Goal: Task Accomplishment & Management: Complete application form

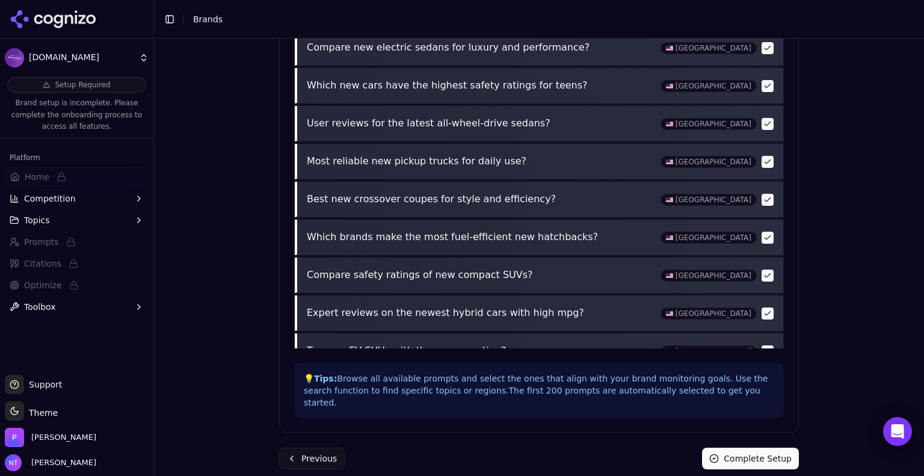
scroll to position [533, 0]
click at [902, 426] on icon "Open Intercom Messenger" at bounding box center [898, 432] width 14 height 16
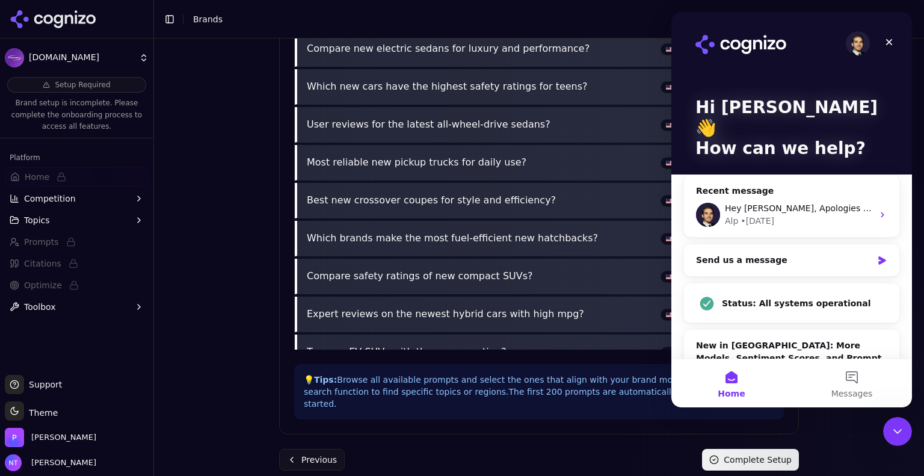
scroll to position [0, 0]
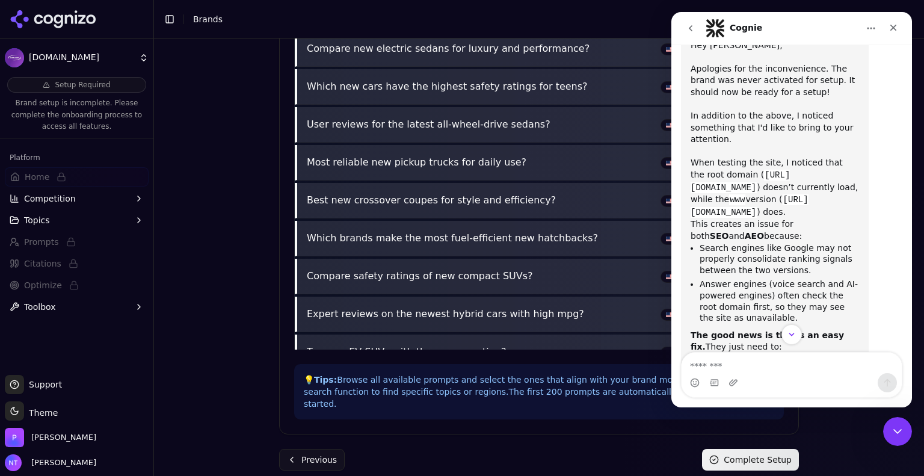
scroll to position [261, 0]
drag, startPoint x: 739, startPoint y: 179, endPoint x: 758, endPoint y: 181, distance: 19.4
click at [758, 194] on code "[URL][DOMAIN_NAME]" at bounding box center [750, 205] width 118 height 23
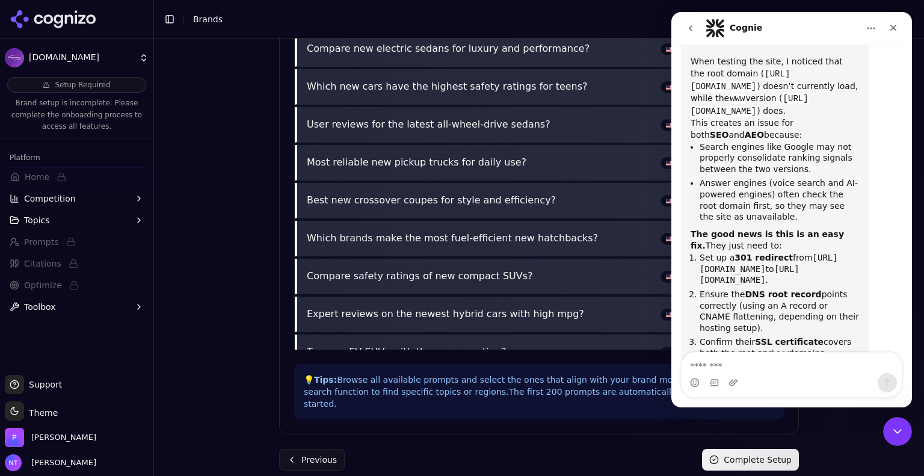
scroll to position [380, 0]
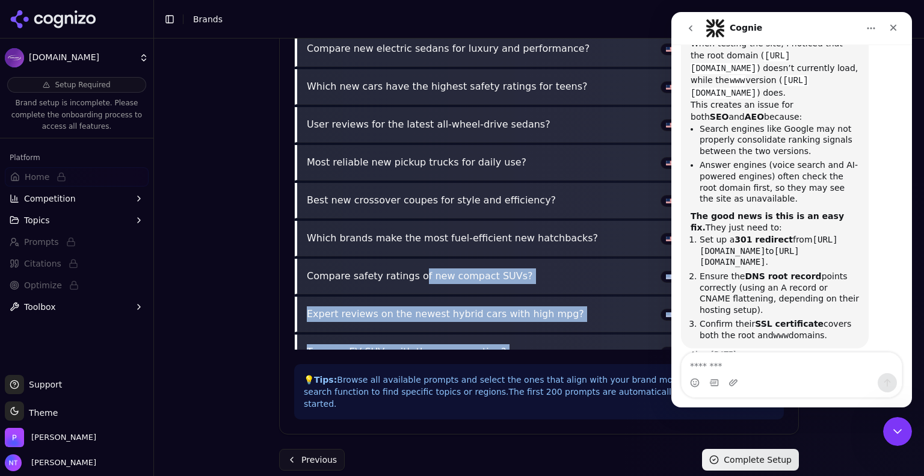
drag, startPoint x: 400, startPoint y: 307, endPoint x: 190, endPoint y: 355, distance: 214.9
click at [190, 355] on div "Brand Onboarding Let's set up your brand monitoring in a few simple steps Step …" at bounding box center [539, 258] width 770 height 438
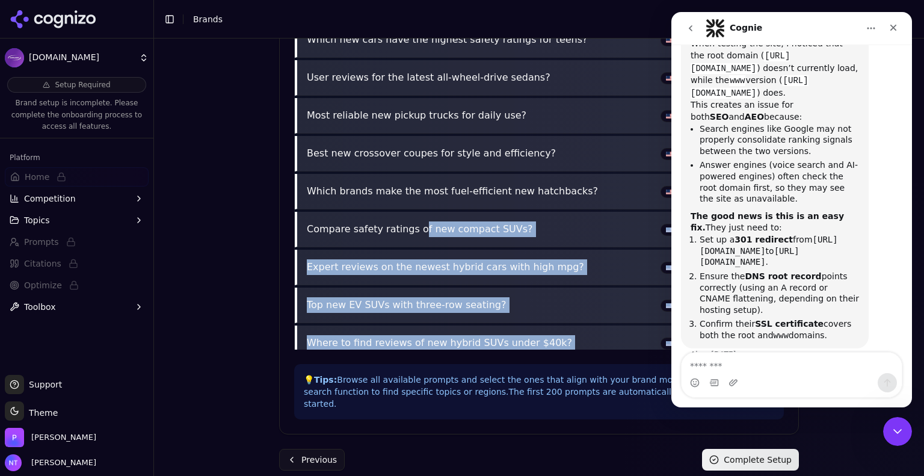
click at [190, 355] on div "Brand Onboarding Let's set up your brand monitoring in a few simple steps Step …" at bounding box center [539, 258] width 770 height 438
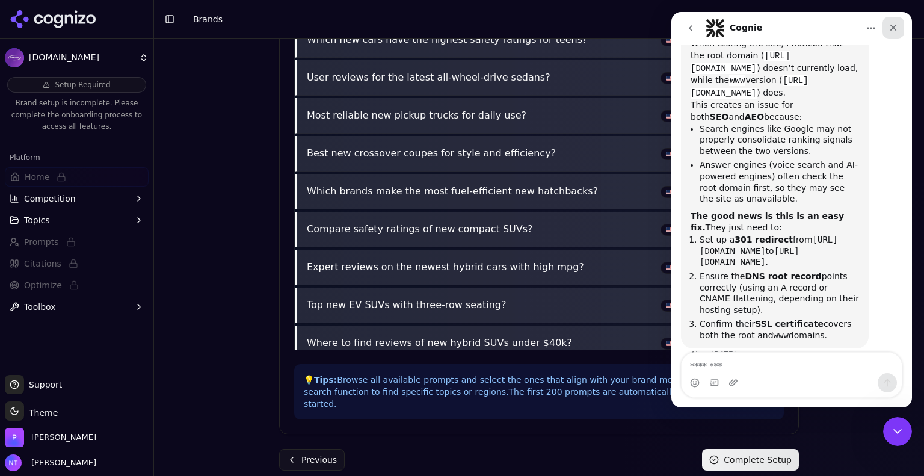
click at [896, 33] on div "Close" at bounding box center [894, 28] width 22 height 22
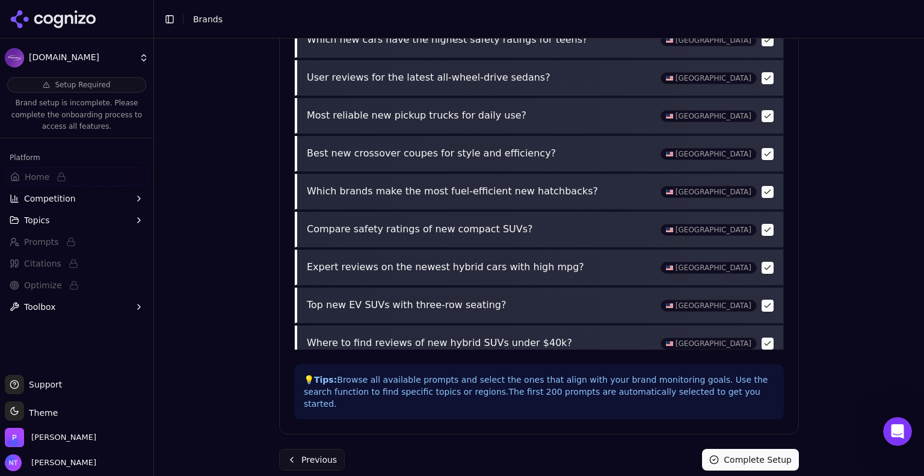
scroll to position [380, 0]
click at [75, 25] on icon at bounding box center [53, 19] width 87 height 18
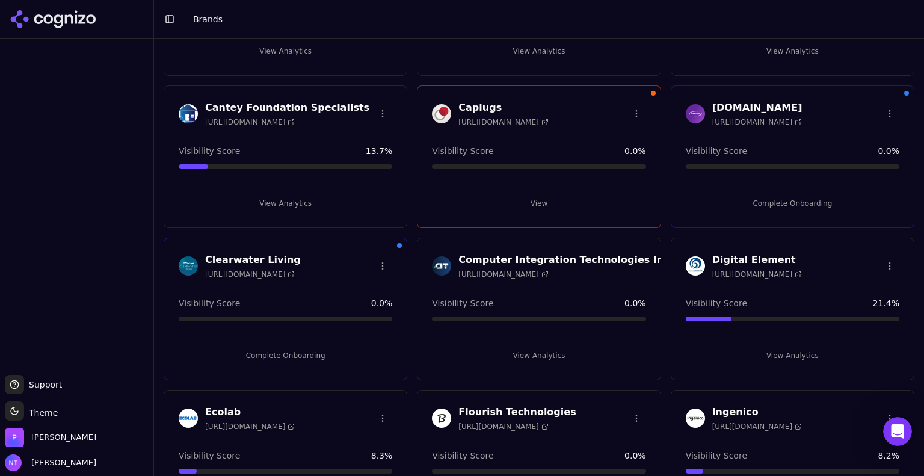
scroll to position [172, 0]
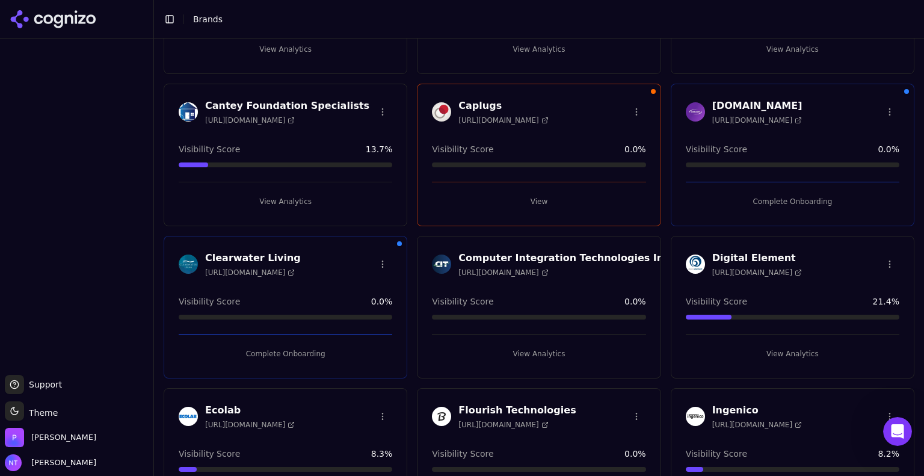
click at [290, 352] on button "Complete Onboarding" at bounding box center [286, 353] width 214 height 19
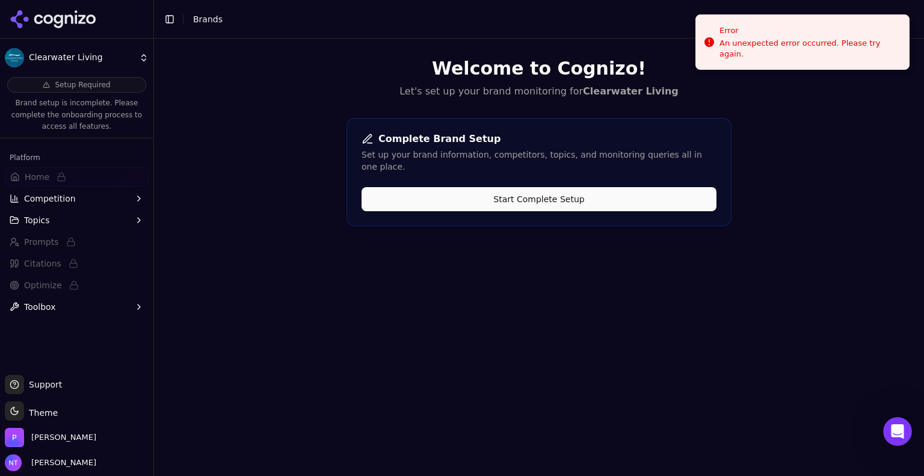
click at [539, 187] on button "Start Complete Setup" at bounding box center [539, 199] width 355 height 24
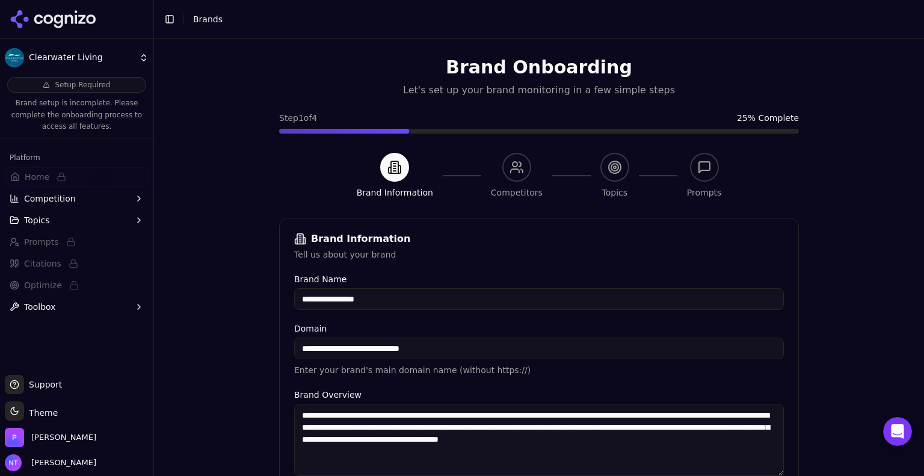
scroll to position [230, 0]
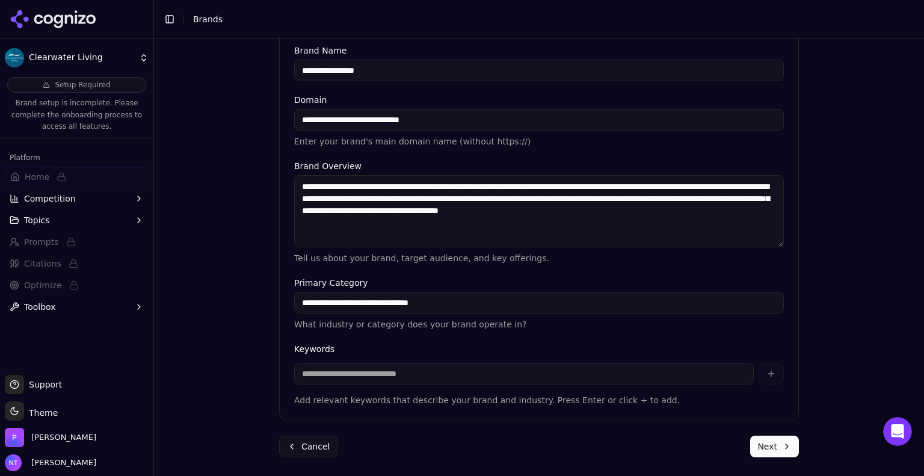
click at [777, 445] on button "Next" at bounding box center [775, 447] width 49 height 22
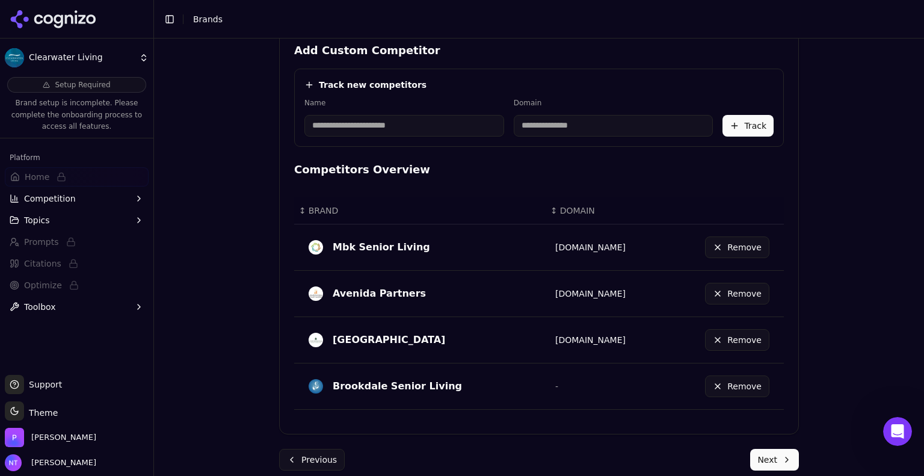
scroll to position [250, 0]
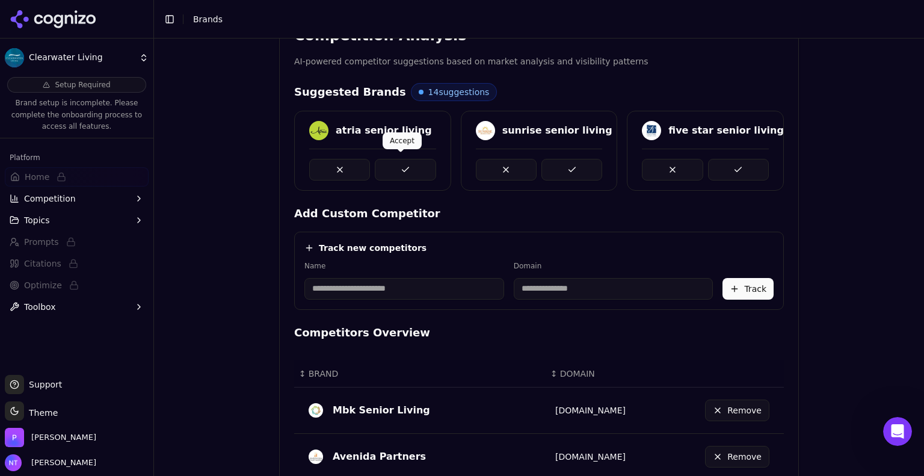
click at [389, 176] on button at bounding box center [405, 170] width 61 height 22
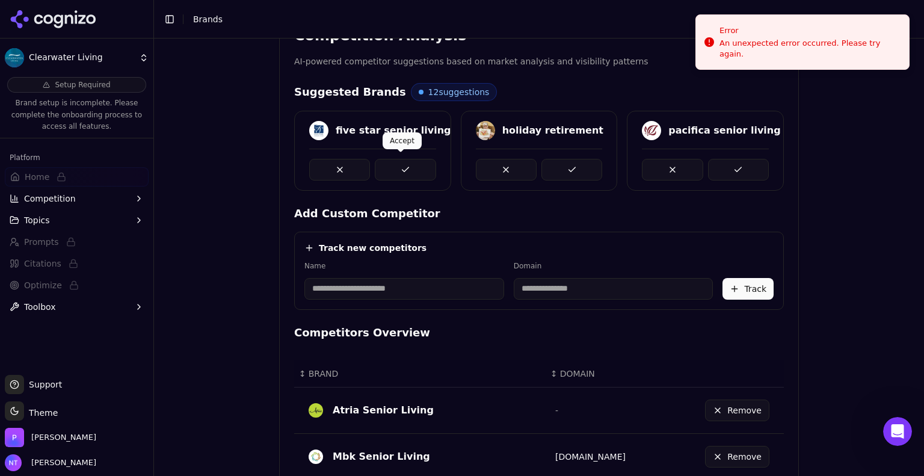
click at [401, 160] on button at bounding box center [405, 170] width 61 height 22
click at [575, 169] on button at bounding box center [572, 170] width 61 height 22
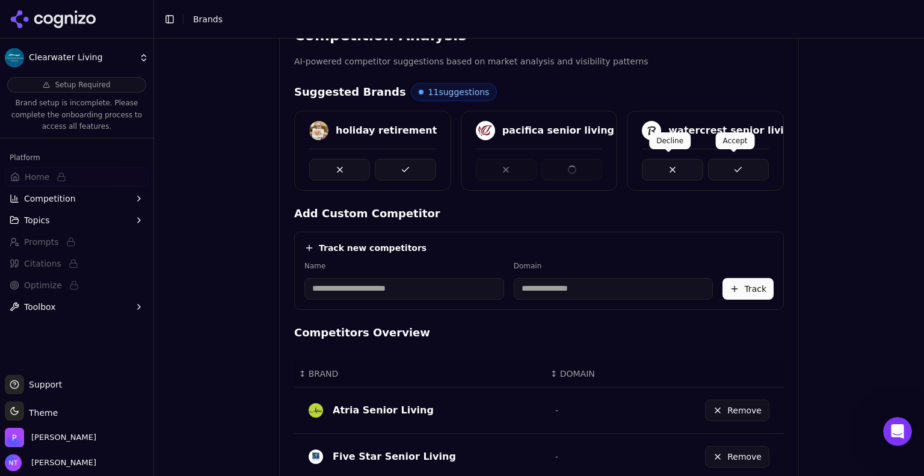
click at [742, 167] on button at bounding box center [738, 170] width 61 height 22
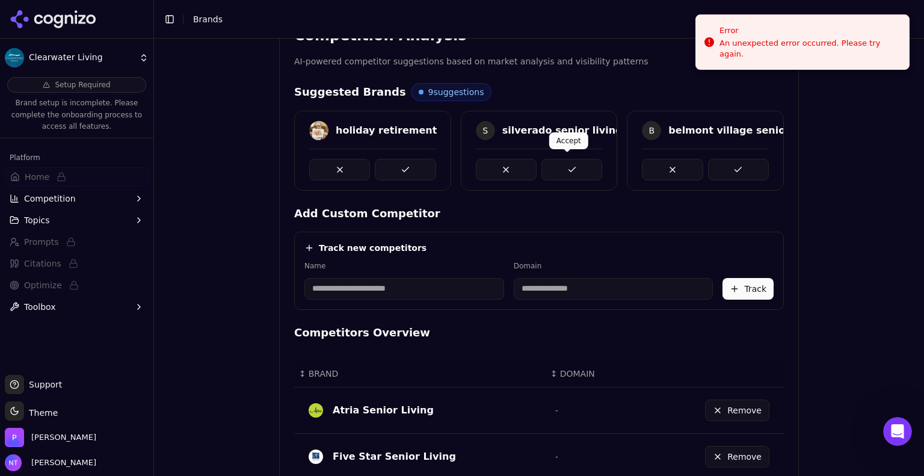
click at [567, 161] on button at bounding box center [572, 170] width 61 height 22
click at [730, 170] on button at bounding box center [738, 170] width 61 height 22
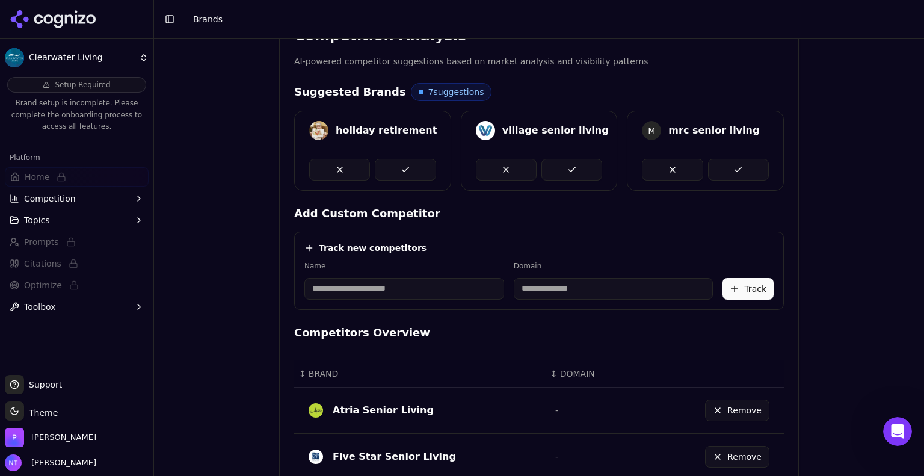
click at [581, 173] on button at bounding box center [572, 170] width 61 height 22
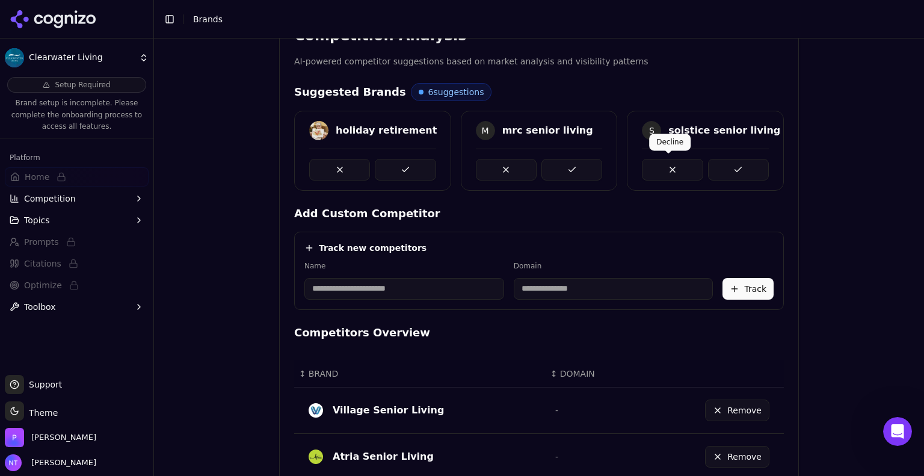
click at [583, 160] on button at bounding box center [572, 170] width 61 height 22
click at [746, 159] on button at bounding box center [738, 170] width 61 height 22
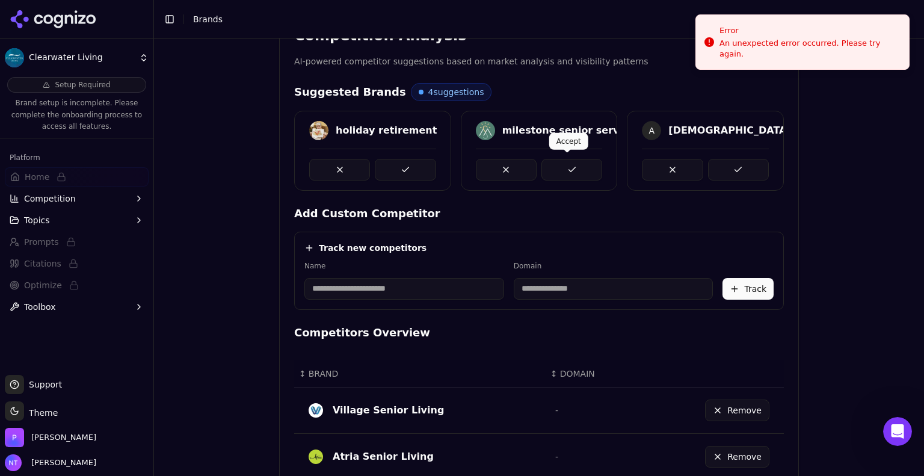
click at [573, 172] on button at bounding box center [572, 170] width 61 height 22
click at [731, 172] on button at bounding box center [738, 170] width 61 height 22
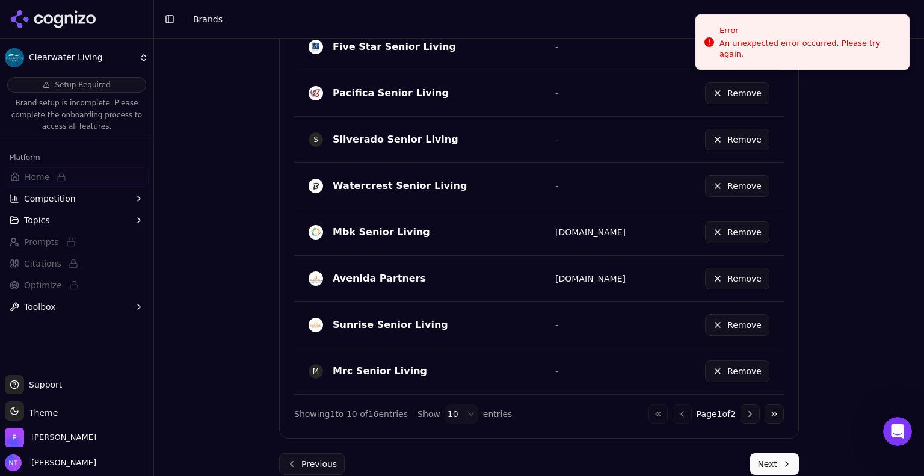
scroll to position [722, 0]
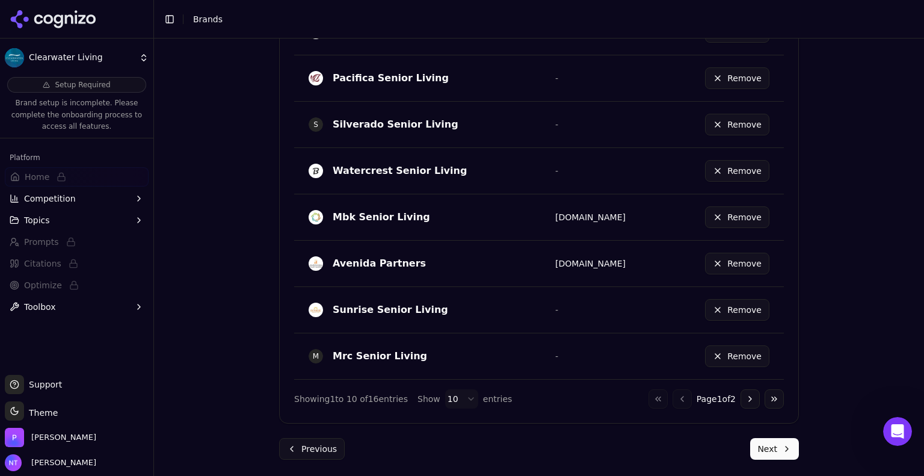
click at [772, 445] on button "Next" at bounding box center [775, 449] width 49 height 22
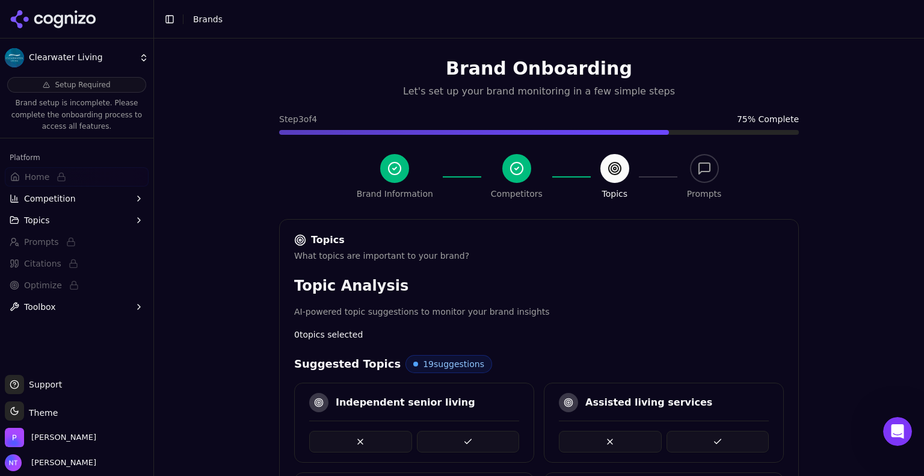
scroll to position [0, 0]
click at [84, 20] on icon at bounding box center [53, 19] width 87 height 18
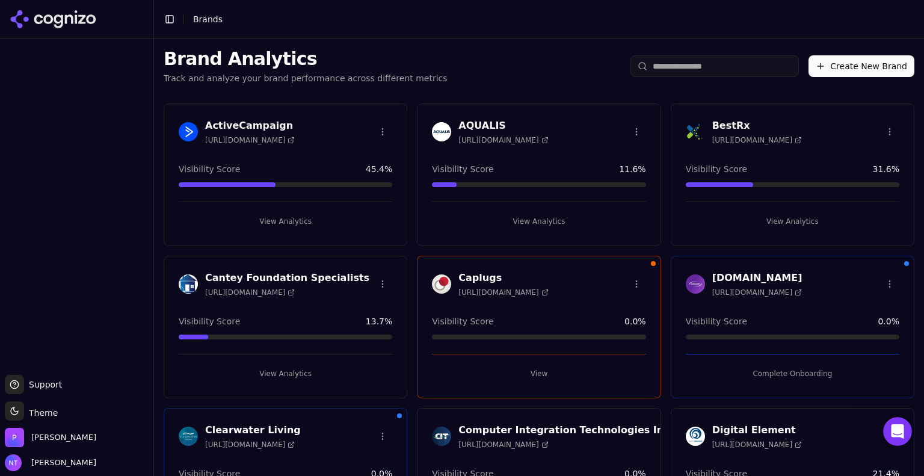
click at [542, 66] on div "Brand Analytics Track and analyze your brand performance across different metri…" at bounding box center [539, 66] width 770 height 55
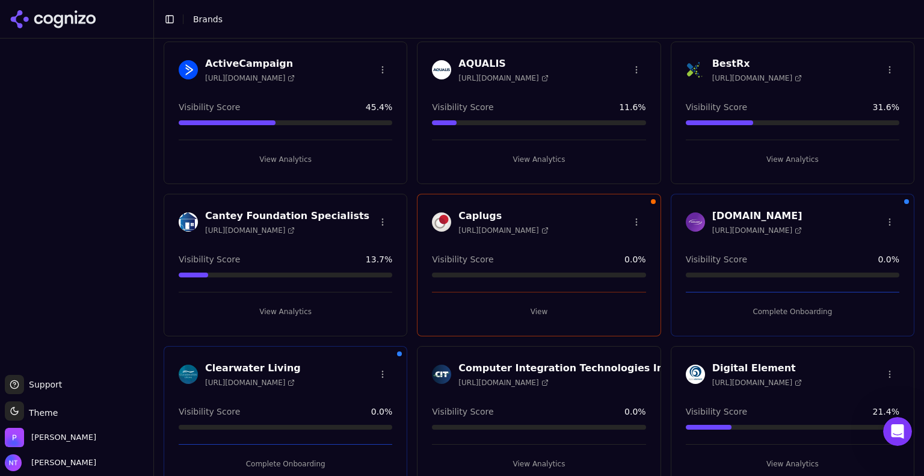
scroll to position [150, 0]
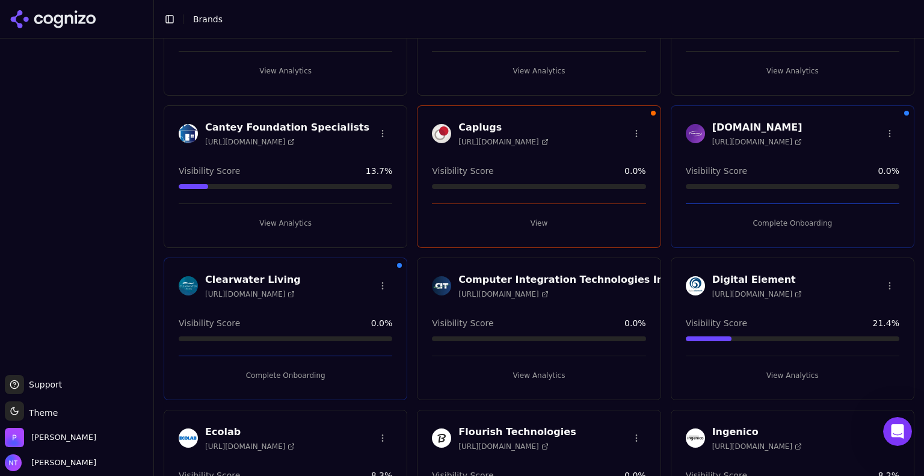
click at [508, 375] on button "View Analytics" at bounding box center [539, 375] width 214 height 19
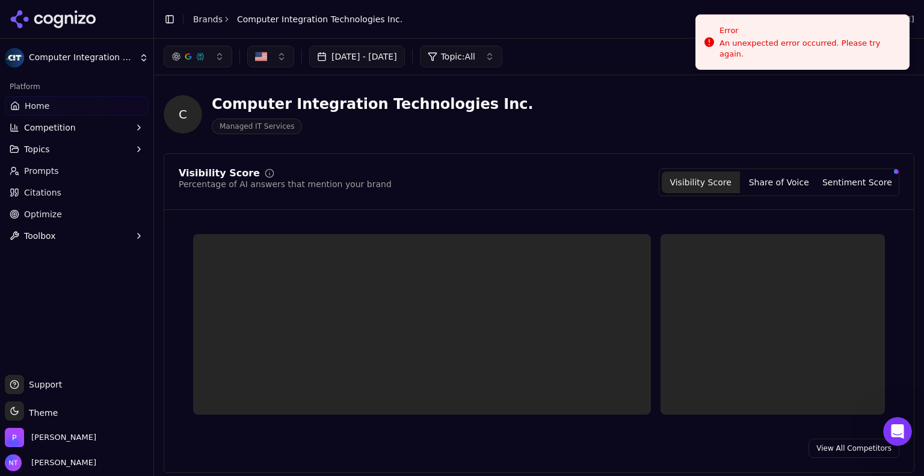
click at [80, 173] on link "Prompts" at bounding box center [77, 170] width 144 height 19
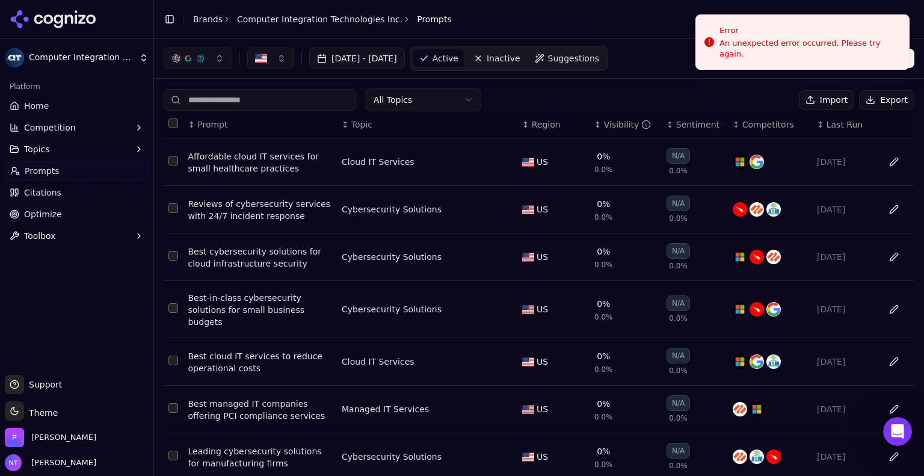
click at [899, 163] on button "Data table" at bounding box center [894, 161] width 19 height 19
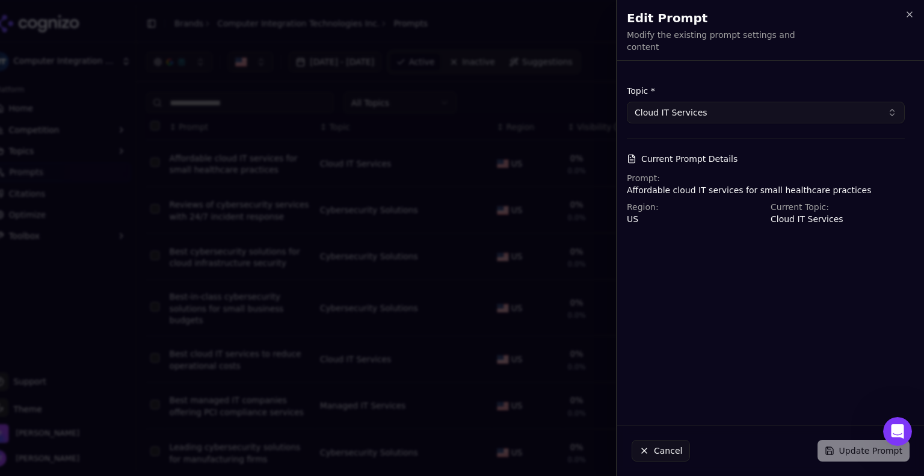
click at [683, 103] on button "Cloud IT Services" at bounding box center [766, 113] width 278 height 22
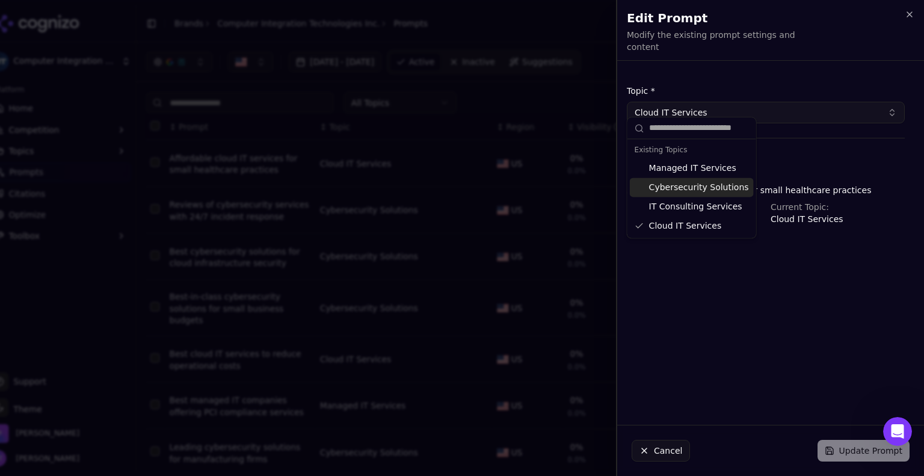
click at [655, 294] on div "Topic * Cloud IT Services Current Prompt Details Prompt: Affordable cloud IT se…" at bounding box center [766, 242] width 297 height 345
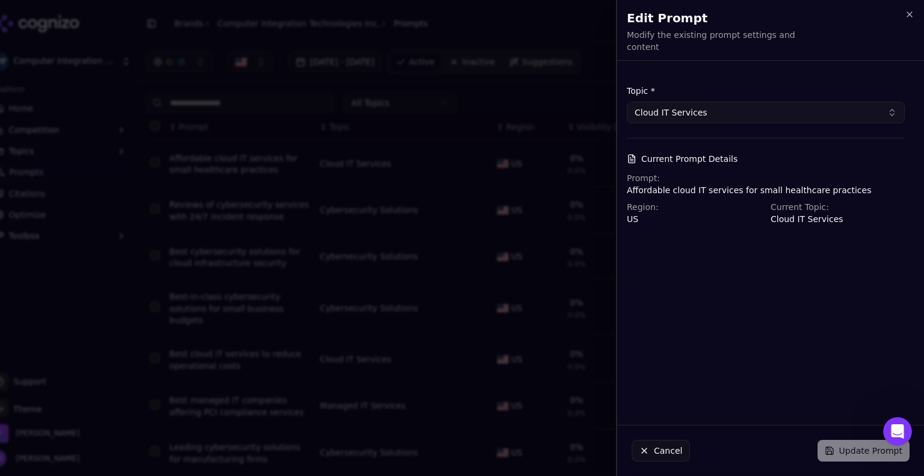
click at [659, 448] on button "Cancel" at bounding box center [661, 451] width 58 height 22
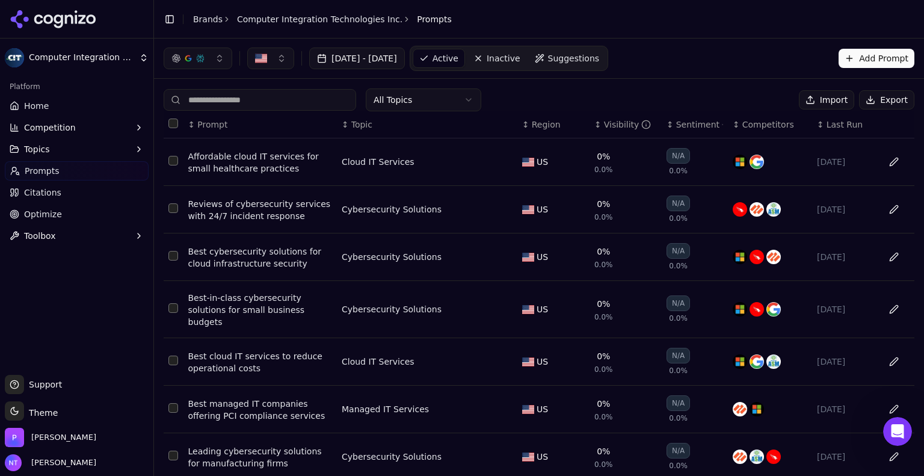
click at [339, 237] on td "Cybersecurity Solutions" at bounding box center [427, 258] width 181 height 48
click at [48, 268] on div "Platform Home Competition Topics Prompts Citations Optimize Toolbox" at bounding box center [76, 221] width 153 height 298
click at [119, 147] on button "Topics" at bounding box center [77, 149] width 144 height 19
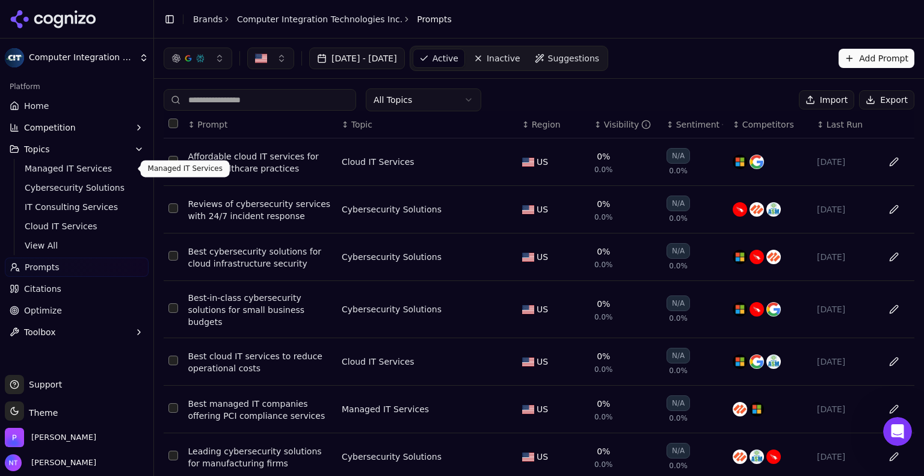
click at [81, 169] on span "Managed IT Services" at bounding box center [77, 169] width 105 height 12
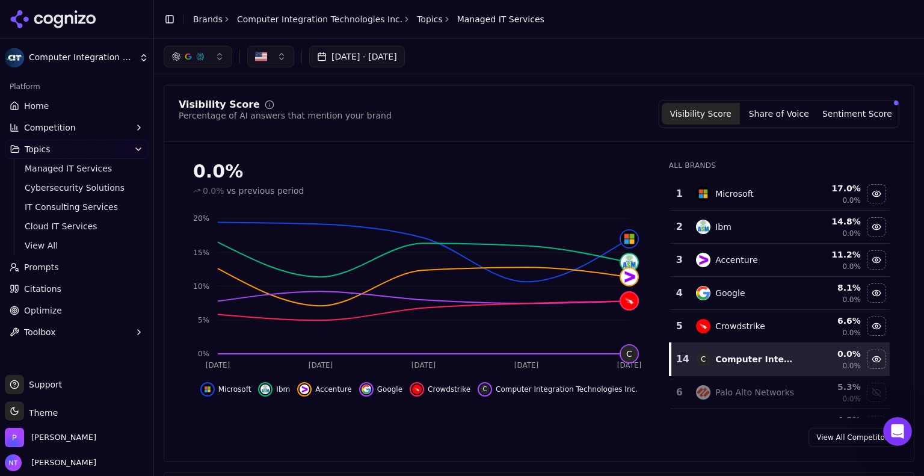
click at [491, 121] on div "Visibility Score Percentage of AI answers that mention your brand Visibility Sc…" at bounding box center [539, 114] width 721 height 28
click at [51, 149] on button "Topics" at bounding box center [77, 149] width 144 height 19
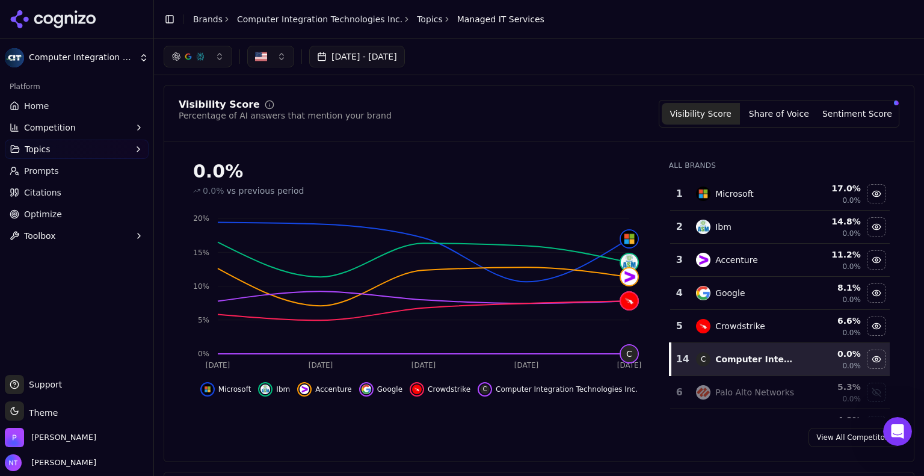
click at [51, 149] on button "Topics" at bounding box center [77, 149] width 144 height 19
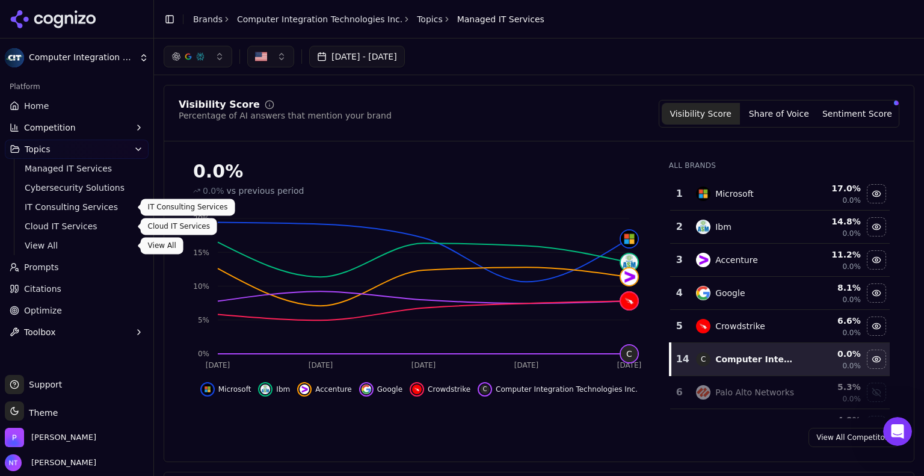
click at [38, 244] on span "View All" at bounding box center [77, 246] width 105 height 12
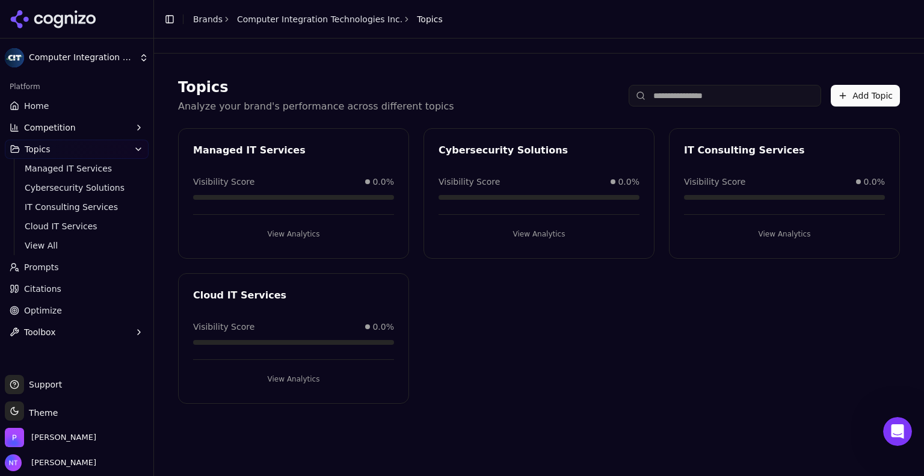
click at [831, 93] on div "Add Topic" at bounding box center [764, 96] width 271 height 22
click at [851, 94] on button "Add Topic" at bounding box center [865, 96] width 69 height 22
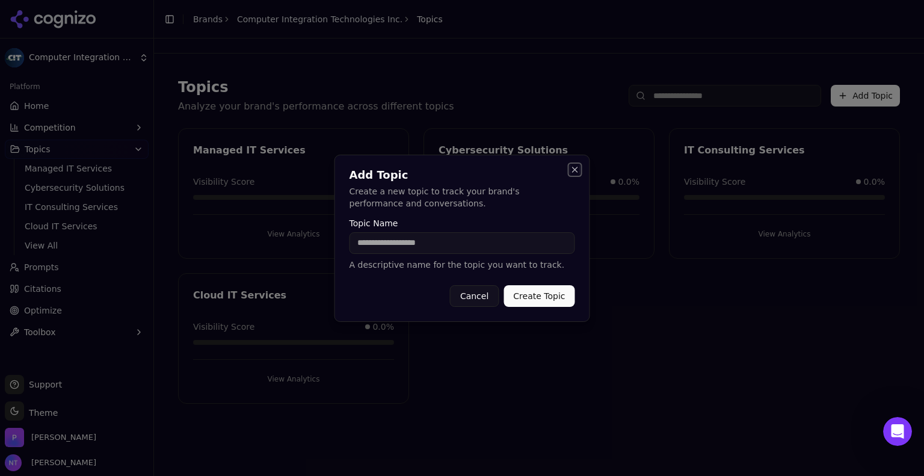
click at [572, 173] on button "Close" at bounding box center [576, 170] width 10 height 10
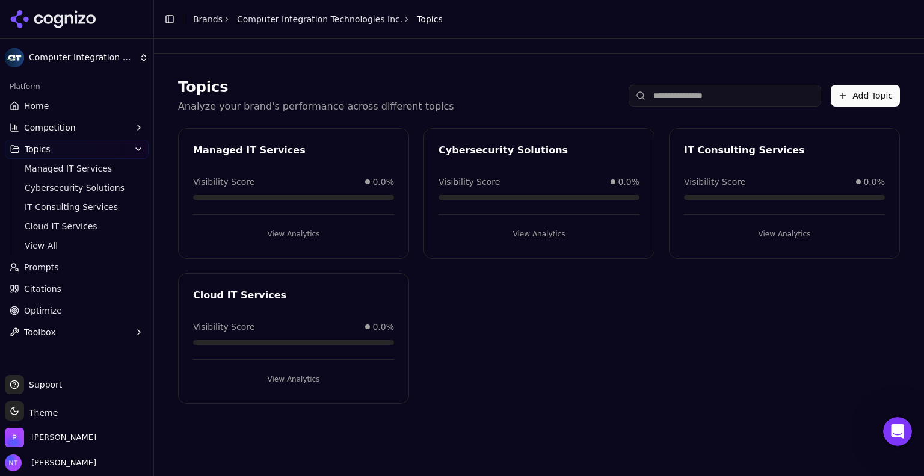
click at [521, 357] on div "Managed IT Services Visibility Score 0.0% View Analytics Cybersecurity Solution…" at bounding box center [539, 266] width 722 height 276
click at [48, 102] on link "Home" at bounding box center [77, 105] width 144 height 19
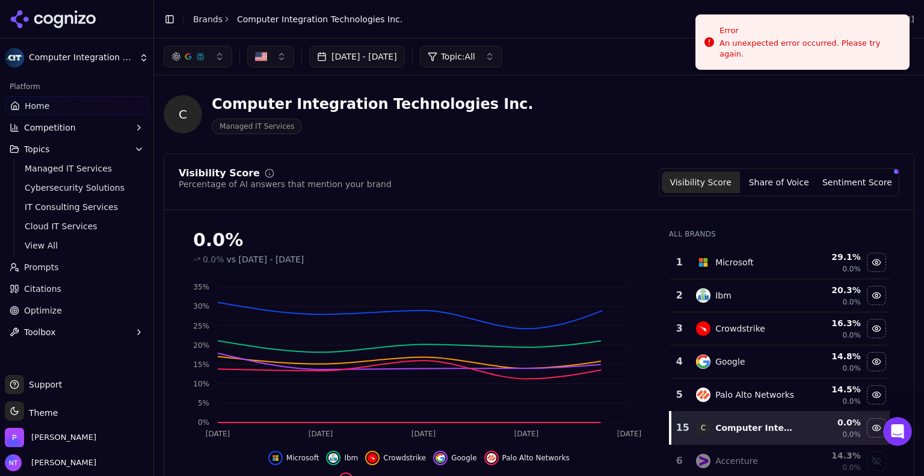
click at [640, 110] on div "C Computer Integration Technologies Inc. Managed IT Services" at bounding box center [433, 114] width 539 height 40
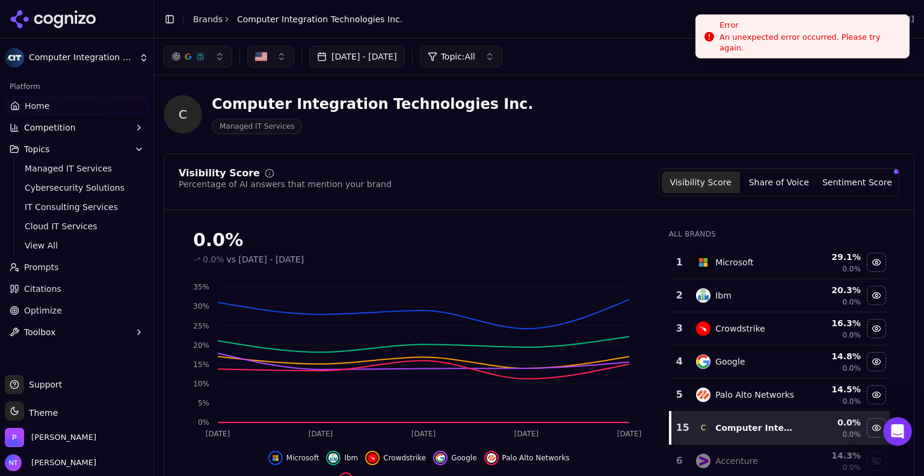
click at [843, 48] on div "An unexpected error occurred. Please try again." at bounding box center [810, 43] width 180 height 22
click at [716, 45] on li "Error An unexpected error occurred. Please try again." at bounding box center [803, 36] width 214 height 44
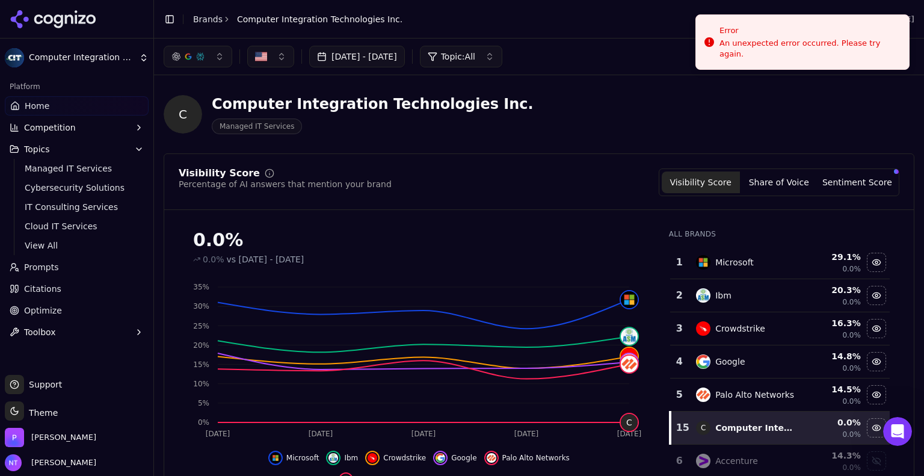
click at [657, 46] on div "[DATE] - [DATE] Topic: All" at bounding box center [539, 57] width 751 height 22
click at [620, 87] on div "C Computer Integration Technologies Inc. Managed IT Services" at bounding box center [539, 114] width 751 height 59
click at [878, 129] on div "C Computer Integration Technologies Inc. Managed IT Services" at bounding box center [539, 114] width 751 height 59
click at [846, 60] on div "[DATE] - [DATE] Topic: All" at bounding box center [539, 57] width 751 height 22
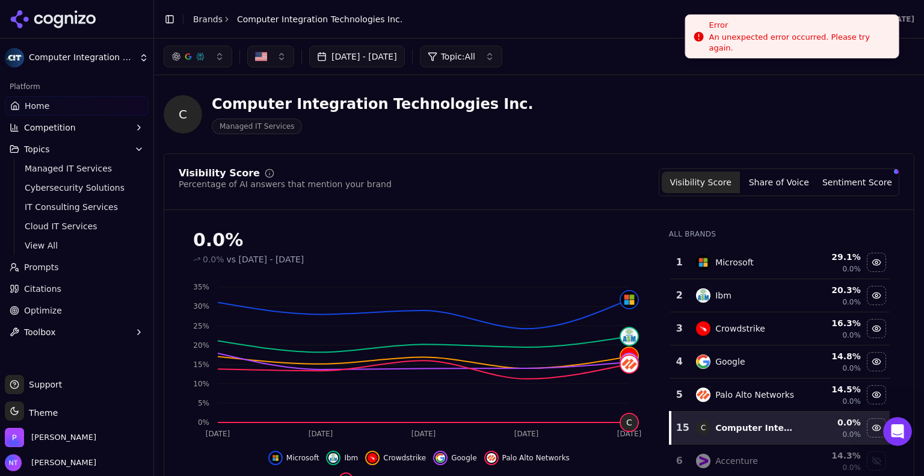
drag, startPoint x: 780, startPoint y: 50, endPoint x: 649, endPoint y: 57, distance: 131.4
click at [686, 57] on li "Error An unexpected error occurred. Please try again." at bounding box center [793, 36] width 214 height 44
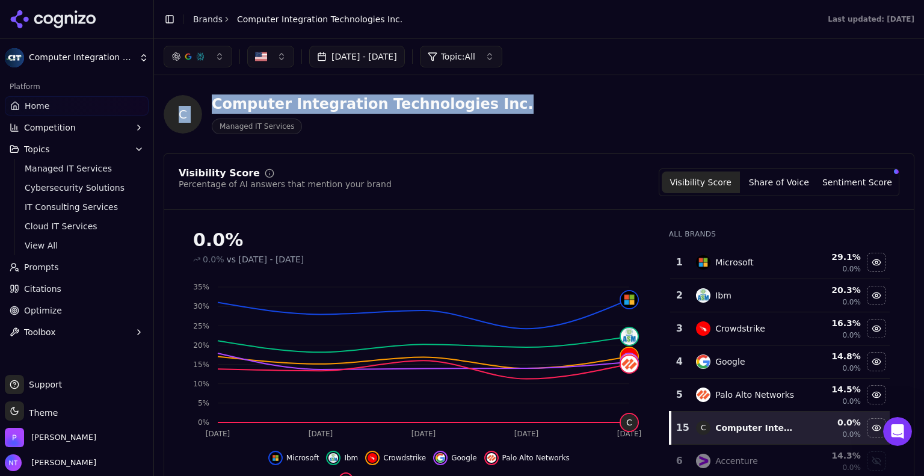
drag, startPoint x: 732, startPoint y: 56, endPoint x: 852, endPoint y: 76, distance: 122.1
click at [852, 76] on div "[DATE] - [DATE] Topic: All C Computer Integration Technologies Inc. Managed IT …" at bounding box center [539, 258] width 770 height 438
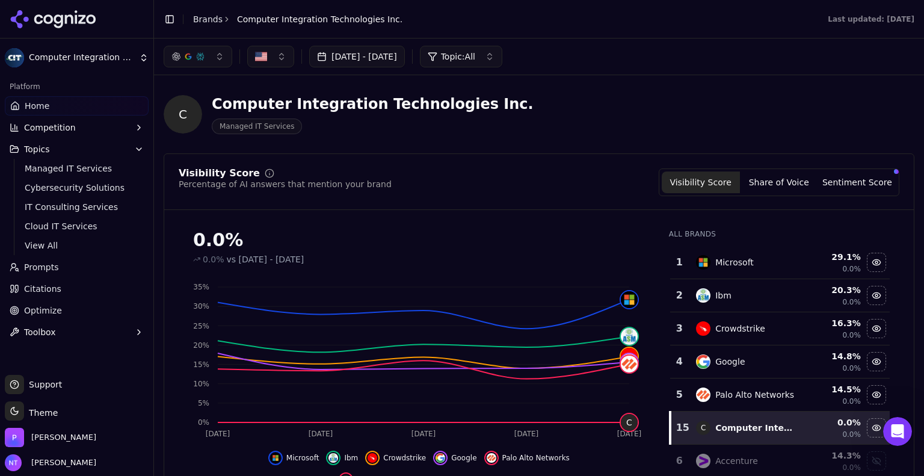
click at [609, 127] on div "C Computer Integration Technologies Inc. Managed IT Services" at bounding box center [433, 114] width 539 height 40
click at [510, 191] on div "Visibility Score Percentage of AI answers that mention your brand Visibility Sc…" at bounding box center [539, 183] width 721 height 28
click at [60, 271] on link "Prompts" at bounding box center [77, 267] width 144 height 19
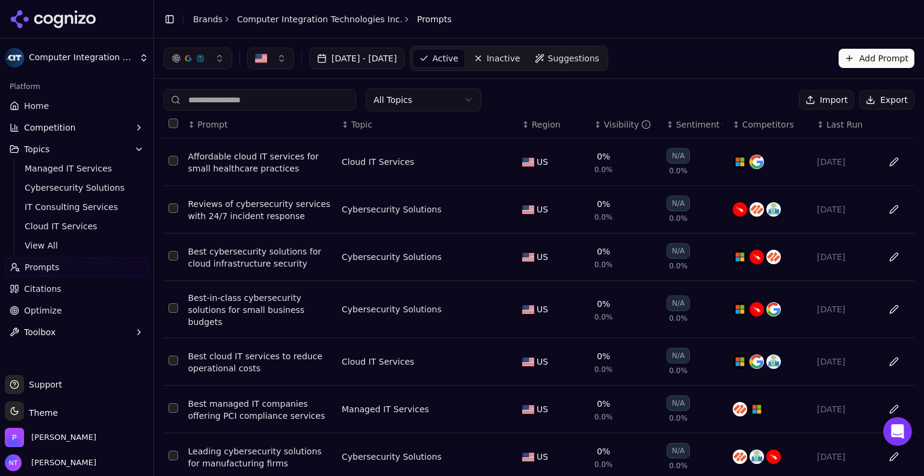
click at [691, 54] on div "[DATE] - [DATE] Active Inactive Suggestions Add Prompt" at bounding box center [539, 58] width 751 height 25
click at [654, 18] on header "Toggle Sidebar Brands Computer Integration Technologies Inc. Prompts" at bounding box center [539, 19] width 770 height 39
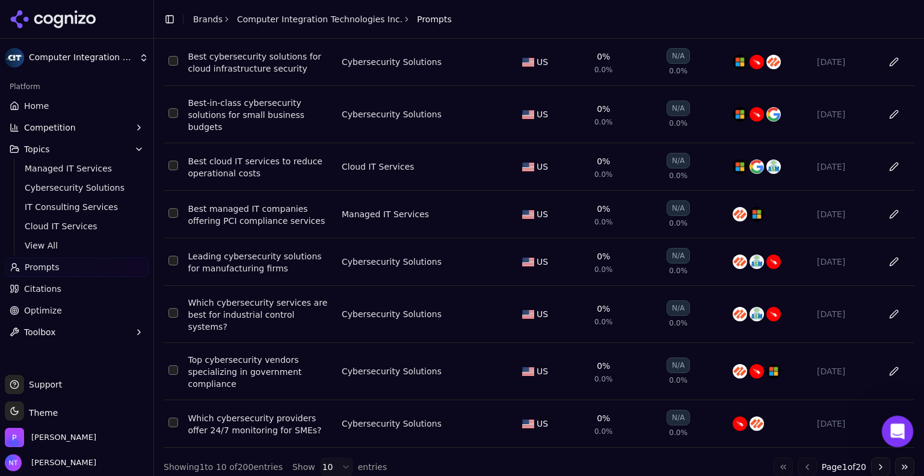
click at [903, 433] on div "Open Intercom Messenger" at bounding box center [896, 430] width 40 height 40
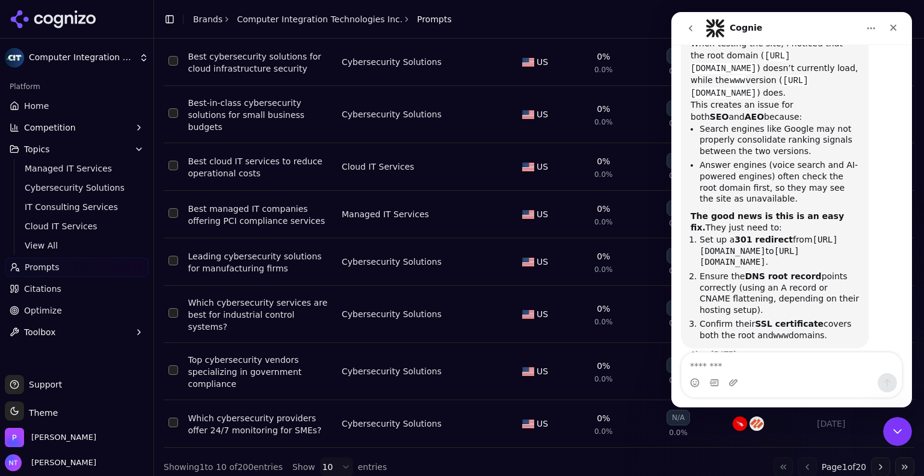
scroll to position [379, 0]
click at [690, 26] on icon "go back" at bounding box center [691, 28] width 10 height 10
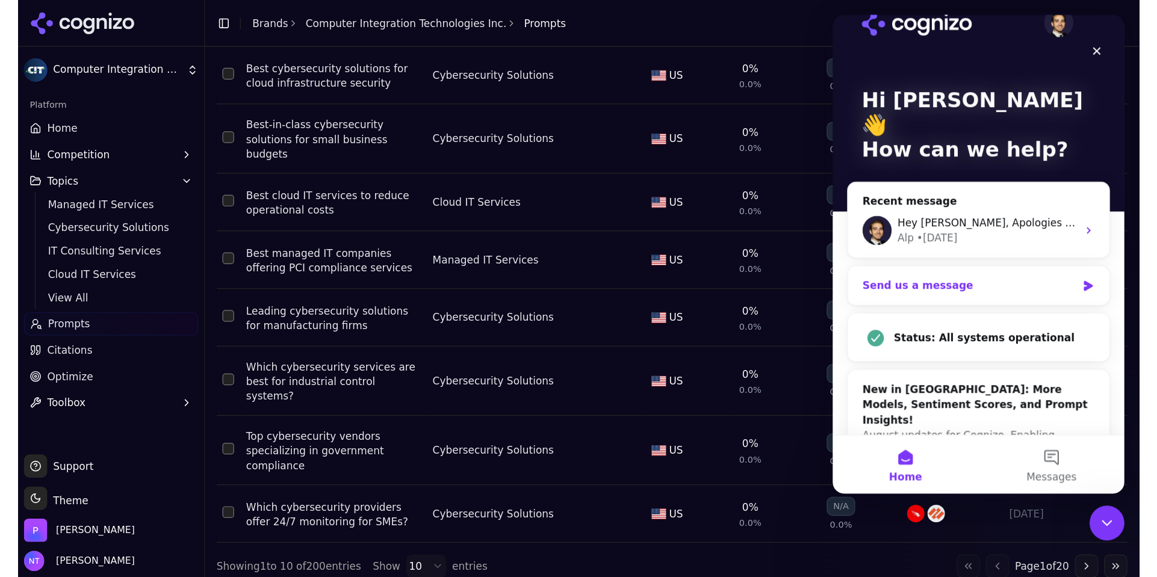
scroll to position [0, 0]
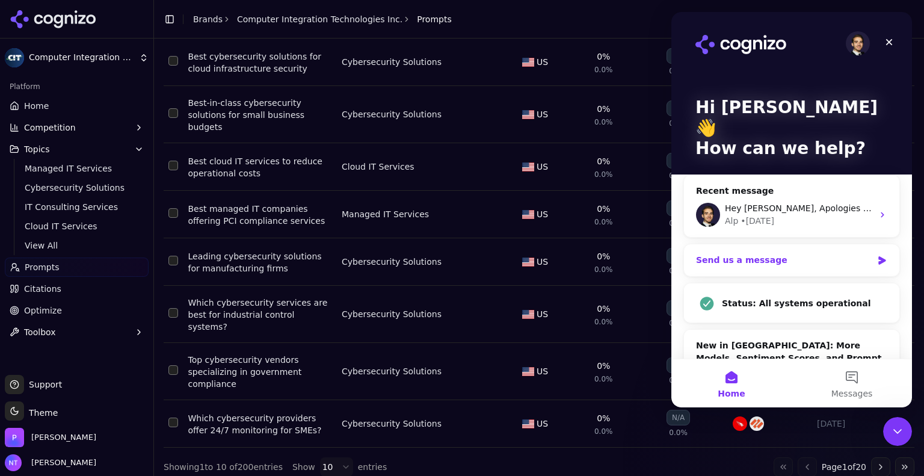
click at [797, 253] on div "Send us a message" at bounding box center [791, 260] width 215 height 32
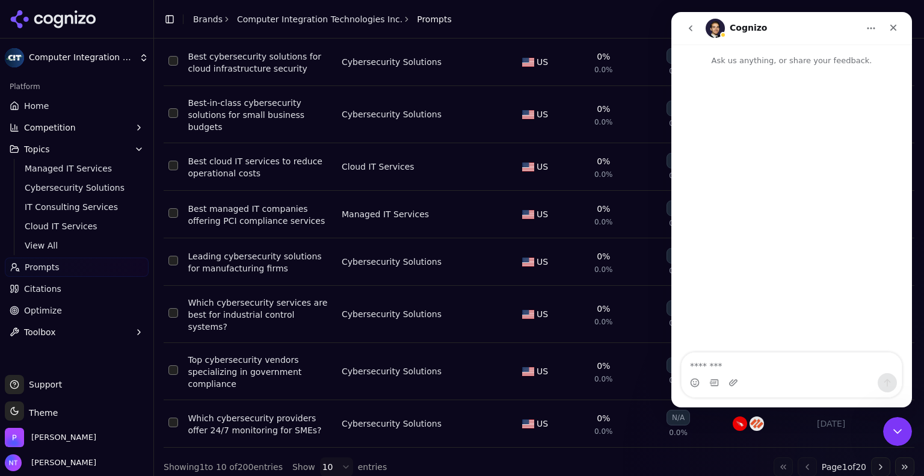
click at [713, 356] on textarea "Message…" at bounding box center [792, 363] width 220 height 20
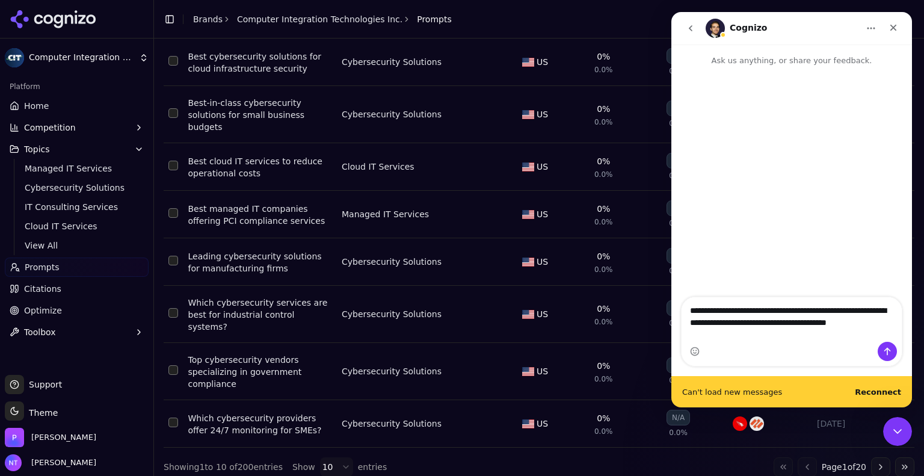
type textarea "**********"
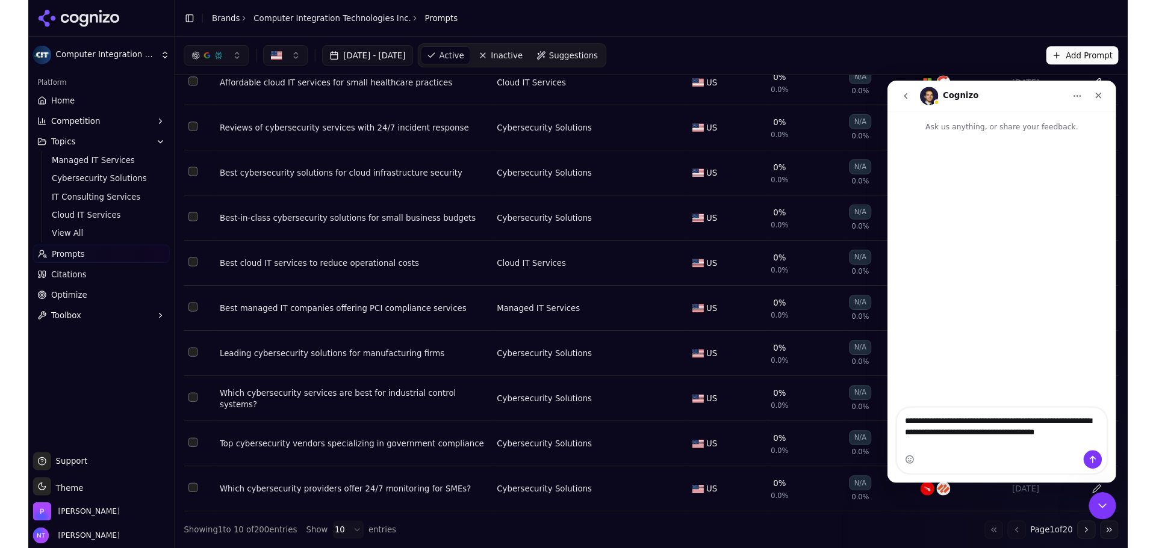
scroll to position [104, 0]
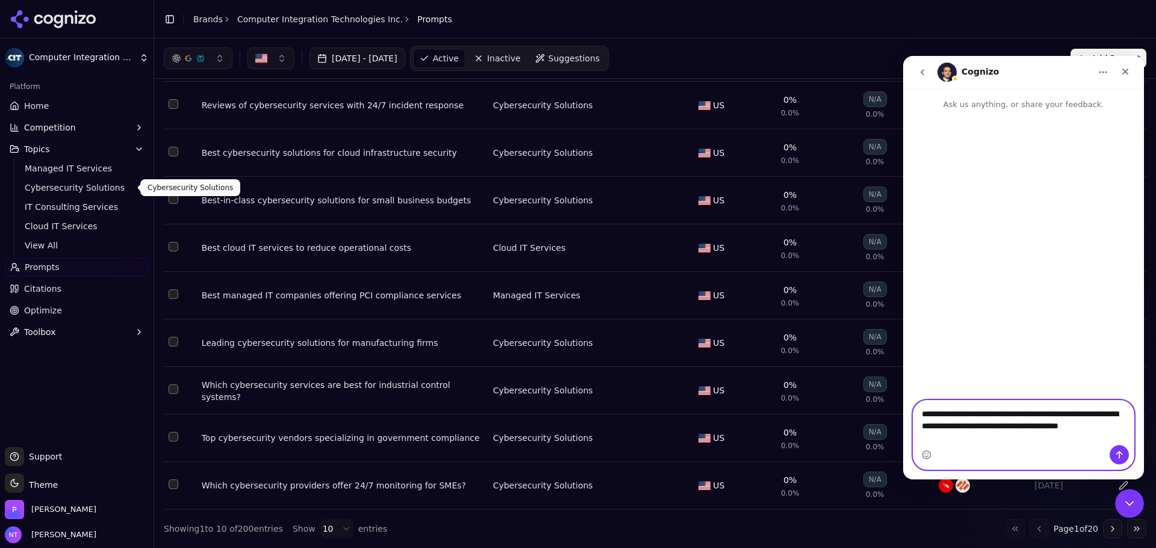
click at [924, 433] on textarea "**********" at bounding box center [1023, 417] width 220 height 33
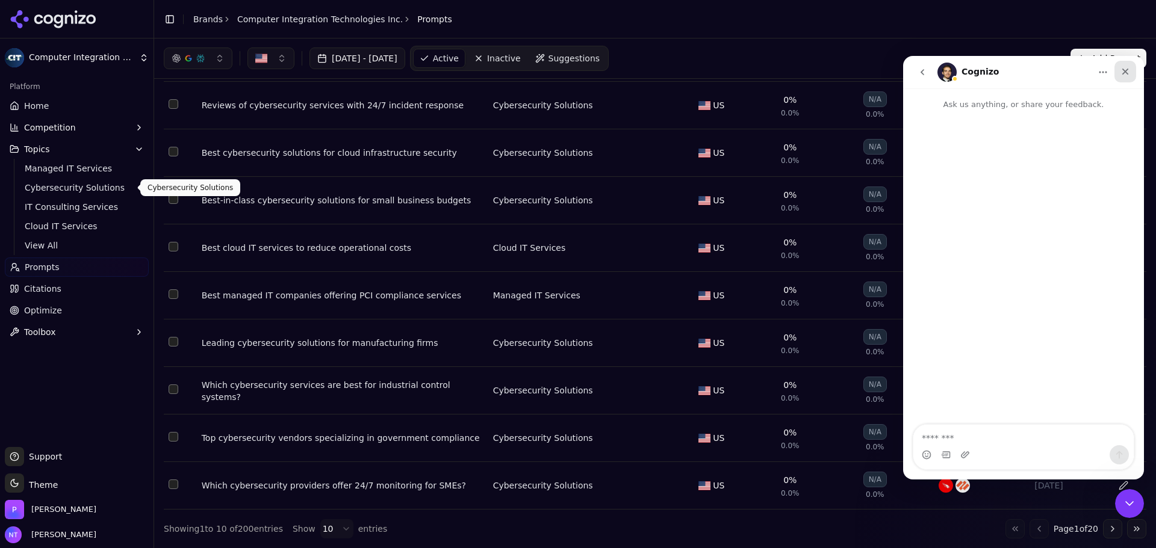
click at [924, 72] on icon "Close" at bounding box center [1125, 72] width 10 height 10
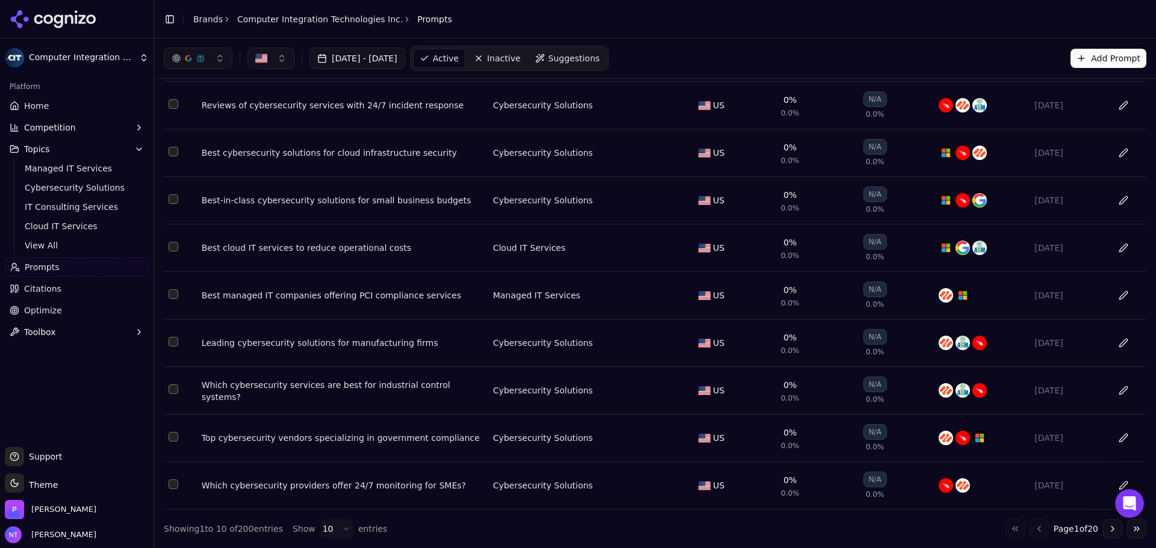
click at [47, 110] on link "Home" at bounding box center [77, 105] width 144 height 19
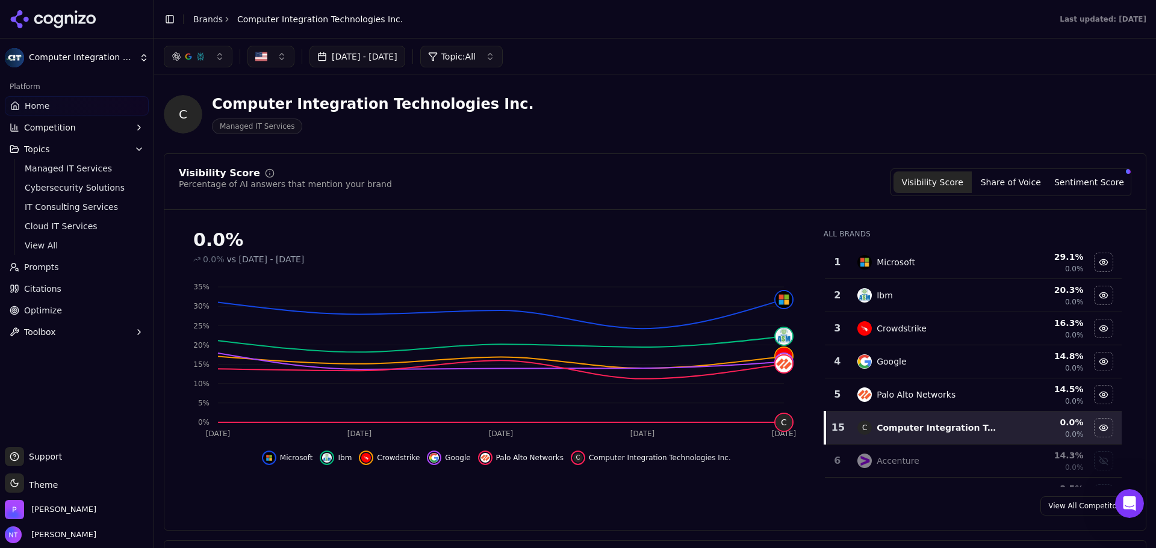
click at [61, 26] on icon at bounding box center [58, 21] width 9 height 14
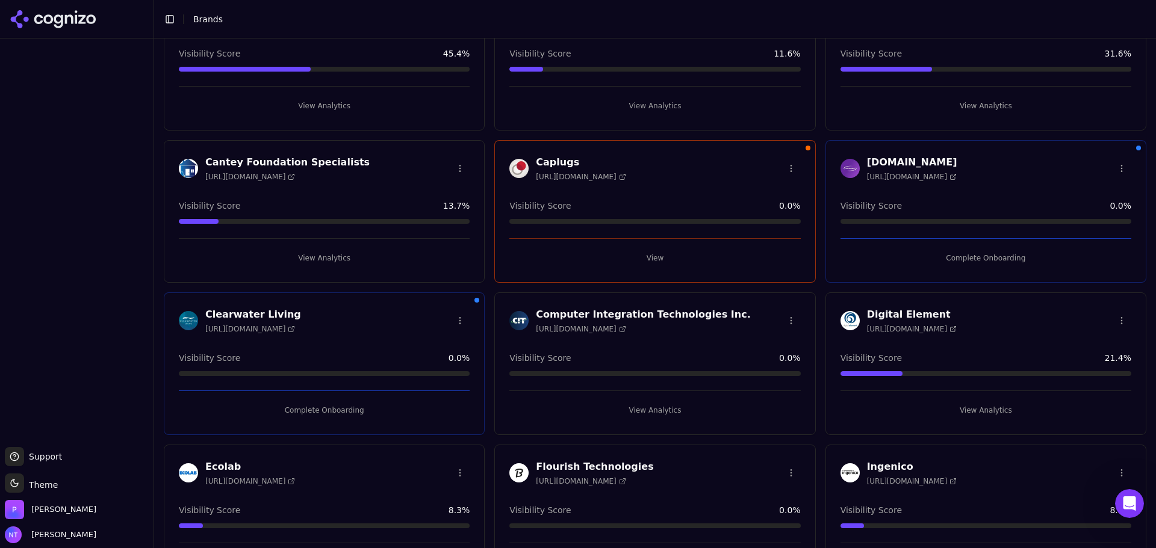
scroll to position [241, 0]
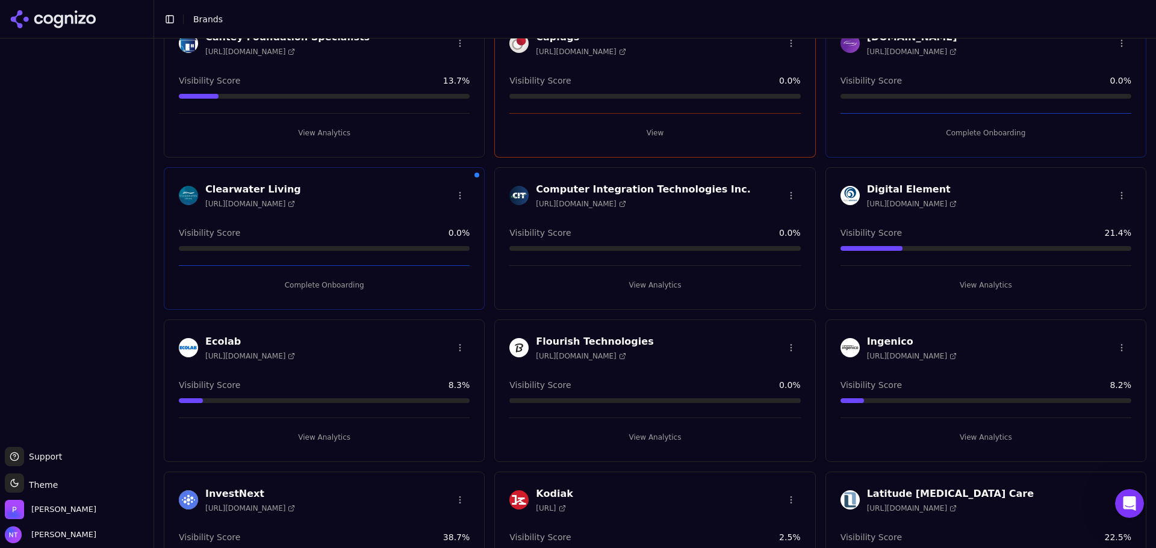
click at [309, 285] on button "Complete Onboarding" at bounding box center [324, 285] width 291 height 19
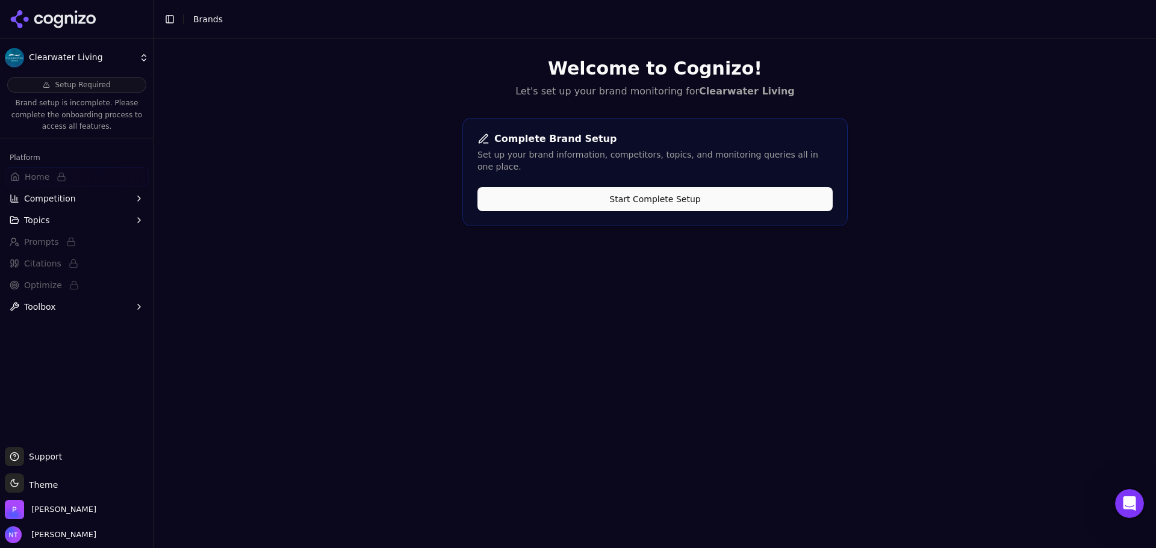
click at [630, 187] on button "Start Complete Setup" at bounding box center [654, 199] width 355 height 24
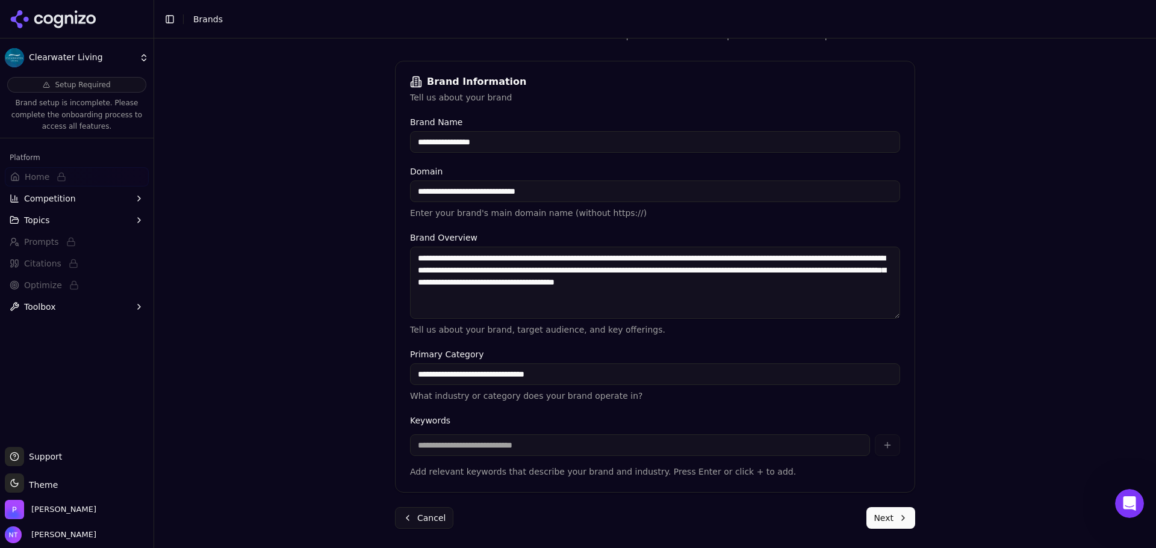
click at [870, 475] on button "Next" at bounding box center [890, 518] width 49 height 22
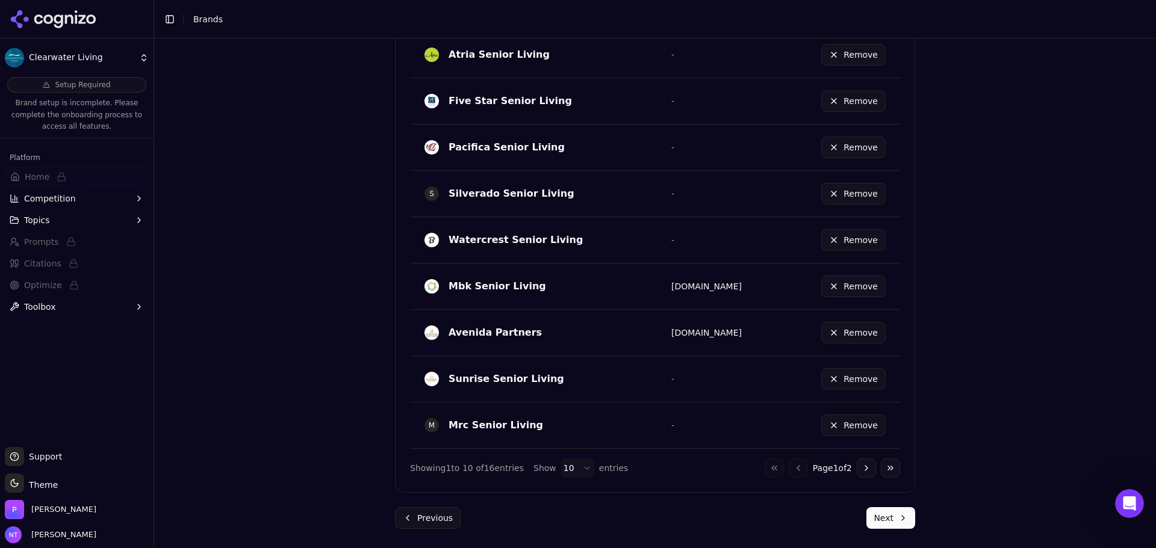
click at [878, 475] on button "Next" at bounding box center [890, 518] width 49 height 22
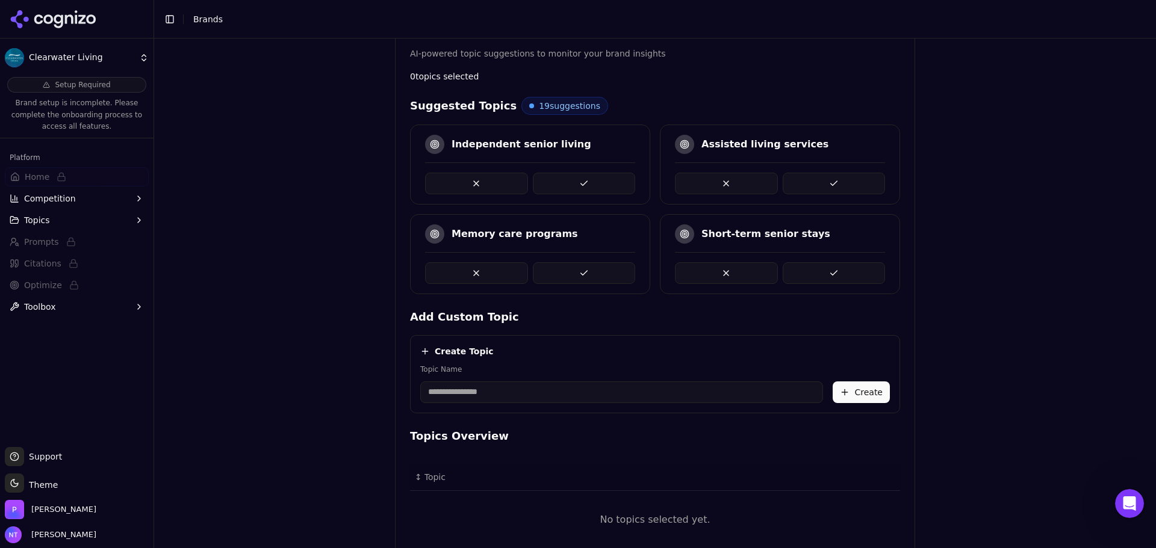
scroll to position [158, 0]
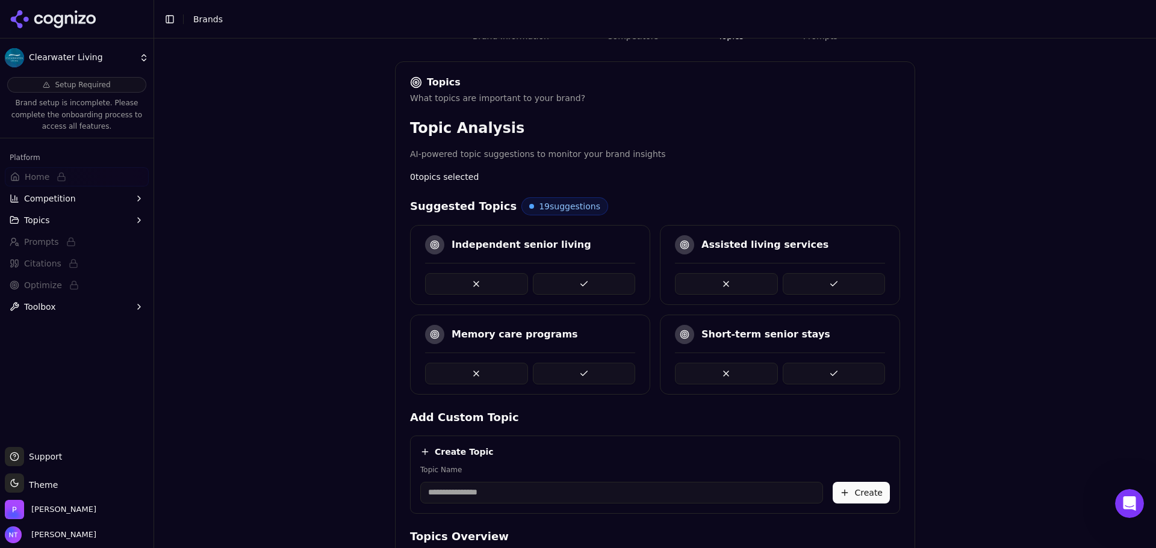
drag, startPoint x: 577, startPoint y: 278, endPoint x: 796, endPoint y: 291, distance: 220.1
click at [577, 278] on button at bounding box center [584, 284] width 103 height 22
click at [830, 286] on button at bounding box center [833, 284] width 103 height 22
click at [596, 276] on button at bounding box center [584, 284] width 103 height 22
click at [576, 285] on button at bounding box center [584, 284] width 103 height 22
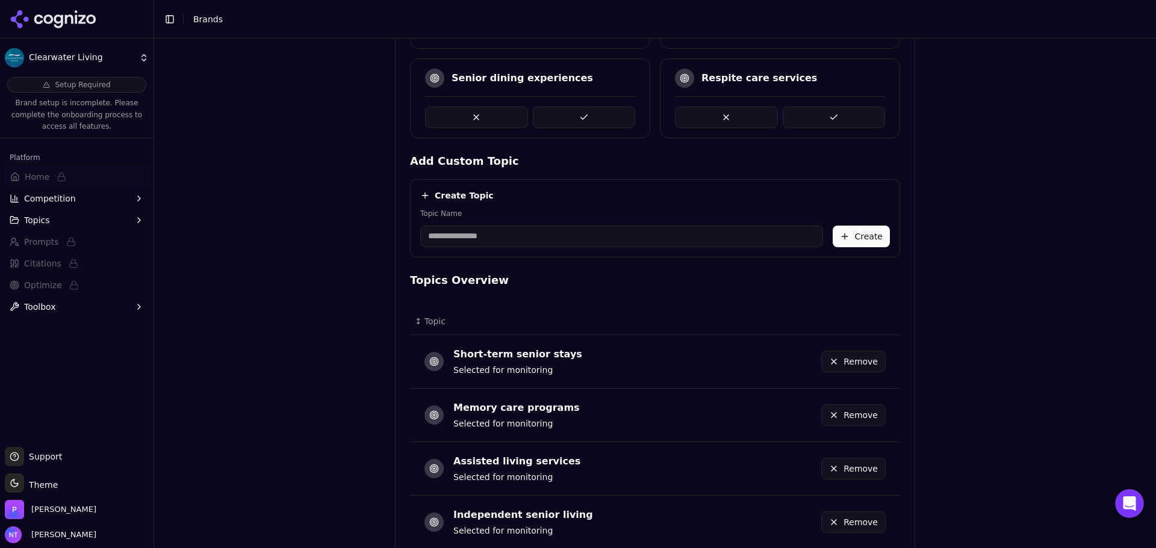
scroll to position [495, 0]
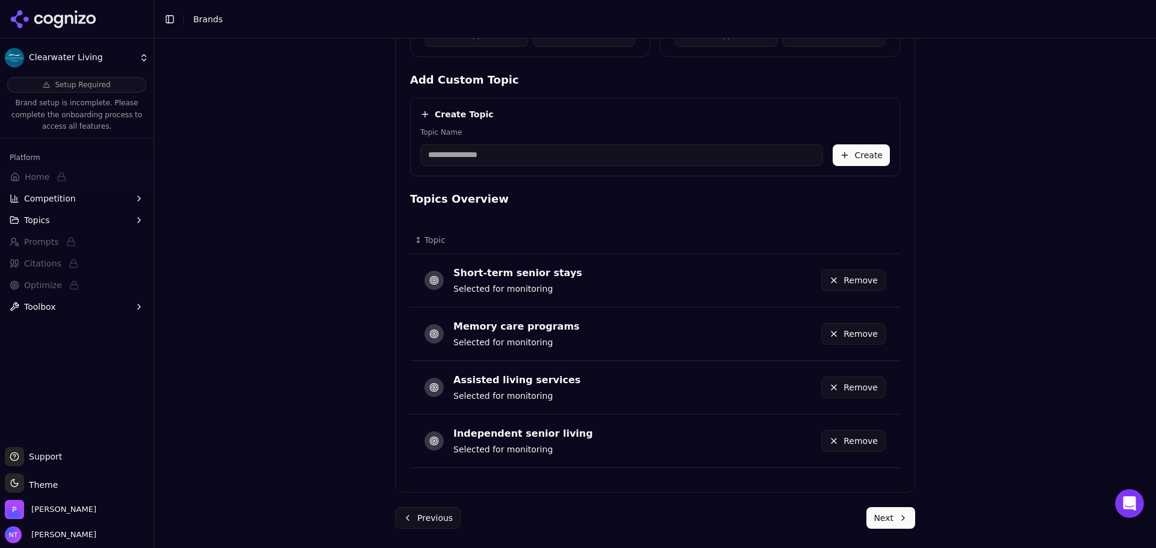
click at [460, 166] on div "Create Topic Topic Name Create" at bounding box center [655, 137] width 490 height 78
click at [460, 158] on input "Topic Name" at bounding box center [621, 155] width 403 height 22
type input "**********"
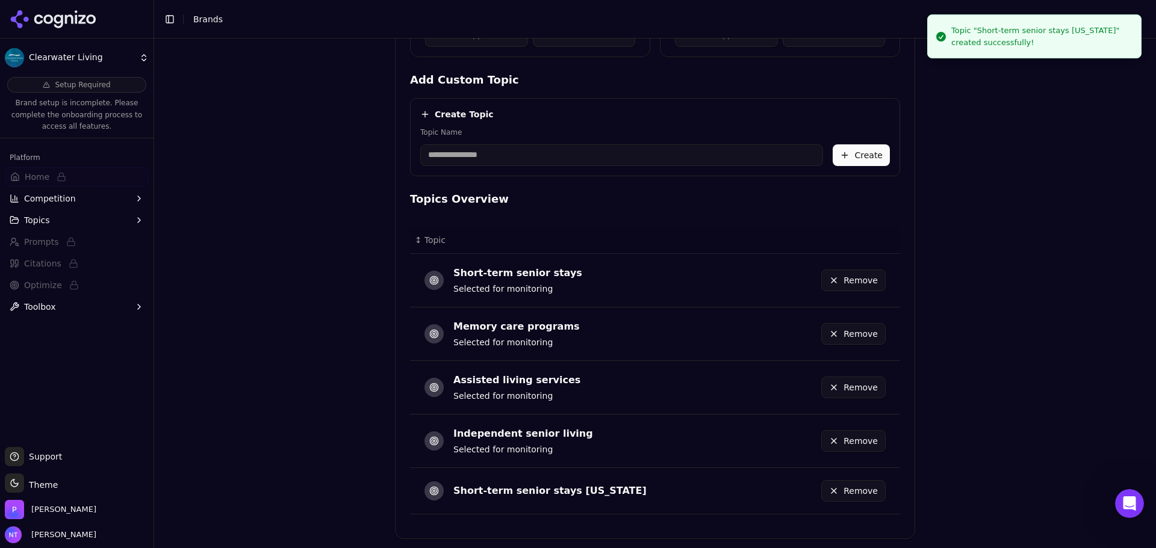
click at [460, 158] on input "Topic Name" at bounding box center [621, 155] width 403 height 22
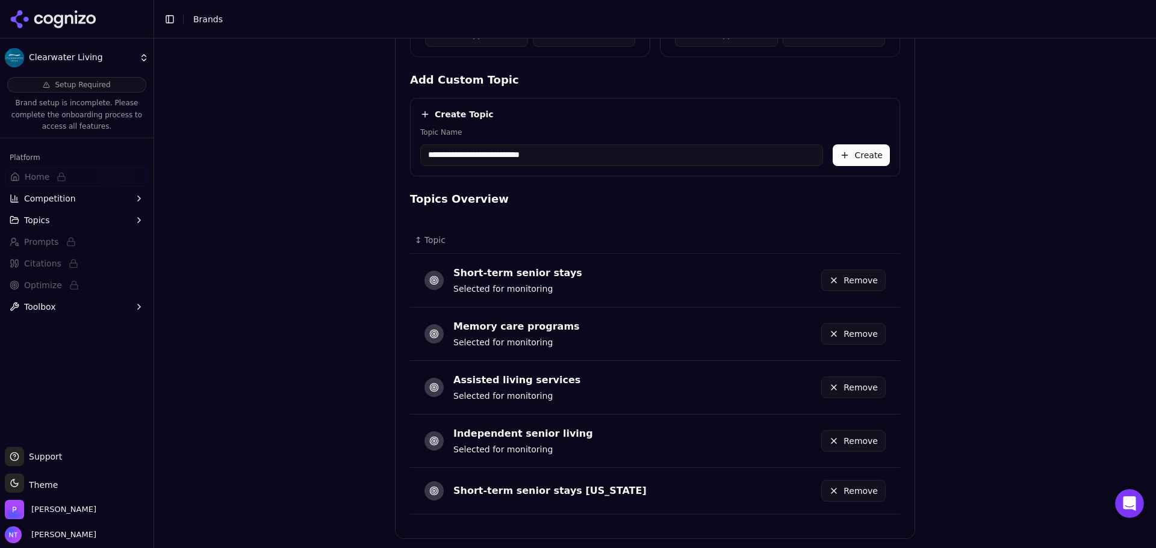
type input "**********"
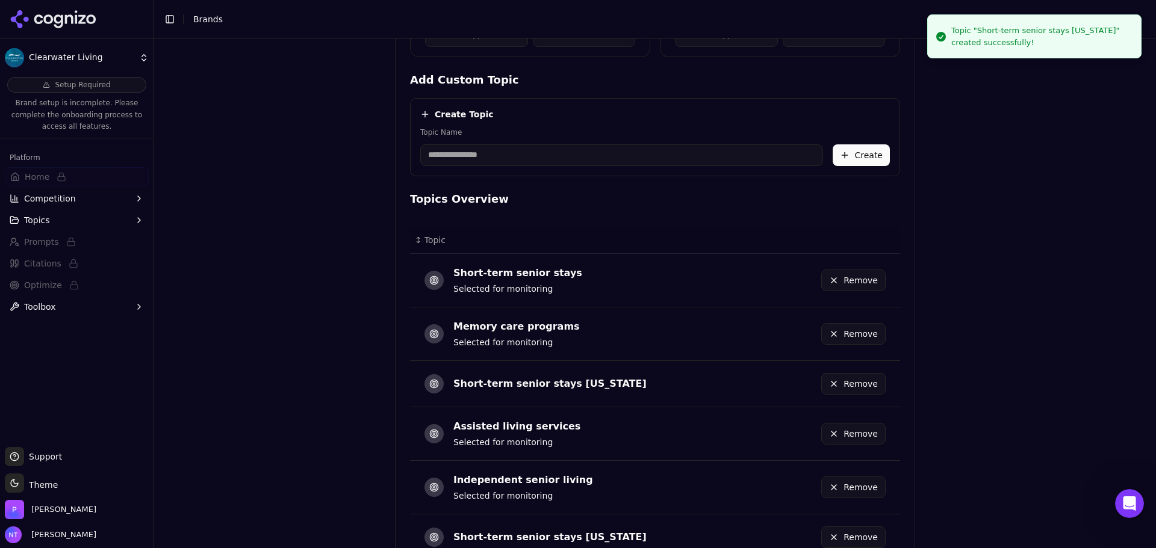
click at [460, 158] on input "Topic Name" at bounding box center [621, 155] width 403 height 22
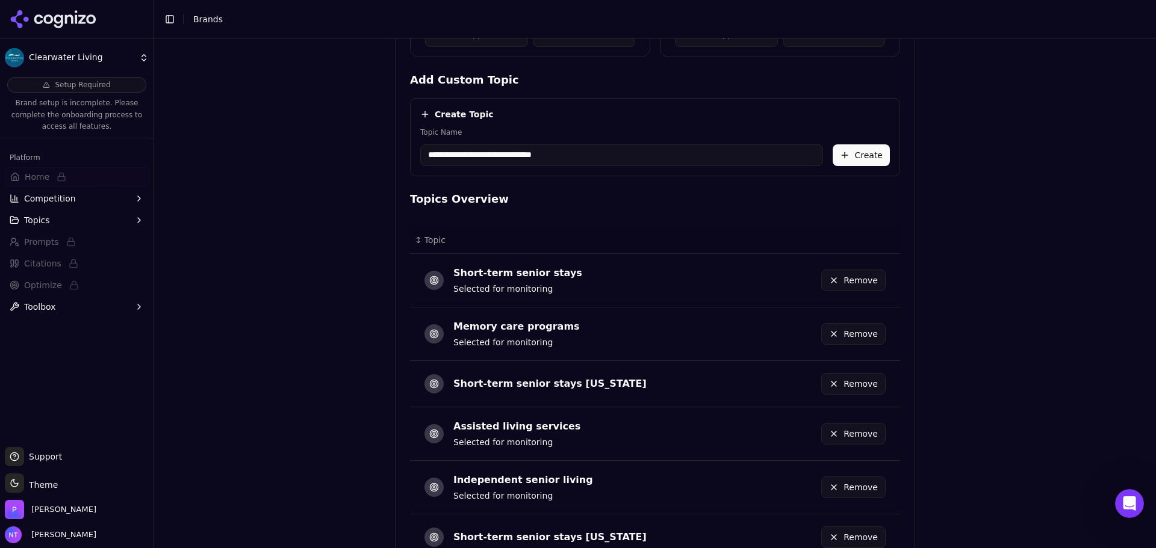
type input "**********"
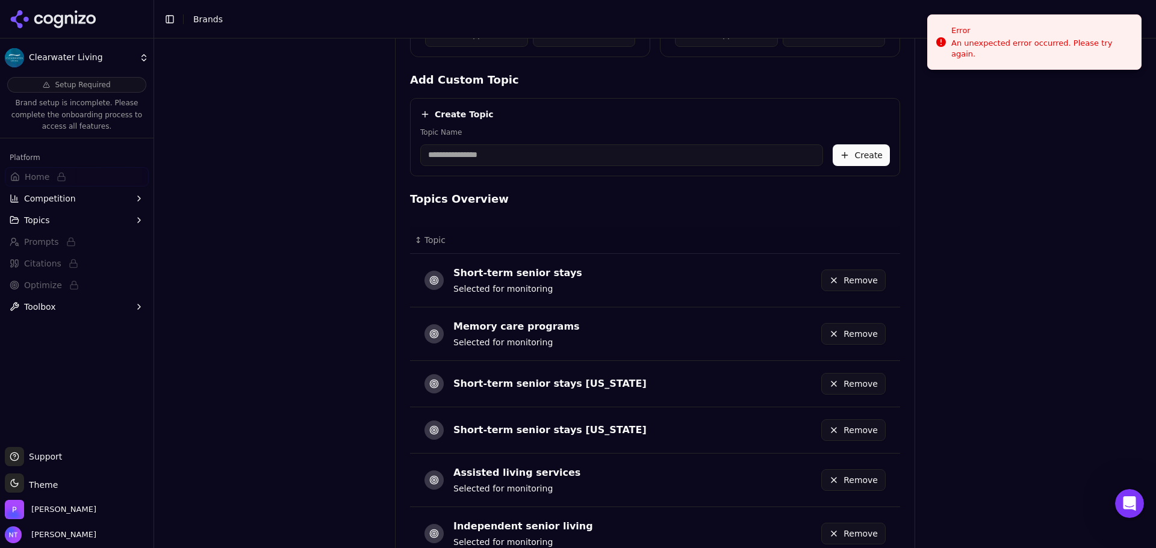
click at [460, 158] on input "Topic Name" at bounding box center [621, 155] width 403 height 22
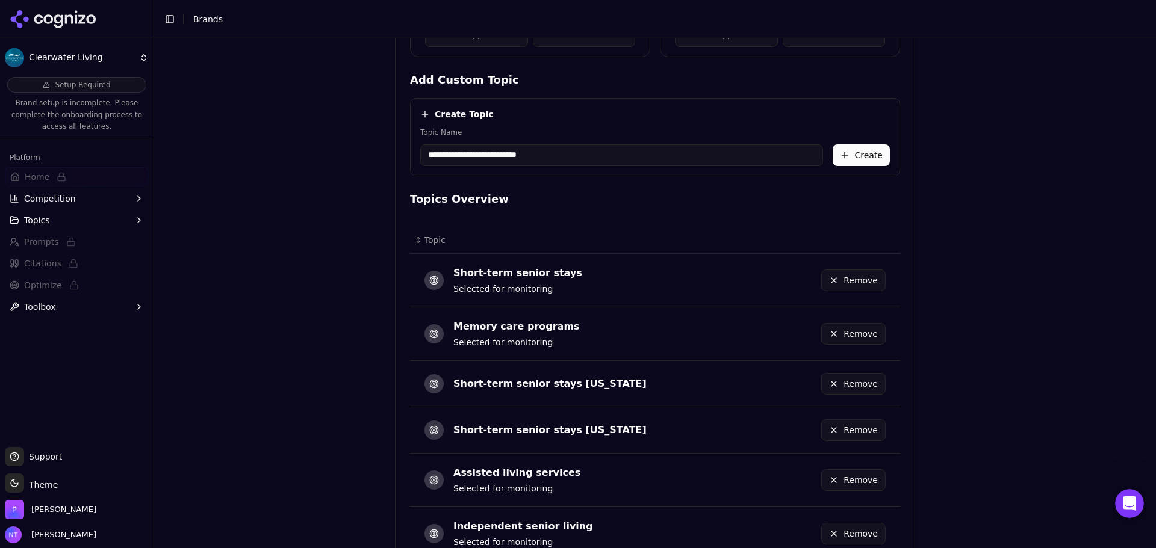
type input "**********"
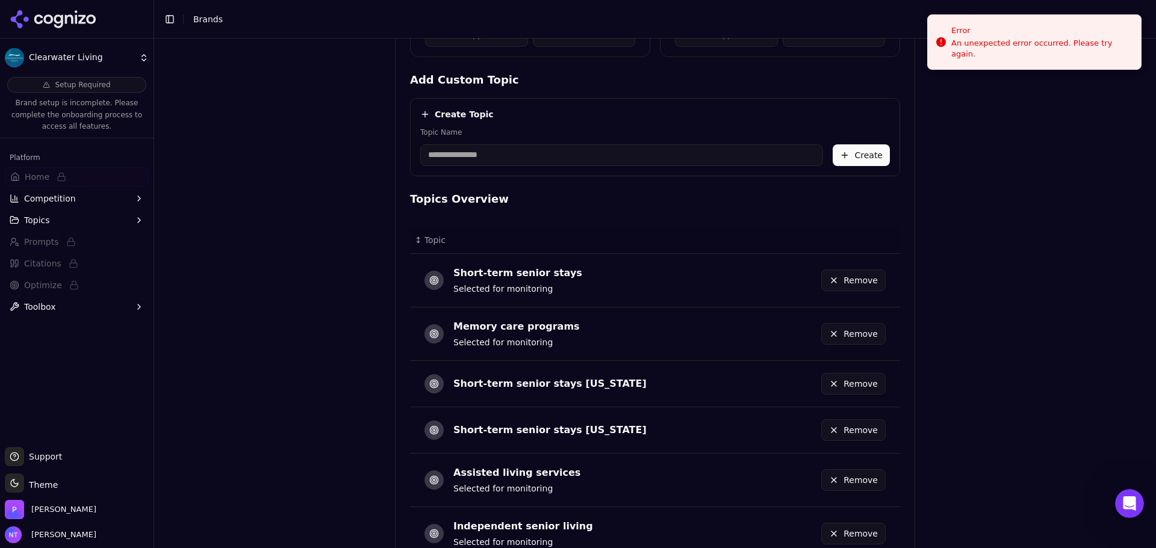
click at [460, 158] on input "Topic Name" at bounding box center [621, 155] width 403 height 22
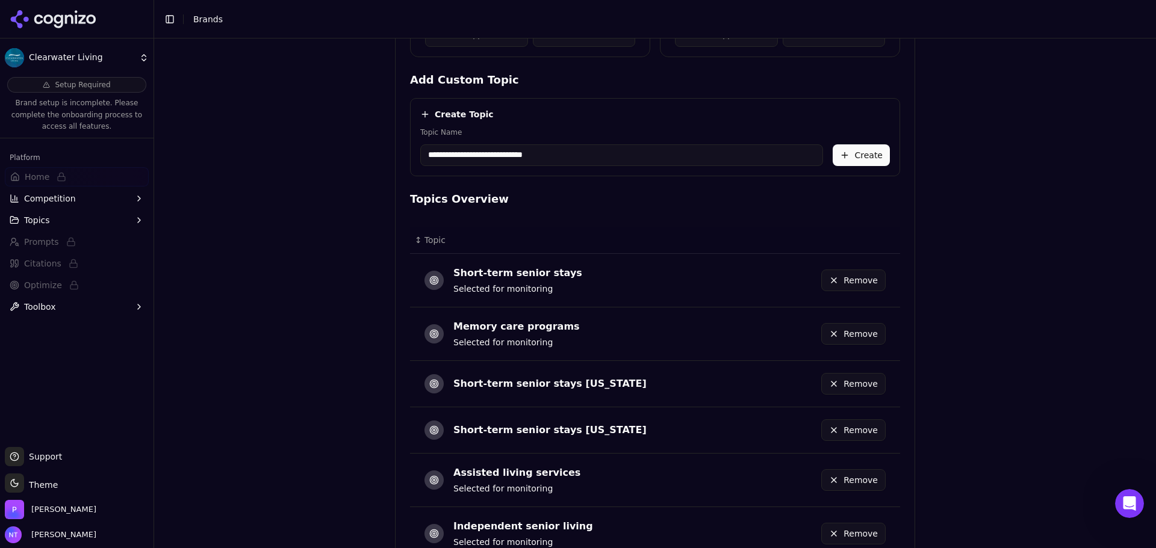
type input "**********"
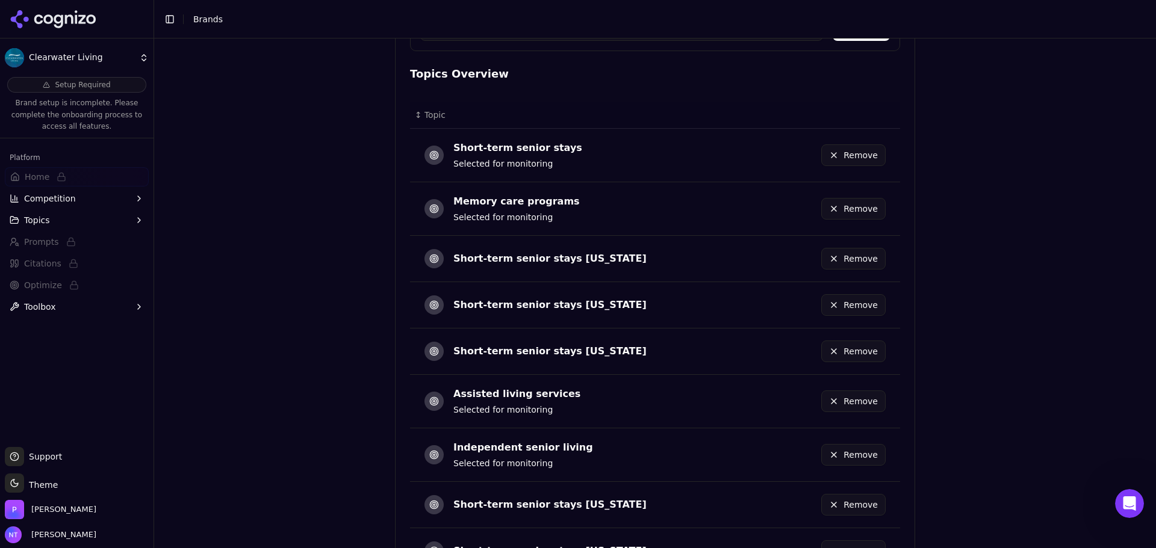
scroll to position [380, 0]
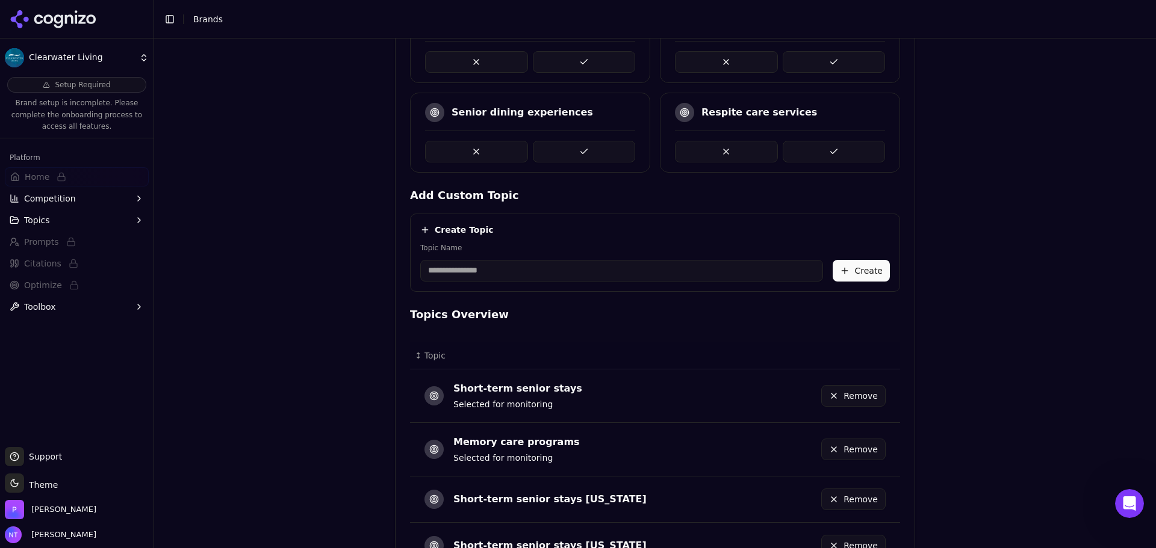
click at [569, 270] on input "Topic Name" at bounding box center [621, 271] width 403 height 22
type input "**********"
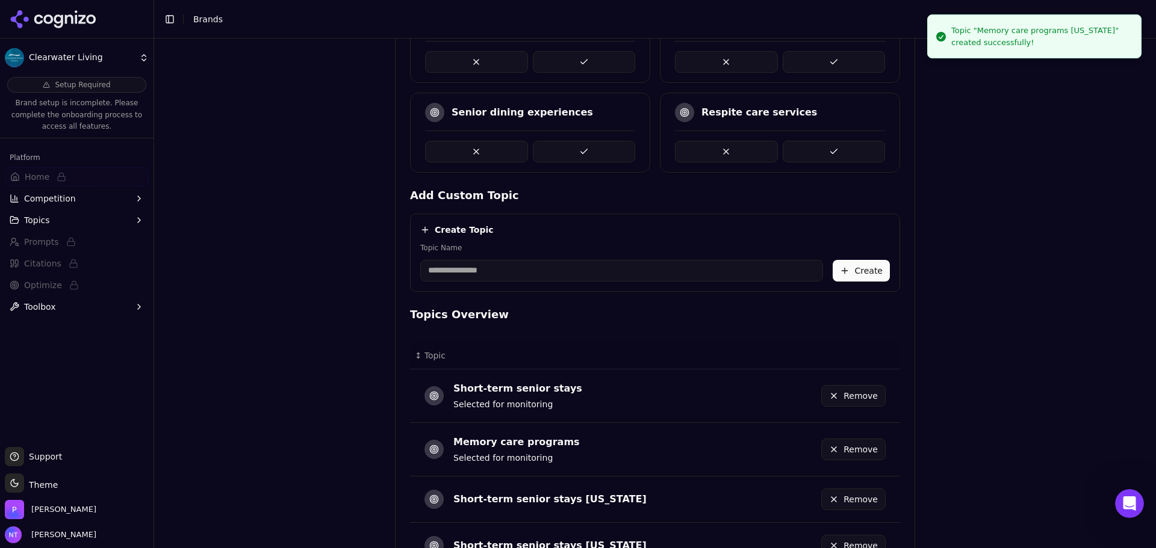
click at [569, 270] on input "Topic Name" at bounding box center [621, 271] width 403 height 22
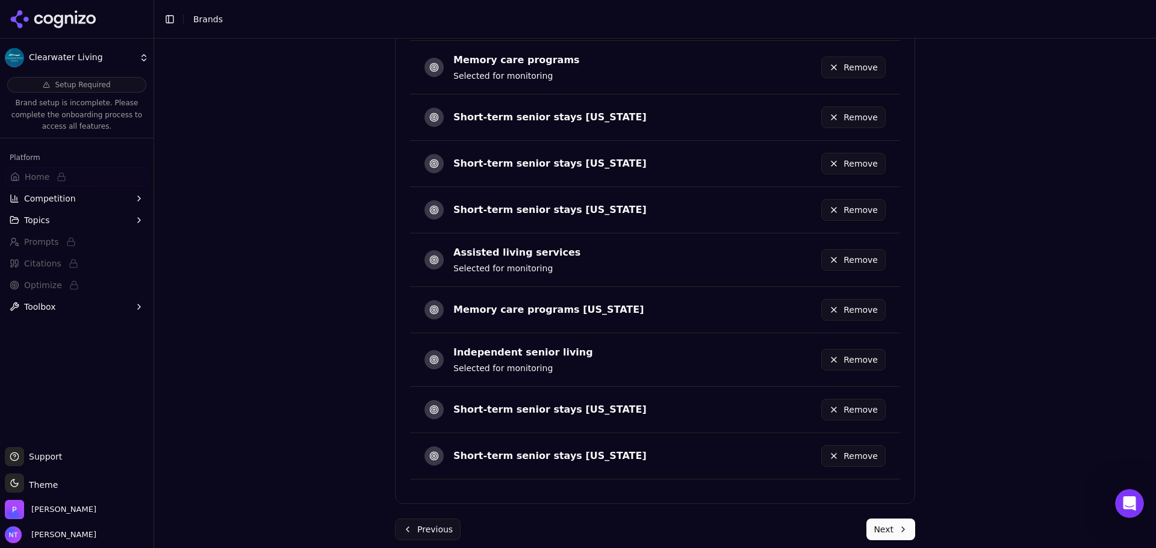
scroll to position [773, 0]
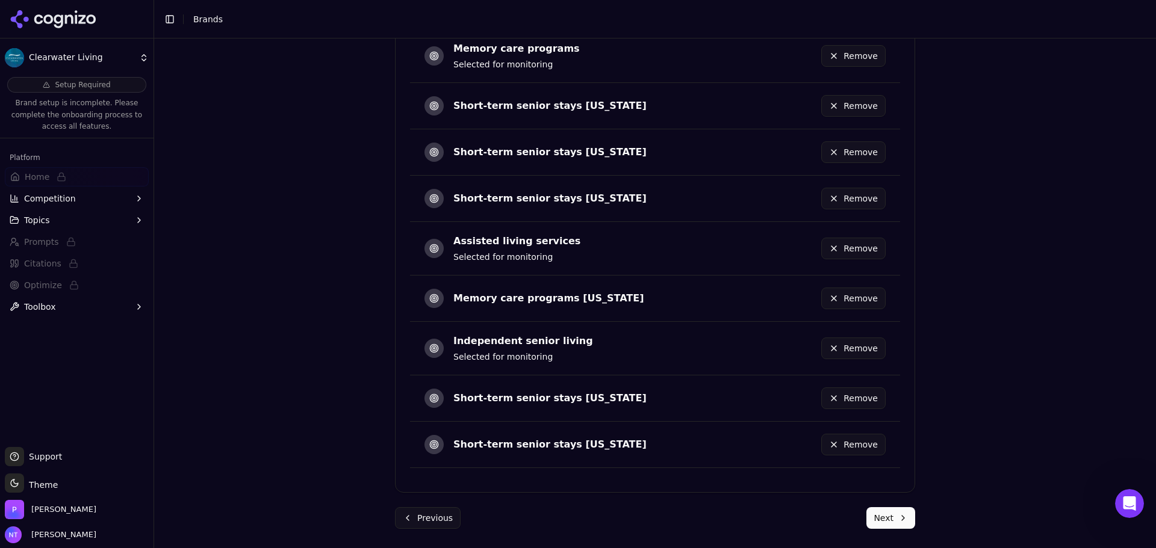
click at [305, 280] on div "Brand Onboarding Let's set up your brand monitoring in a few simple steps Step …" at bounding box center [655, 294] width 1002 height 510
click at [924, 433] on div "Brand Onboarding Let's set up your brand monitoring in a few simple steps Step …" at bounding box center [655, 294] width 1002 height 510
click at [352, 311] on div "Brand Onboarding Let's set up your brand monitoring in a few simple steps Step …" at bounding box center [655, 294] width 1002 height 510
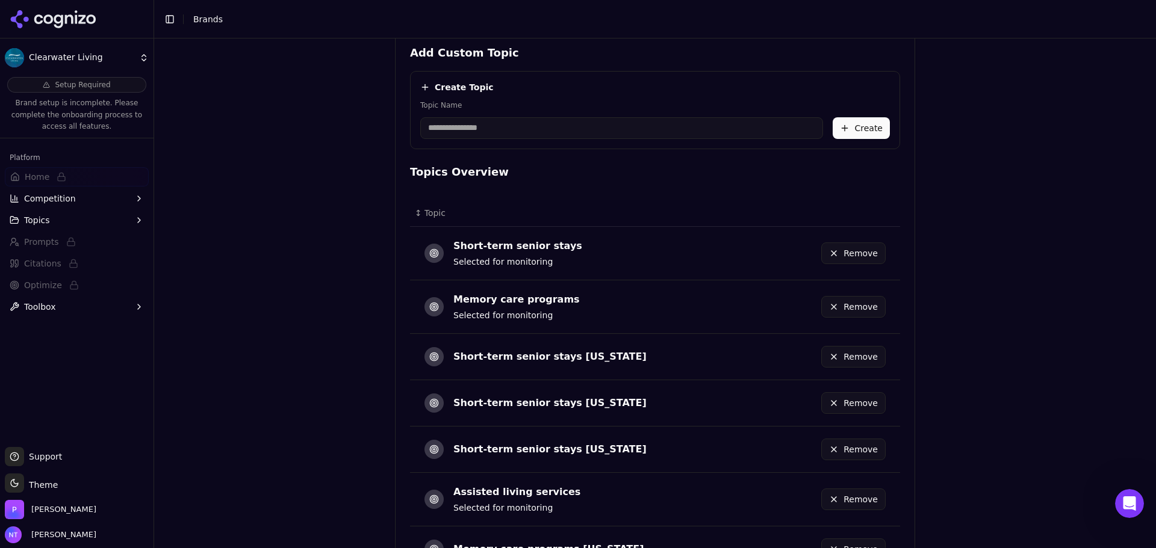
scroll to position [101, 0]
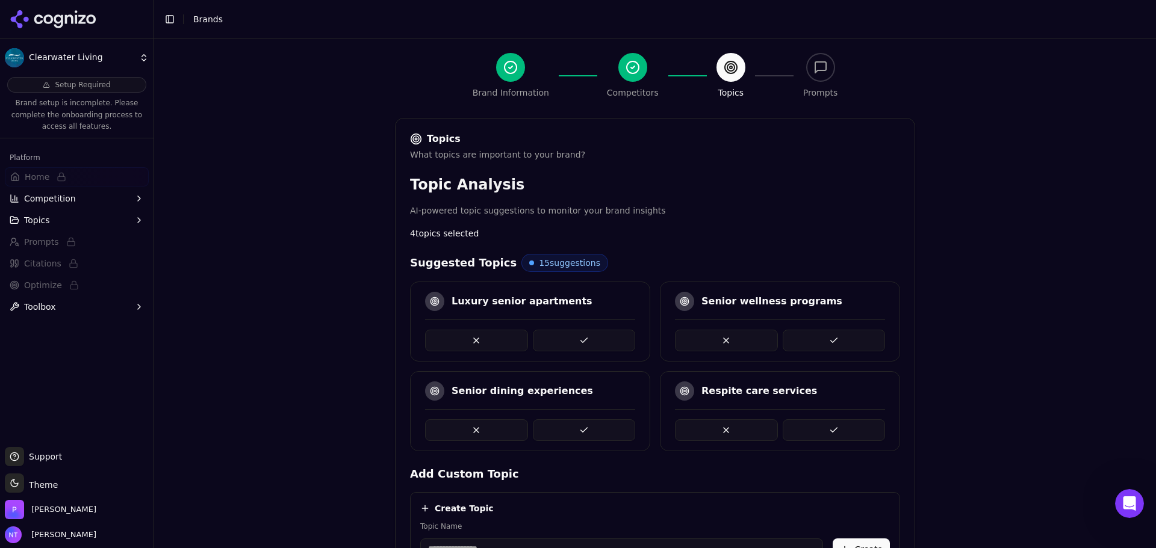
click at [279, 220] on div "Brand Onboarding Let's set up your brand monitoring in a few simple steps Step …" at bounding box center [655, 211] width 1002 height 548
click at [98, 11] on div at bounding box center [76, 19] width 153 height 39
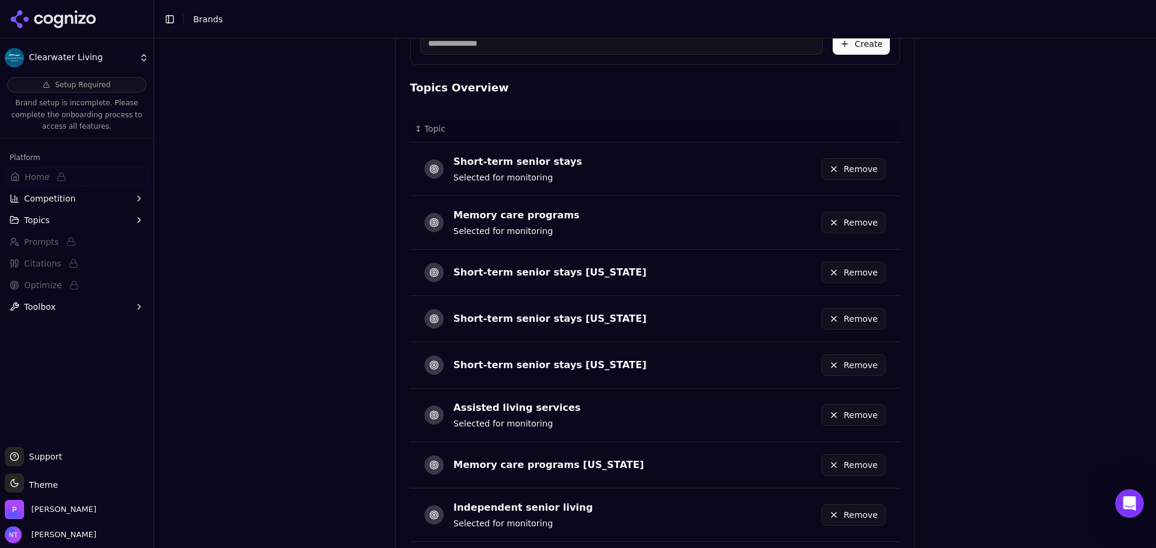
scroll to position [412, 0]
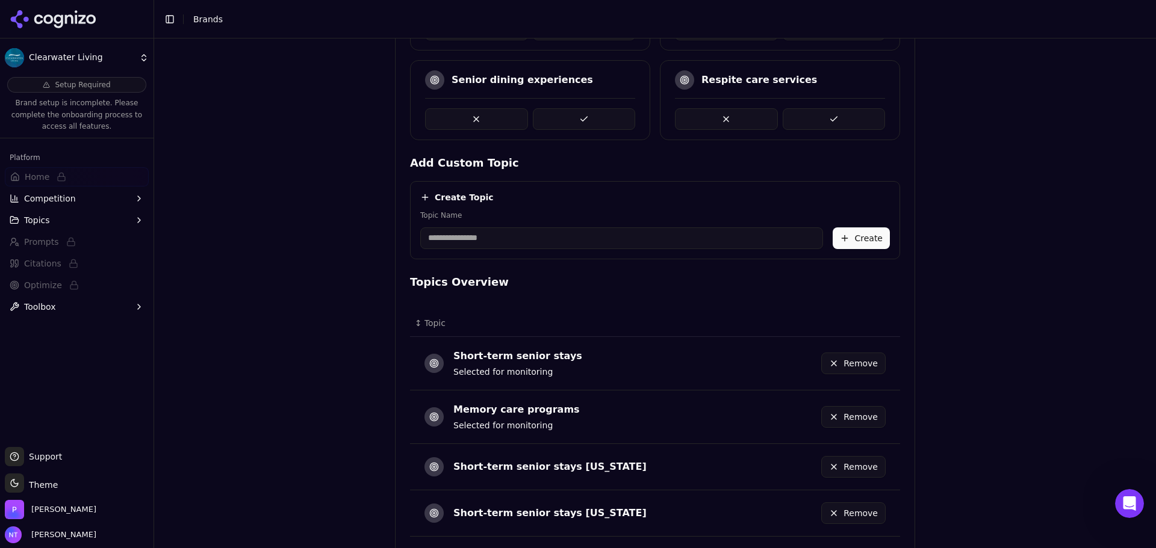
click at [78, 10] on icon at bounding box center [53, 19] width 87 height 18
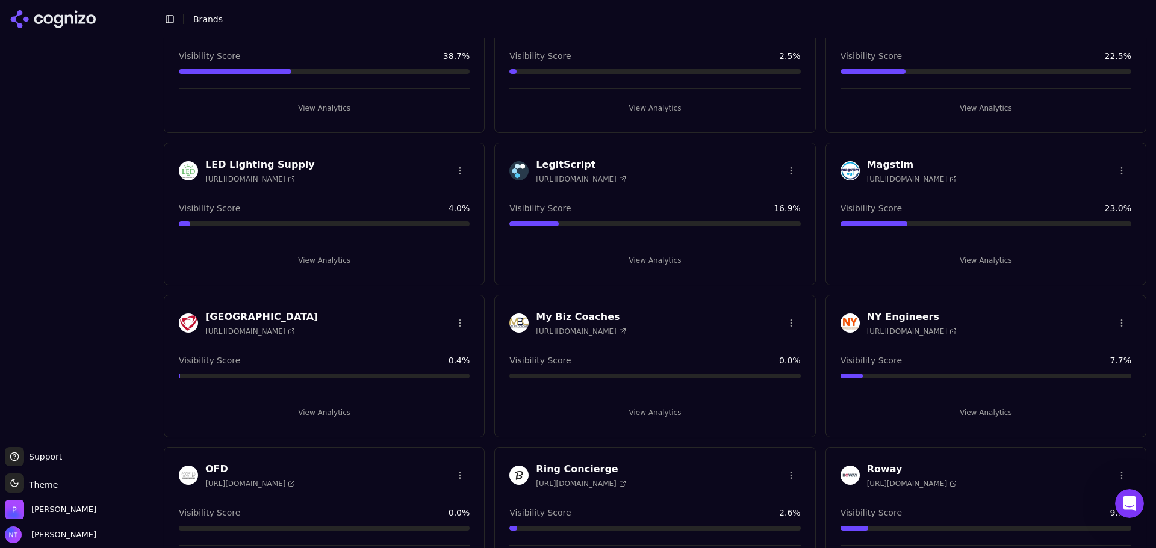
scroll to position [963, 0]
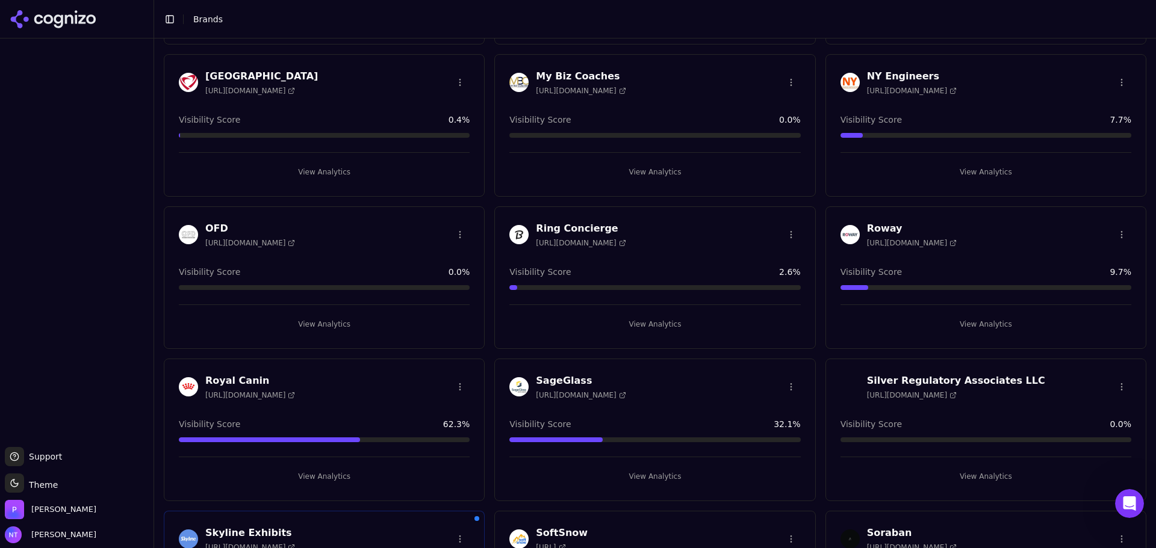
click at [347, 315] on button "View Analytics" at bounding box center [324, 324] width 291 height 19
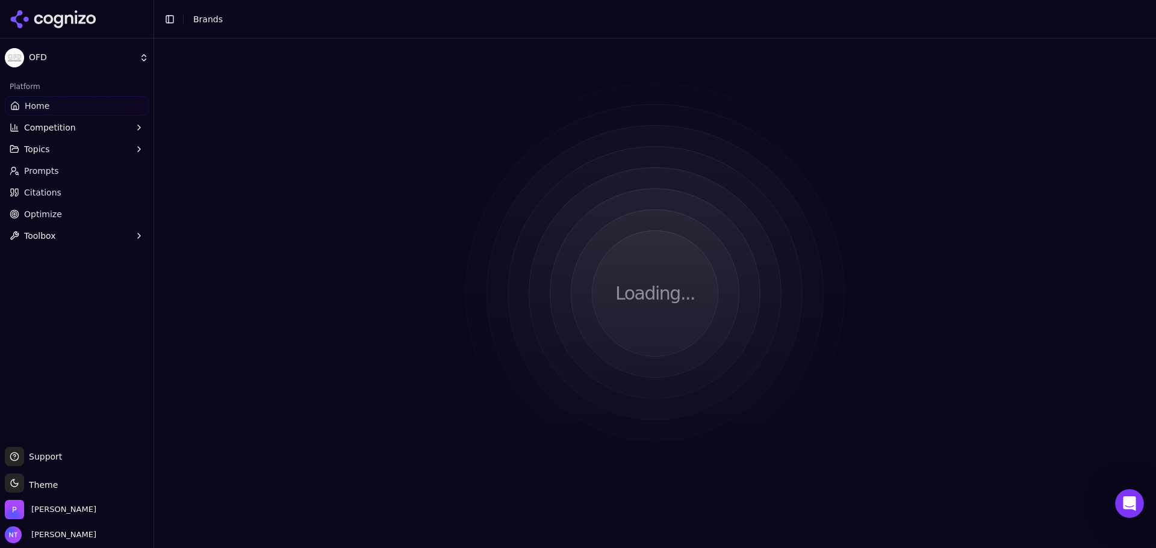
click at [317, 313] on div "Loading..." at bounding box center [655, 294] width 1002 height 510
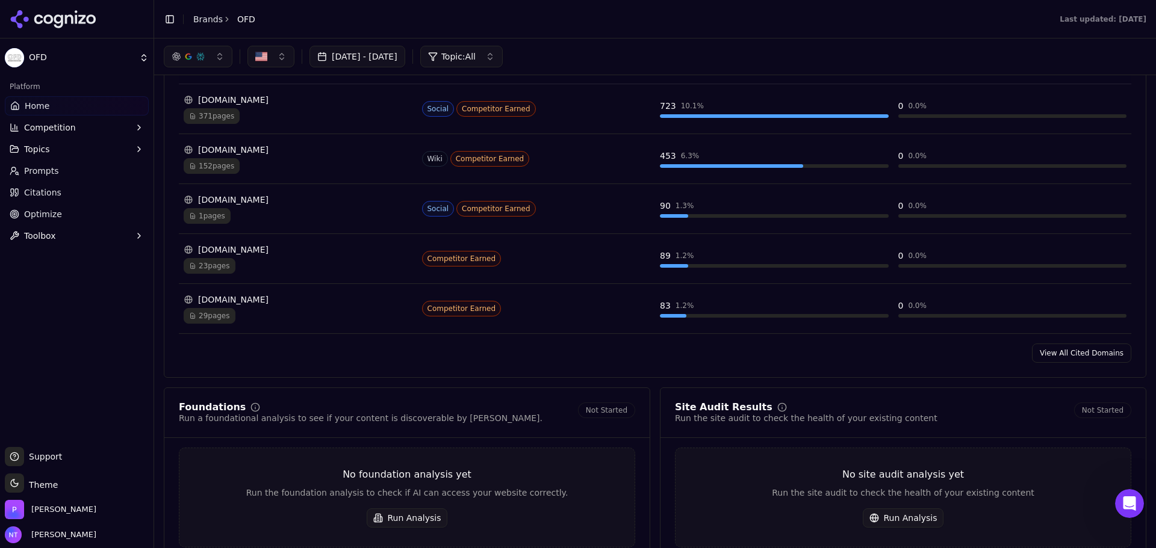
scroll to position [1204, 0]
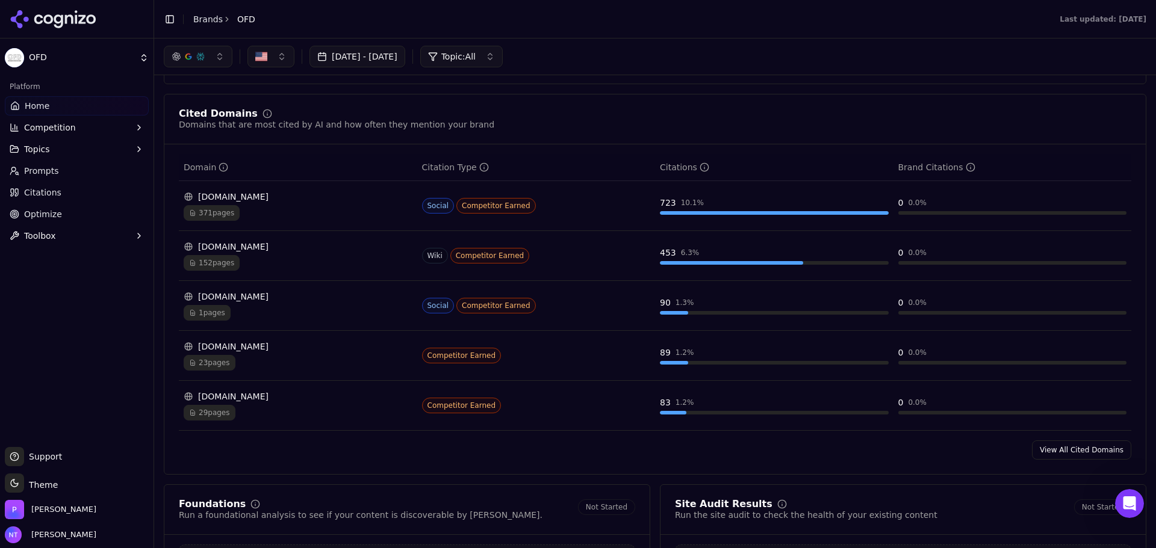
click at [924, 457] on link "View All Cited Domains" at bounding box center [1081, 450] width 99 height 19
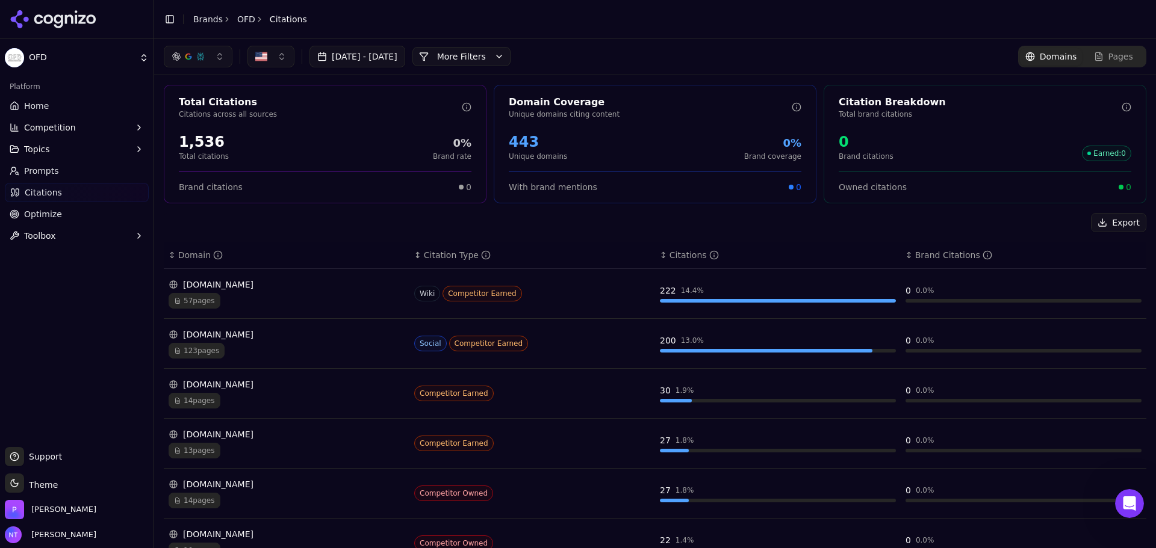
click at [475, 64] on button "More Filters" at bounding box center [461, 56] width 98 height 19
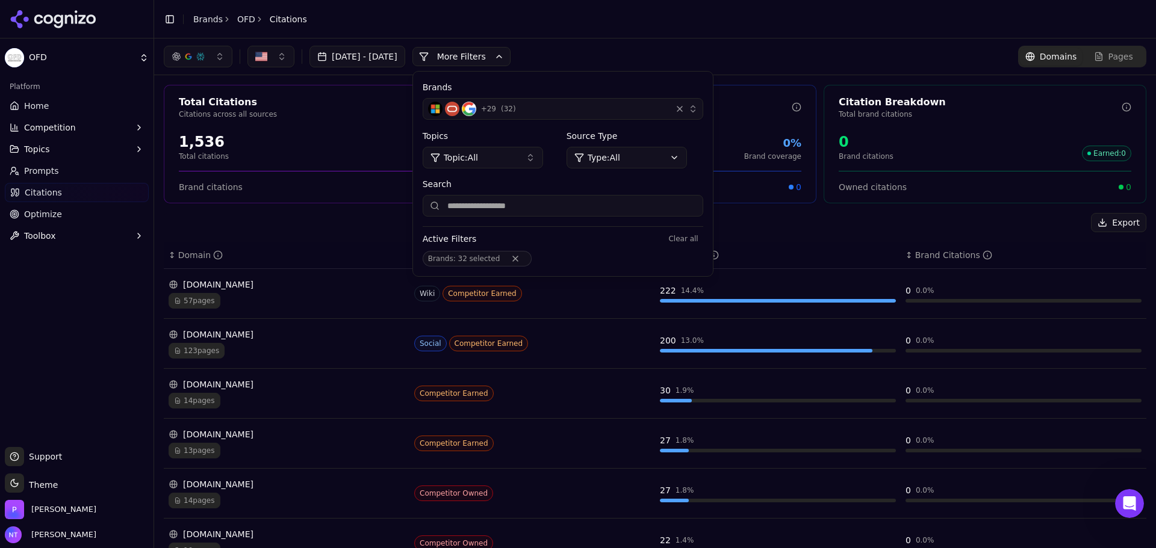
click at [686, 110] on div "button" at bounding box center [680, 109] width 12 height 12
click at [686, 108] on div "button" at bounding box center [680, 109] width 12 height 12
click at [613, 119] on button "+ 29 ( 32 )" at bounding box center [563, 109] width 280 height 22
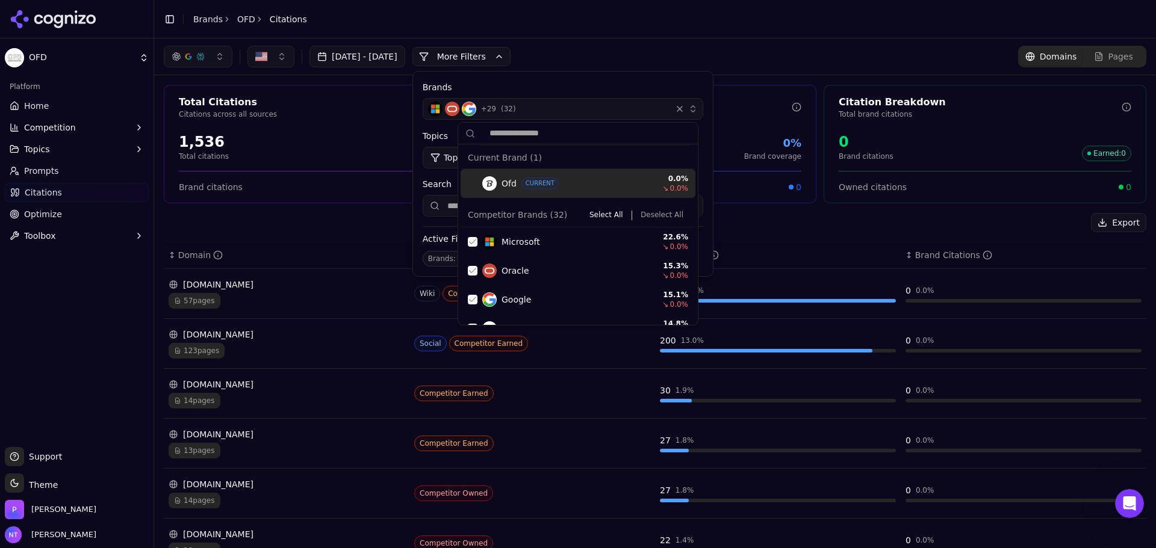
click at [650, 213] on button "Deselect All" at bounding box center [662, 215] width 52 height 14
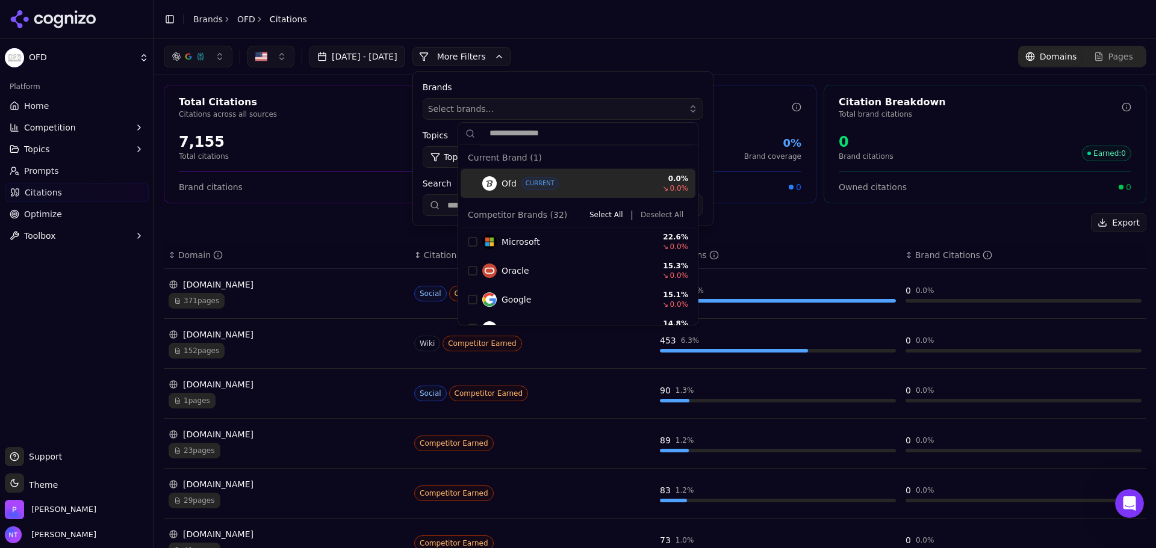
click at [669, 39] on div "[DATE] - [DATE] More More Filters Brands Select brands... Topics Topic: All Sou…" at bounding box center [655, 57] width 1002 height 36
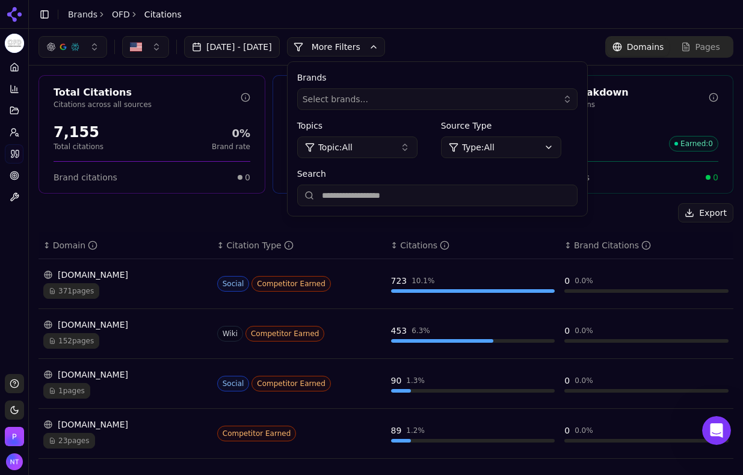
click at [424, 470] on main "Toggle Sidebar Brands OFD Citations [DATE] - [DATE] More More Filters Brands Se…" at bounding box center [386, 237] width 714 height 475
click at [416, 473] on main "Toggle Sidebar Brands OFD Citations [DATE] - [DATE] More More Filters Brands Se…" at bounding box center [386, 237] width 714 height 475
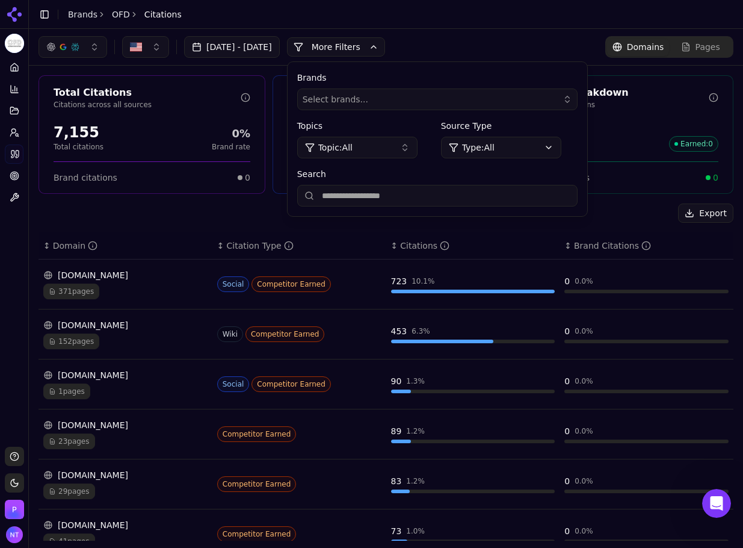
click at [363, 23] on header "Toggle Sidebar Brands OFD Citations" at bounding box center [386, 14] width 714 height 29
click at [186, 218] on div "Export" at bounding box center [386, 212] width 695 height 19
click at [628, 222] on div "Export" at bounding box center [386, 212] width 695 height 19
click at [397, 58] on div "[DATE] - [DATE] More More Filters Brands Select brands... Topics Topic: All Sou…" at bounding box center [386, 47] width 714 height 36
click at [385, 51] on button "More Filters" at bounding box center [336, 46] width 98 height 19
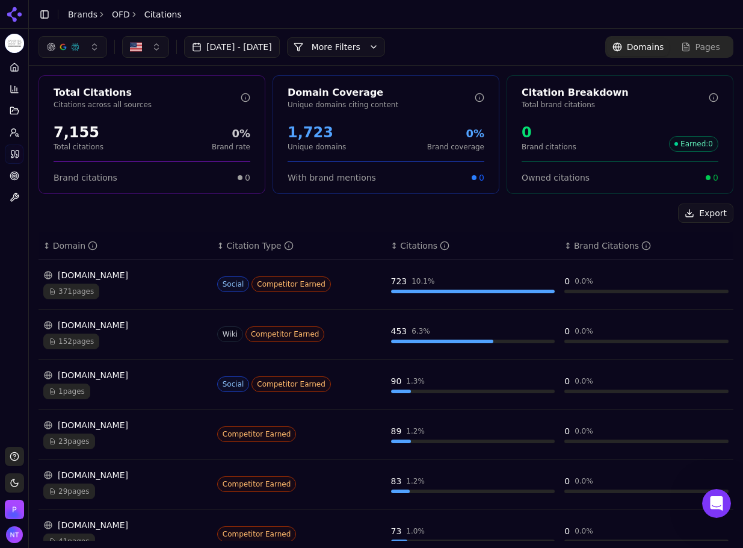
click at [468, 34] on div "[DATE] - [DATE] More More Filters Domains Pages" at bounding box center [386, 47] width 714 height 36
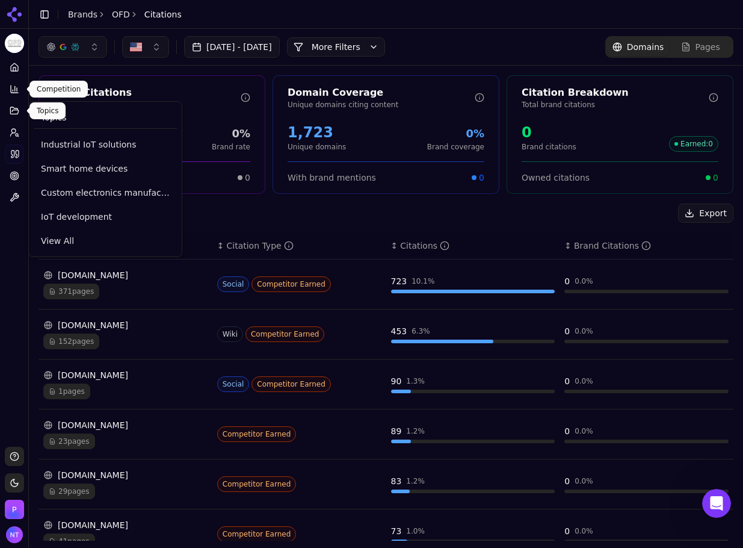
click at [9, 76] on link "Home" at bounding box center [14, 67] width 19 height 19
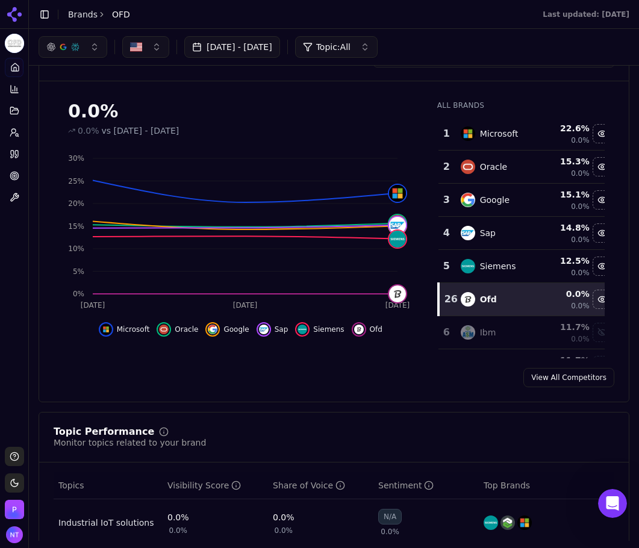
scroll to position [68, 0]
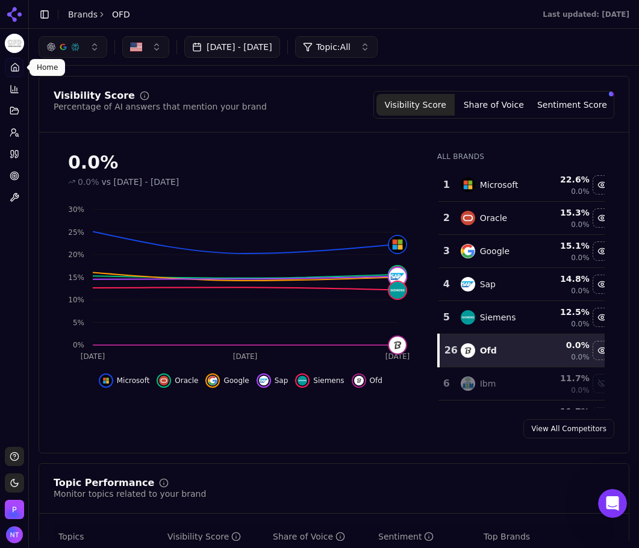
click at [517, 114] on button "Share of Voice" at bounding box center [493, 105] width 78 height 22
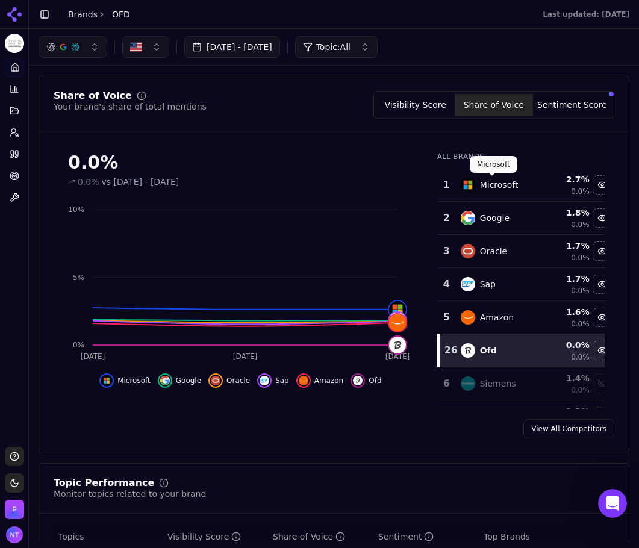
click at [60, 266] on icon "[DATE] Aug [DATE] 0% 5% 10%" at bounding box center [238, 281] width 368 height 169
drag, startPoint x: 580, startPoint y: 109, endPoint x: 565, endPoint y: 122, distance: 19.7
click at [580, 109] on button "Sentiment Score" at bounding box center [572, 105] width 78 height 22
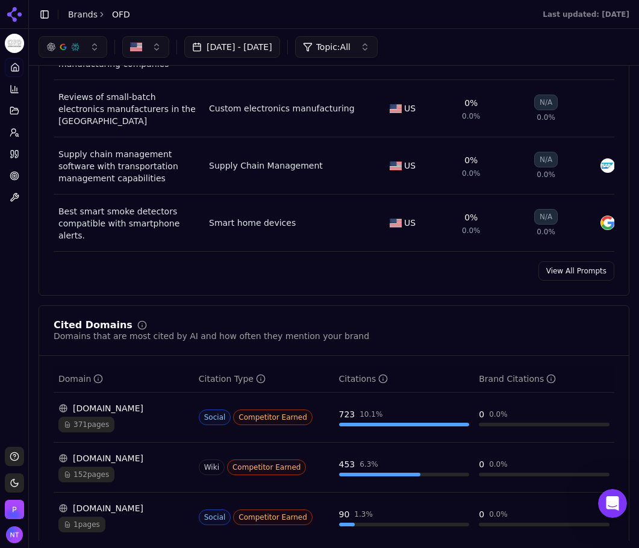
scroll to position [971, 0]
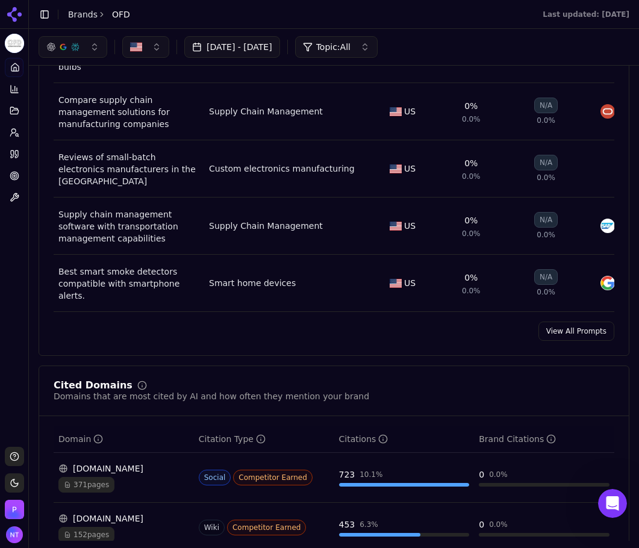
click at [559, 321] on link "View All Prompts" at bounding box center [576, 330] width 76 height 19
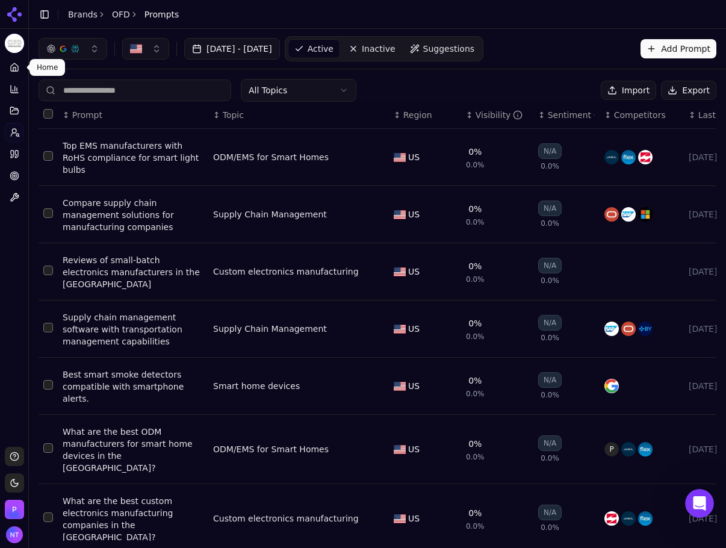
click at [8, 65] on link "Home" at bounding box center [14, 67] width 19 height 19
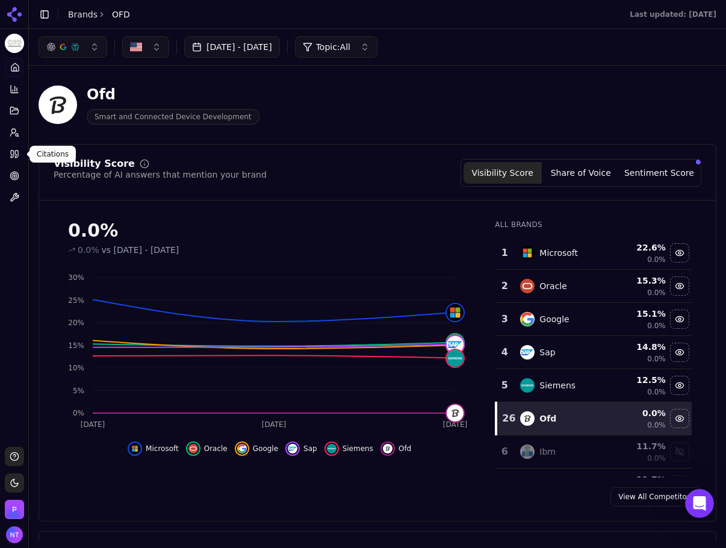
click at [22, 158] on link "Citations" at bounding box center [14, 153] width 19 height 19
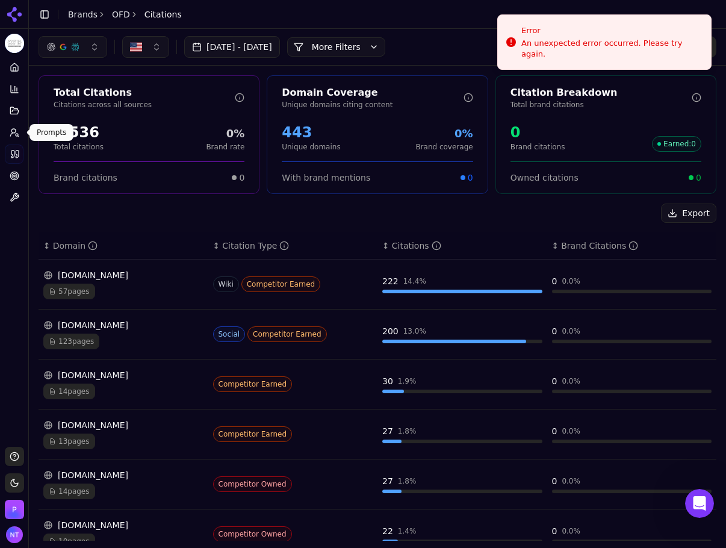
click at [8, 137] on link "Prompts" at bounding box center [14, 132] width 19 height 19
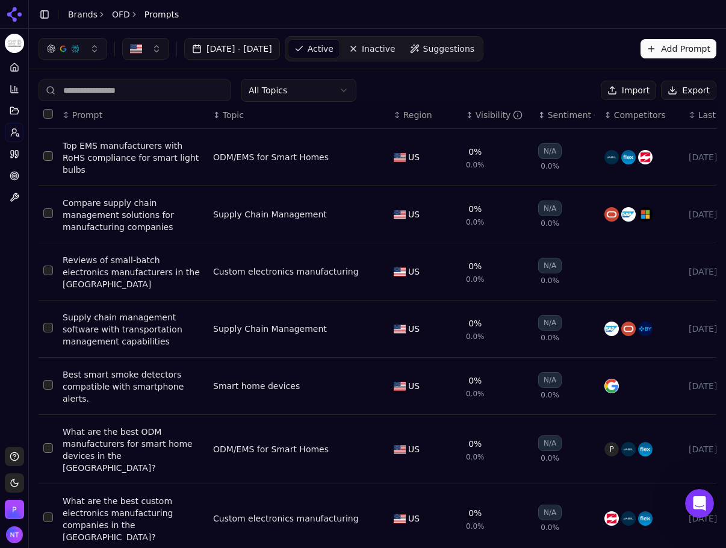
click at [13, 132] on circle at bounding box center [14, 131] width 4 height 4
click at [16, 152] on icon at bounding box center [16, 153] width 3 height 7
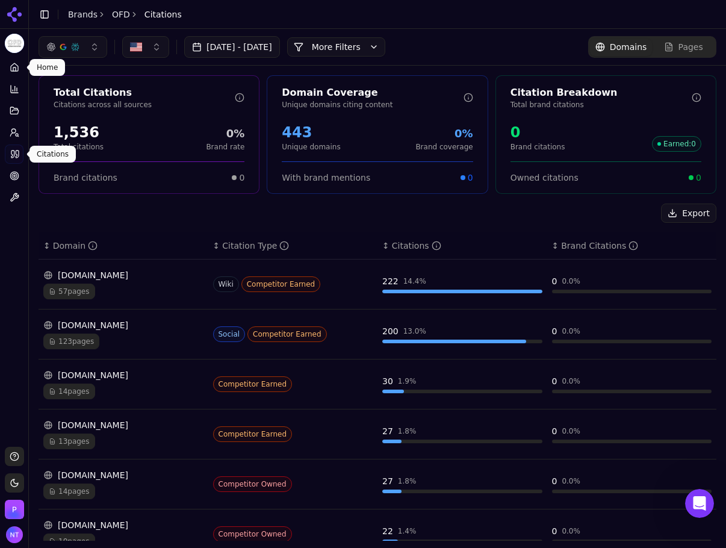
click at [14, 68] on icon at bounding box center [15, 68] width 10 height 10
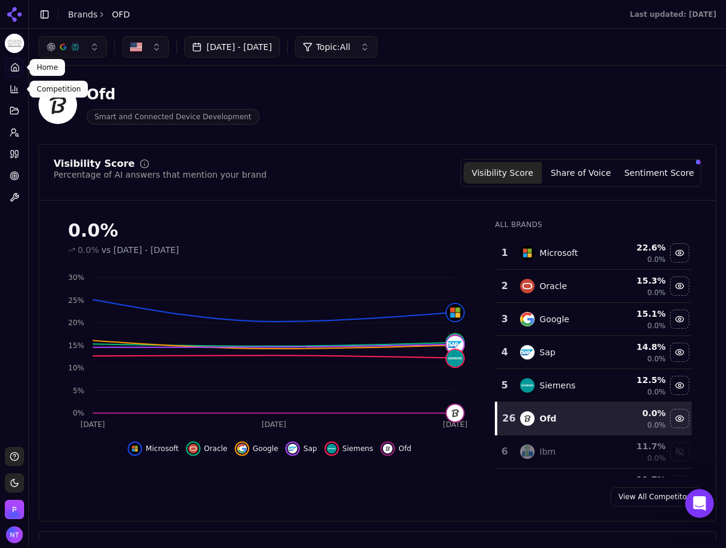
click at [12, 63] on icon at bounding box center [15, 68] width 10 height 10
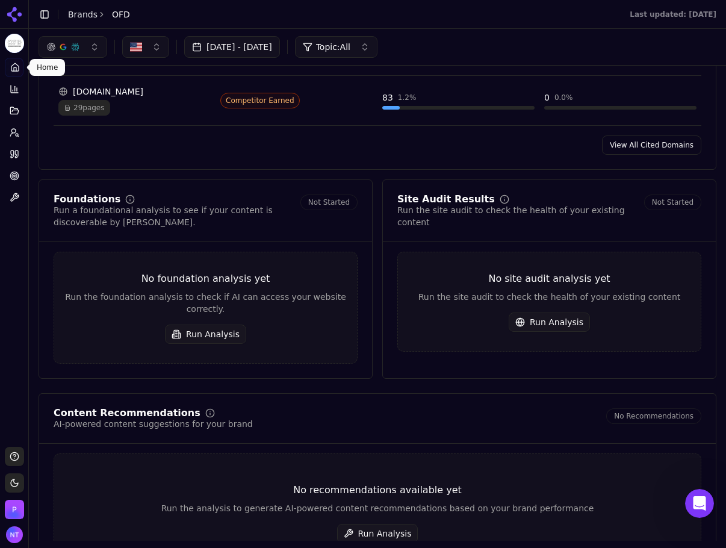
scroll to position [1006, 0]
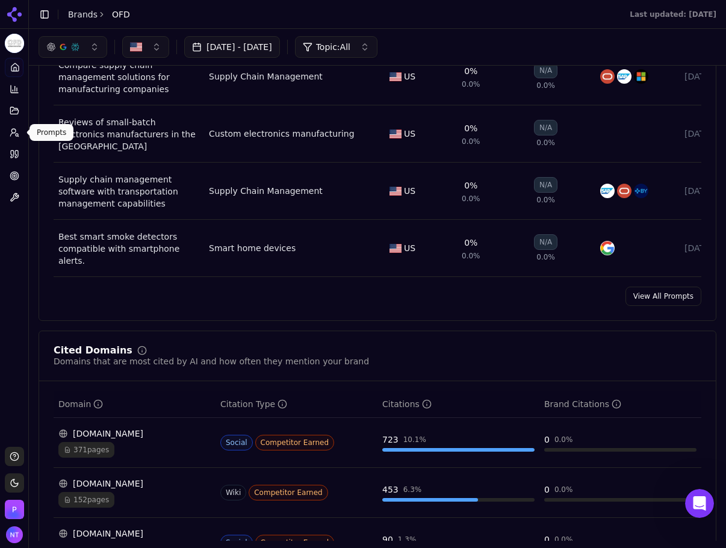
drag, startPoint x: 15, startPoint y: 135, endPoint x: 5, endPoint y: 141, distance: 11.9
click at [15, 135] on icon at bounding box center [15, 133] width 10 height 10
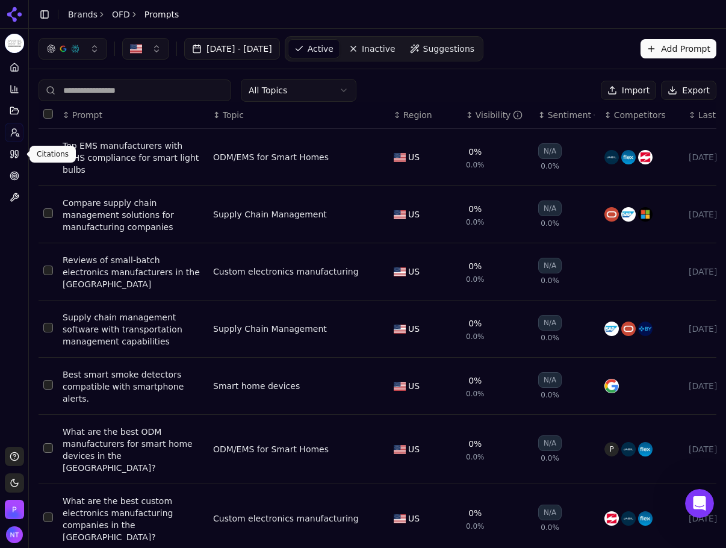
click at [20, 156] on link "Citations" at bounding box center [14, 153] width 19 height 19
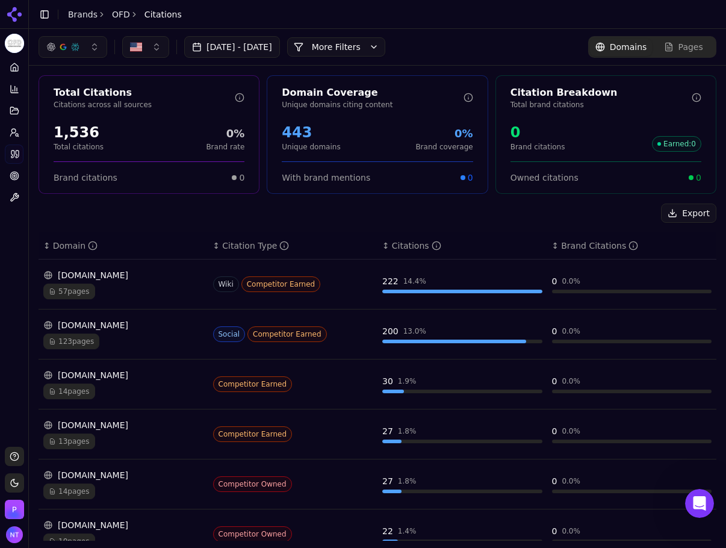
click at [385, 51] on button "More Filters" at bounding box center [336, 46] width 98 height 19
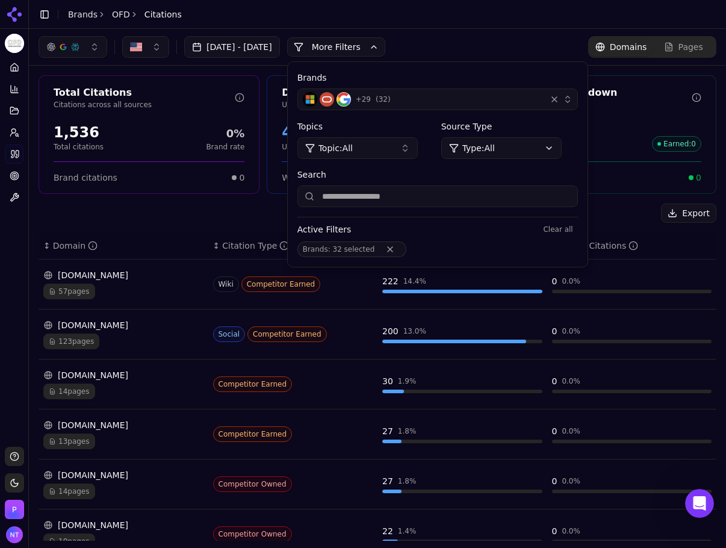
click at [406, 87] on div "Brands + 29 ( 32 )" at bounding box center [437, 91] width 280 height 39
click at [406, 96] on div "+ 29 ( 32 )" at bounding box center [422, 99] width 238 height 14
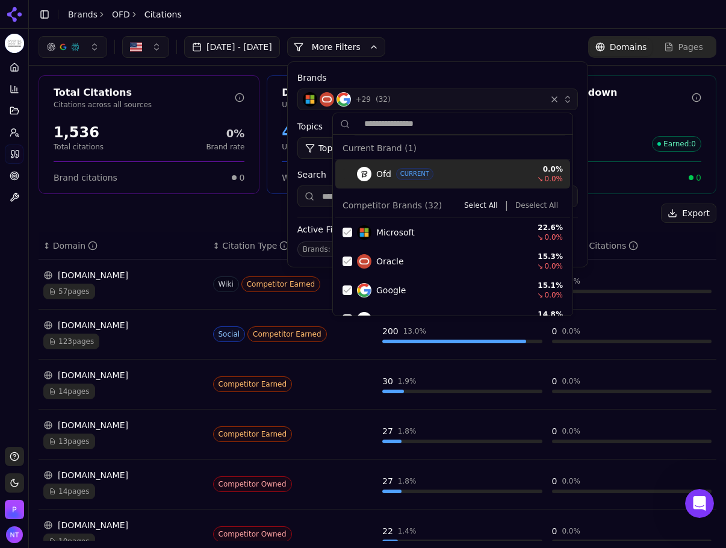
drag, startPoint x: 531, startPoint y: 203, endPoint x: 546, endPoint y: 197, distance: 15.4
click at [531, 203] on button "Deselect All" at bounding box center [536, 205] width 52 height 14
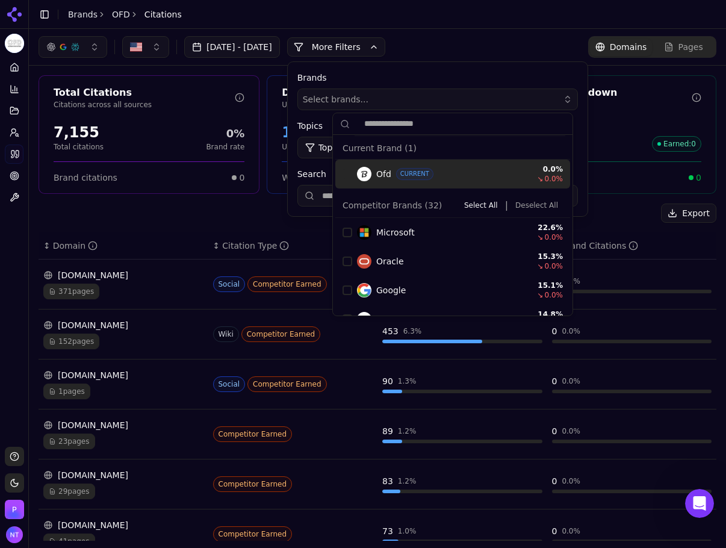
click at [500, 45] on div "[DATE] - [DATE] More More Filters Brands Select brands... Topics Topic: All Sou…" at bounding box center [378, 47] width 678 height 22
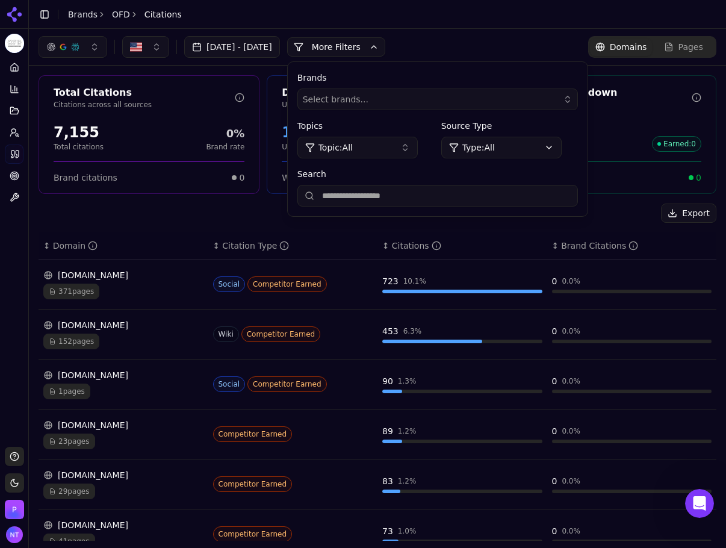
click at [539, 8] on header "Toggle Sidebar Brands OFD Citations" at bounding box center [377, 14] width 697 height 29
click at [363, 46] on button "More Filters" at bounding box center [336, 46] width 98 height 19
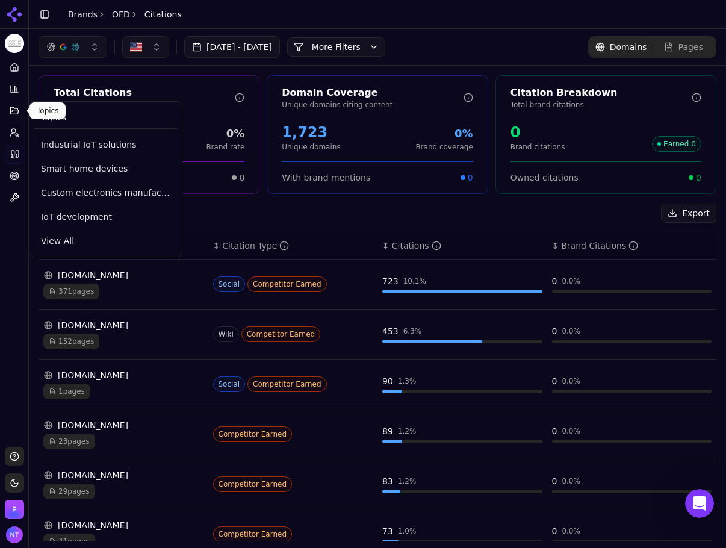
click at [18, 110] on icon at bounding box center [14, 110] width 8 height 7
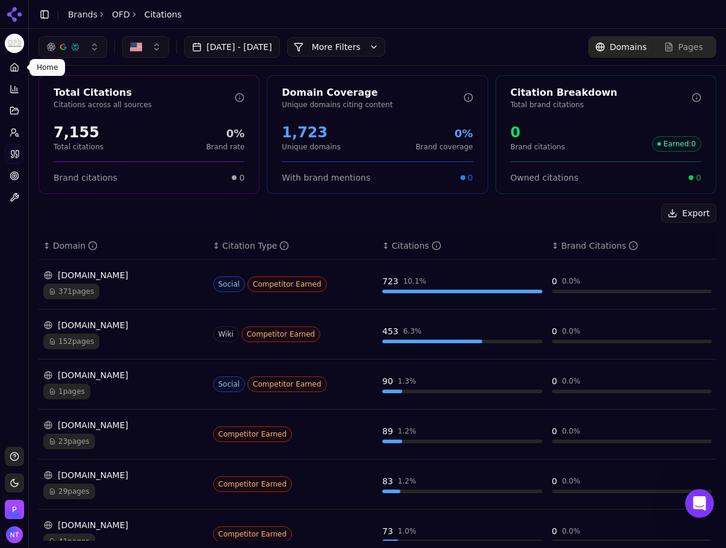
click at [21, 75] on link "Home" at bounding box center [14, 67] width 19 height 19
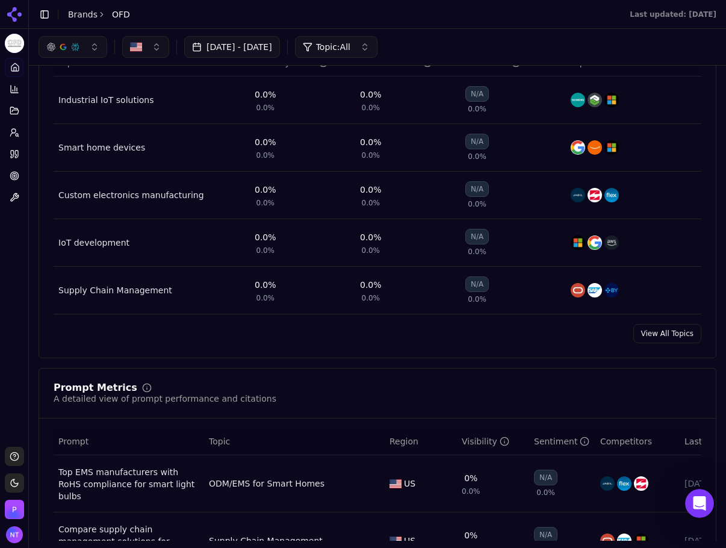
scroll to position [421, 0]
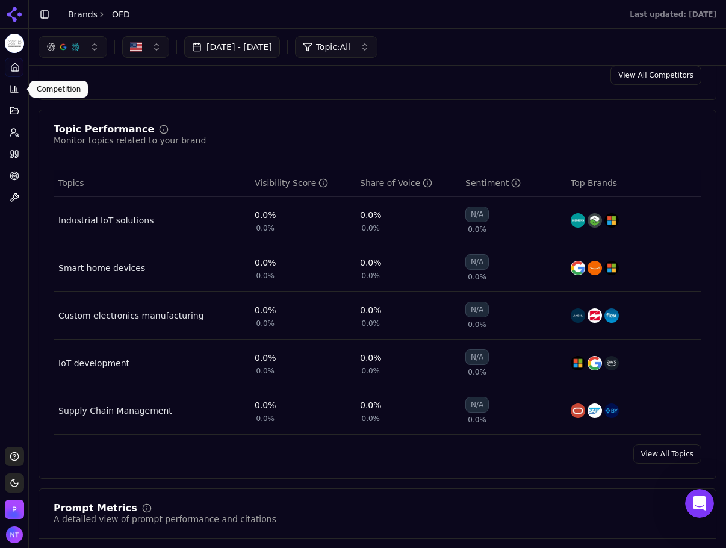
click at [17, 64] on icon at bounding box center [15, 68] width 10 height 10
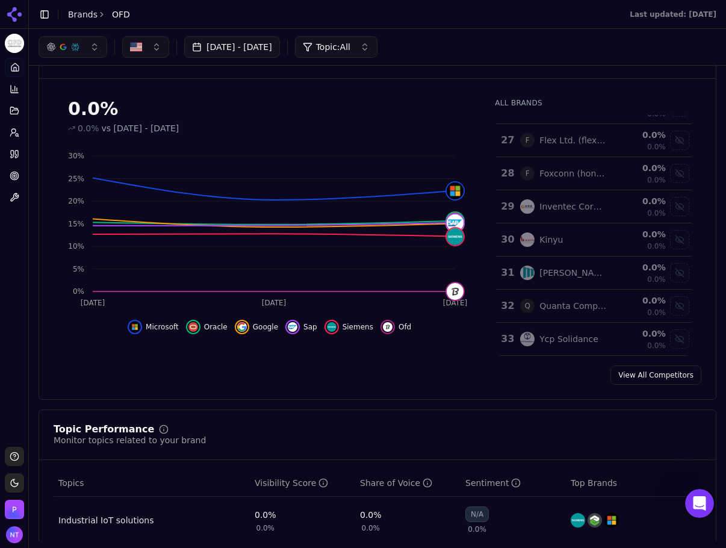
scroll to position [120, 0]
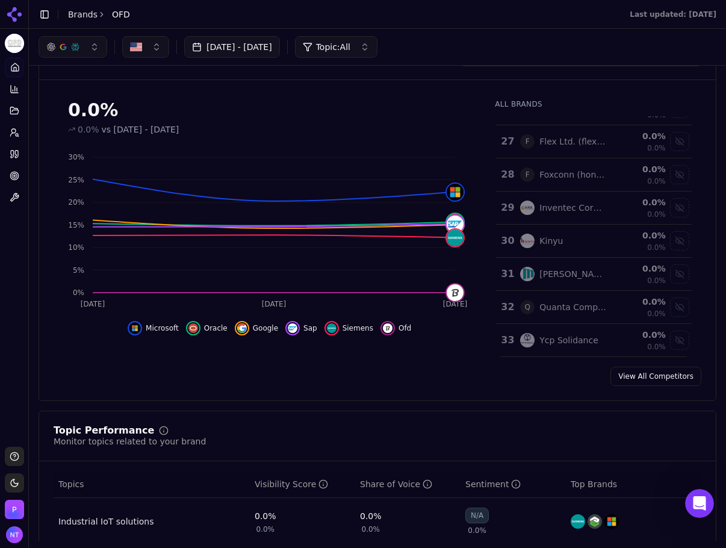
click at [5, 61] on link "Home" at bounding box center [14, 67] width 19 height 19
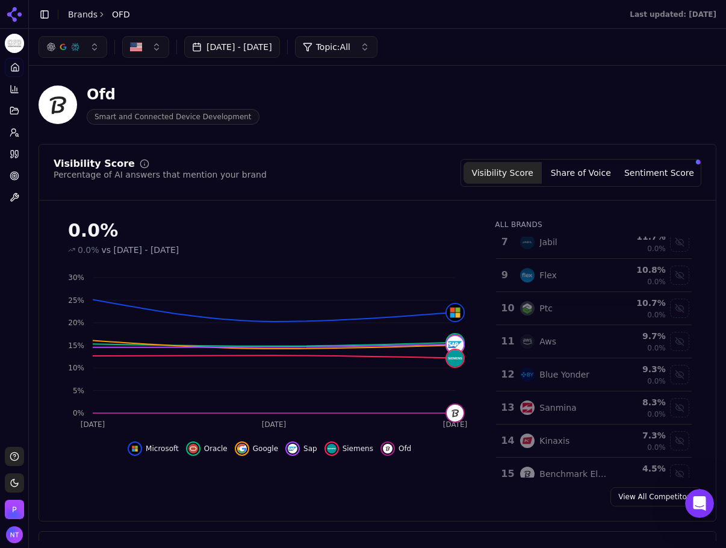
scroll to position [0, 0]
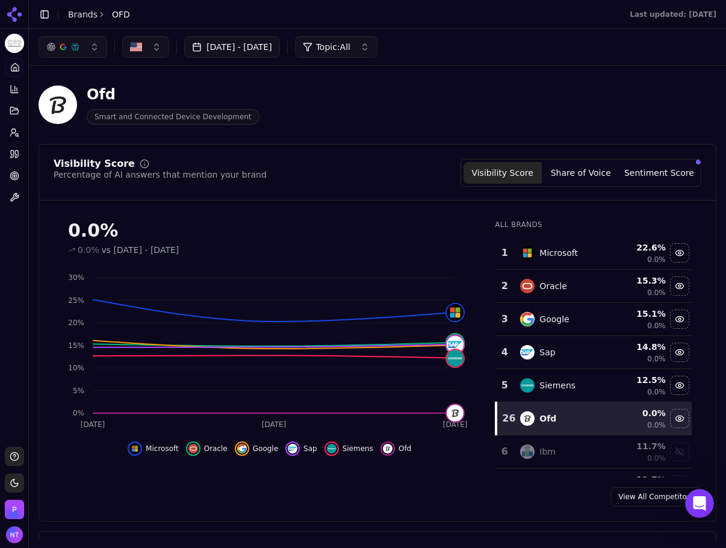
click at [682, 177] on button "Sentiment Score" at bounding box center [659, 173] width 78 height 22
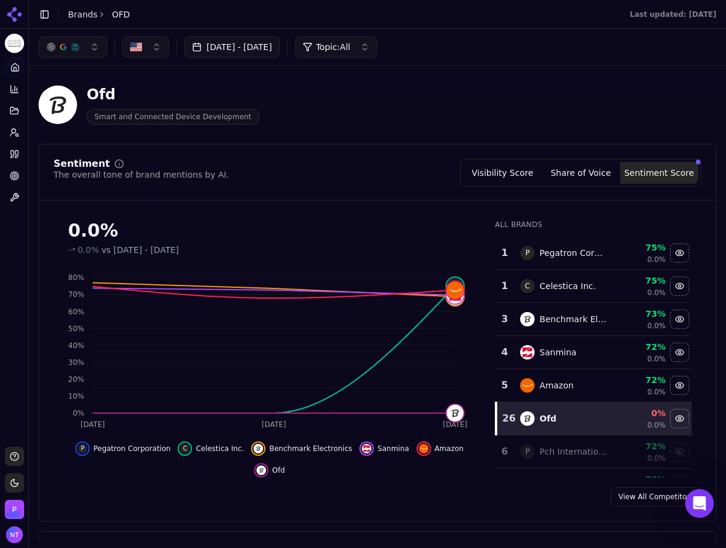
click at [571, 173] on button "Share of Voice" at bounding box center [581, 173] width 78 height 22
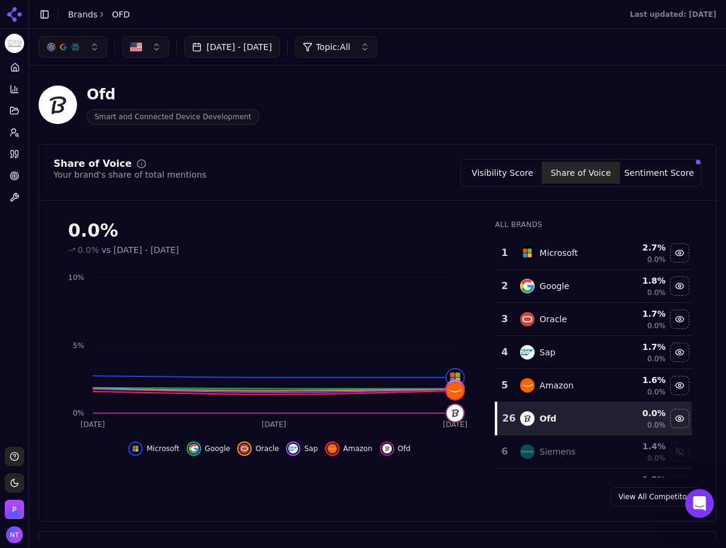
click at [538, 170] on button "Visibility Score" at bounding box center [502, 173] width 78 height 22
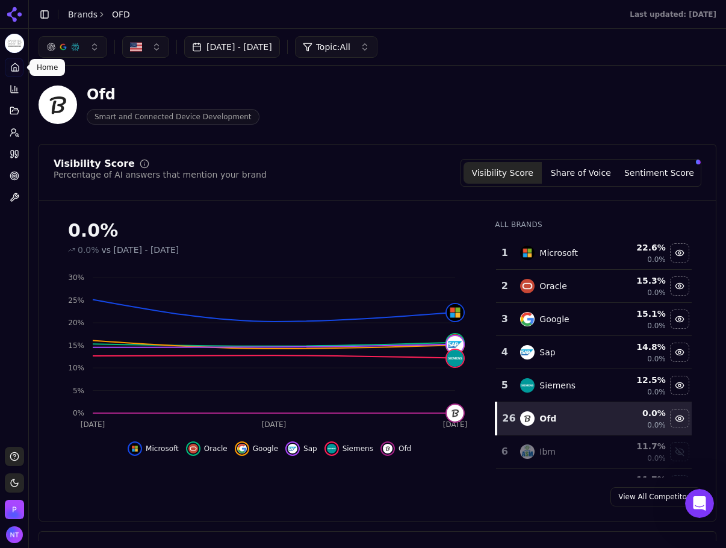
click at [10, 57] on div "Platform" at bounding box center [14, 48] width 19 height 19
click at [11, 65] on icon at bounding box center [15, 68] width 10 height 10
click at [8, 67] on link "Home" at bounding box center [14, 67] width 19 height 19
click at [90, 17] on link "Brands" at bounding box center [82, 15] width 29 height 10
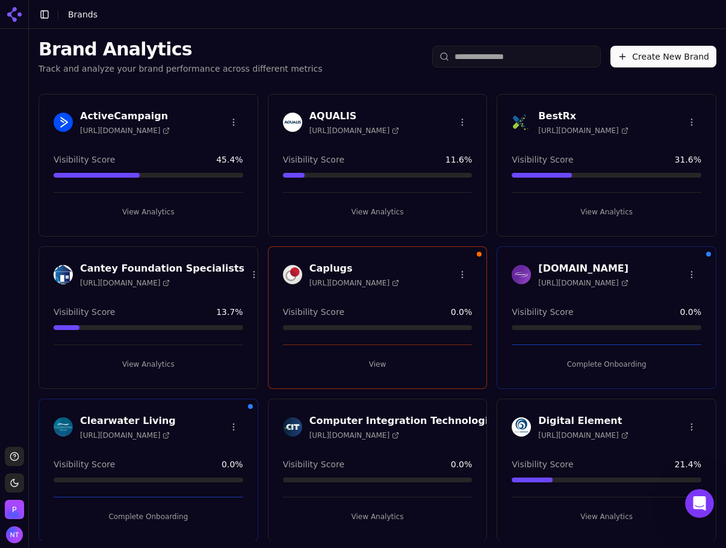
scroll to position [60, 0]
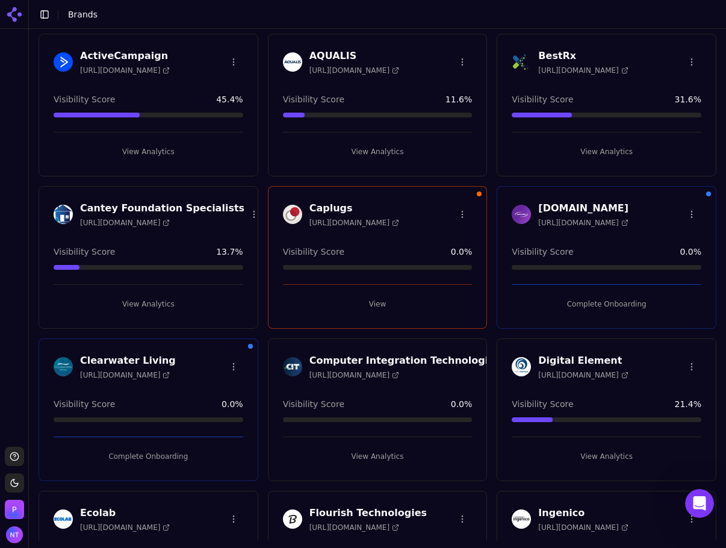
click at [152, 459] on button "Complete Onboarding" at bounding box center [149, 456] width 190 height 19
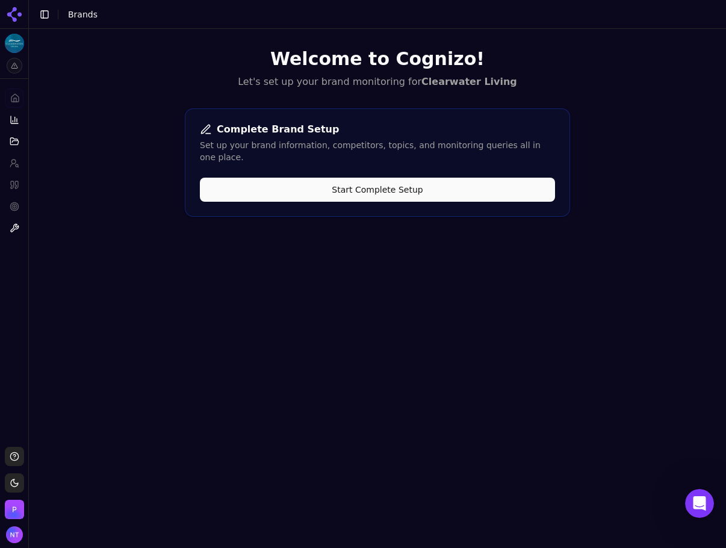
click at [309, 183] on button "Start Complete Setup" at bounding box center [377, 190] width 355 height 24
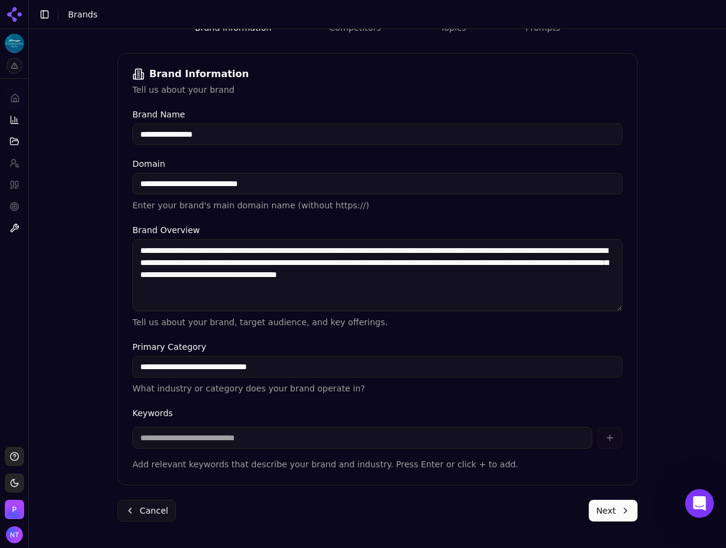
click at [596, 475] on button "Next" at bounding box center [613, 511] width 49 height 22
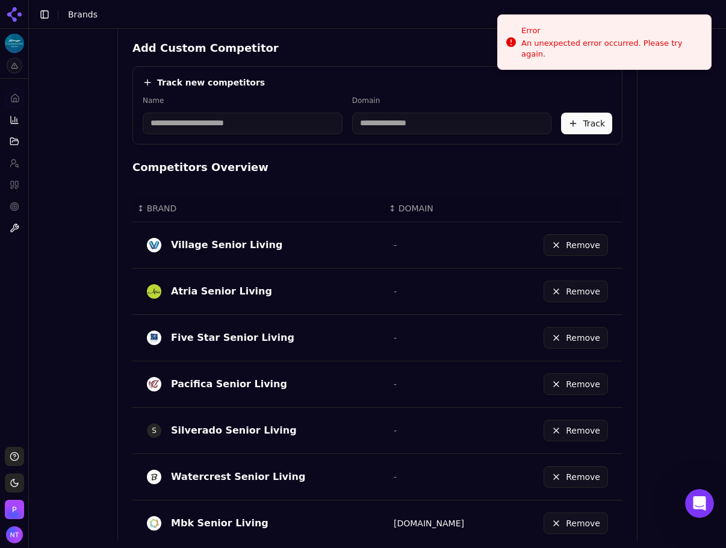
scroll to position [651, 0]
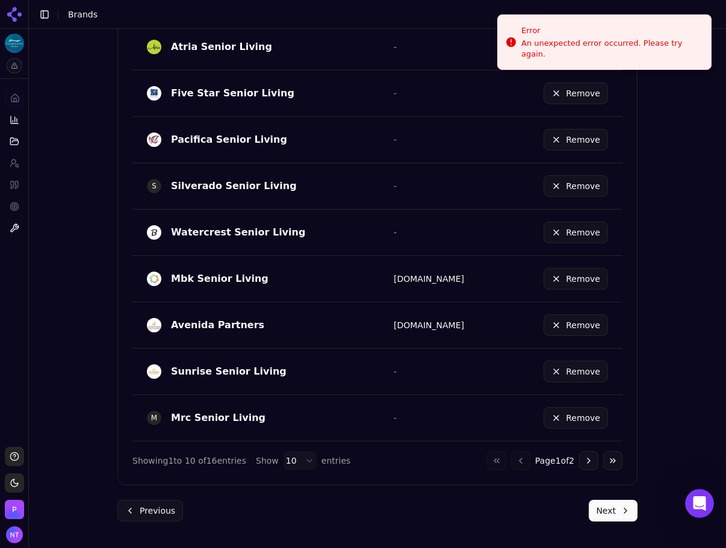
click at [613, 475] on button "Next" at bounding box center [613, 511] width 49 height 22
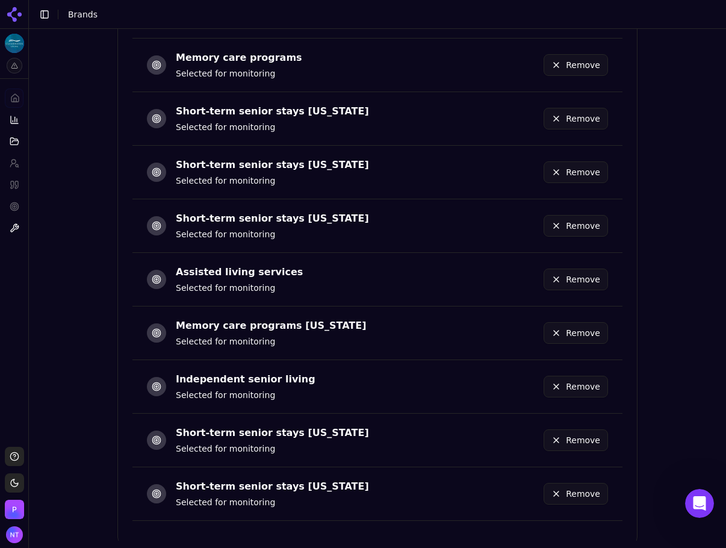
scroll to position [394, 0]
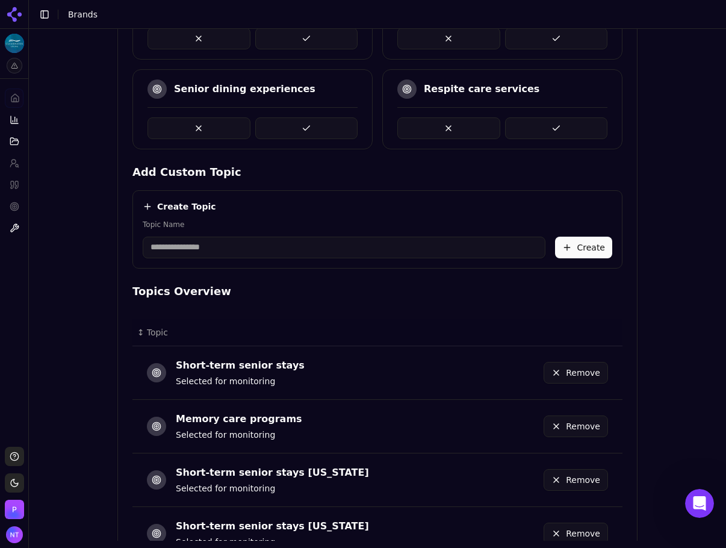
click at [567, 373] on button "Remove" at bounding box center [576, 373] width 64 height 22
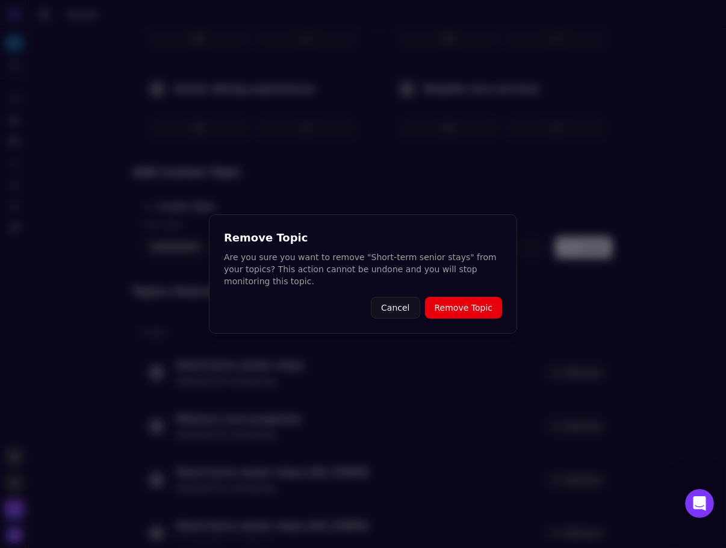
click at [477, 303] on button "Remove Topic" at bounding box center [463, 308] width 77 height 22
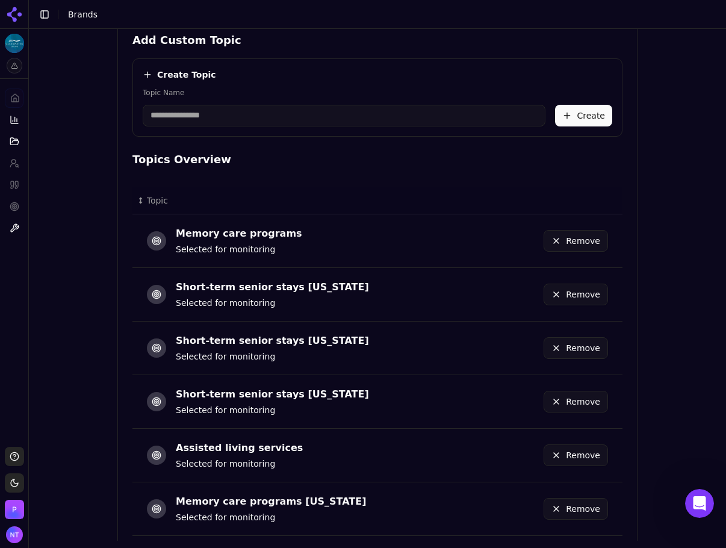
scroll to position [755, 0]
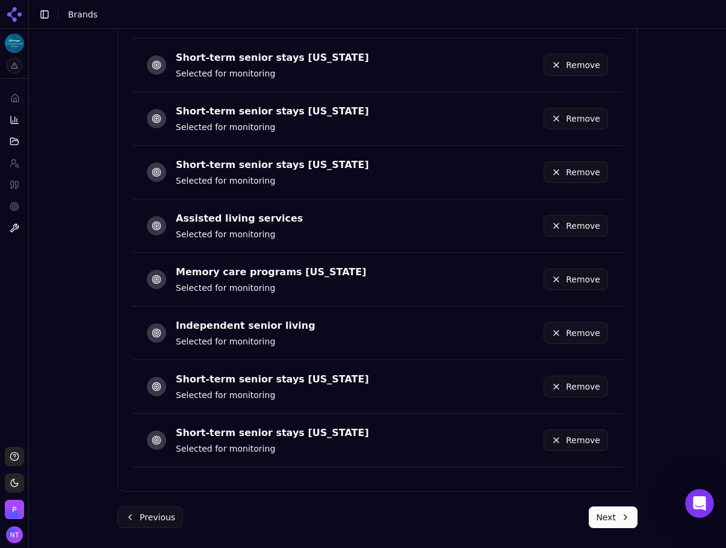
click at [584, 385] on button "Remove" at bounding box center [576, 387] width 64 height 22
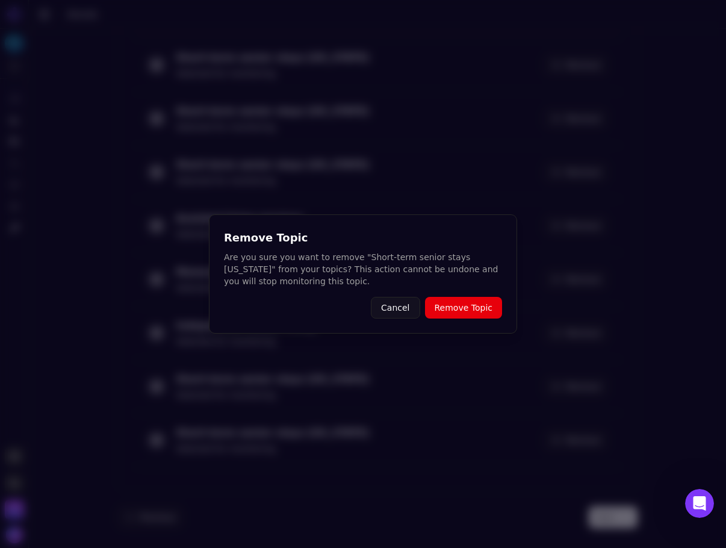
drag, startPoint x: 466, startPoint y: 312, endPoint x: 479, endPoint y: 327, distance: 19.7
click at [466, 311] on button "Remove Topic" at bounding box center [463, 308] width 77 height 22
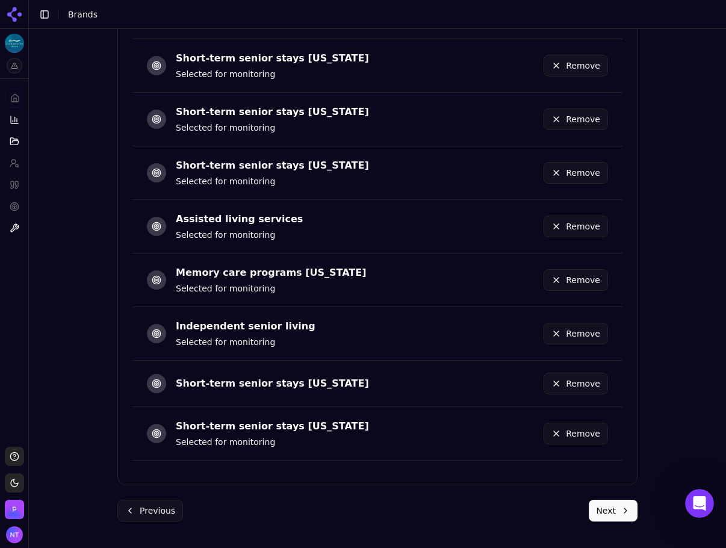
scroll to position [754, 0]
click at [568, 433] on button "Remove" at bounding box center [576, 434] width 64 height 22
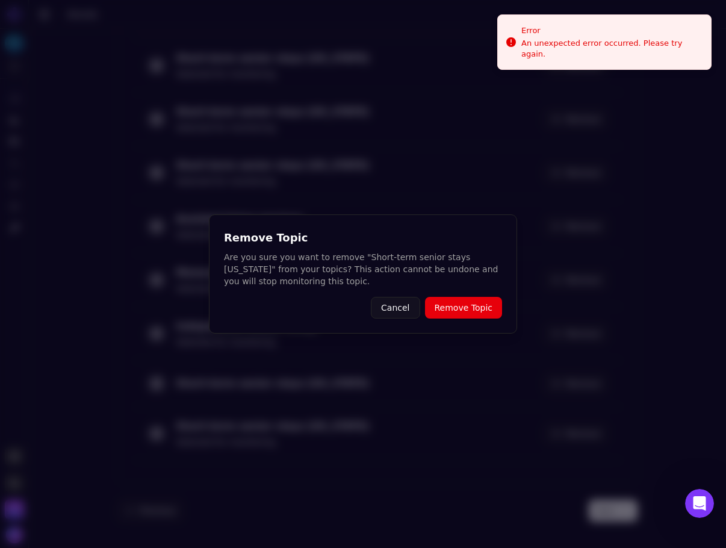
click at [483, 306] on button "Remove Topic" at bounding box center [463, 308] width 77 height 22
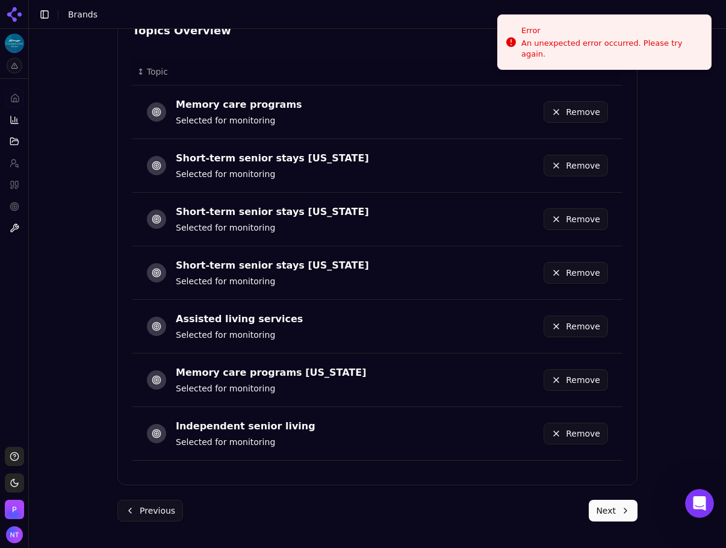
scroll to position [654, 0]
click at [579, 382] on button "Remove" at bounding box center [576, 380] width 64 height 22
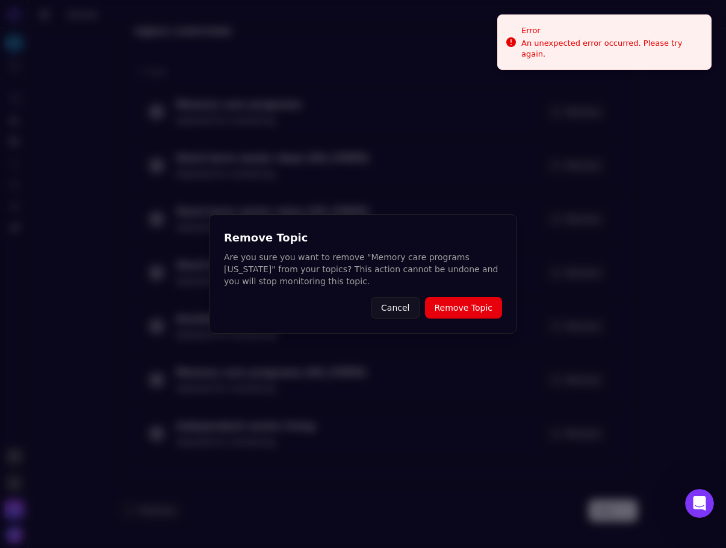
click at [490, 309] on button "Remove Topic" at bounding box center [463, 308] width 77 height 22
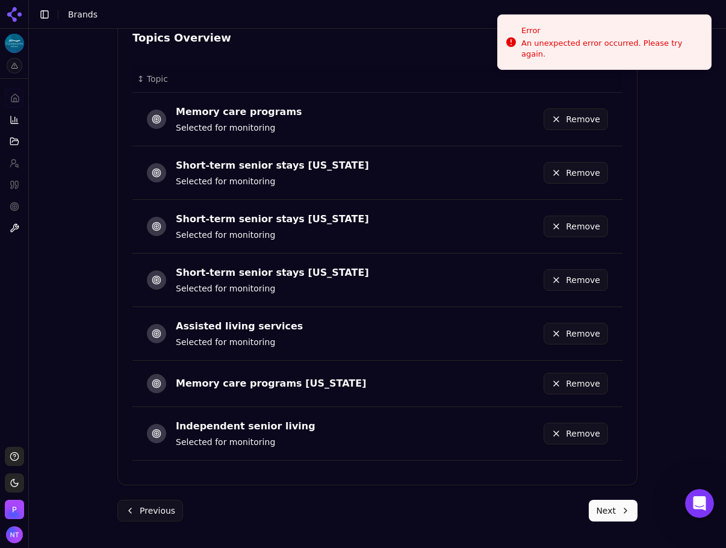
click at [568, 394] on button "Remove" at bounding box center [576, 384] width 64 height 22
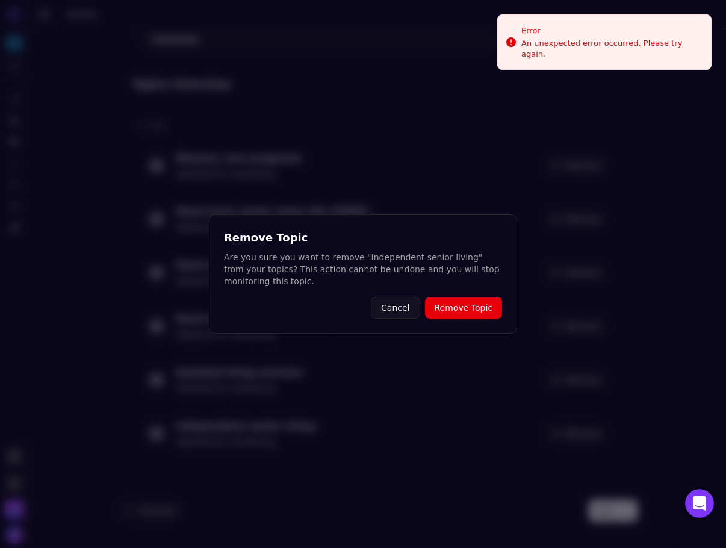
click at [475, 305] on button "Remove Topic" at bounding box center [463, 308] width 77 height 22
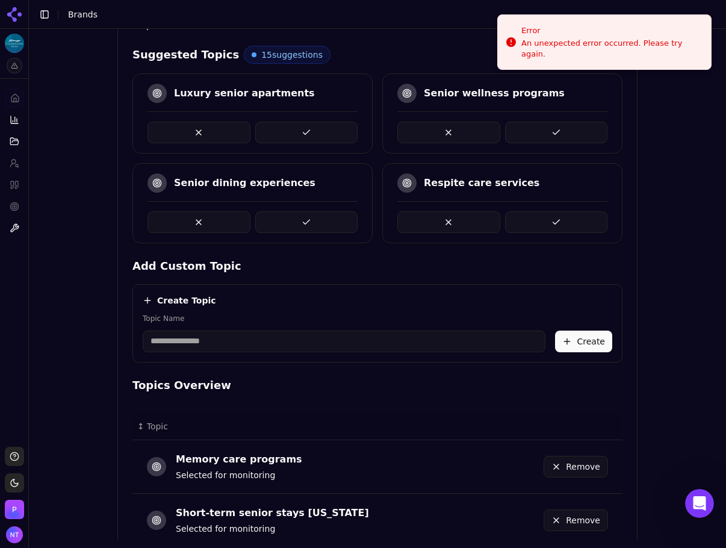
scroll to position [420, 0]
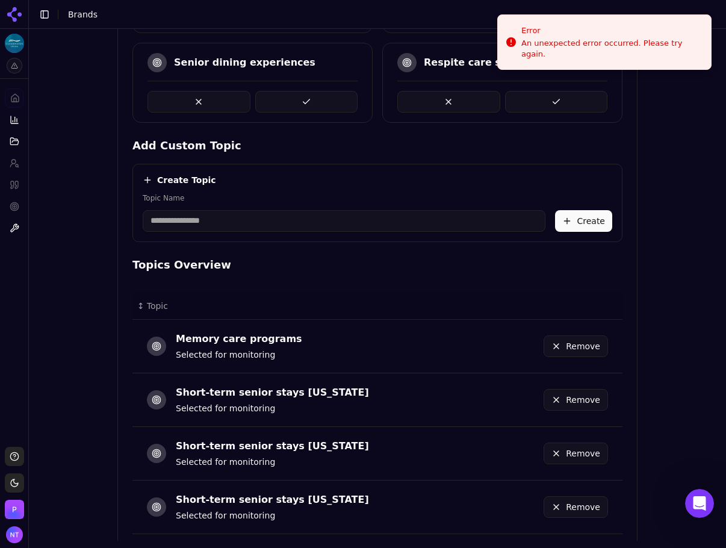
click at [605, 353] on td "Remove" at bounding box center [537, 346] width 169 height 54
click at [589, 342] on button "Remove" at bounding box center [576, 346] width 64 height 22
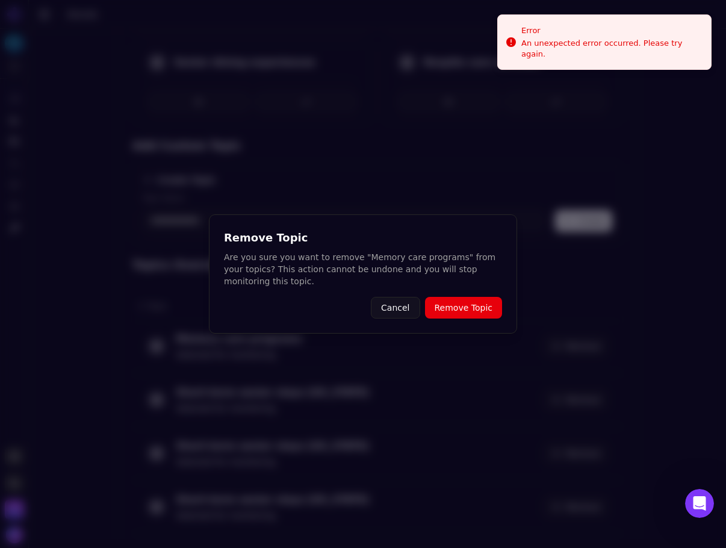
click at [464, 303] on button "Remove Topic" at bounding box center [463, 308] width 77 height 22
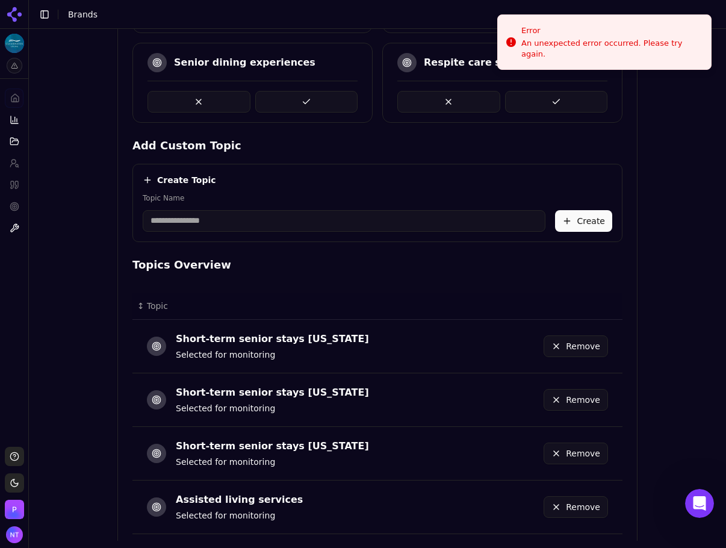
click at [576, 403] on button "Remove" at bounding box center [576, 400] width 64 height 22
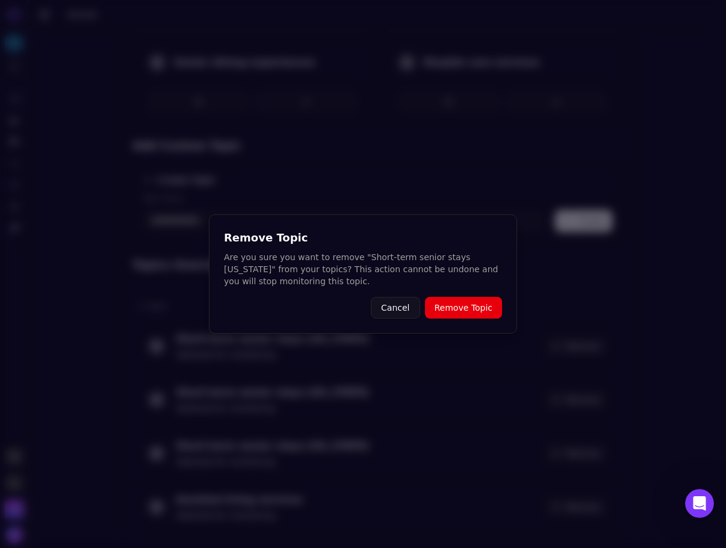
click at [464, 306] on button "Remove Topic" at bounding box center [463, 308] width 77 height 22
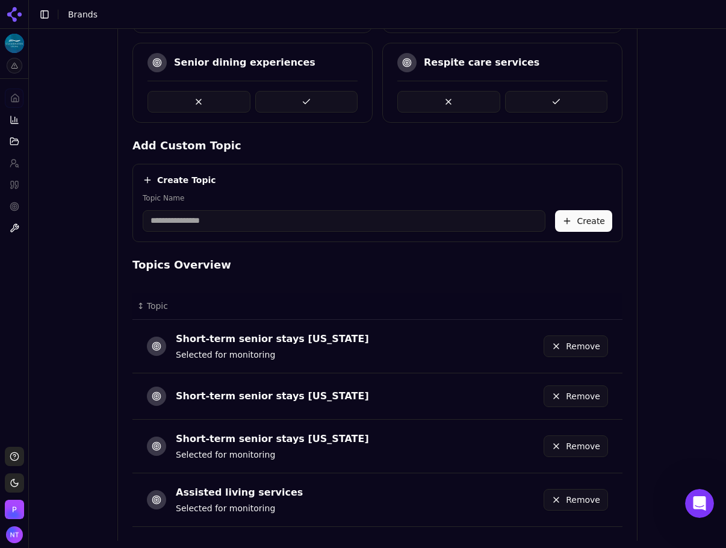
click at [586, 343] on button "Remove" at bounding box center [576, 346] width 64 height 22
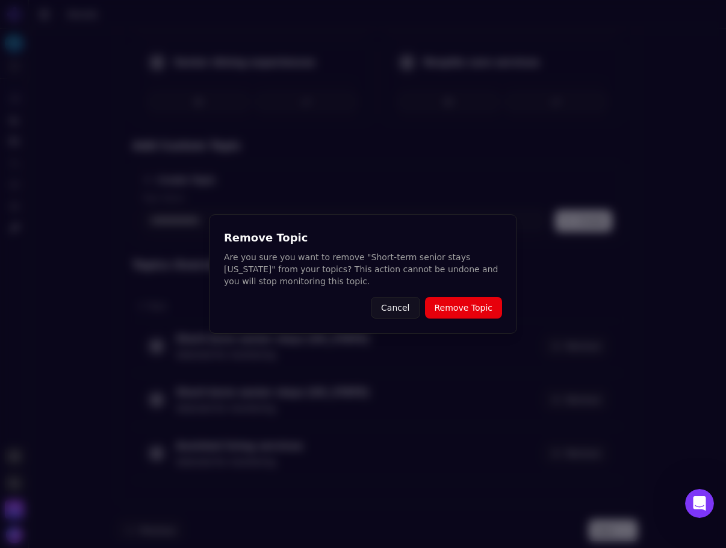
click at [456, 313] on button "Remove Topic" at bounding box center [463, 308] width 77 height 22
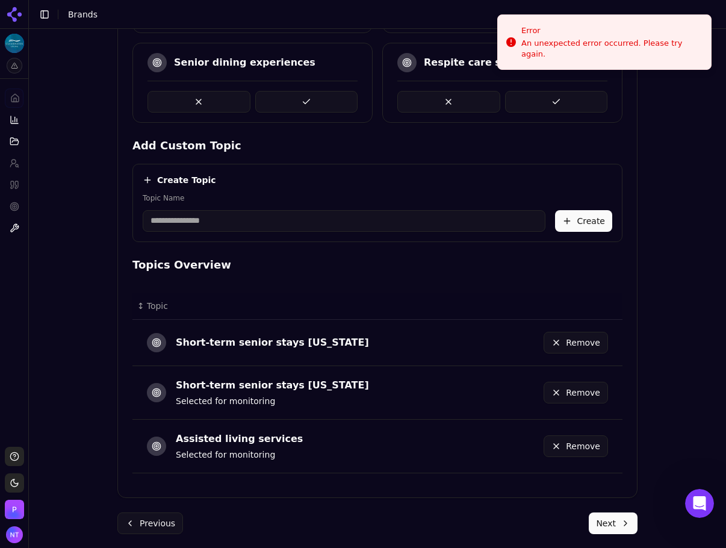
scroll to position [386, 0]
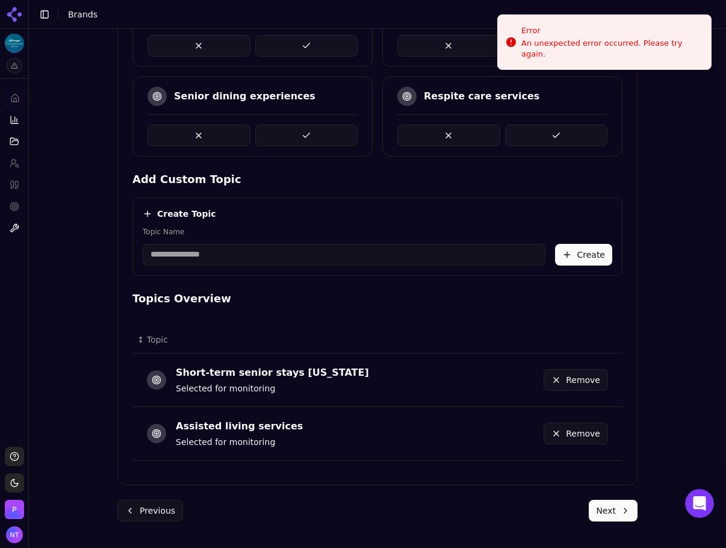
click at [580, 383] on button "Remove" at bounding box center [576, 380] width 64 height 22
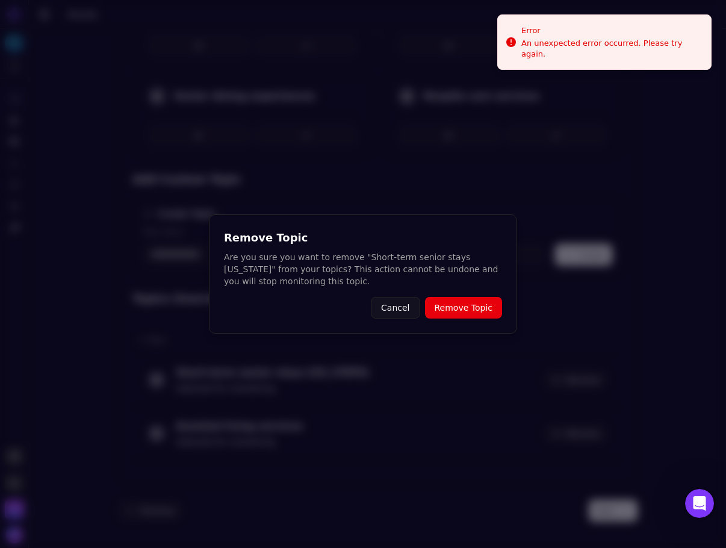
click at [506, 313] on div "Remove Topic Are you sure you want to remove "Short-term senior stays [US_STATE…" at bounding box center [363, 273] width 308 height 119
click at [477, 308] on button "Remove Topic" at bounding box center [463, 308] width 77 height 22
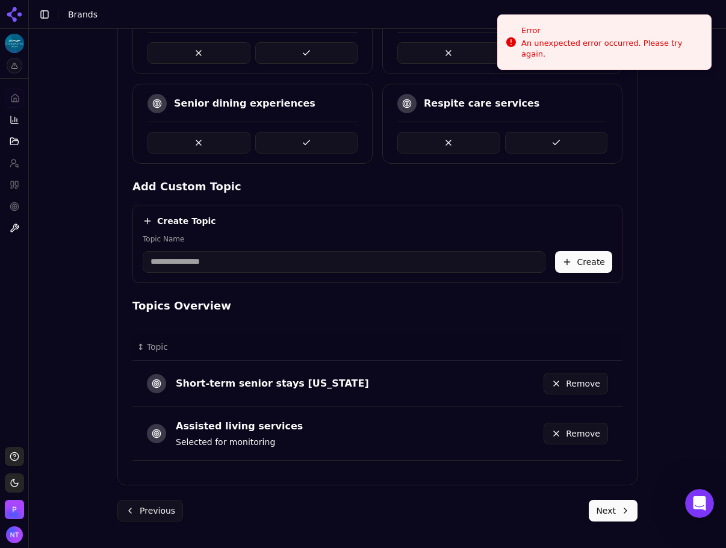
scroll to position [333, 0]
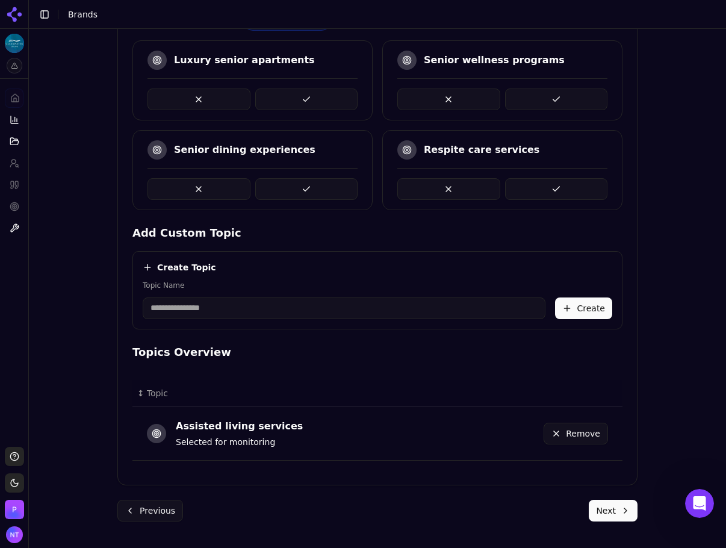
click at [574, 431] on button "Remove" at bounding box center [576, 434] width 64 height 22
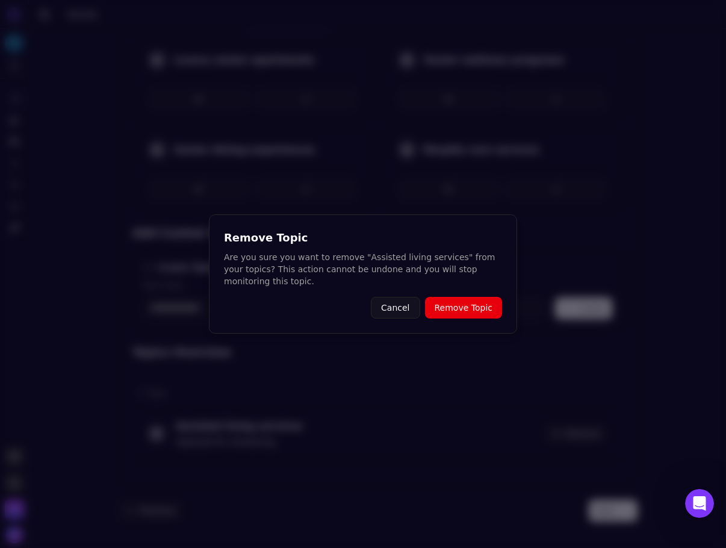
click at [488, 319] on div "Remove Topic Are you sure you want to remove "Assisted living services" from yo…" at bounding box center [363, 273] width 308 height 119
click at [479, 310] on button "Remove Topic" at bounding box center [463, 308] width 77 height 22
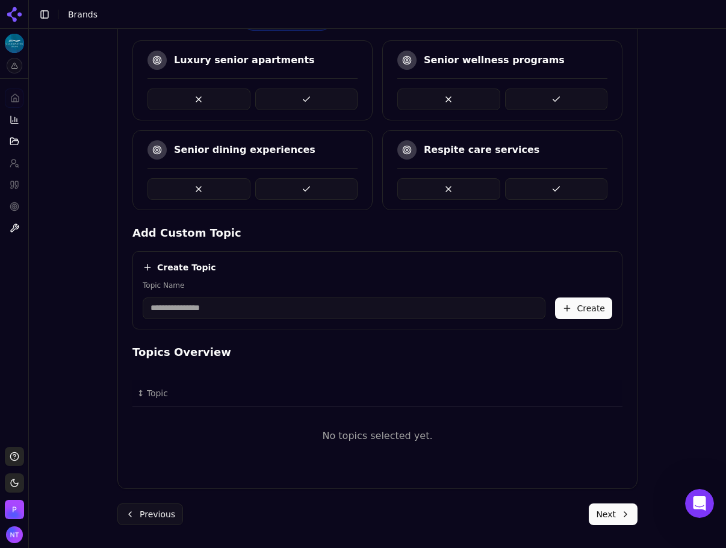
click at [273, 312] on input "Topic Name" at bounding box center [344, 308] width 403 height 22
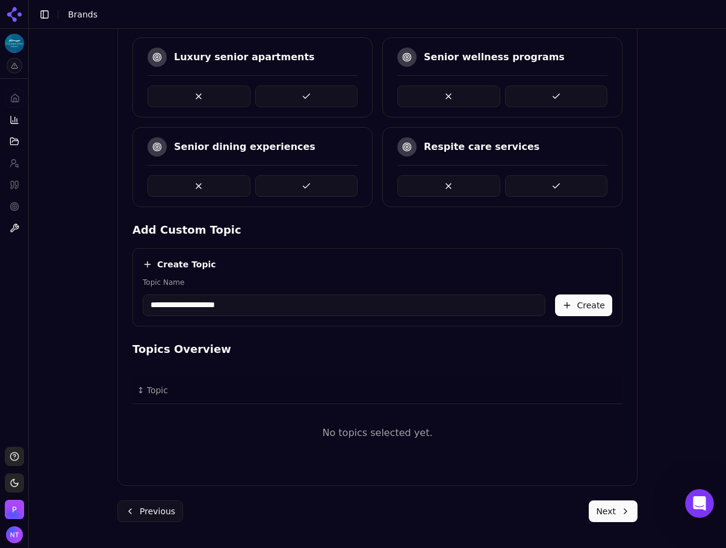
scroll to position [336, 0]
type input "**********"
click at [569, 299] on button "Create" at bounding box center [583, 305] width 57 height 22
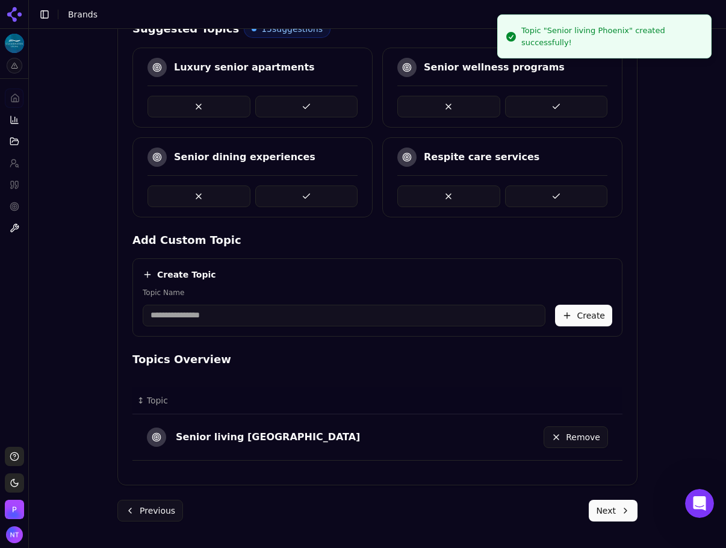
scroll to position [326, 0]
click at [198, 305] on input "Topic Name" at bounding box center [344, 316] width 403 height 22
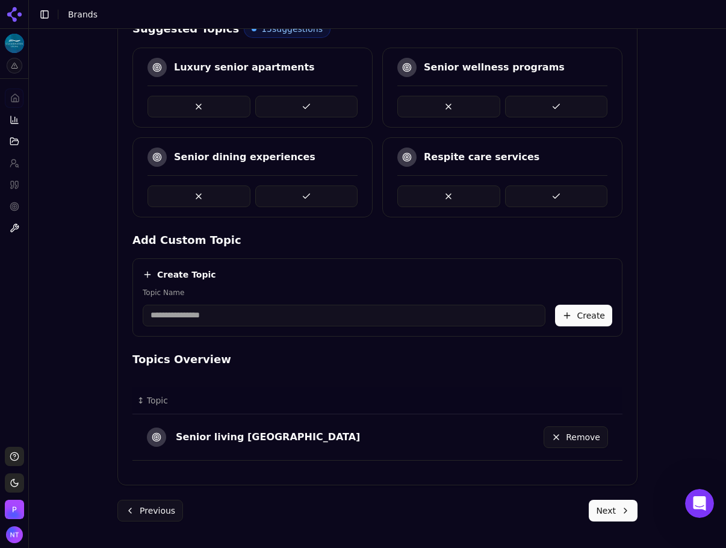
click at [237, 305] on input "Topic Name" at bounding box center [344, 316] width 403 height 22
type input "**********"
click at [589, 312] on button "Create" at bounding box center [583, 316] width 57 height 22
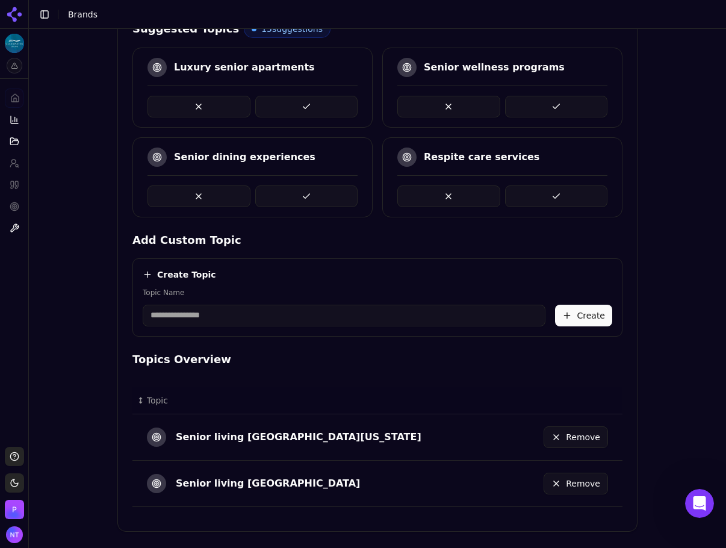
click at [185, 320] on input "Topic Name" at bounding box center [344, 316] width 403 height 22
type input "**********"
click at [592, 318] on button "Create" at bounding box center [583, 316] width 57 height 22
click at [231, 322] on input "Topic Name" at bounding box center [344, 316] width 403 height 22
type input "*"
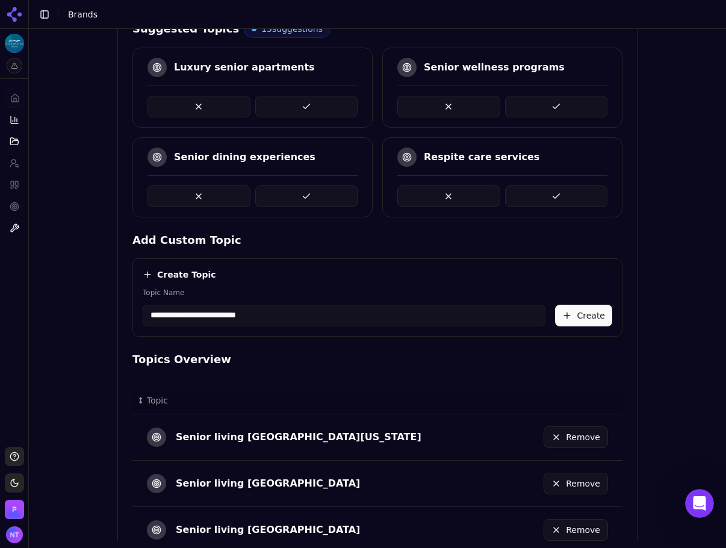
drag, startPoint x: 231, startPoint y: 322, endPoint x: 417, endPoint y: 311, distance: 186.3
click at [417, 311] on input "**********" at bounding box center [344, 316] width 403 height 22
click at [235, 317] on input "**********" at bounding box center [344, 316] width 403 height 22
type input "**********"
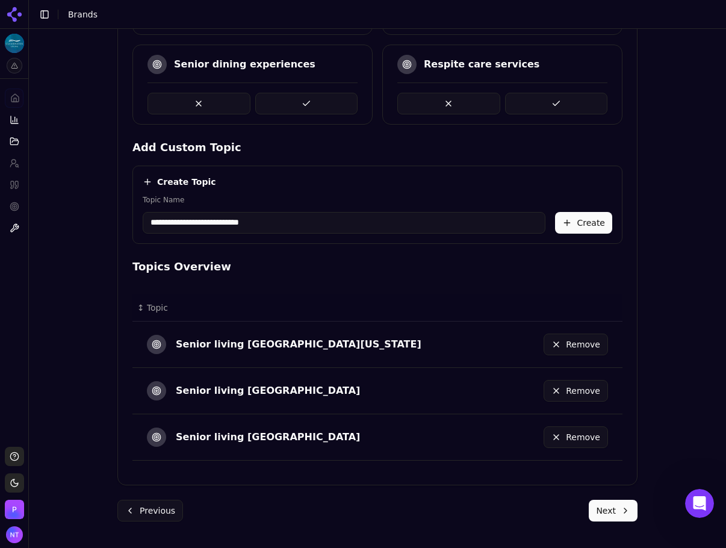
click at [589, 229] on button "Create" at bounding box center [583, 223] width 57 height 22
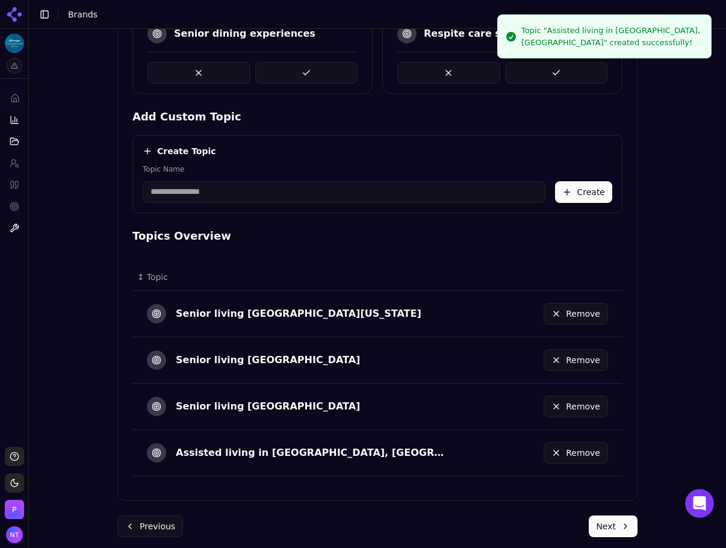
scroll to position [465, 0]
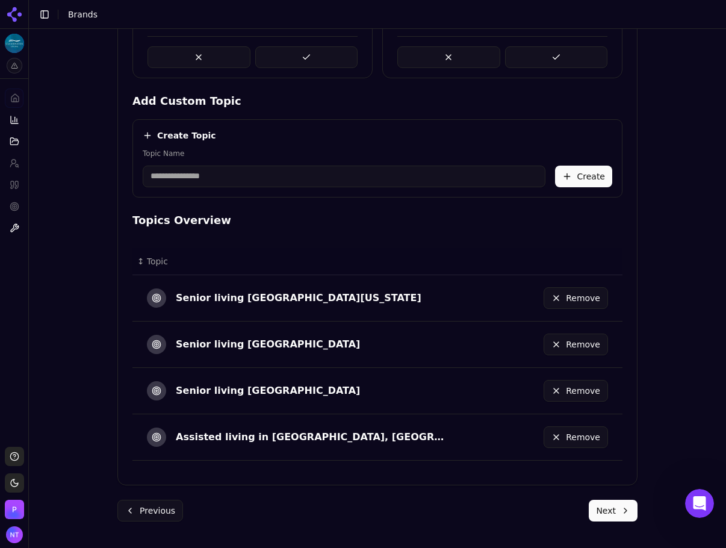
click at [576, 332] on div "Remove" at bounding box center [535, 344] width 145 height 26
click at [577, 339] on button "Remove" at bounding box center [576, 344] width 64 height 22
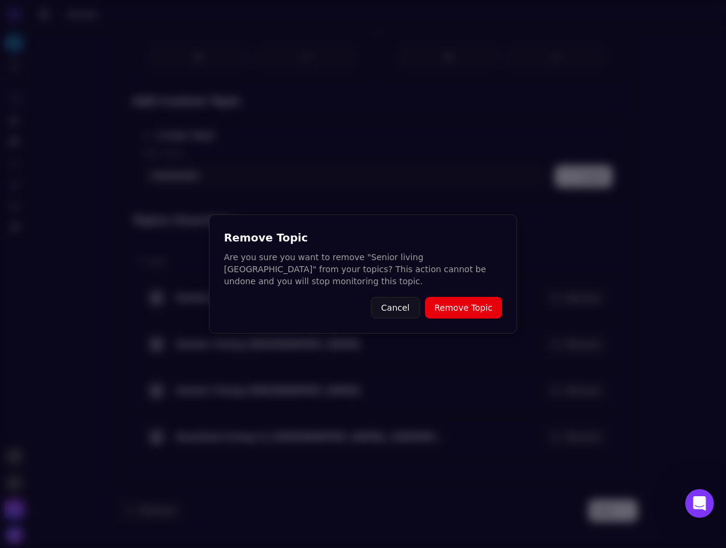
click at [462, 304] on button "Remove Topic" at bounding box center [463, 308] width 77 height 22
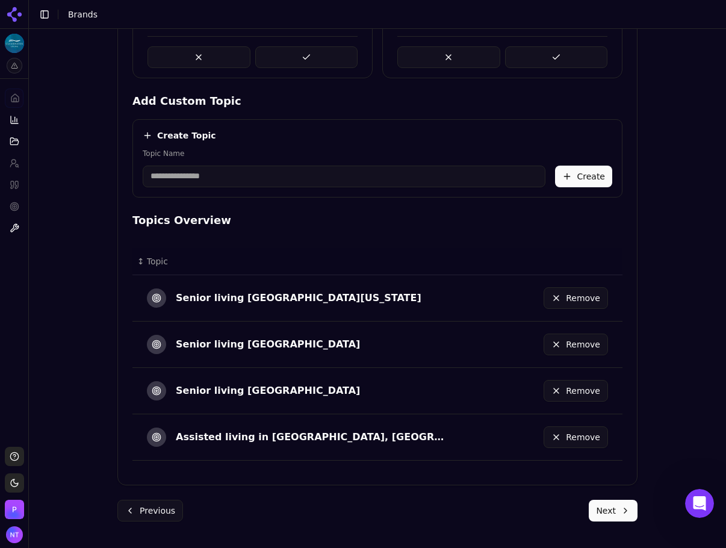
click at [212, 173] on input "Topic Name" at bounding box center [344, 177] width 403 height 22
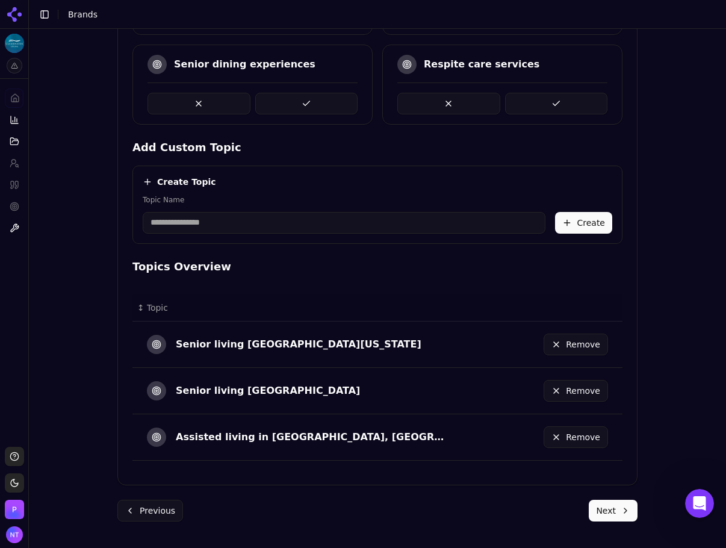
scroll to position [418, 0]
click at [167, 223] on input "**********" at bounding box center [344, 223] width 403 height 22
click at [308, 228] on input "**********" at bounding box center [344, 223] width 403 height 22
click at [249, 212] on input "**********" at bounding box center [344, 223] width 403 height 22
drag, startPoint x: 238, startPoint y: 220, endPoint x: 200, endPoint y: 220, distance: 37.9
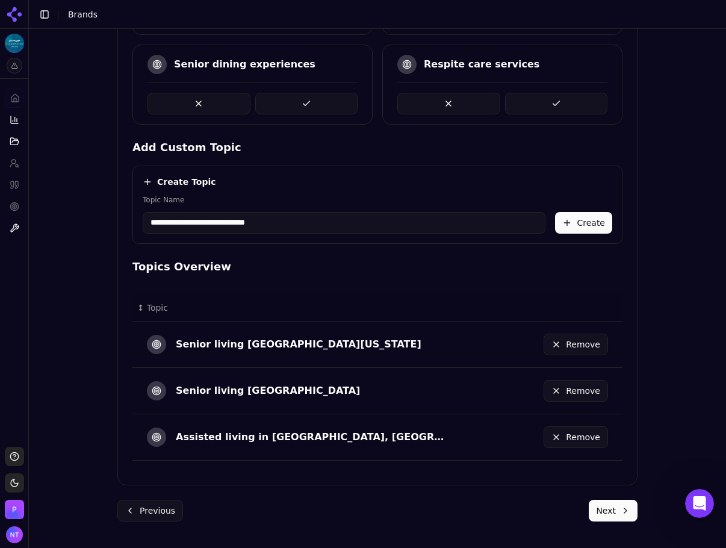
click at [200, 220] on input "**********" at bounding box center [344, 223] width 403 height 22
click at [181, 221] on input "**********" at bounding box center [344, 223] width 403 height 22
type input "**********"
click at [572, 226] on button "Create" at bounding box center [583, 223] width 57 height 22
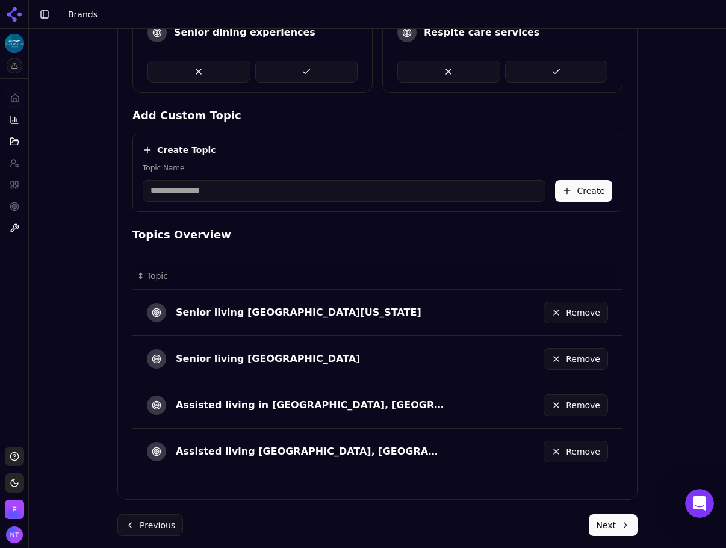
scroll to position [465, 0]
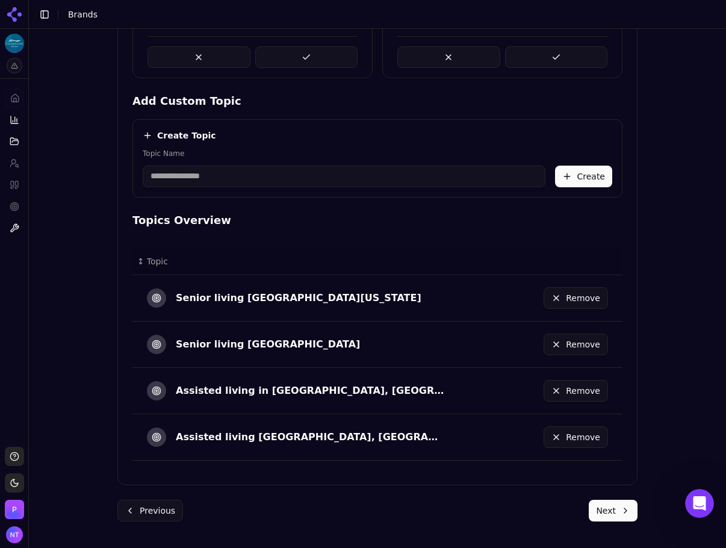
click at [614, 475] on button "Next" at bounding box center [613, 511] width 49 height 22
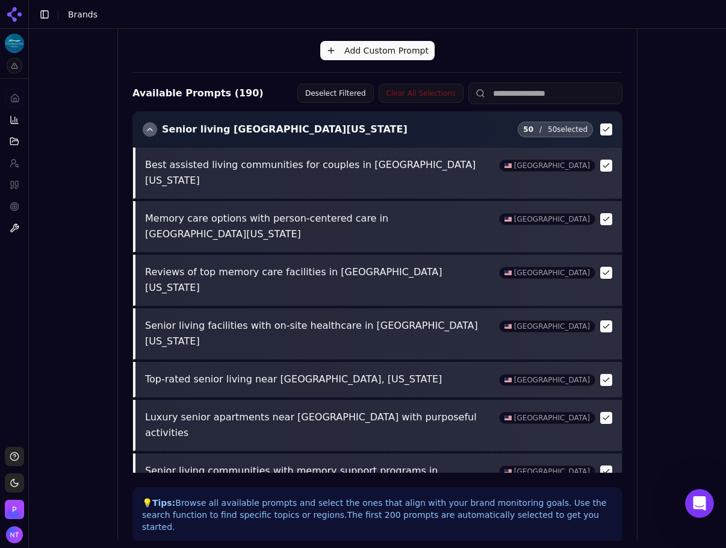
scroll to position [423, 0]
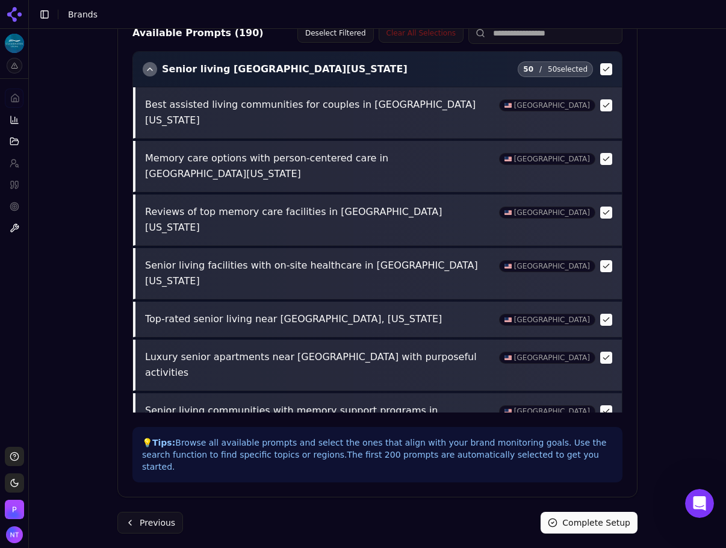
click at [578, 475] on div "Brand Onboarding Let's set up your brand monitoring in a few simple steps Step …" at bounding box center [377, 79] width 539 height 947
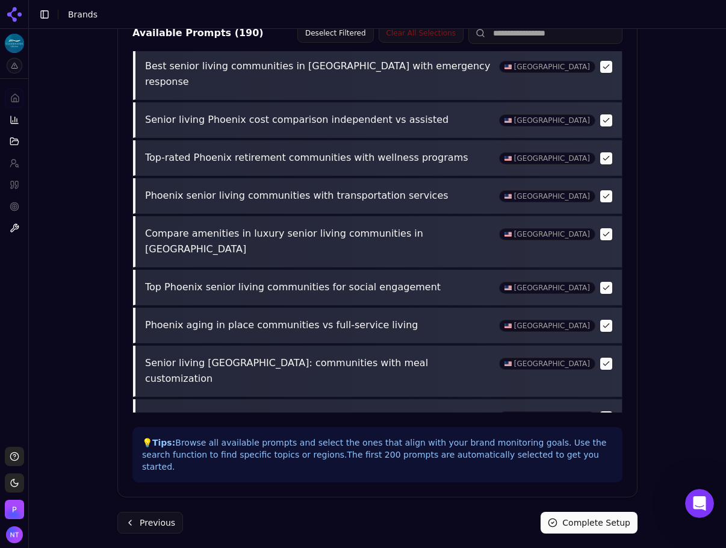
scroll to position [3491, 0]
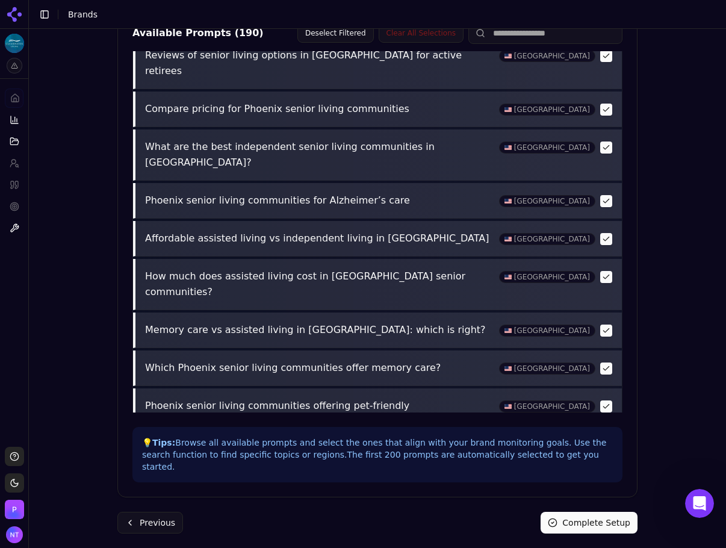
click at [584, 475] on button "Complete Setup" at bounding box center [588, 523] width 97 height 22
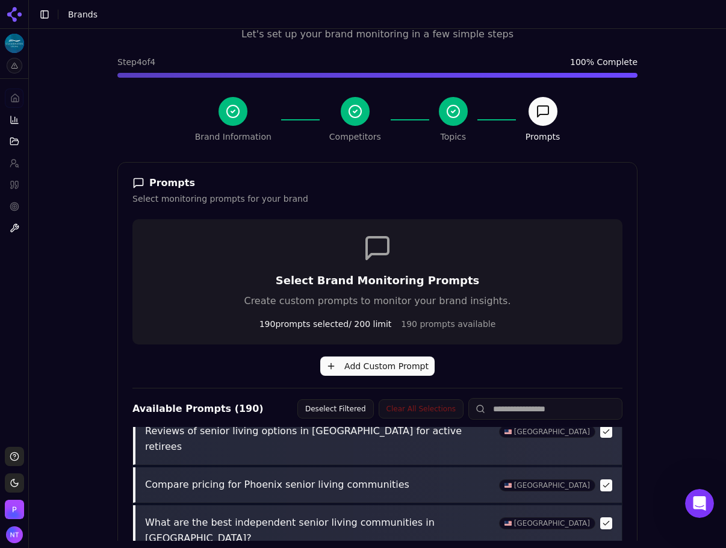
scroll to position [0, 0]
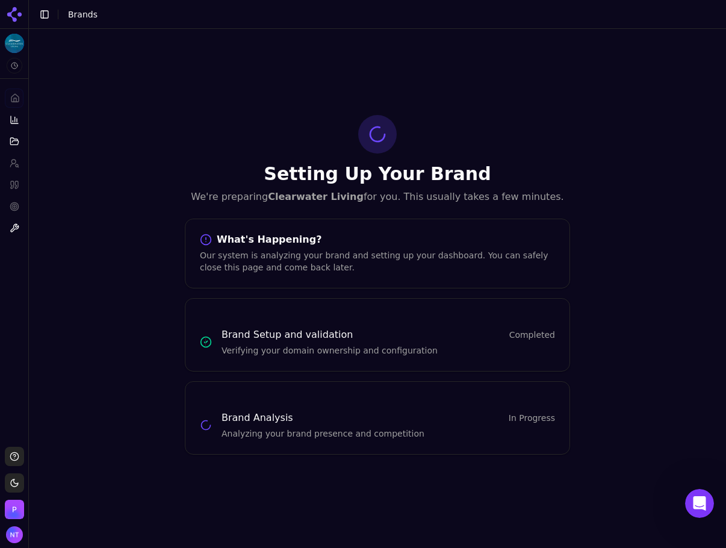
click at [37, 17] on button "Toggle Sidebar" at bounding box center [44, 14] width 17 height 17
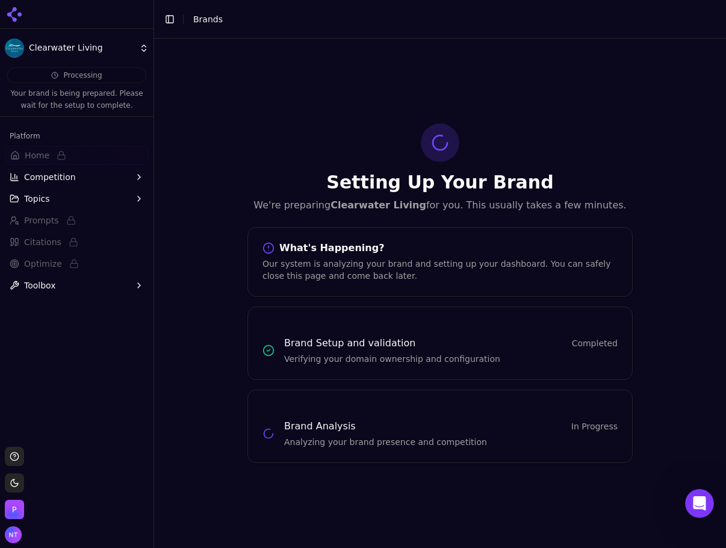
click at [200, 22] on span "Brands" at bounding box center [207, 19] width 29 height 10
click at [169, 19] on button "Toggle Sidebar" at bounding box center [169, 19] width 17 height 17
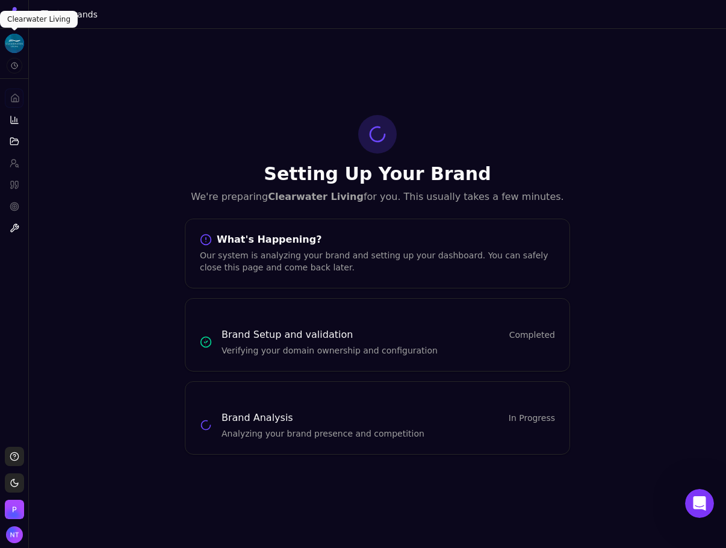
click at [15, 16] on html "Clearwater Living Platform Home Competition Topics Prompts Citations Optimize T…" at bounding box center [363, 274] width 726 height 548
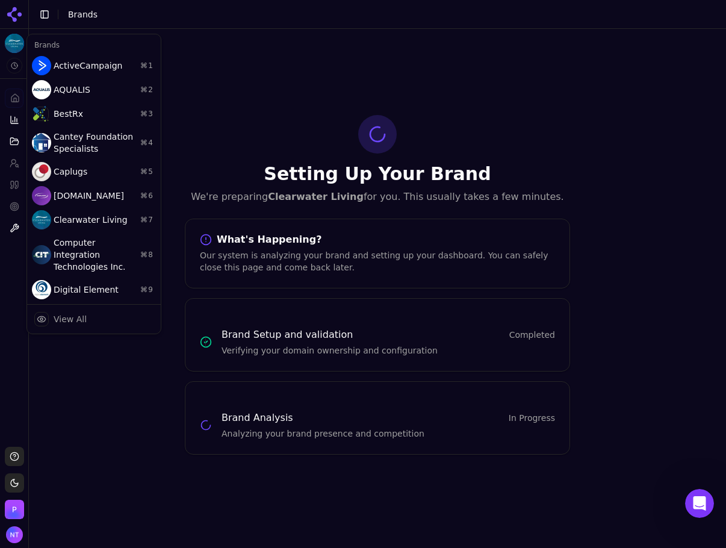
click at [15, 5] on html "Clearwater Living Platform Home Competition Topics Prompts Citations Optimize T…" at bounding box center [363, 274] width 726 height 548
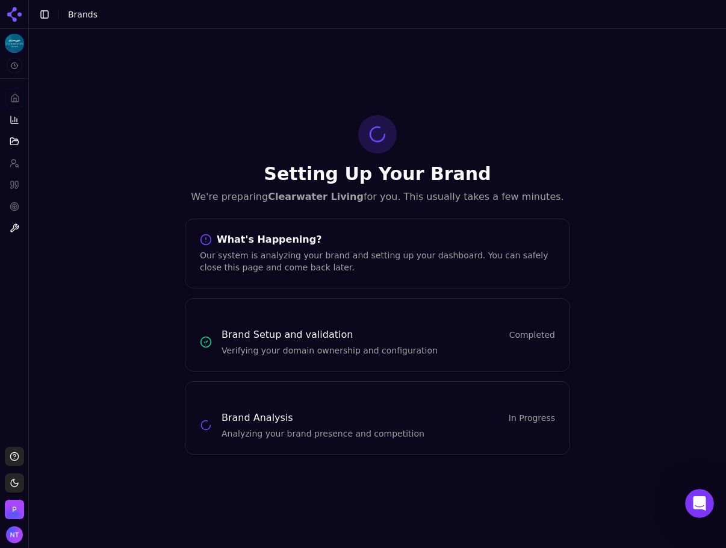
click at [13, 10] on icon at bounding box center [12, 12] width 10 height 10
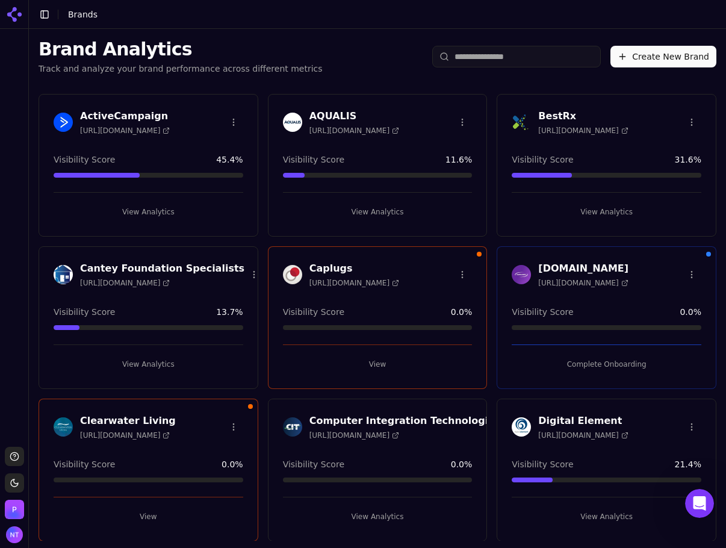
click at [594, 364] on button "Complete Onboarding" at bounding box center [607, 364] width 190 height 19
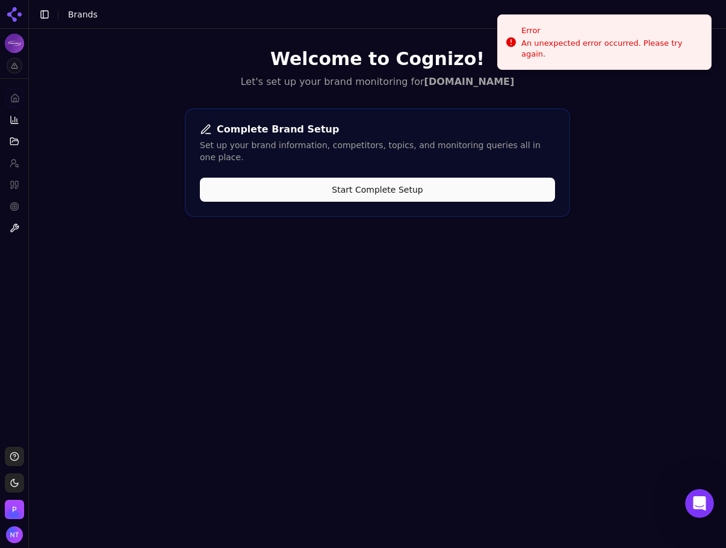
click at [321, 186] on button "Start Complete Setup" at bounding box center [377, 190] width 355 height 24
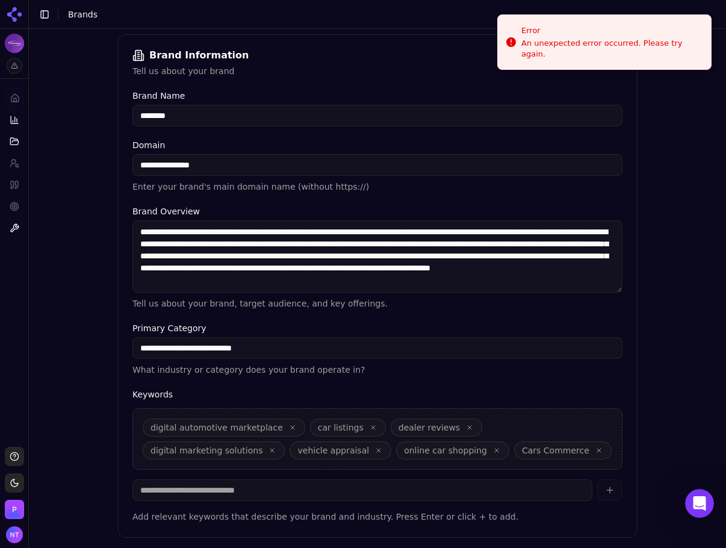
scroll to position [228, 0]
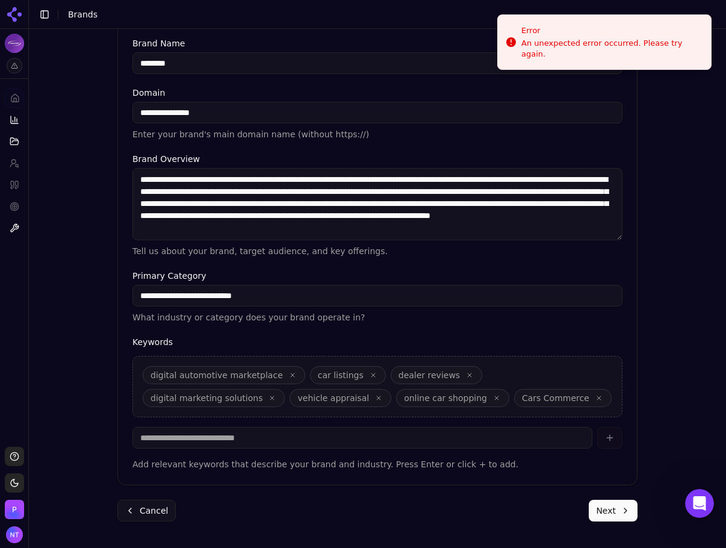
click at [618, 475] on button "Next" at bounding box center [613, 511] width 49 height 22
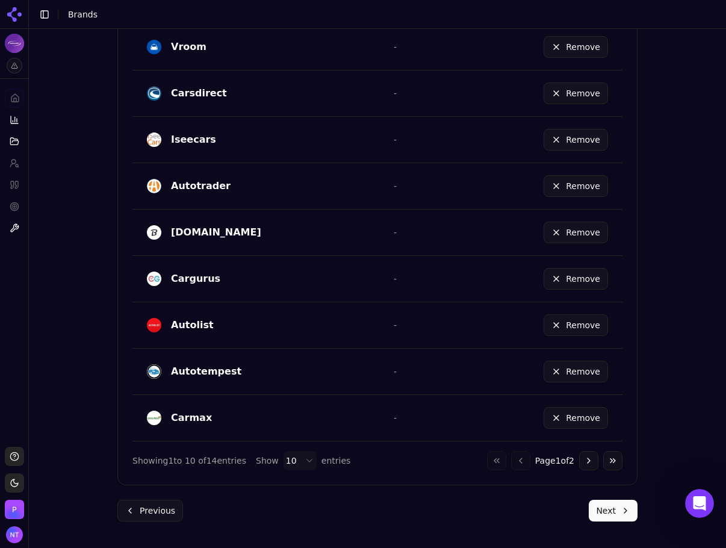
click at [613, 475] on button "Next" at bounding box center [613, 511] width 49 height 22
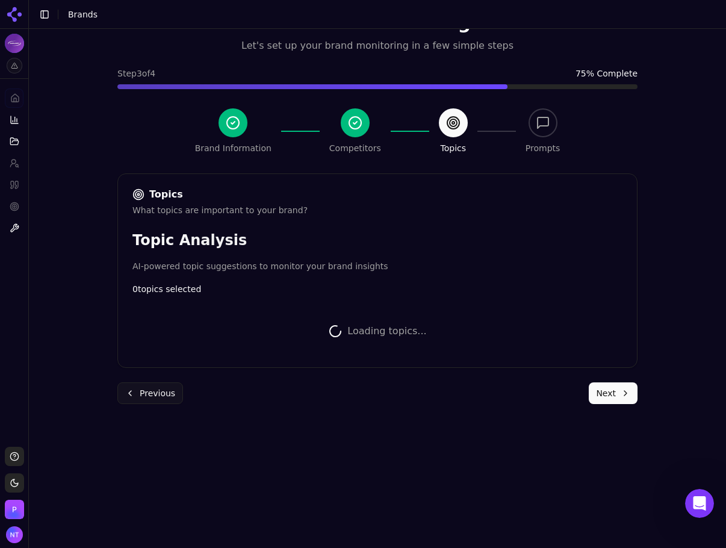
scroll to position [547, 0]
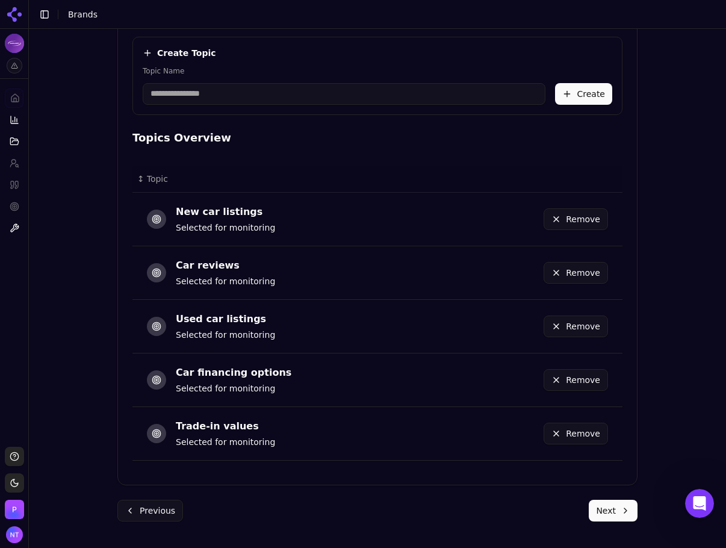
click at [620, 475] on button "Next" at bounding box center [613, 511] width 49 height 22
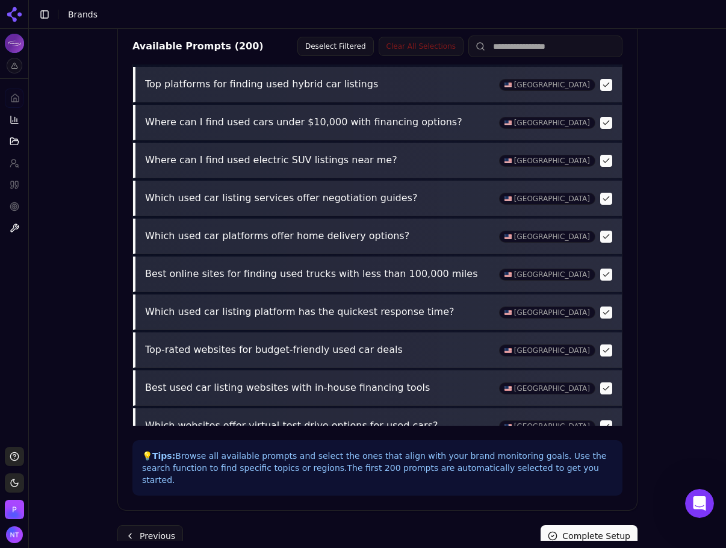
scroll to position [460, 0]
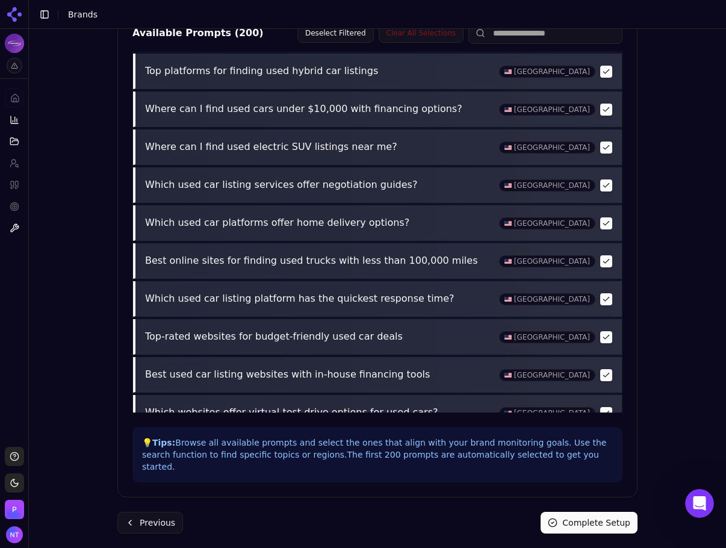
drag, startPoint x: 596, startPoint y: 510, endPoint x: 598, endPoint y: 317, distance: 193.8
click at [596, 475] on button "Complete Setup" at bounding box center [588, 523] width 97 height 22
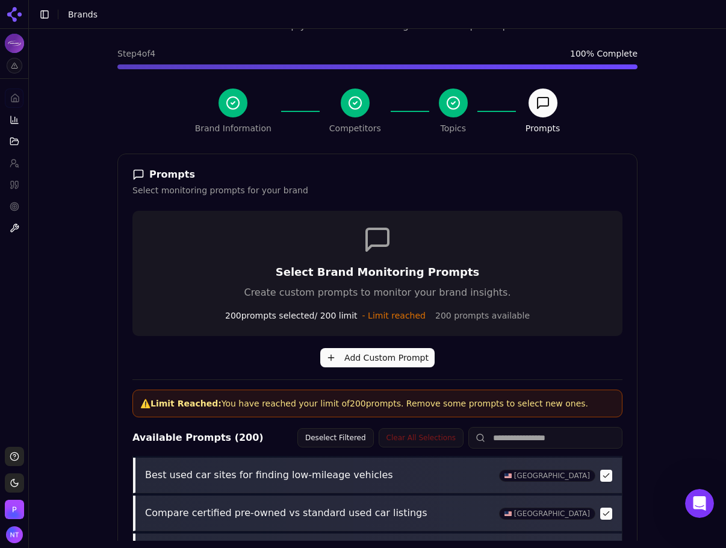
scroll to position [0, 0]
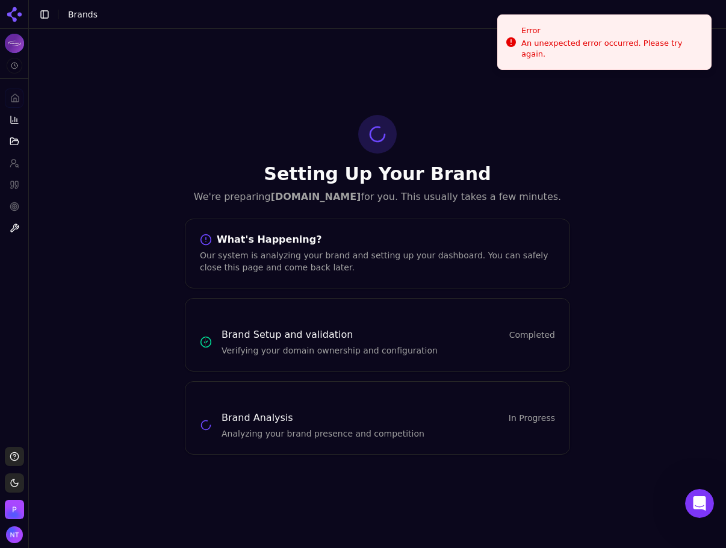
click at [81, 16] on span "Brands" at bounding box center [82, 15] width 29 height 10
click at [14, 5] on icon at bounding box center [14, 14] width 19 height 19
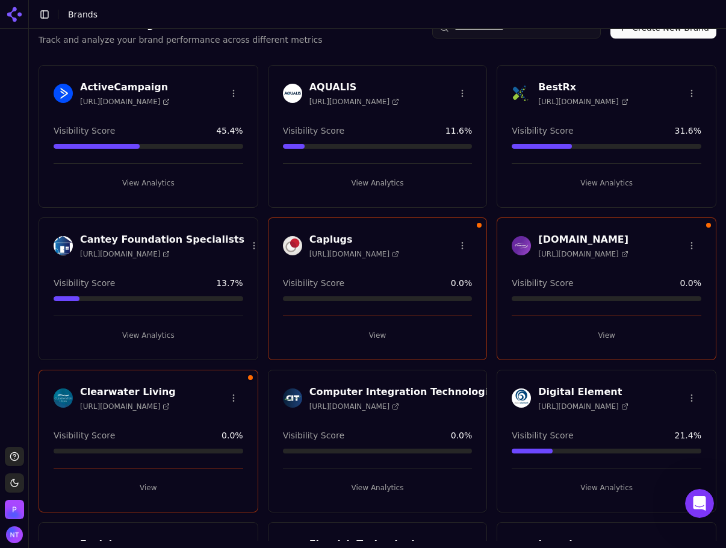
scroll to position [28, 0]
click at [362, 344] on button "View" at bounding box center [378, 335] width 190 height 19
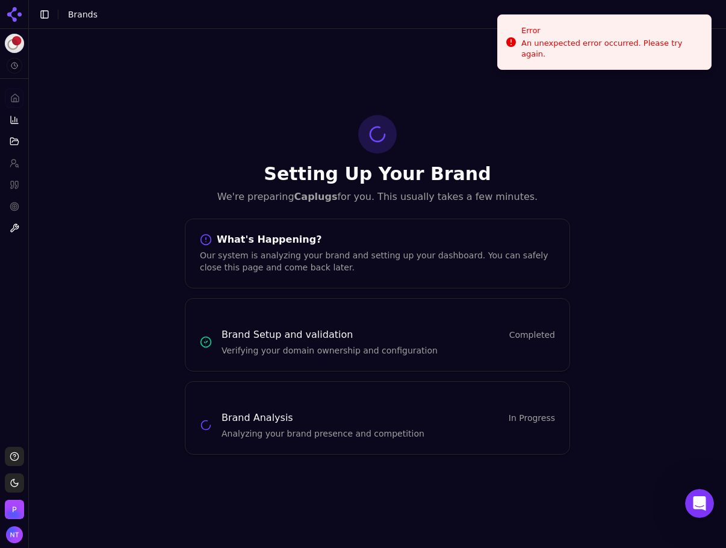
click at [17, 12] on icon at bounding box center [14, 14] width 19 height 19
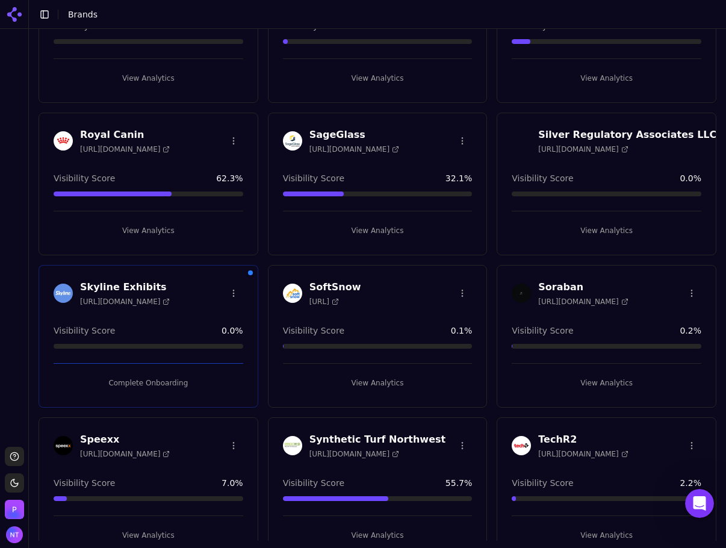
scroll to position [1204, 0]
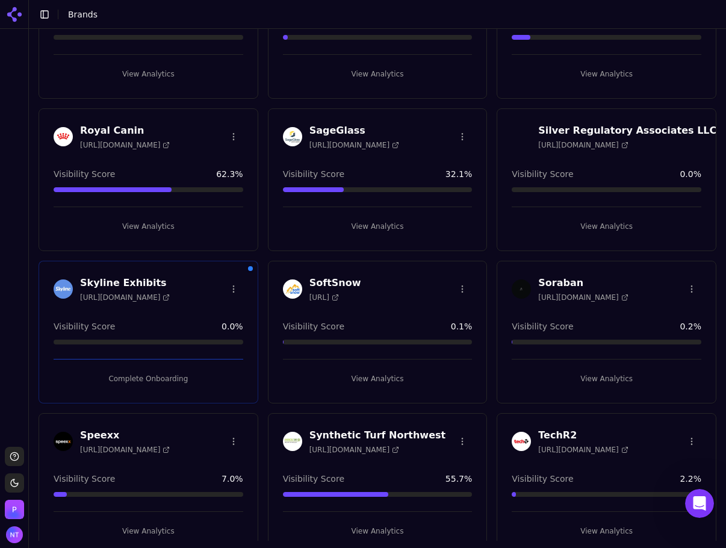
click at [175, 371] on button "Complete Onboarding" at bounding box center [149, 378] width 190 height 19
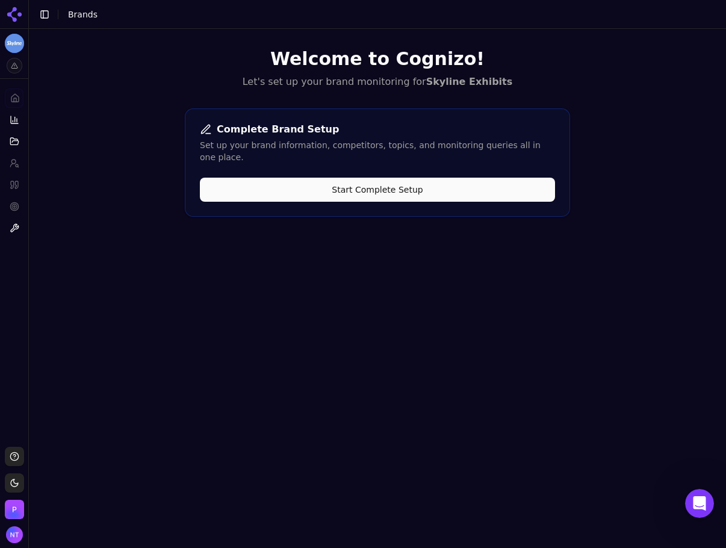
click at [356, 178] on button "Start Complete Setup" at bounding box center [377, 190] width 355 height 24
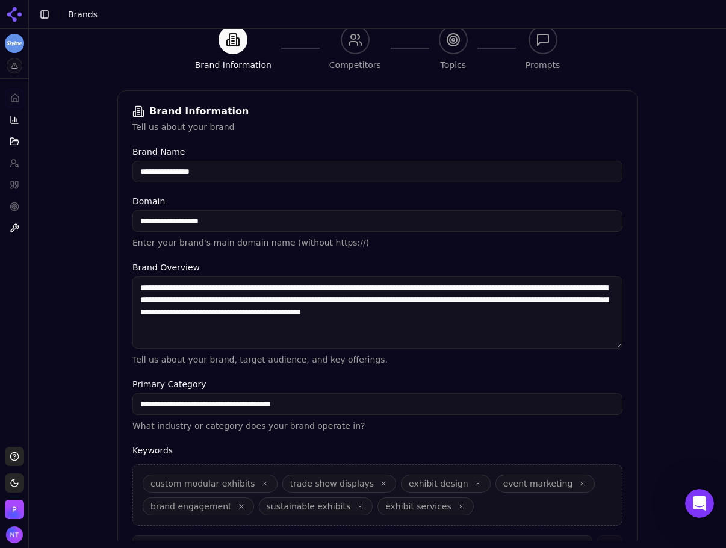
scroll to position [228, 0]
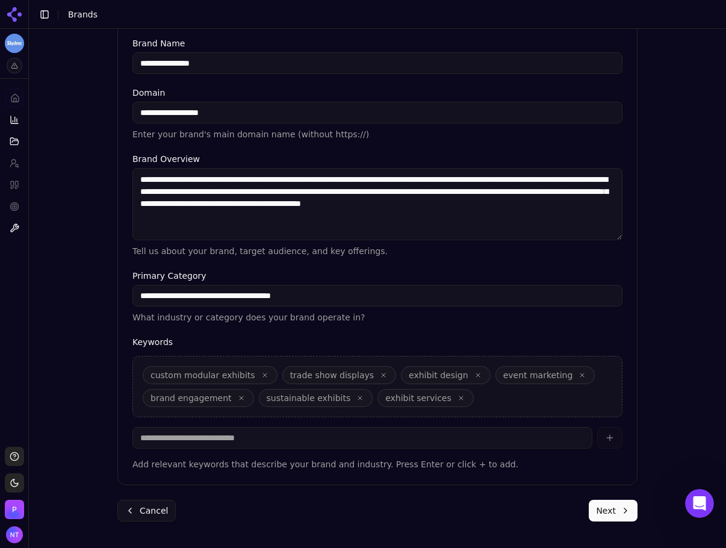
click at [581, 475] on div "Cancel Next" at bounding box center [377, 511] width 520 height 22
click at [640, 475] on div "**********" at bounding box center [377, 170] width 539 height 739
click at [624, 475] on button "Next" at bounding box center [613, 511] width 49 height 22
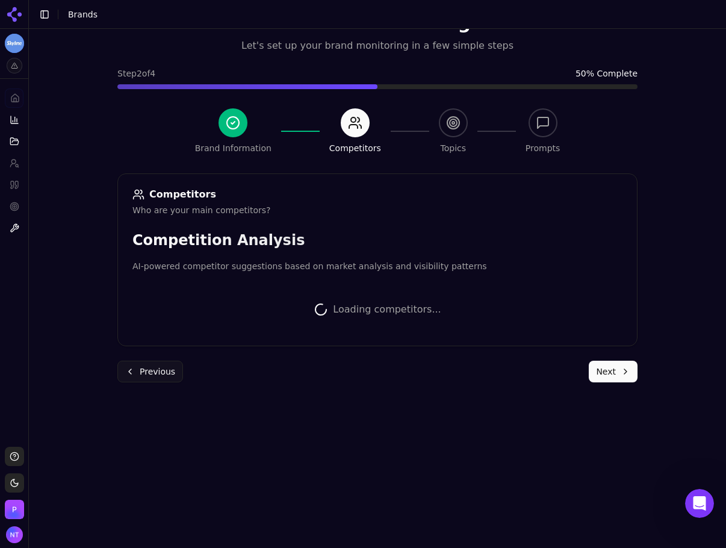
scroll to position [225, 0]
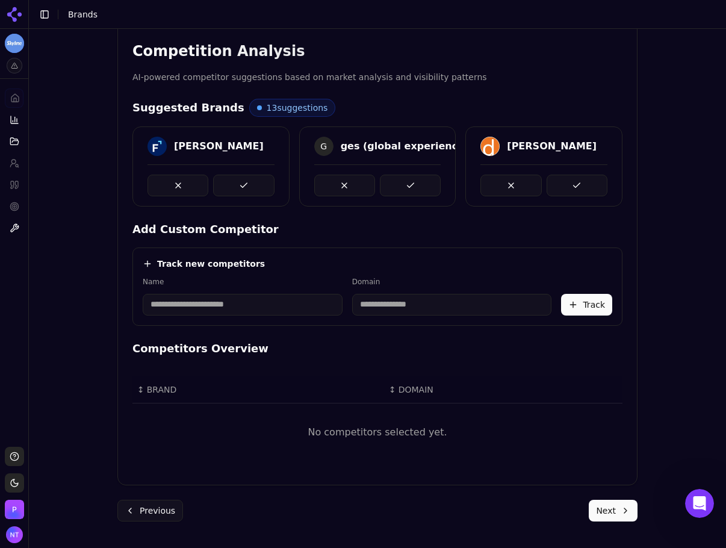
click at [200, 306] on input at bounding box center [243, 305] width 200 height 22
type input "**********"
click at [360, 309] on input "**********" at bounding box center [347, 305] width 130 height 22
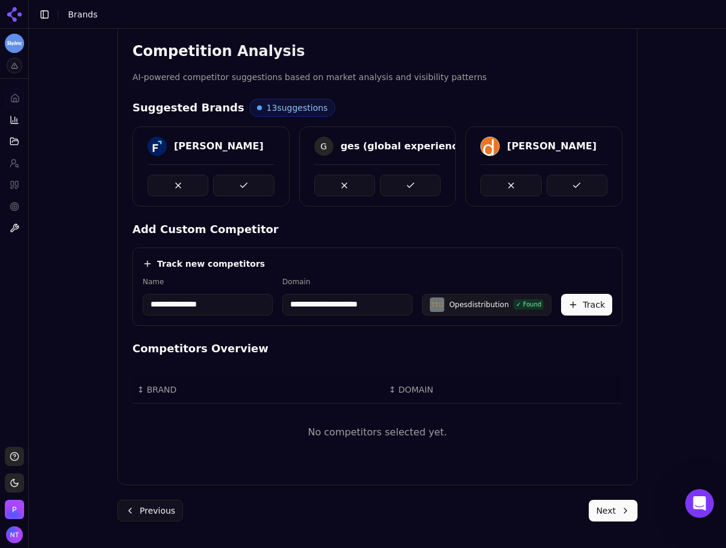
paste input "*****"
click at [370, 277] on label "Domain" at bounding box center [388, 282] width 159 height 10
click at [561, 297] on button "Track" at bounding box center [586, 305] width 51 height 22
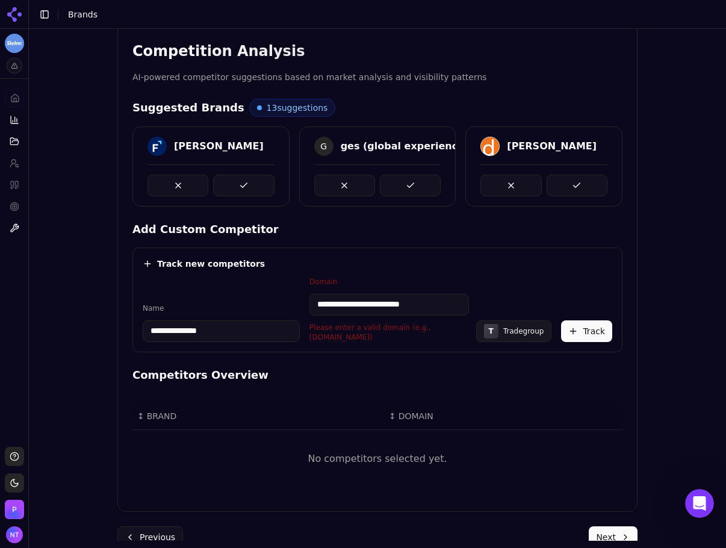
drag, startPoint x: 341, startPoint y: 306, endPoint x: 270, endPoint y: 312, distance: 70.7
click at [270, 312] on div "**********" at bounding box center [377, 309] width 469 height 65
click at [461, 295] on input "**********" at bounding box center [388, 305] width 159 height 22
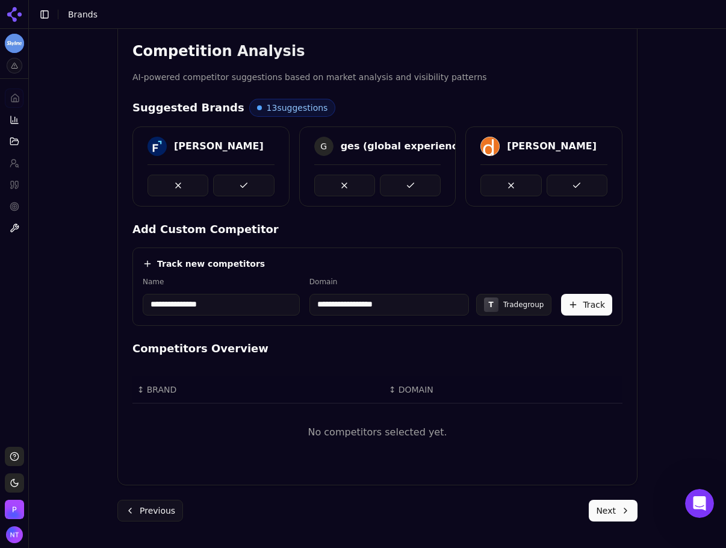
type input "**********"
click at [598, 259] on div "Track new competitors" at bounding box center [377, 264] width 469 height 12
click at [583, 308] on button "Track" at bounding box center [586, 305] width 51 height 22
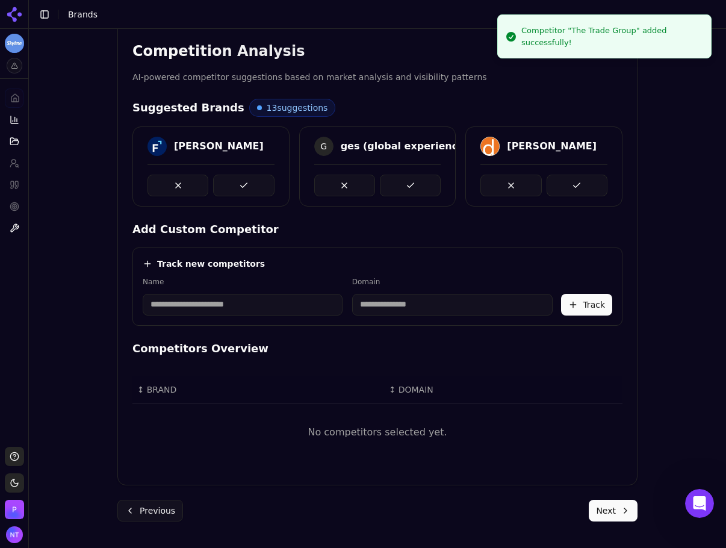
scroll to position [214, 0]
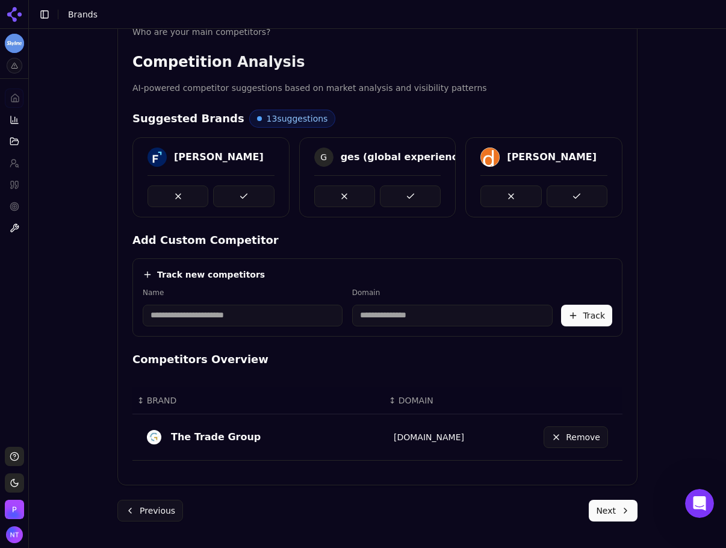
click at [244, 311] on input at bounding box center [243, 316] width 200 height 22
type input "*****"
click at [587, 196] on button at bounding box center [577, 196] width 61 height 22
type input "*********"
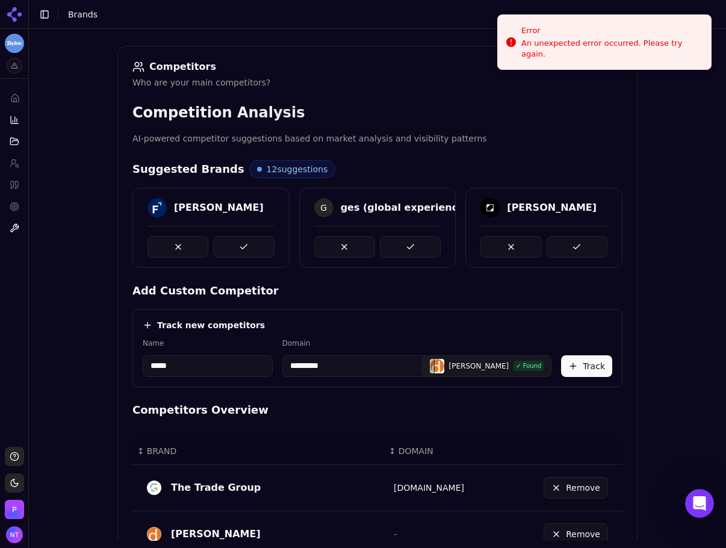
scroll to position [80, 0]
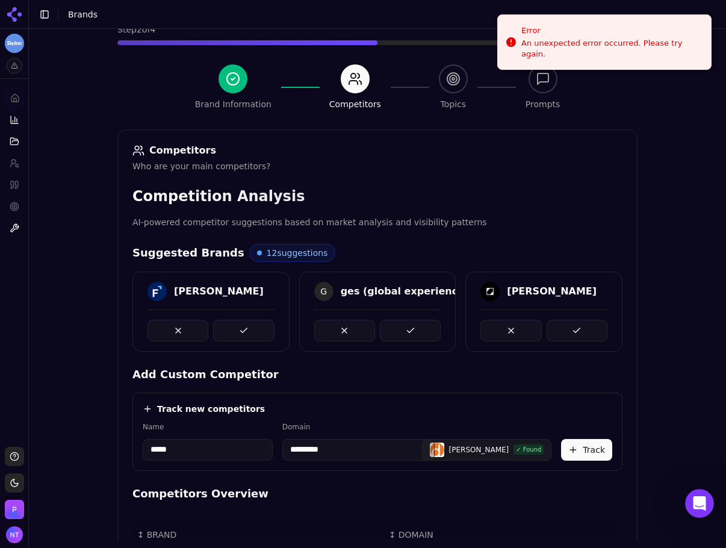
click at [220, 465] on div "Track new competitors Name ***** Domain ********* [PERSON_NAME] ✓ Found Track" at bounding box center [377, 431] width 490 height 78
drag, startPoint x: 210, startPoint y: 450, endPoint x: 84, endPoint y: 449, distance: 125.8
click at [90, 449] on div "Brand Onboarding Let's set up your brand monitoring in a few simple steps Step …" at bounding box center [377, 223] width 697 height 548
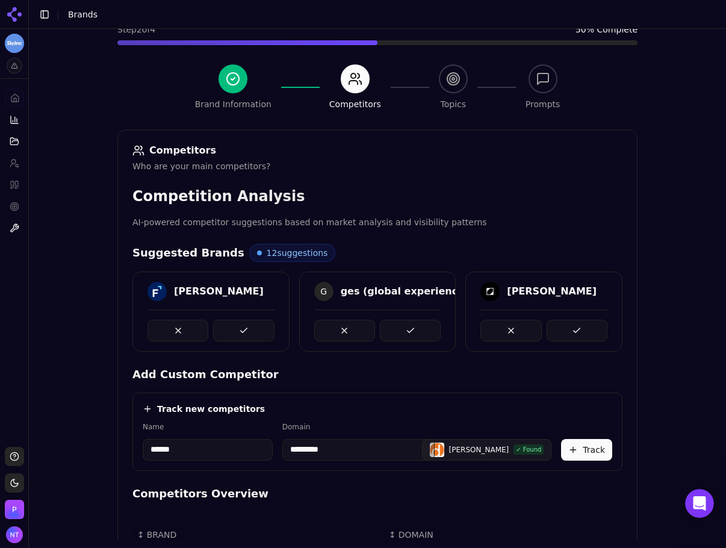
type input "******"
click at [315, 388] on div "Add Custom Competitor Track new competitors Name ****** Domain ********* [PERSO…" at bounding box center [377, 418] width 490 height 105
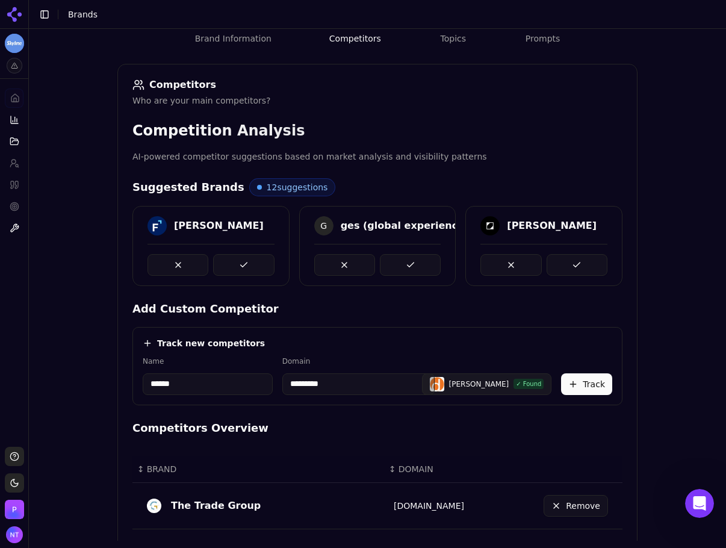
scroll to position [261, 0]
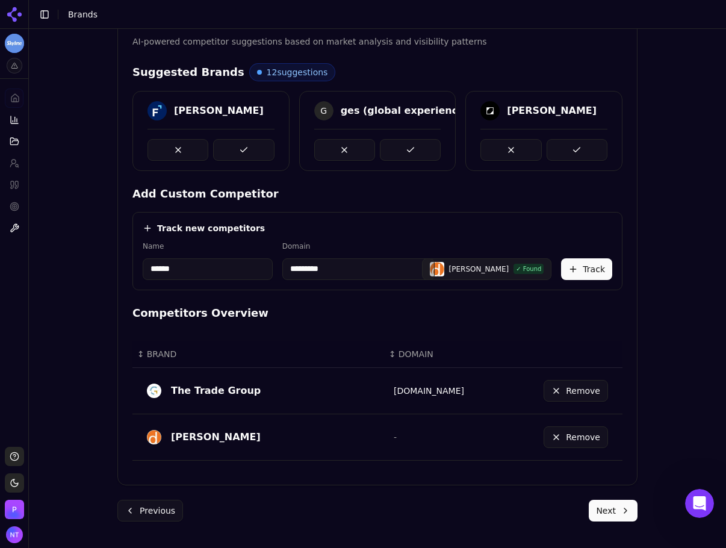
click at [363, 280] on div "Track new competitors Name ****** Domain ********* [PERSON_NAME] ✓ Found Track" at bounding box center [377, 251] width 490 height 78
click at [367, 270] on input "*********" at bounding box center [358, 269] width 153 height 22
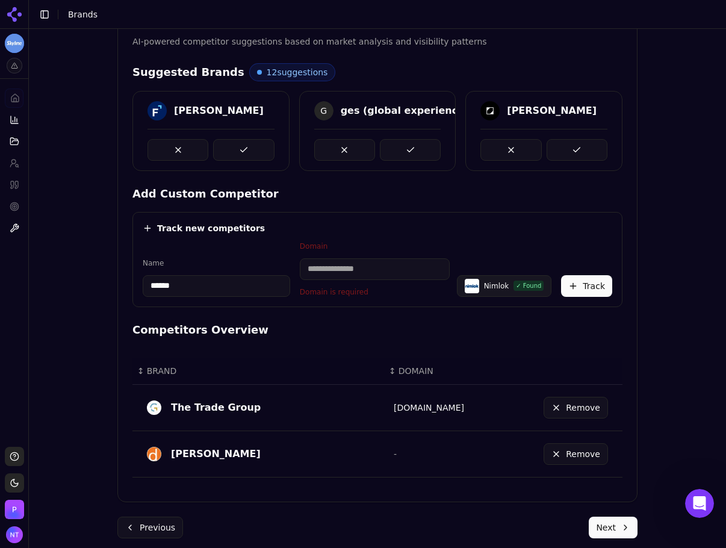
click at [410, 229] on div "Track new competitors" at bounding box center [377, 228] width 469 height 12
drag, startPoint x: 398, startPoint y: 272, endPoint x: 427, endPoint y: 280, distance: 30.5
click at [398, 272] on input at bounding box center [375, 269] width 150 height 22
click at [554, 294] on div "Name ****** Domain Domain is required N Nimlok ✓ Found Track" at bounding box center [377, 268] width 469 height 55
click at [584, 289] on button "Track" at bounding box center [586, 286] width 51 height 22
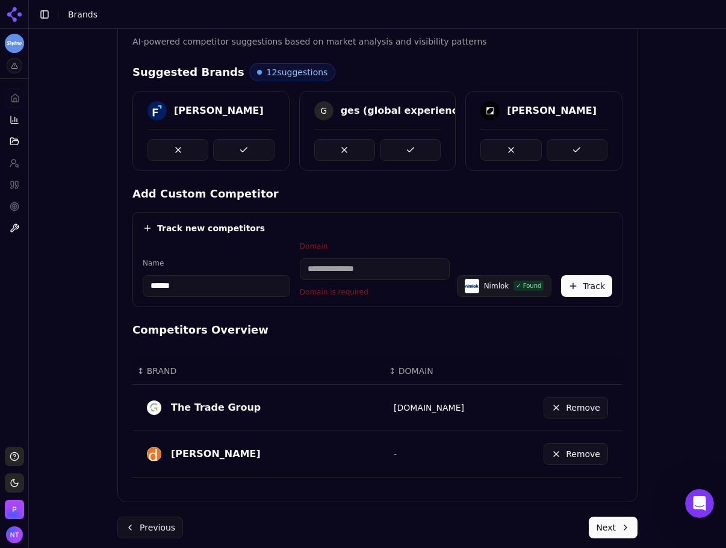
click at [395, 278] on input at bounding box center [375, 269] width 150 height 22
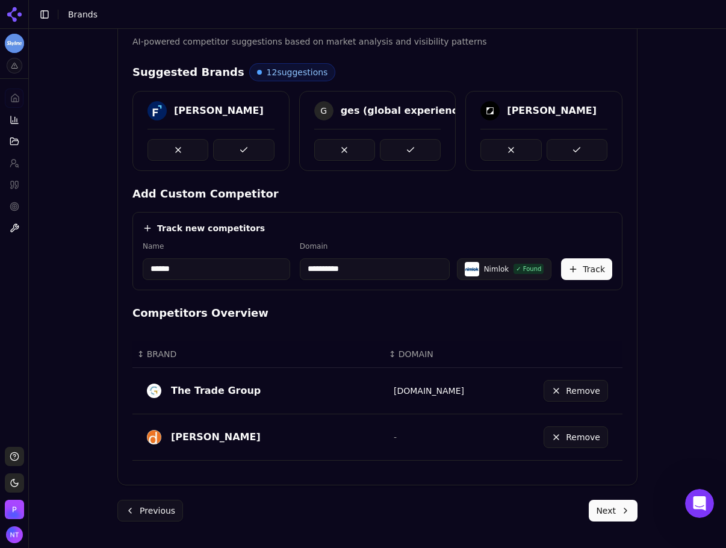
type input "**********"
click at [595, 268] on button "Track" at bounding box center [586, 269] width 51 height 22
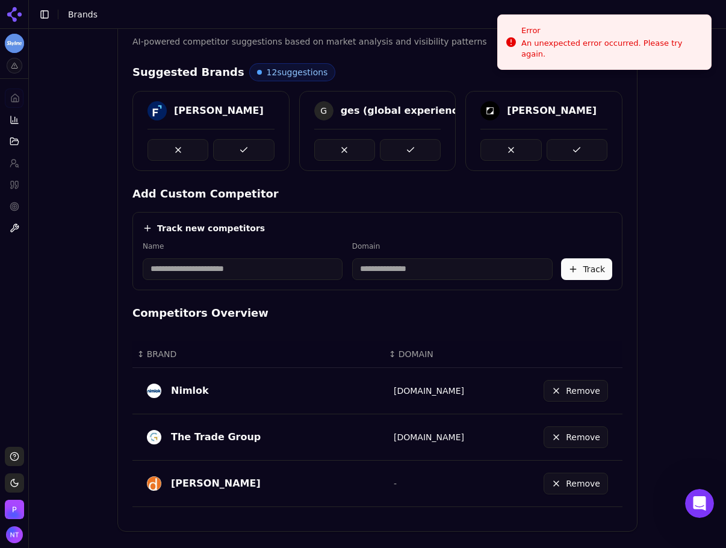
click at [232, 157] on button at bounding box center [243, 150] width 61 height 22
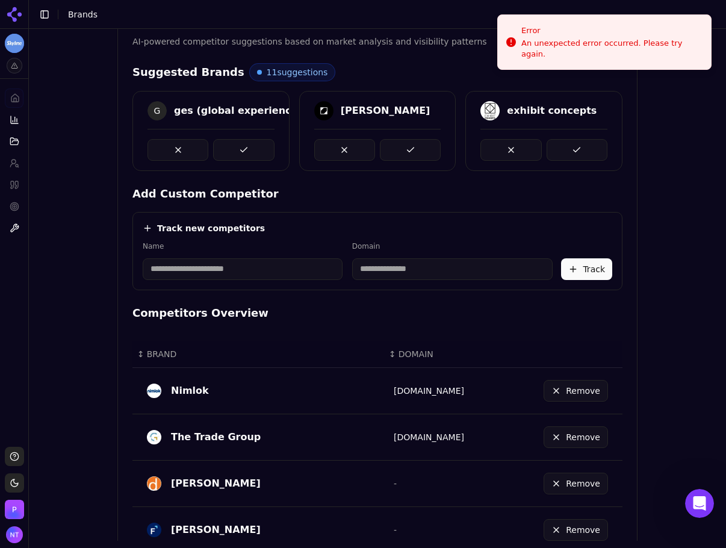
scroll to position [80, 0]
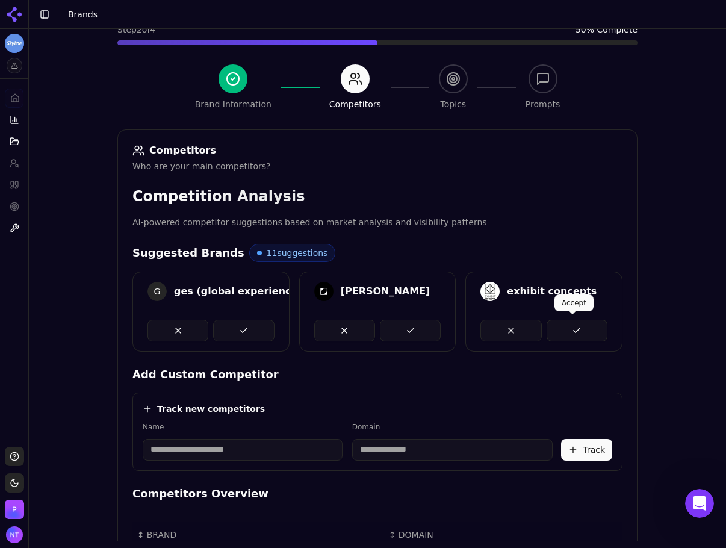
click at [572, 324] on button at bounding box center [577, 331] width 61 height 22
click at [389, 332] on button at bounding box center [410, 331] width 61 height 22
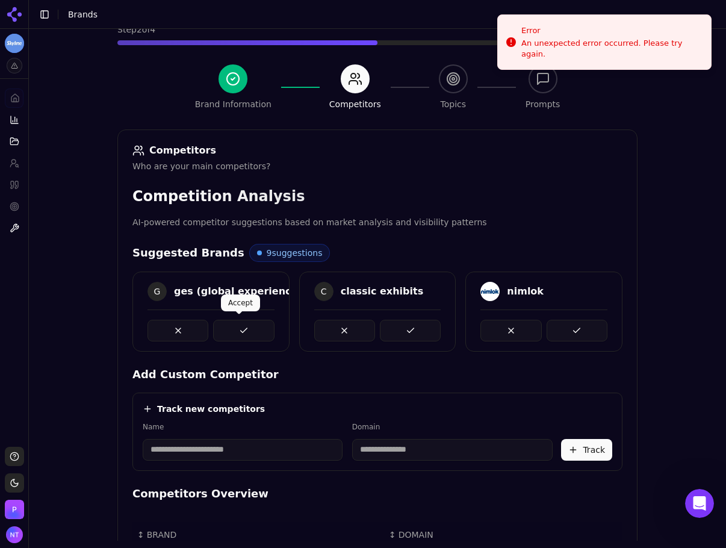
click at [241, 329] on button at bounding box center [243, 331] width 61 height 22
click at [249, 338] on button at bounding box center [243, 331] width 61 height 22
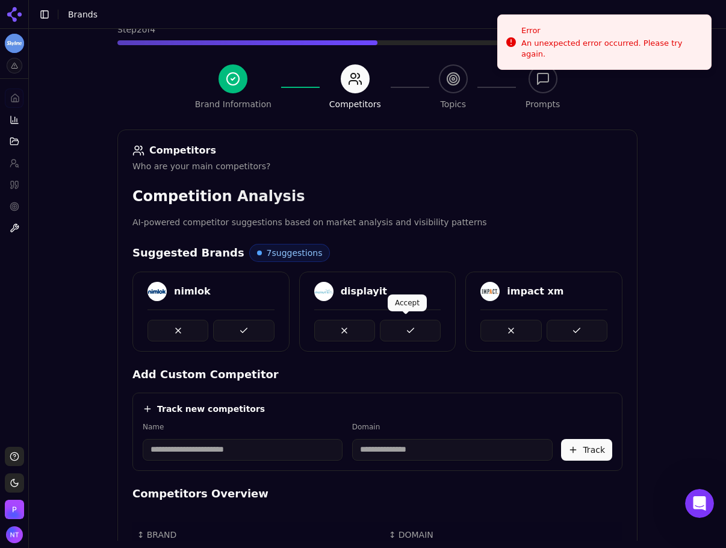
click at [395, 336] on button at bounding box center [410, 331] width 61 height 22
drag, startPoint x: 406, startPoint y: 327, endPoint x: 576, endPoint y: 349, distance: 171.8
click at [406, 327] on button at bounding box center [410, 331] width 61 height 22
click at [556, 324] on button at bounding box center [577, 331] width 61 height 22
click at [406, 326] on button at bounding box center [410, 331] width 61 height 22
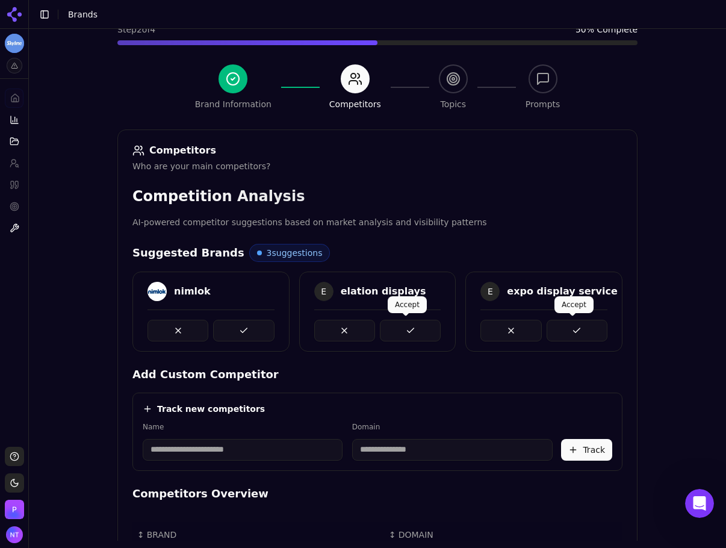
click at [420, 331] on button at bounding box center [410, 331] width 61 height 22
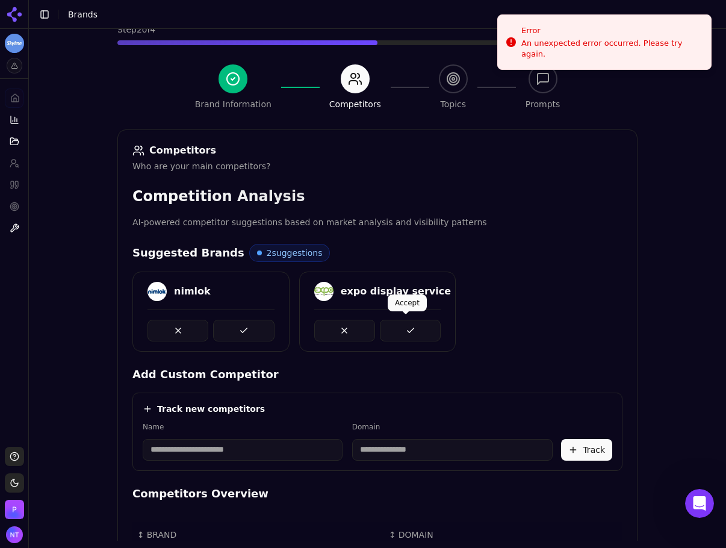
click at [418, 333] on button at bounding box center [410, 331] width 61 height 22
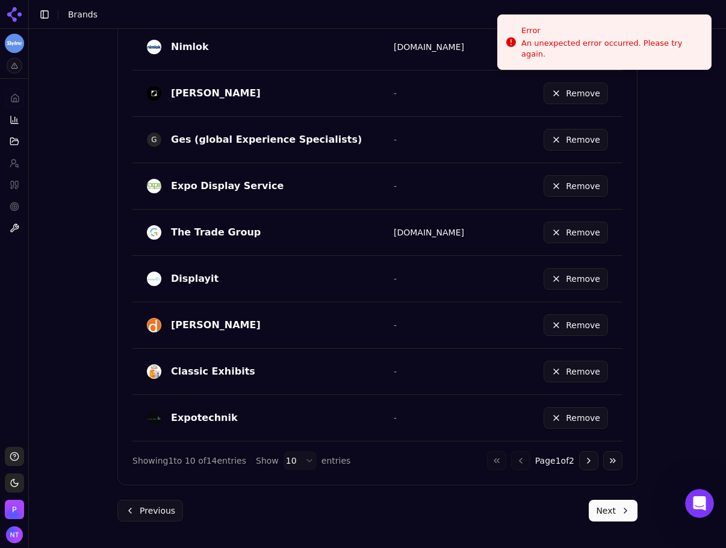
click at [611, 475] on button "Next" at bounding box center [613, 511] width 49 height 22
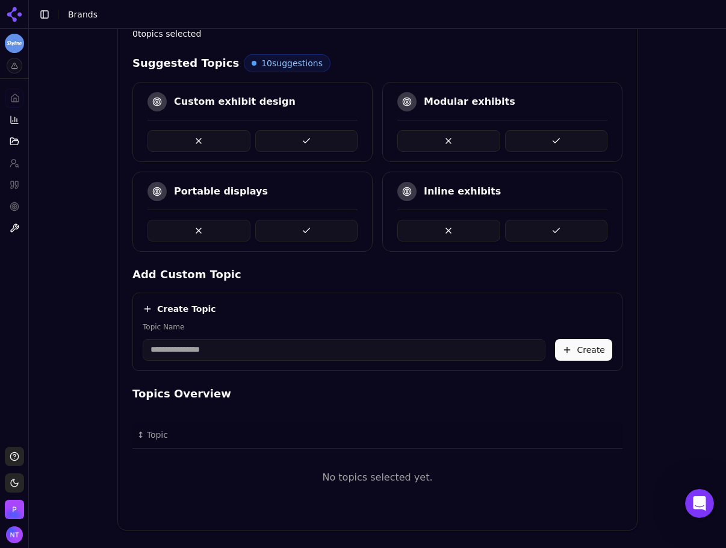
scroll to position [216, 0]
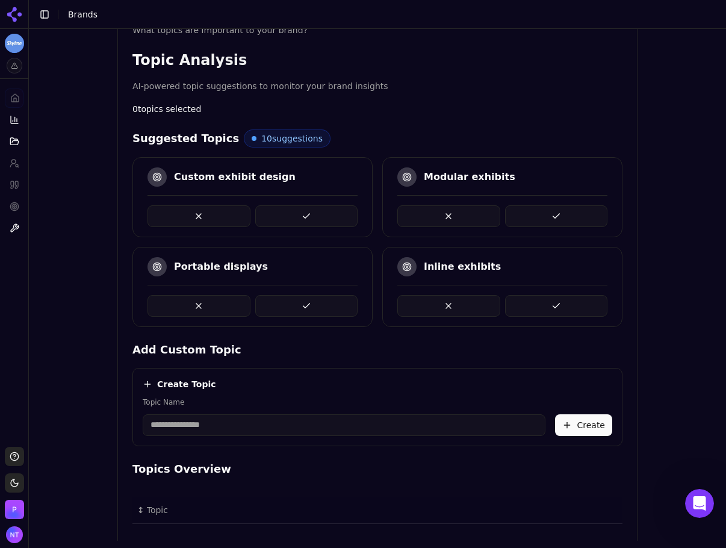
click at [562, 300] on button at bounding box center [556, 306] width 103 height 22
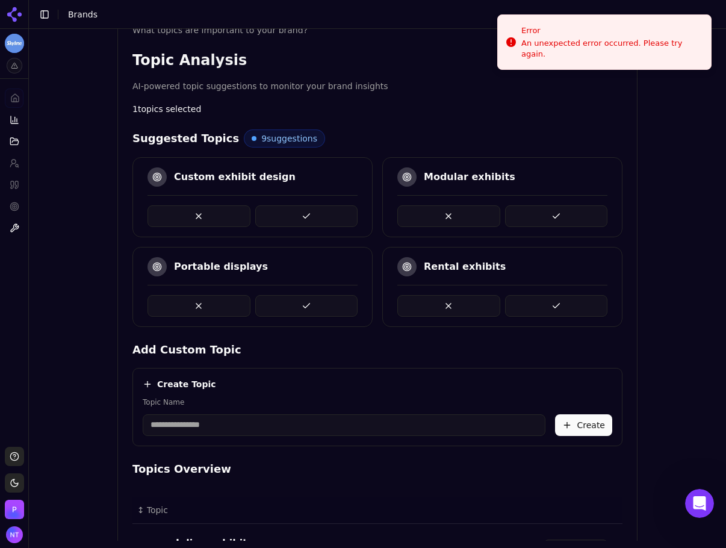
click at [341, 306] on button at bounding box center [306, 306] width 103 height 22
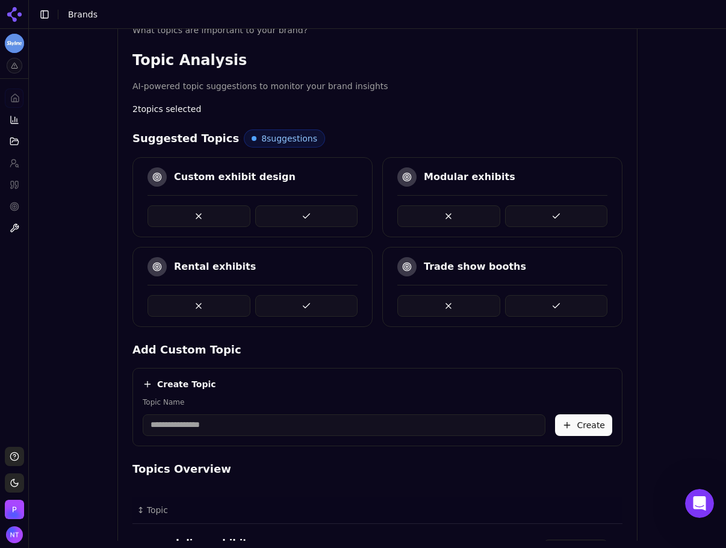
click at [295, 306] on button at bounding box center [306, 306] width 103 height 22
click at [325, 308] on button at bounding box center [306, 306] width 103 height 22
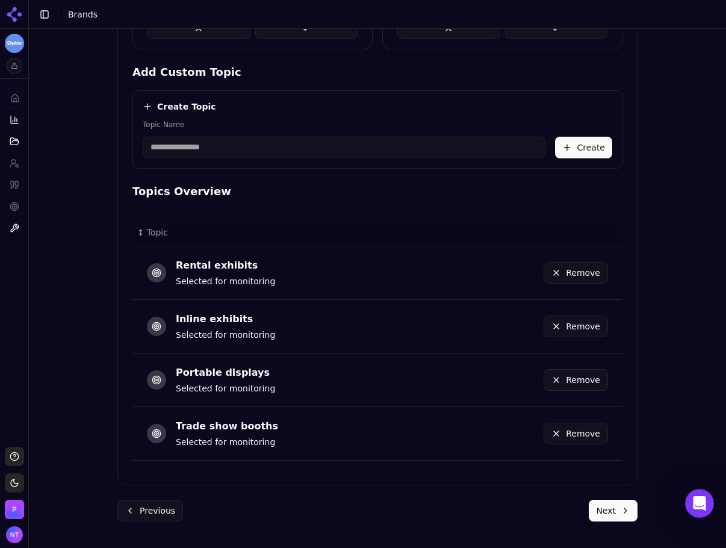
click at [623, 475] on button "Next" at bounding box center [613, 511] width 49 height 22
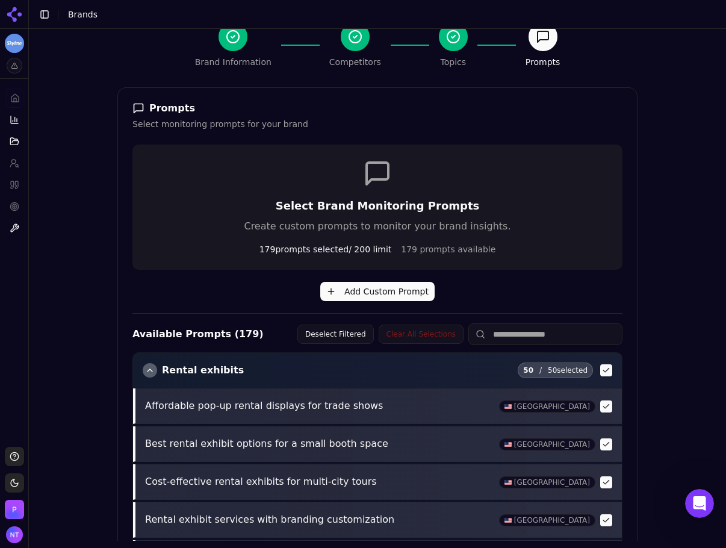
scroll to position [423, 0]
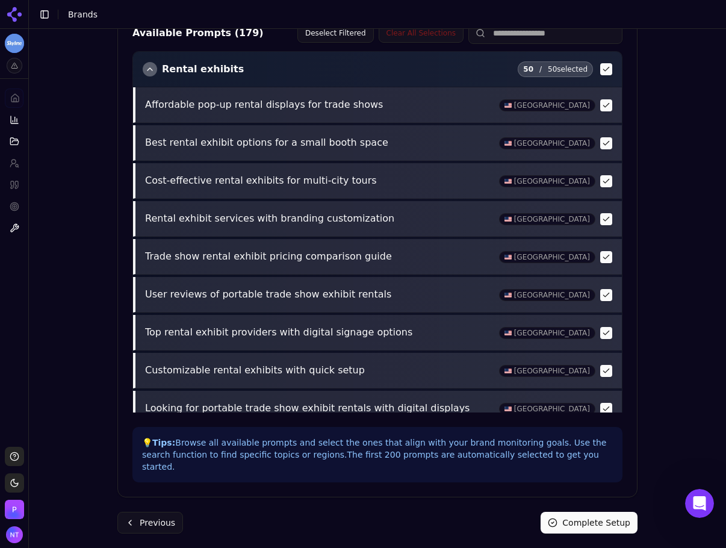
click at [608, 475] on button "Complete Setup" at bounding box center [588, 523] width 97 height 22
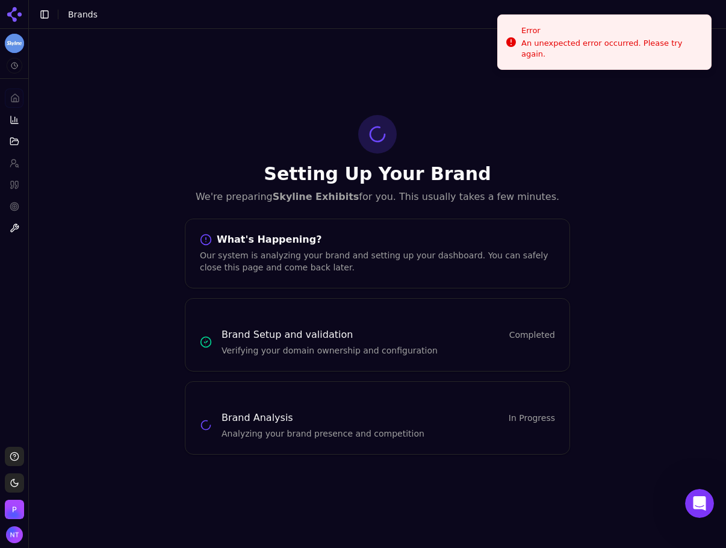
scroll to position [0, 0]
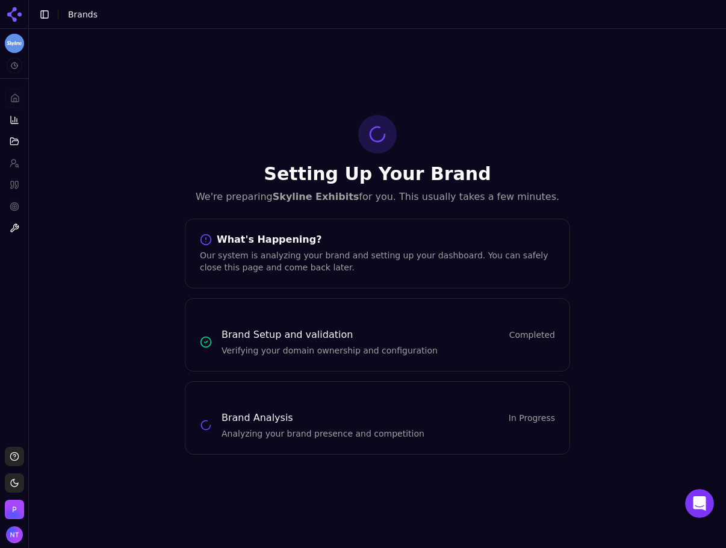
click at [9, 17] on icon at bounding box center [14, 14] width 19 height 19
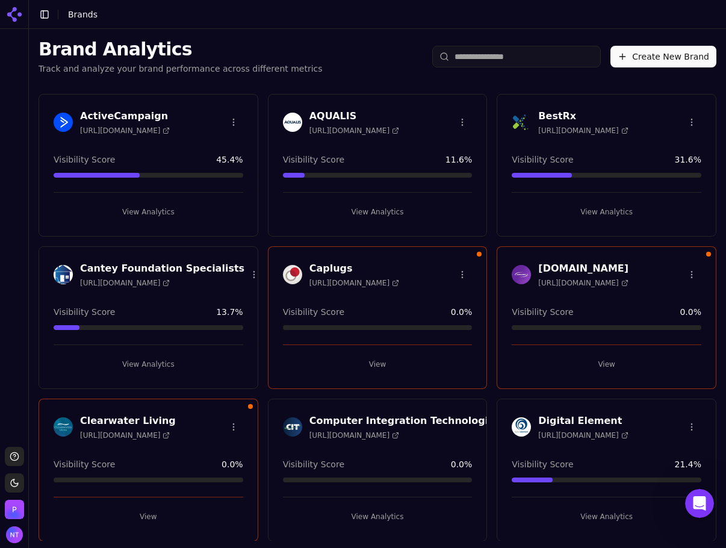
click at [673, 61] on button "Create New Brand" at bounding box center [663, 57] width 106 height 22
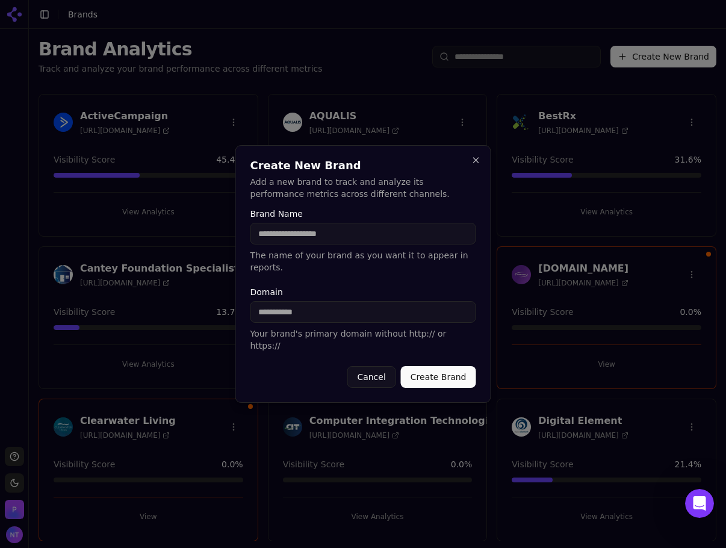
click at [264, 244] on input "Brand Name" at bounding box center [363, 234] width 226 height 22
type input "**********"
click at [286, 300] on div "Domain Your brand's primary domain without http:// or https://" at bounding box center [363, 320] width 226 height 64
click at [286, 303] on input "Domain" at bounding box center [363, 312] width 226 height 22
paste input "**********"
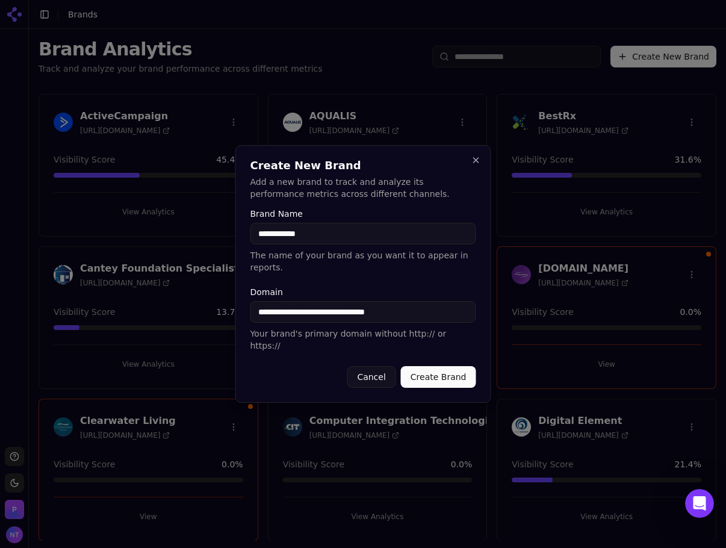
drag, startPoint x: 286, startPoint y: 309, endPoint x: 209, endPoint y: 306, distance: 76.5
click at [209, 306] on body "Support Toggle theme [PERSON_NAME] Toggle Sidebar Brands Brand Analytics Track …" at bounding box center [363, 274] width 726 height 548
click at [395, 316] on input "**********" at bounding box center [363, 312] width 226 height 22
type input "**********"
click at [460, 367] on button "Create Brand" at bounding box center [438, 377] width 75 height 22
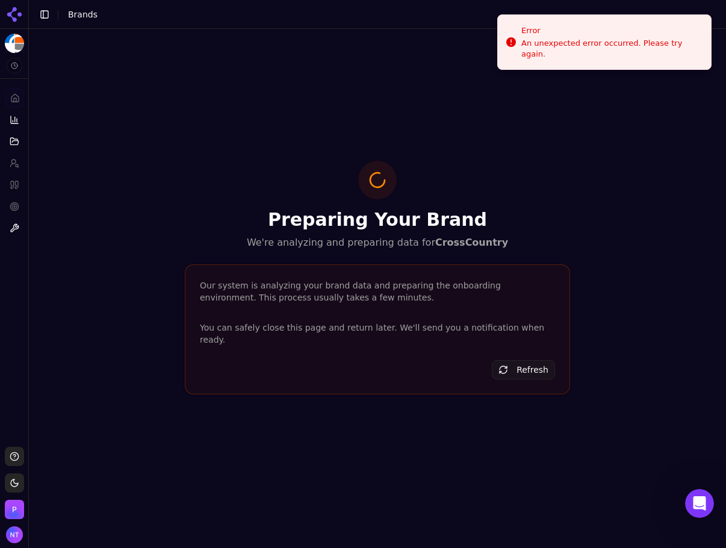
click at [339, 48] on div "Preparing Your Brand We're analyzing and preparing data for CrossCountry Our sy…" at bounding box center [377, 285] width 697 height 512
click at [16, 14] on icon at bounding box center [14, 14] width 19 height 19
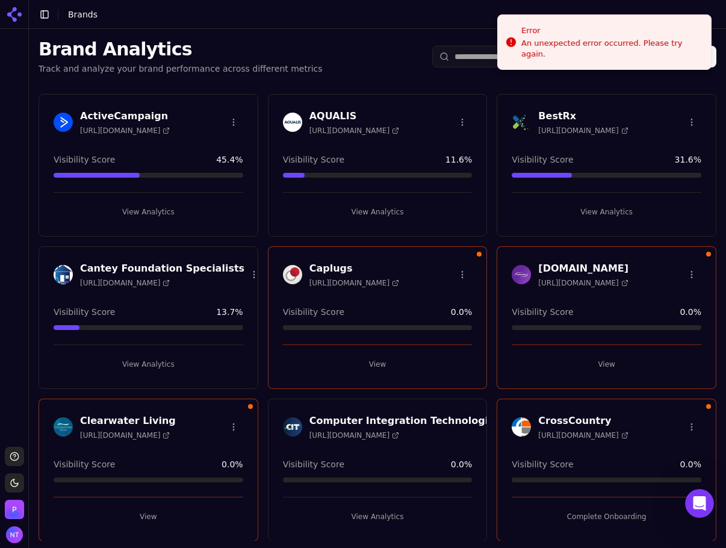
click at [369, 46] on div "Brand Analytics Track and analyze your brand performance across different metri…" at bounding box center [377, 56] width 697 height 55
click at [661, 64] on div "Support Toggle theme [PERSON_NAME] Toggle Sidebar Brands Brand Analytics Track …" at bounding box center [363, 274] width 726 height 548
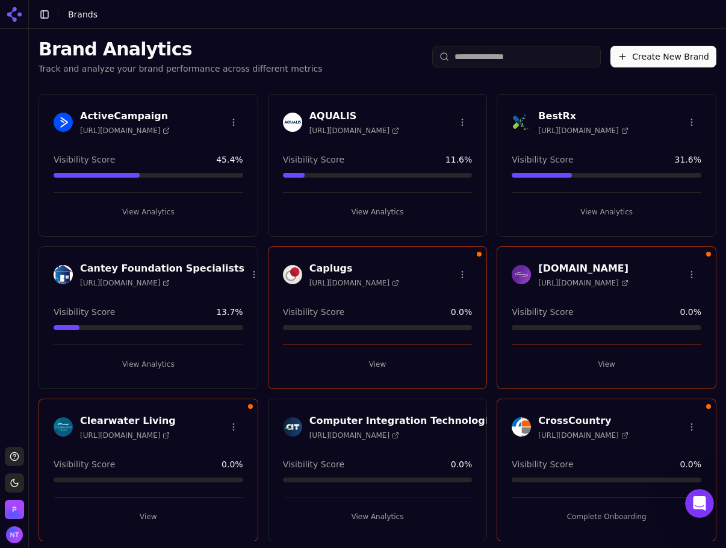
click at [661, 54] on button "Create New Brand" at bounding box center [663, 57] width 106 height 22
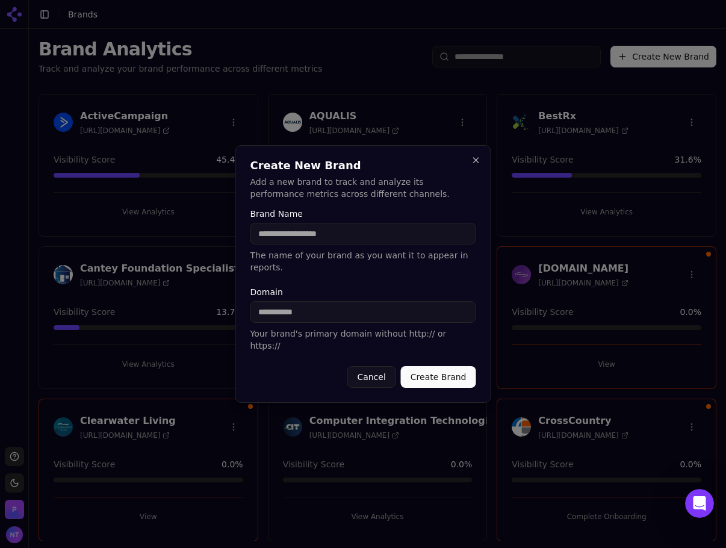
click at [308, 243] on input "Brand Name" at bounding box center [363, 234] width 226 height 22
click at [316, 304] on input "Domain" at bounding box center [363, 312] width 226 height 22
paste input "**********"
drag, startPoint x: 286, startPoint y: 308, endPoint x: 229, endPoint y: 306, distance: 57.8
click at [229, 306] on body "Support Toggle theme [PERSON_NAME] Toggle Sidebar Brands Brand Analytics Track …" at bounding box center [363, 274] width 726 height 548
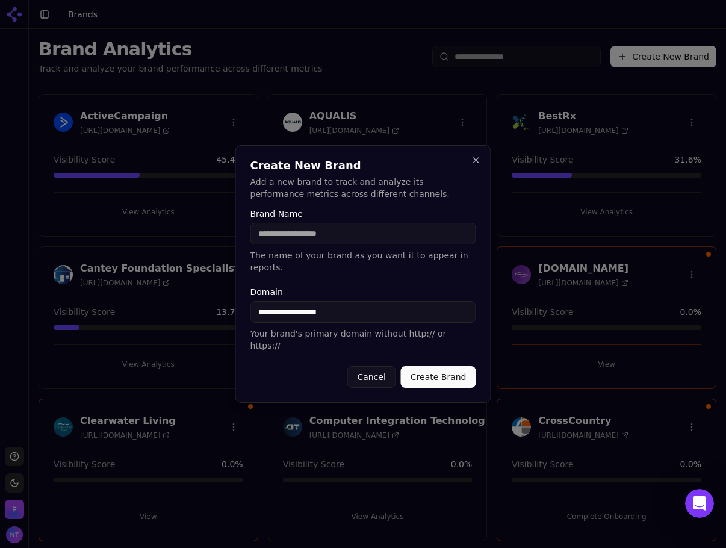
click at [369, 313] on input "**********" at bounding box center [363, 312] width 226 height 22
type input "**********"
click at [293, 244] on input "Brand Name" at bounding box center [363, 234] width 226 height 22
type input "**********"
click at [448, 366] on button "Create Brand" at bounding box center [438, 377] width 75 height 22
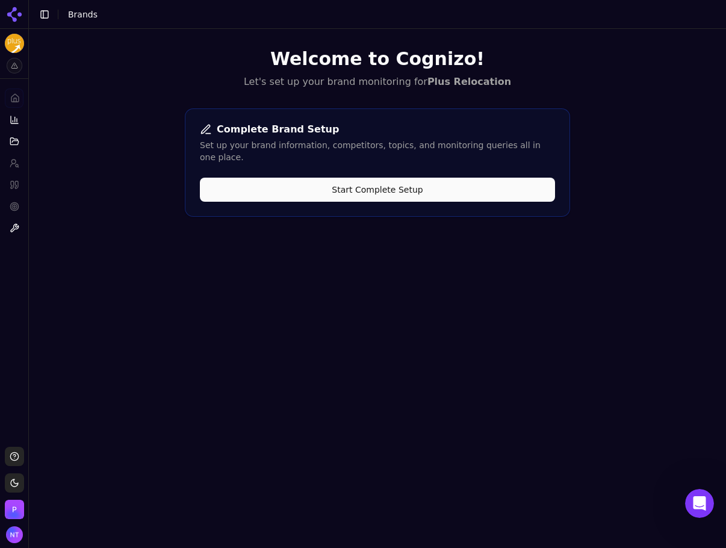
click at [482, 181] on button "Start Complete Setup" at bounding box center [377, 190] width 355 height 24
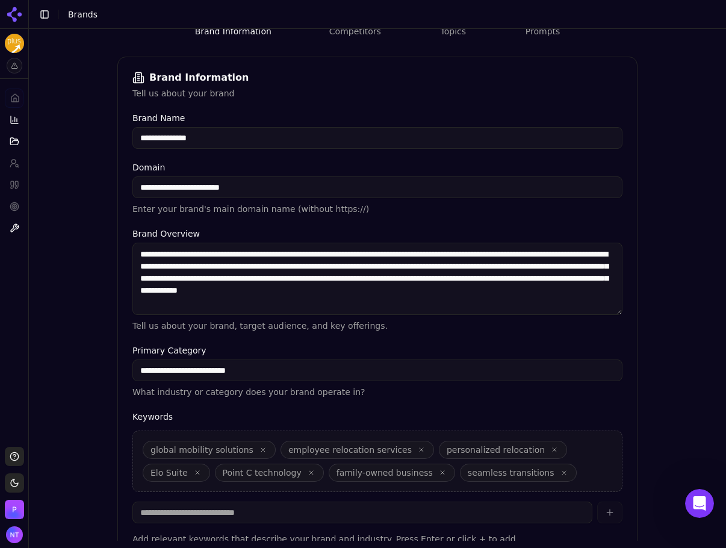
scroll to position [228, 0]
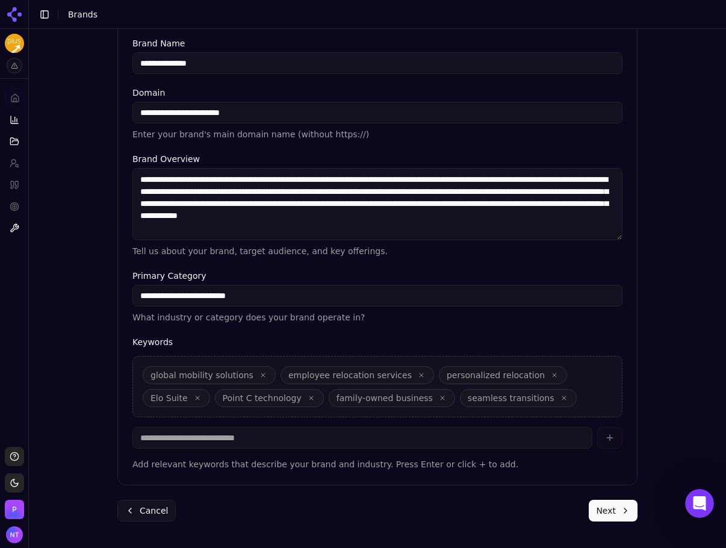
click at [618, 475] on button "Next" at bounding box center [613, 511] width 49 height 22
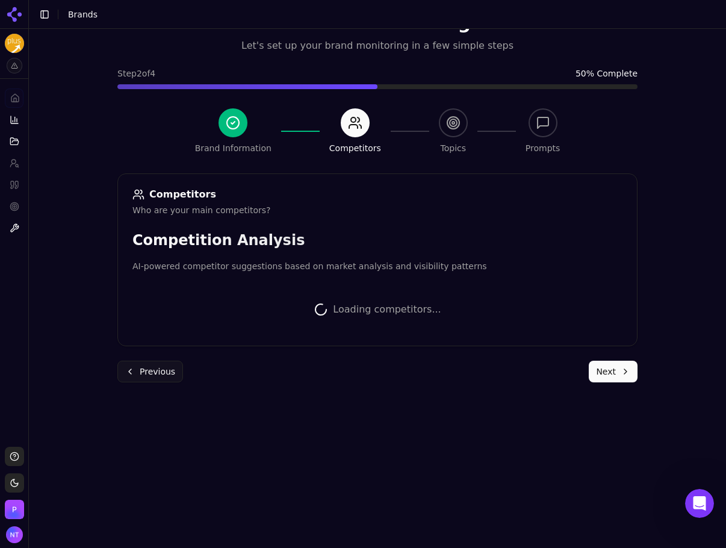
scroll to position [225, 0]
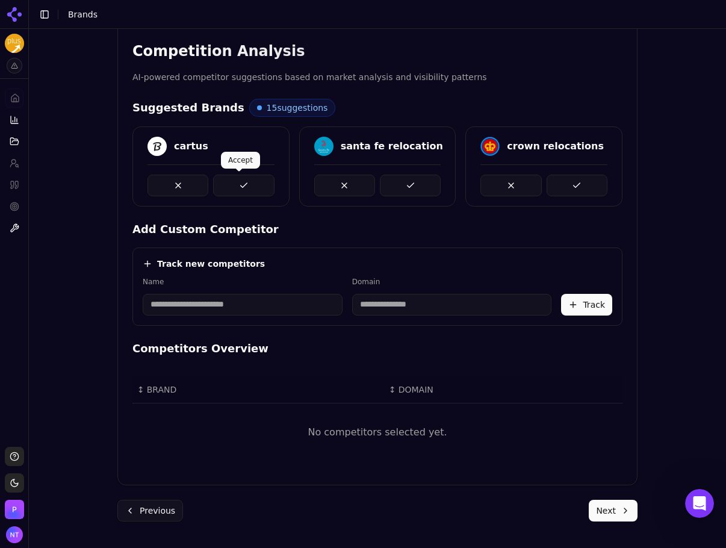
click at [235, 190] on button at bounding box center [243, 186] width 61 height 22
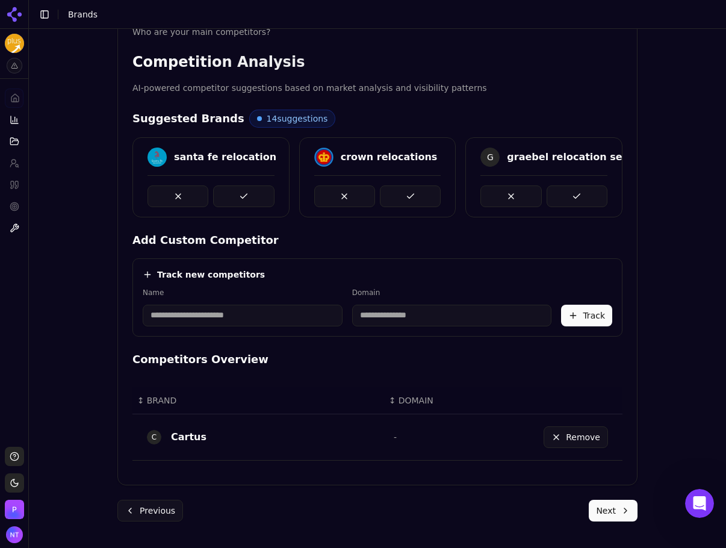
scroll to position [214, 0]
click at [163, 323] on input at bounding box center [243, 316] width 200 height 22
type input "******"
type input "**********"
click at [593, 318] on button "Track" at bounding box center [586, 316] width 51 height 22
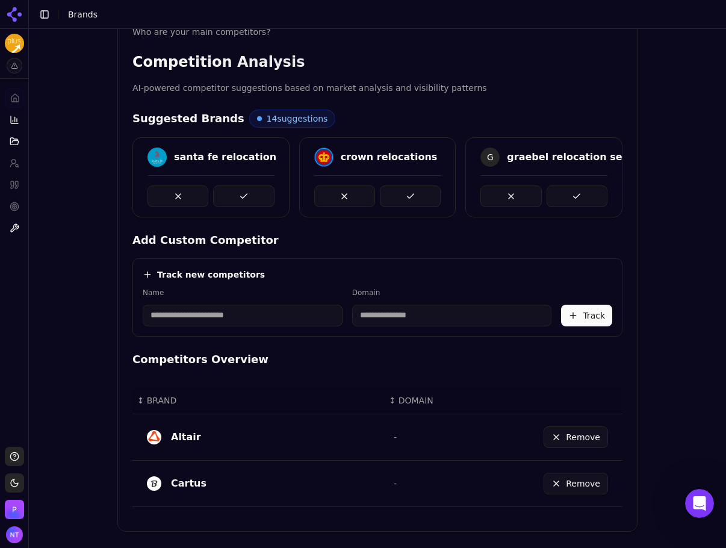
click at [206, 323] on input at bounding box center [243, 316] width 200 height 22
type input "*****"
click at [406, 332] on div "Track new competitors Name ***** Domain A Aires Track" at bounding box center [377, 297] width 490 height 78
drag, startPoint x: 335, startPoint y: 315, endPoint x: 316, endPoint y: 315, distance: 19.3
click at [316, 315] on input "**********" at bounding box center [364, 316] width 141 height 22
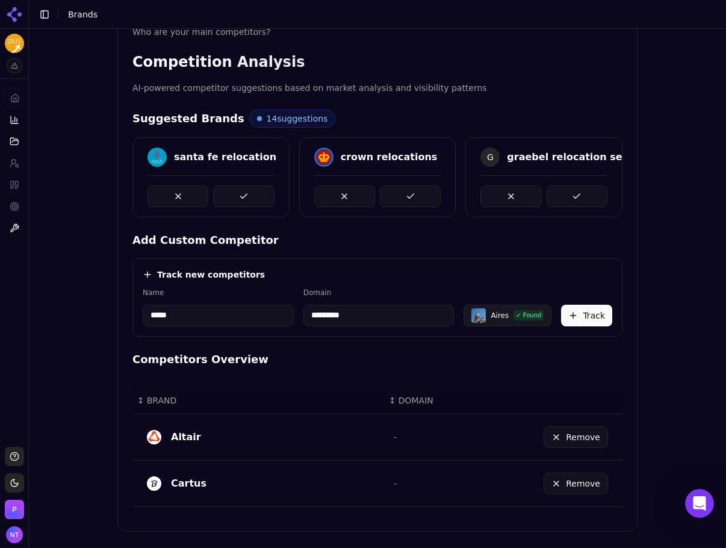
type input "*********"
click at [589, 309] on button "Track" at bounding box center [586, 316] width 51 height 22
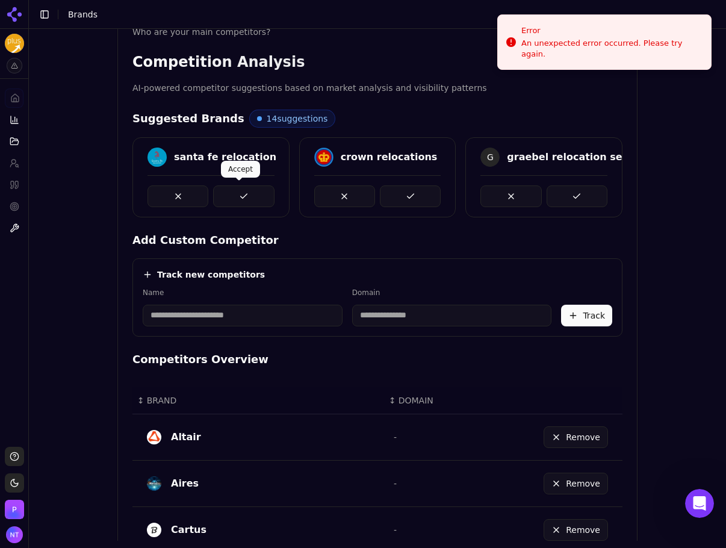
click at [266, 192] on button at bounding box center [243, 196] width 61 height 22
click at [399, 197] on button at bounding box center [410, 196] width 61 height 22
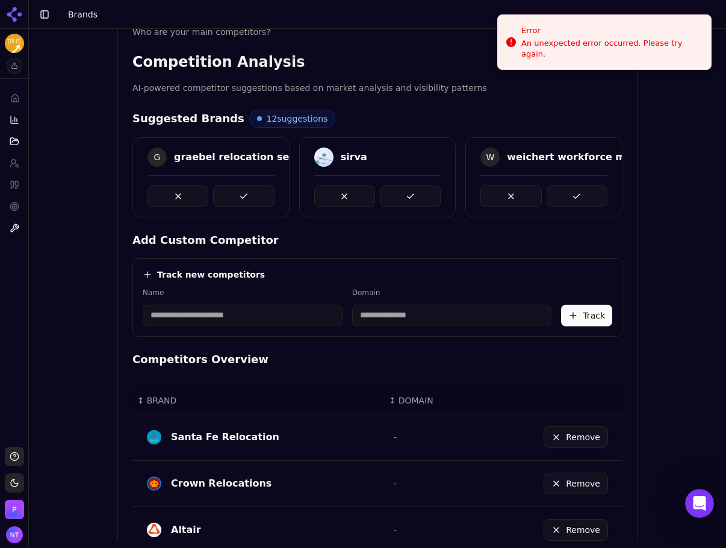
click at [241, 196] on button at bounding box center [243, 196] width 61 height 22
click at [420, 197] on button at bounding box center [410, 196] width 61 height 22
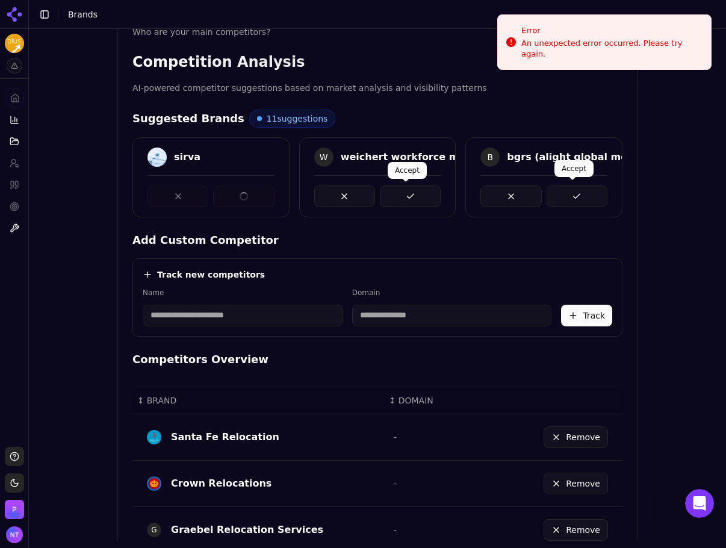
click at [569, 194] on button at bounding box center [577, 196] width 61 height 22
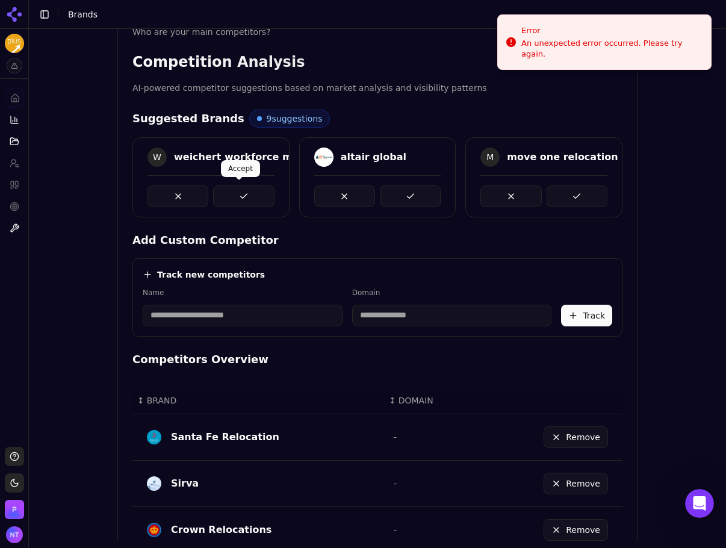
click at [259, 204] on button at bounding box center [243, 196] width 61 height 22
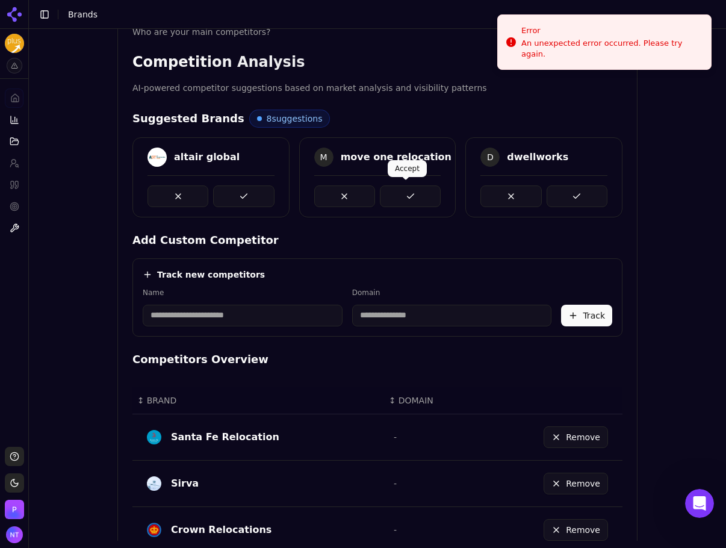
click at [567, 193] on div "altair global M move one relocation D dwellworks" at bounding box center [377, 177] width 490 height 80
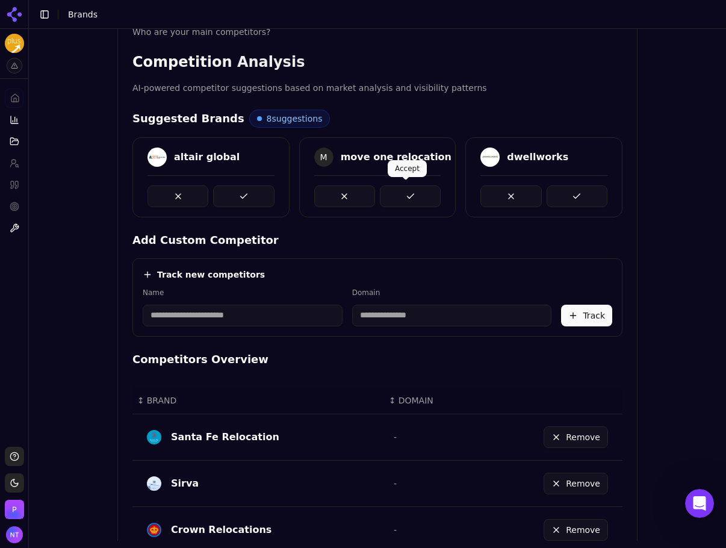
click at [412, 196] on button at bounding box center [410, 196] width 61 height 22
click at [567, 199] on button at bounding box center [577, 196] width 61 height 22
click at [415, 190] on button at bounding box center [410, 196] width 61 height 22
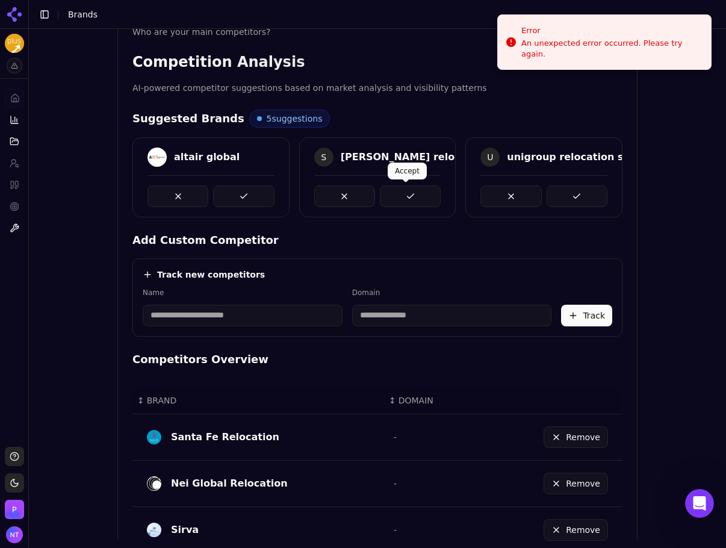
click at [553, 199] on button at bounding box center [577, 196] width 61 height 22
click at [420, 199] on button at bounding box center [410, 196] width 61 height 22
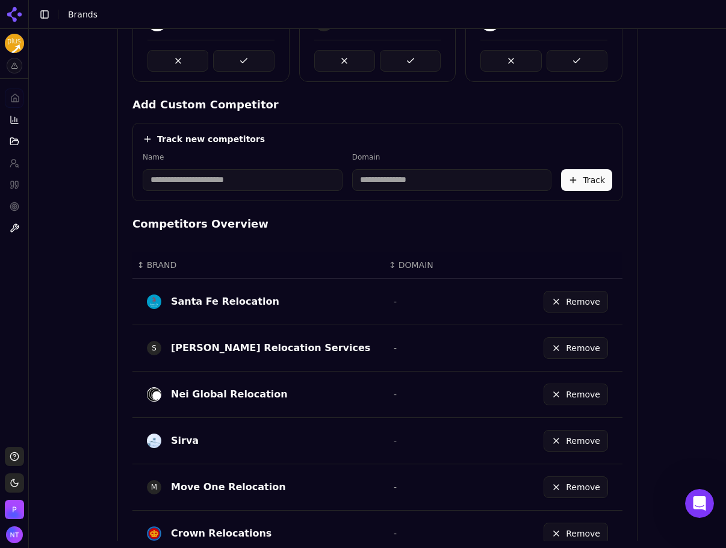
scroll to position [0, 0]
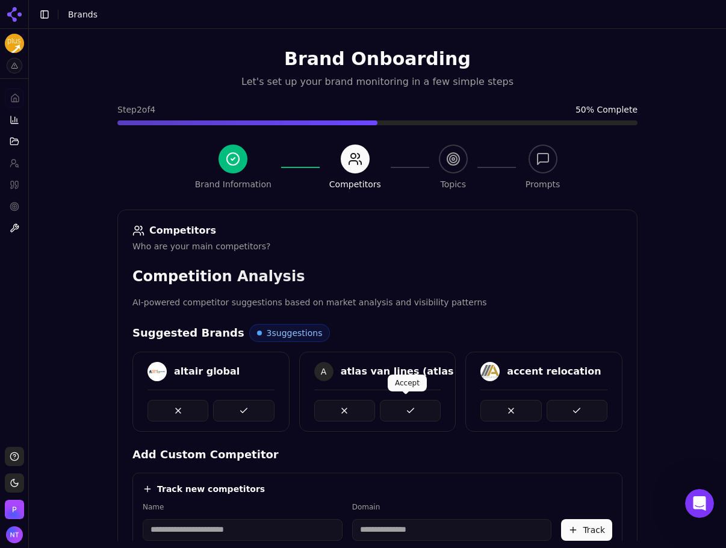
click at [410, 401] on button at bounding box center [410, 411] width 61 height 22
click at [550, 406] on button at bounding box center [577, 411] width 61 height 22
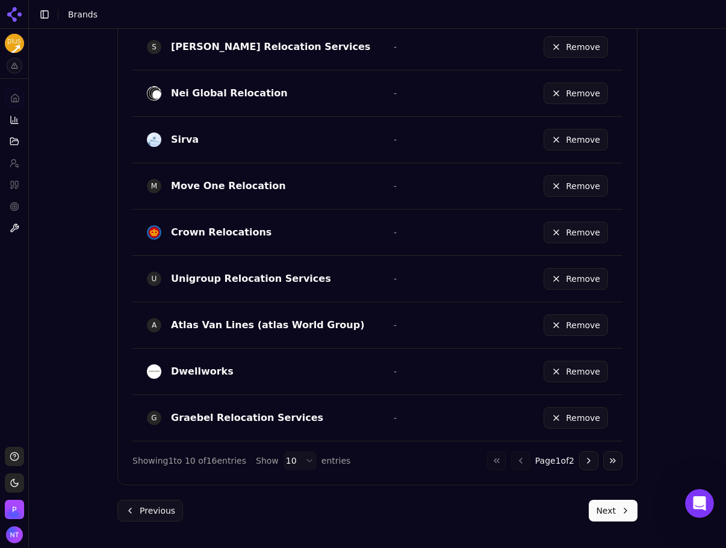
click at [621, 475] on button "Next" at bounding box center [613, 511] width 49 height 22
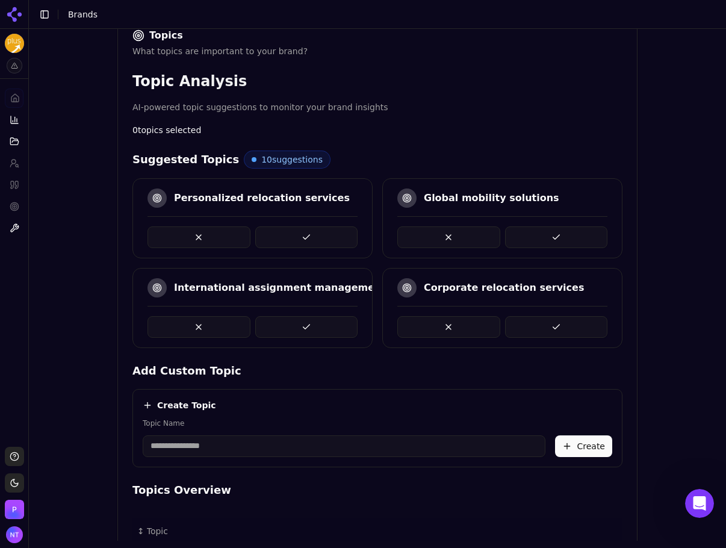
scroll to position [216, 0]
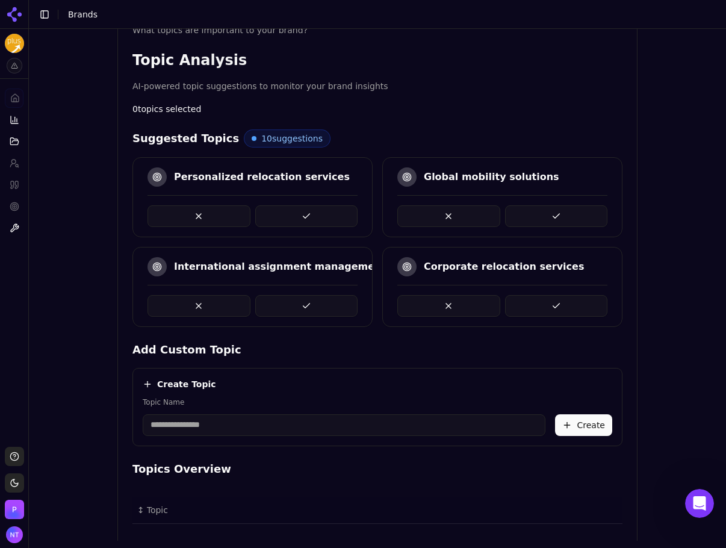
click at [297, 209] on button at bounding box center [306, 216] width 103 height 22
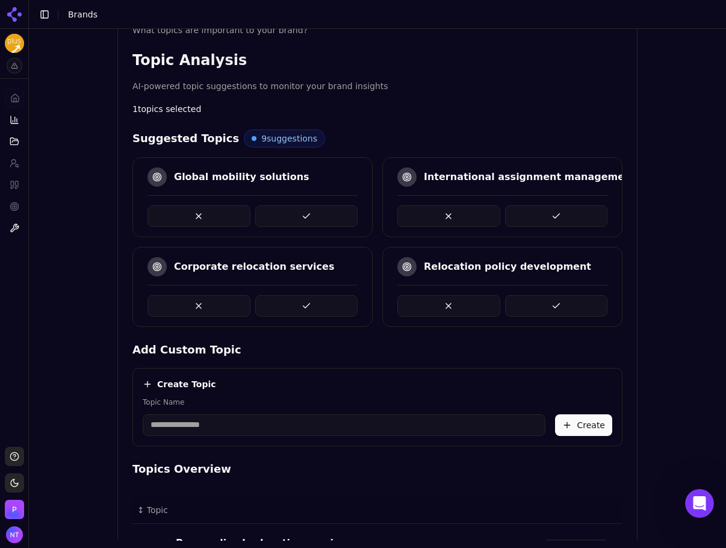
click at [309, 308] on button at bounding box center [306, 306] width 103 height 22
click at [200, 427] on input "Topic Name" at bounding box center [344, 425] width 403 height 22
type input "**********"
click at [594, 444] on div "**********" at bounding box center [377, 407] width 490 height 78
click at [589, 426] on button "Create" at bounding box center [583, 425] width 57 height 22
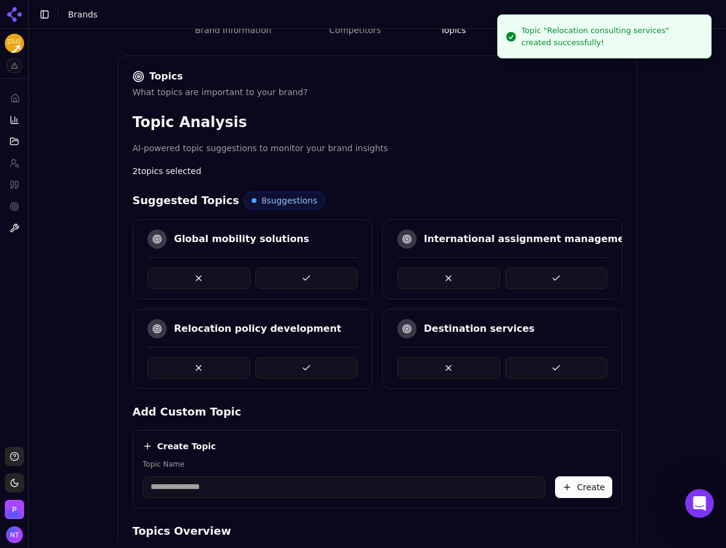
scroll to position [96, 0]
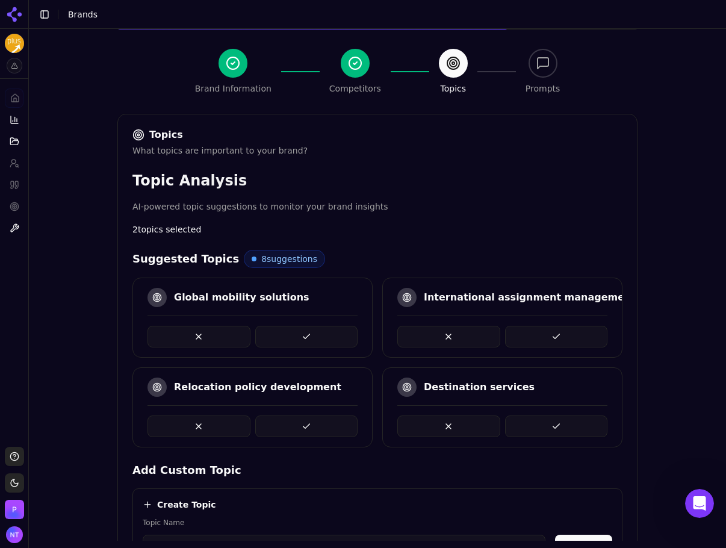
click at [287, 426] on button at bounding box center [306, 426] width 103 height 22
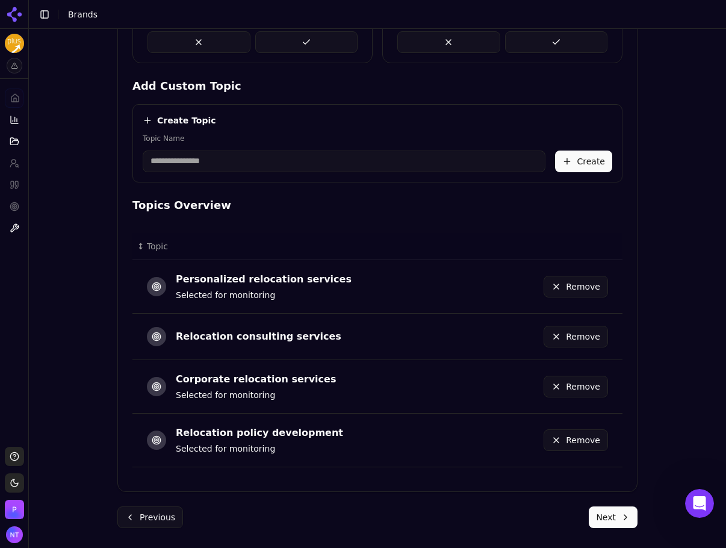
scroll to position [486, 0]
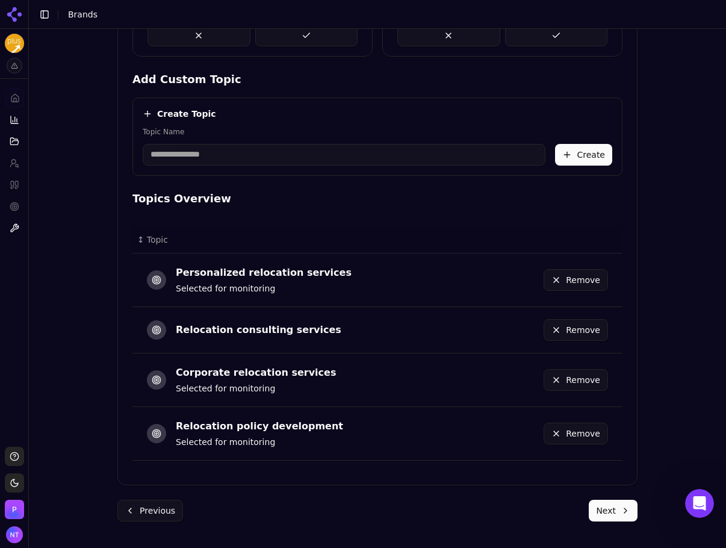
click at [603, 475] on button "Next" at bounding box center [613, 511] width 49 height 22
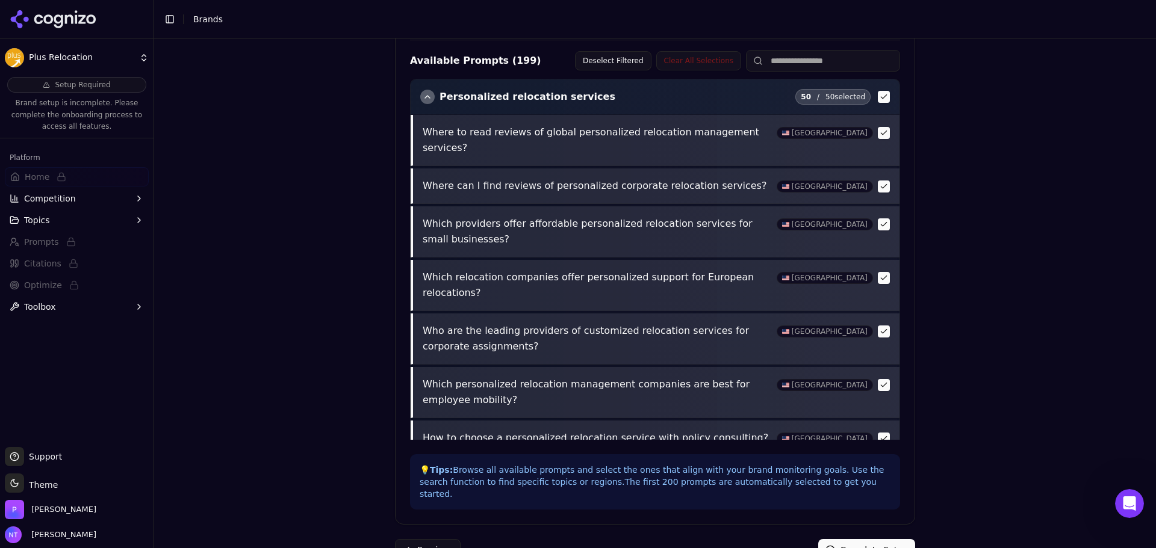
scroll to position [425, 0]
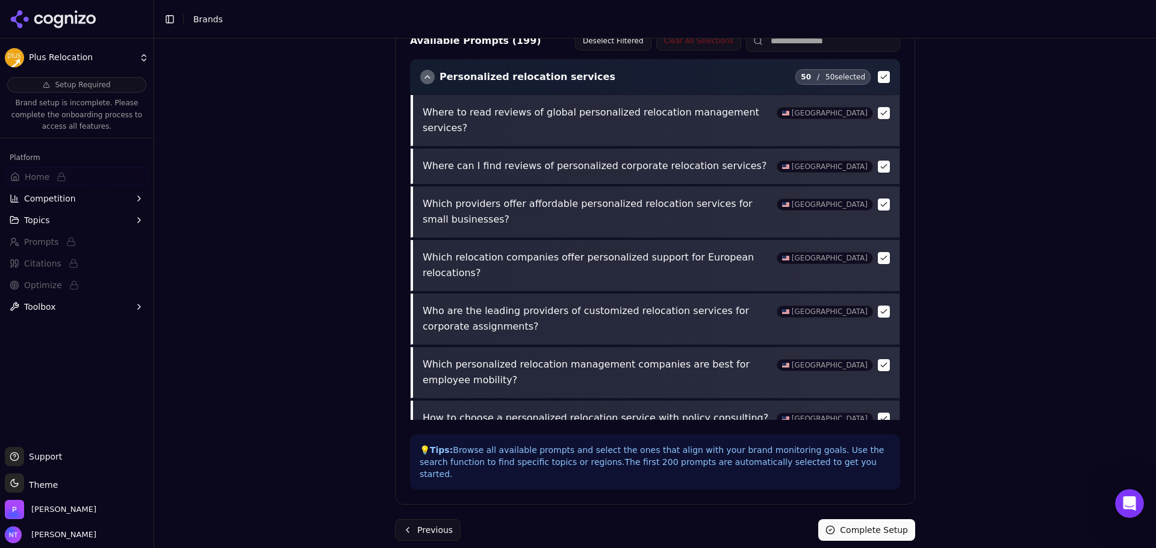
click at [873, 475] on button "Complete Setup" at bounding box center [866, 530] width 97 height 22
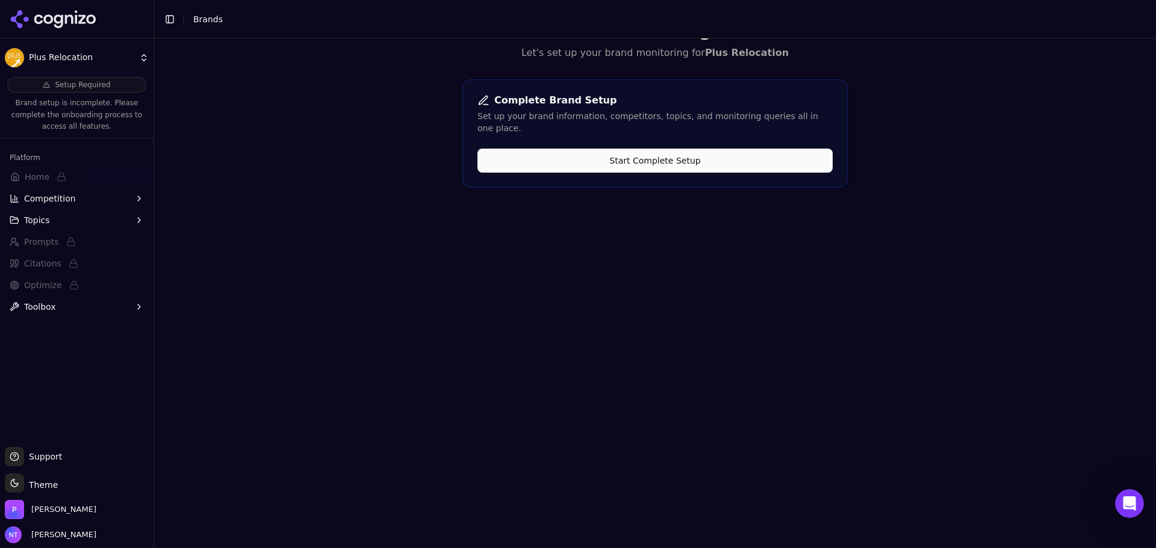
scroll to position [0, 0]
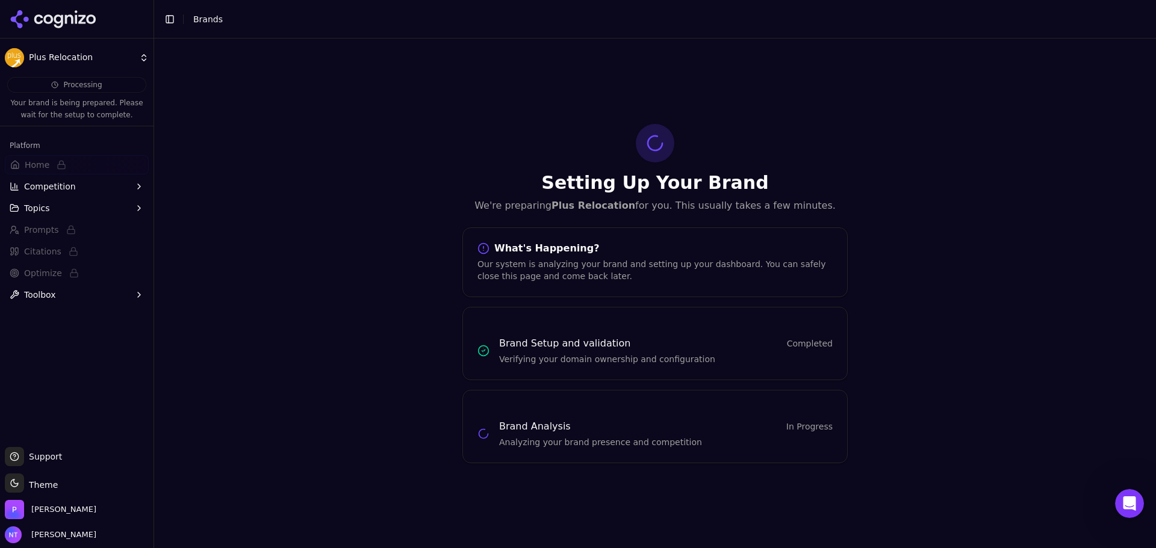
click at [63, 20] on icon at bounding box center [58, 21] width 9 height 14
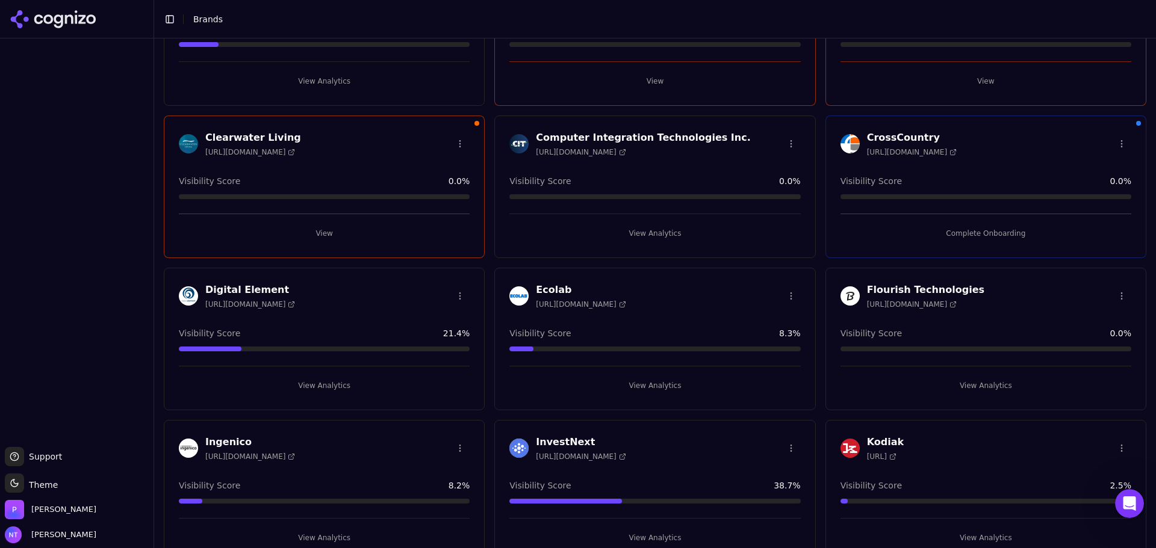
scroll to position [301, 0]
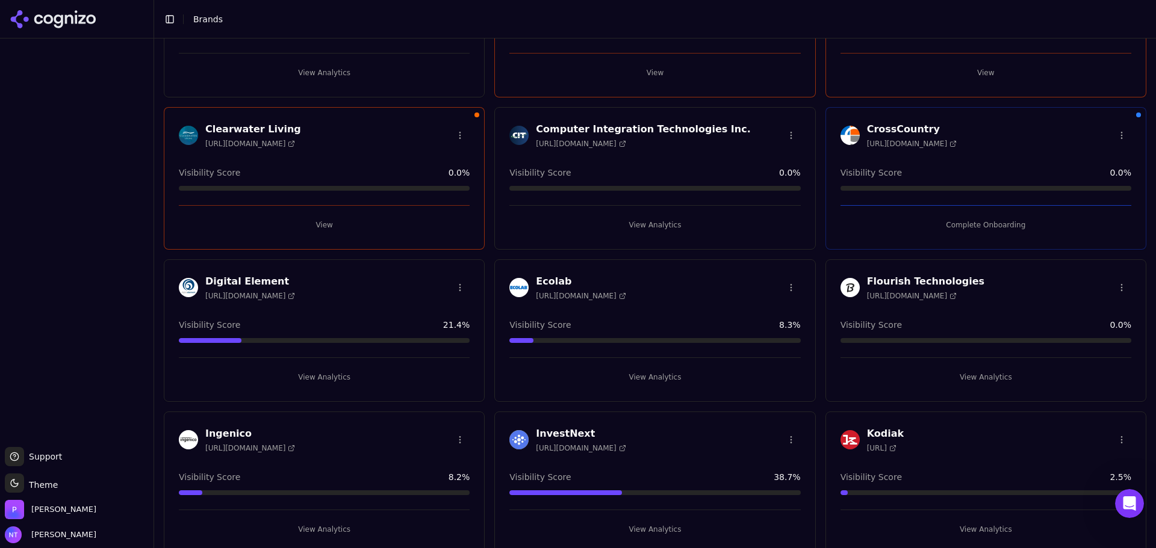
click at [924, 225] on button "Complete Onboarding" at bounding box center [985, 224] width 291 height 19
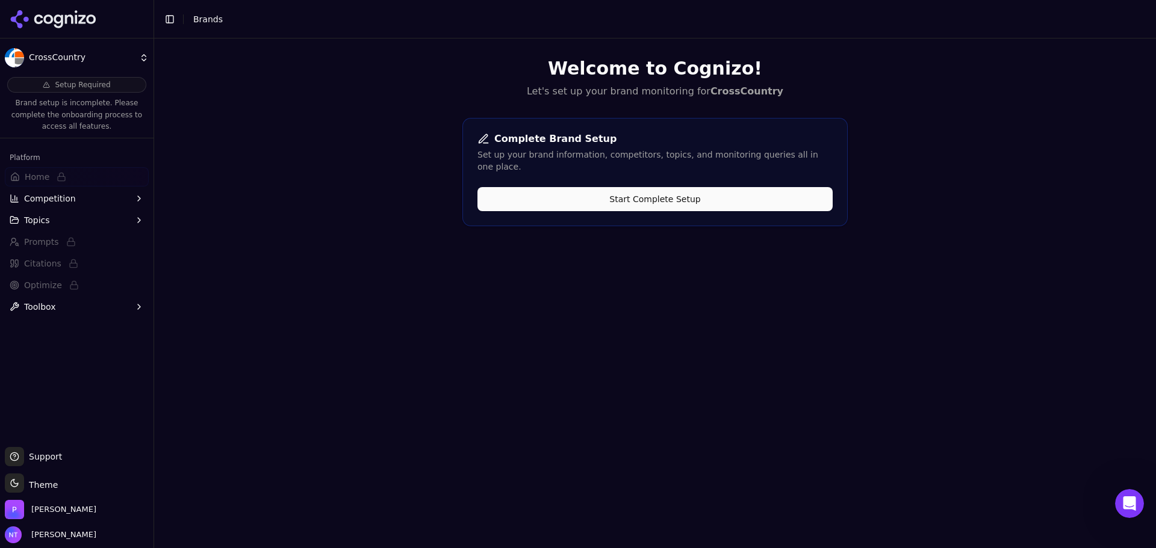
click at [608, 187] on button "Start Complete Setup" at bounding box center [654, 199] width 355 height 24
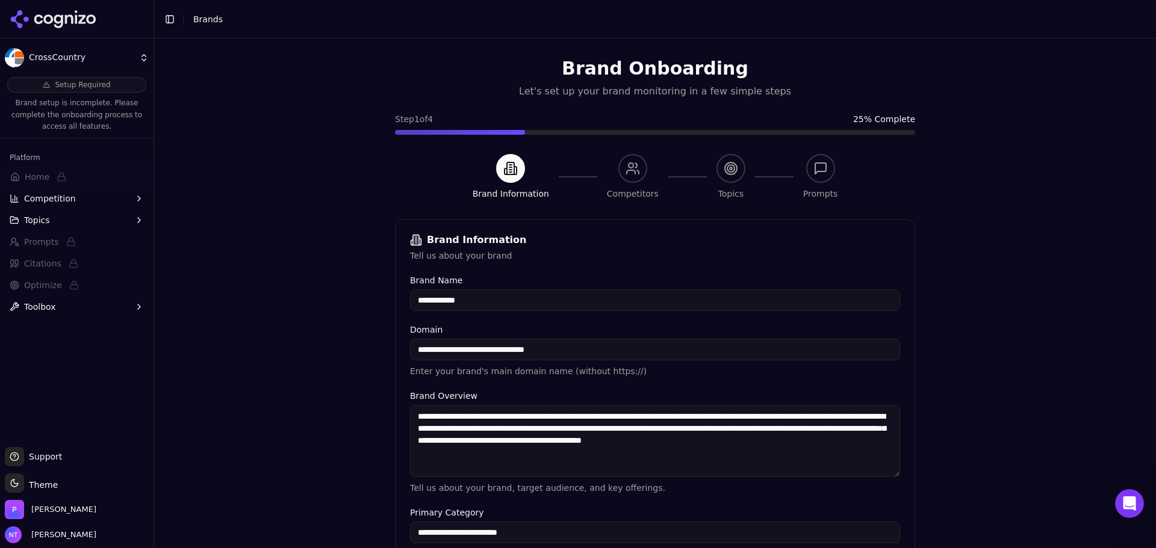
scroll to position [229, 0]
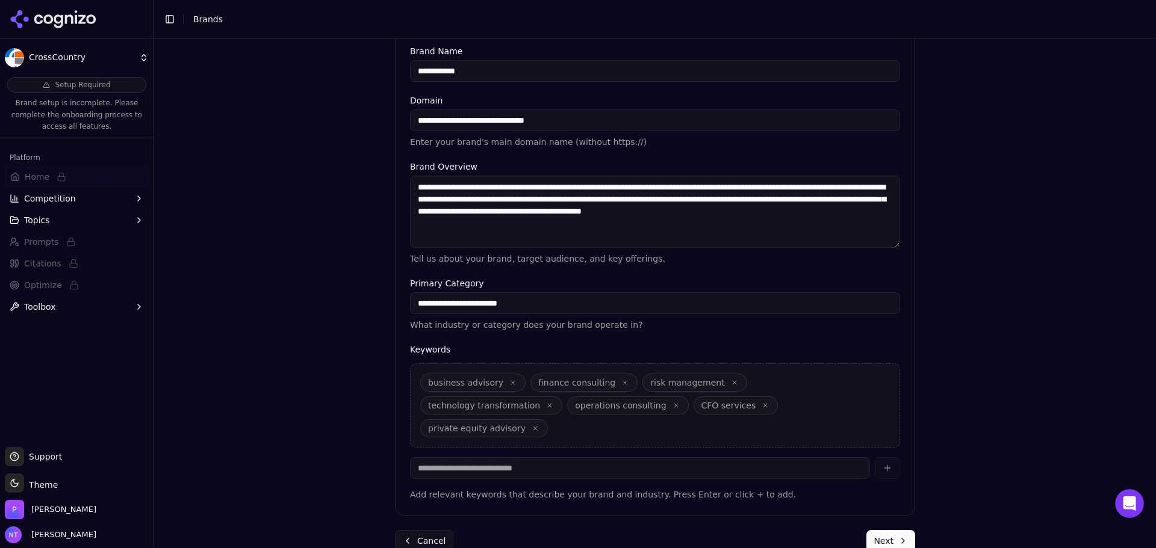
click at [888, 475] on button "Next" at bounding box center [890, 541] width 49 height 22
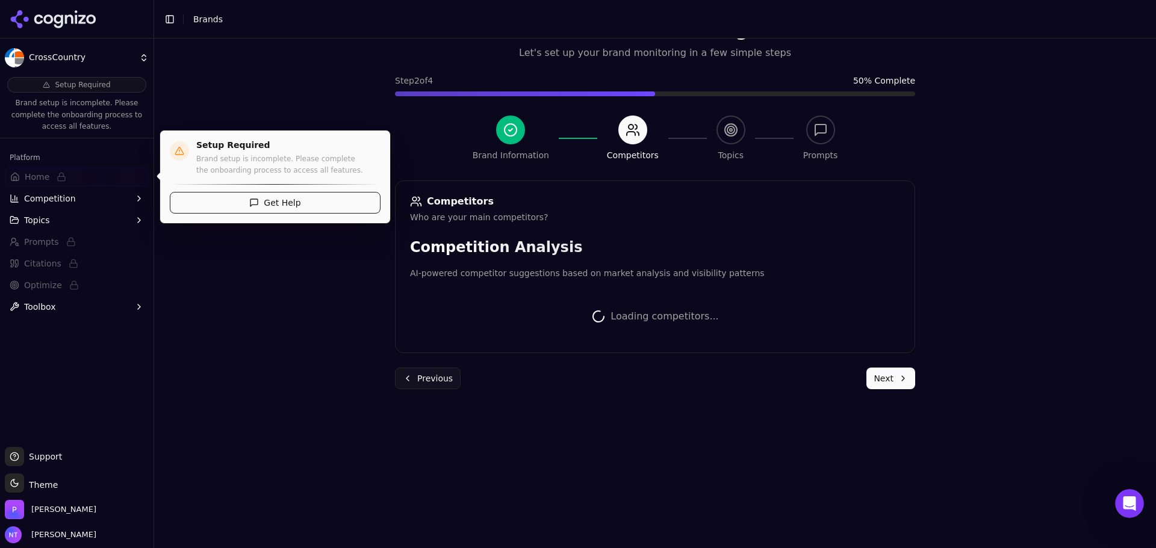
scroll to position [227, 0]
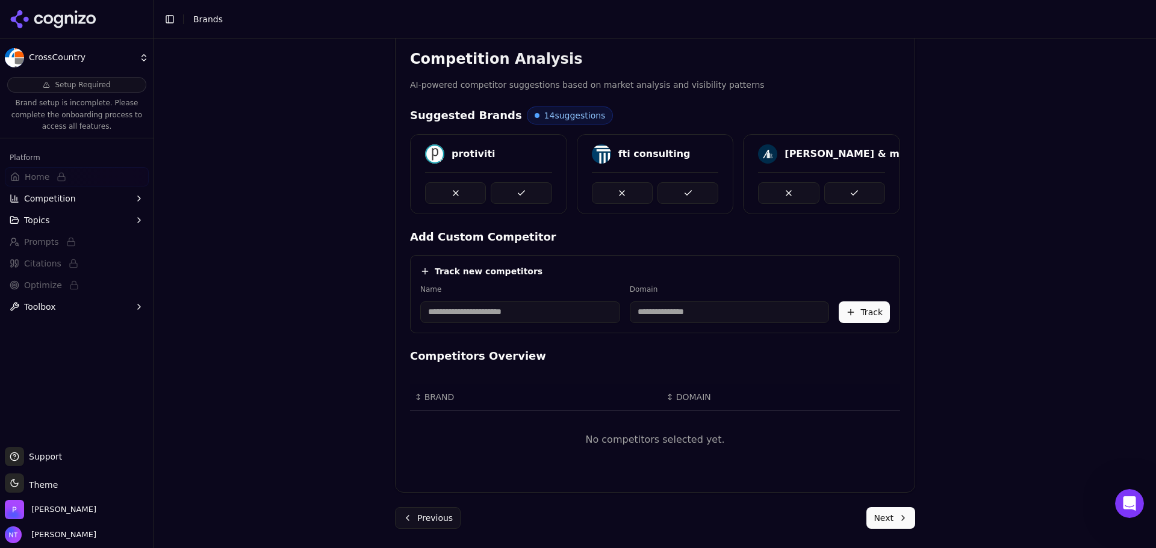
click at [499, 314] on input at bounding box center [520, 313] width 200 height 22
type input "*******"
drag, startPoint x: 684, startPoint y: 321, endPoint x: 676, endPoint y: 321, distance: 7.8
click at [684, 321] on input at bounding box center [650, 313] width 147 height 22
type input "**********"
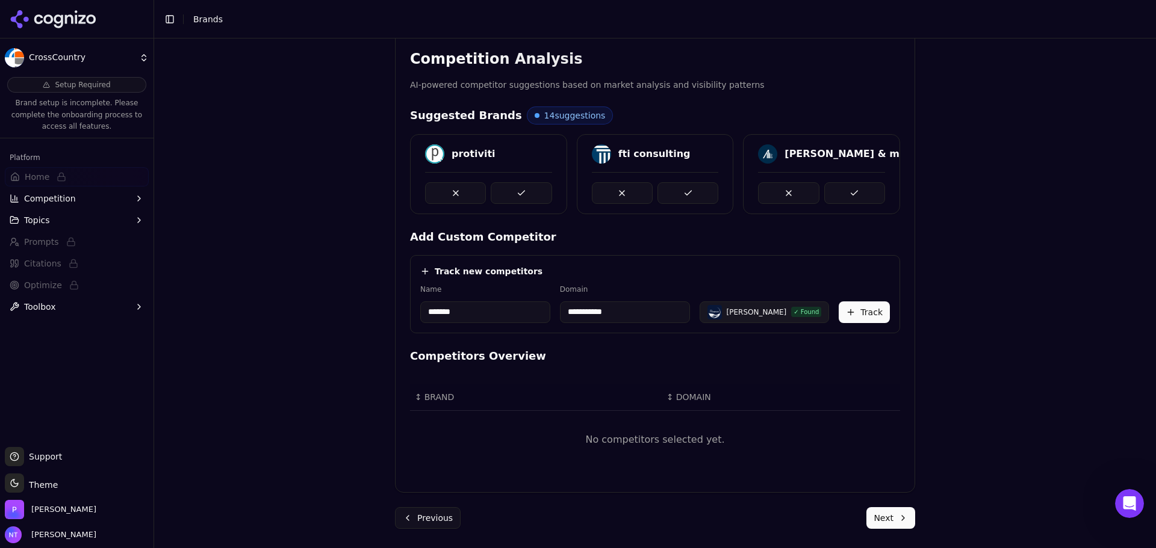
click at [843, 303] on button "Track" at bounding box center [863, 313] width 51 height 22
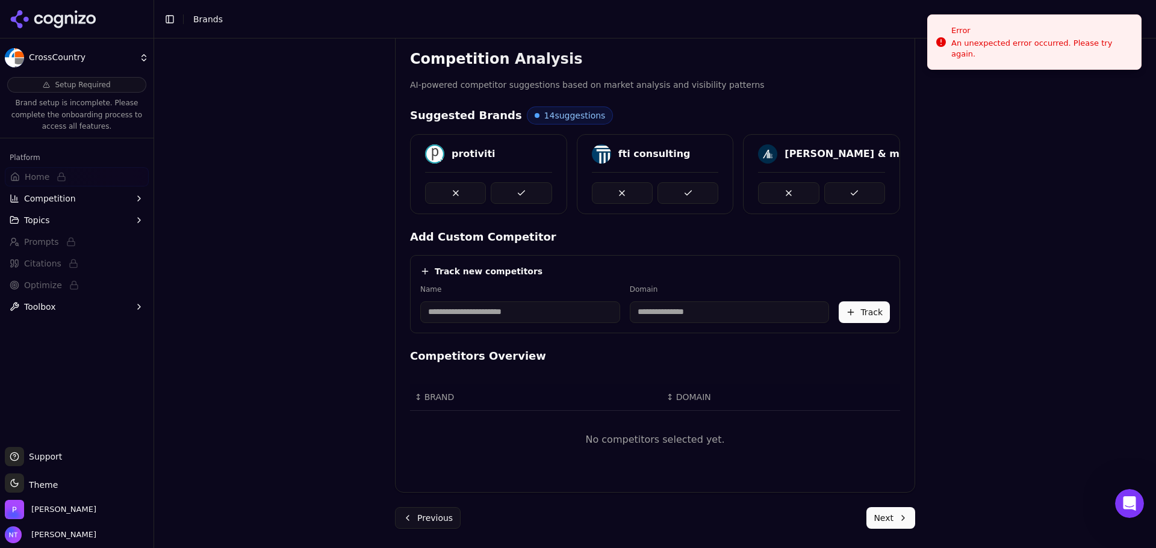
drag, startPoint x: 448, startPoint y: 305, endPoint x: 470, endPoint y: 313, distance: 23.6
click at [448, 305] on input at bounding box center [520, 313] width 200 height 22
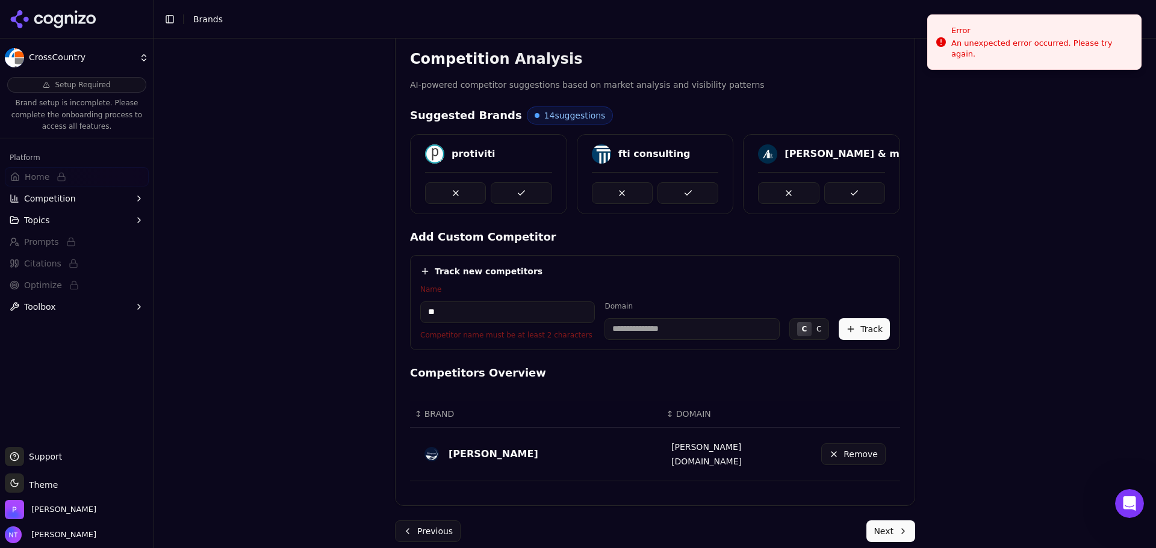
scroll to position [216, 0]
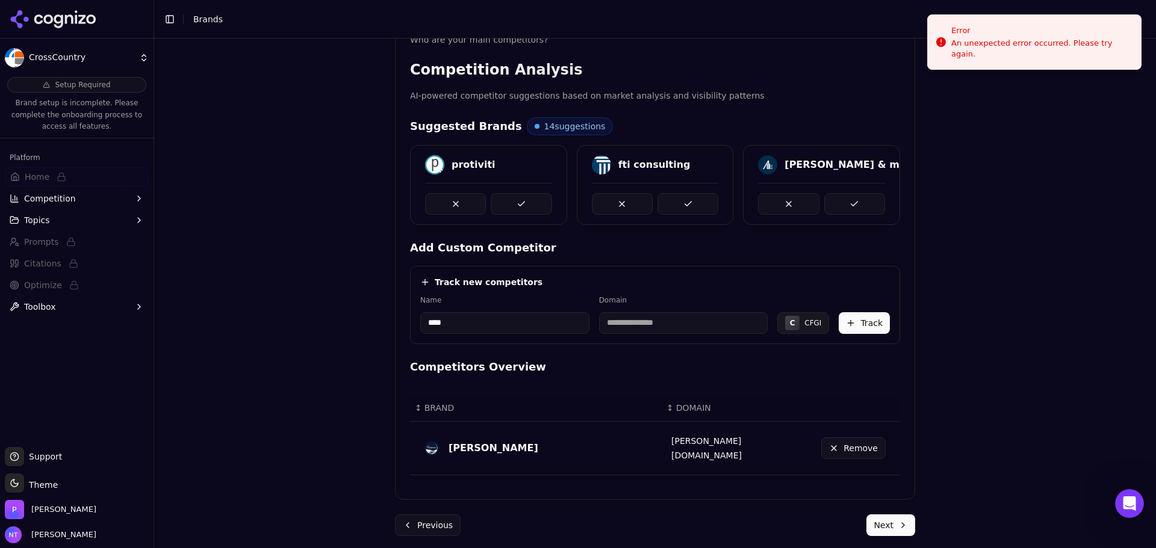
type input "****"
click at [722, 335] on div "Track new competitors Name **** Domain C CFGI Track" at bounding box center [655, 305] width 490 height 78
click at [690, 330] on input at bounding box center [683, 323] width 169 height 22
type input "********"
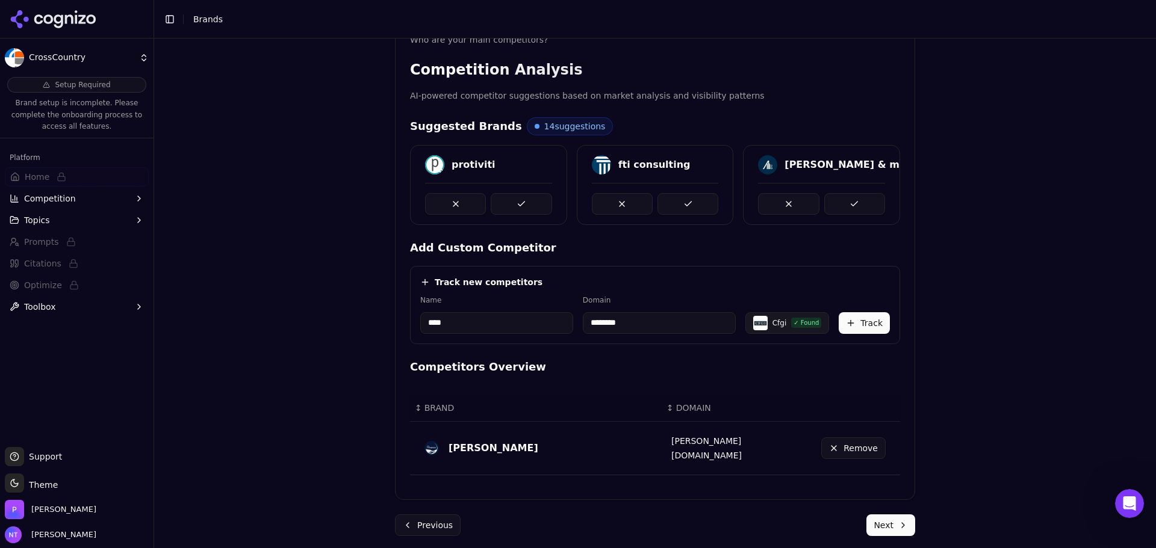
click at [867, 333] on button "Track" at bounding box center [863, 323] width 51 height 22
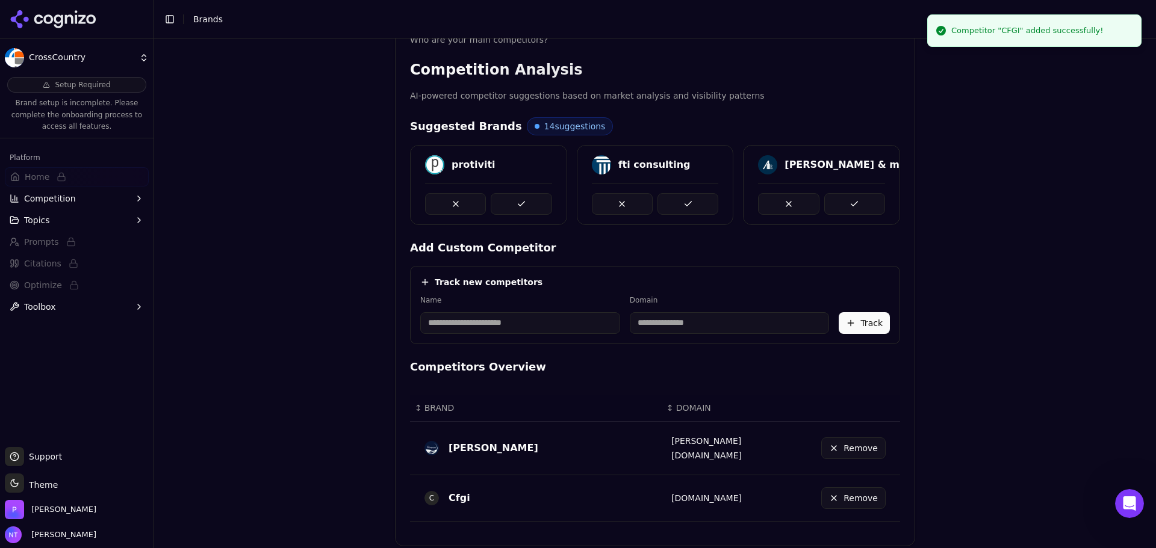
click at [479, 331] on input at bounding box center [520, 323] width 200 height 22
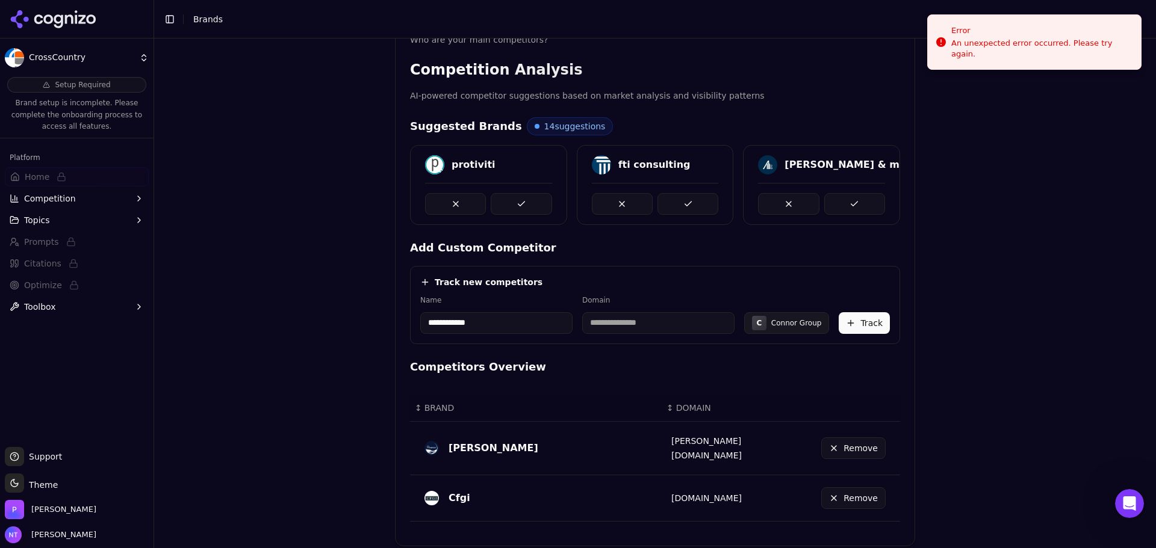
type input "**********"
click at [634, 324] on input at bounding box center [658, 323] width 152 height 22
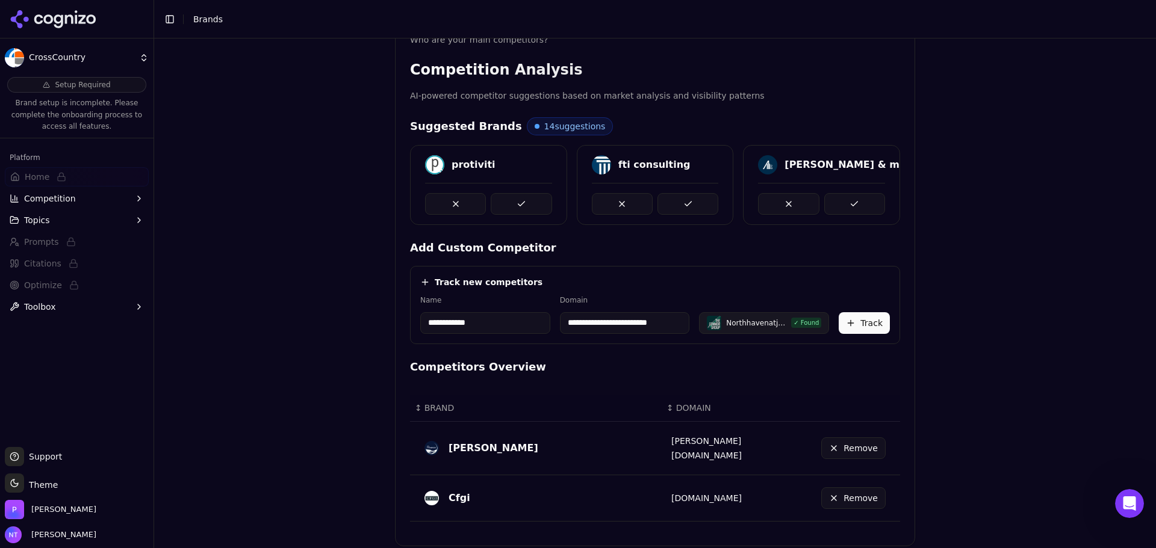
click at [732, 328] on div "N Northhavenatjohnscreek ✓ Found" at bounding box center [764, 323] width 130 height 22
click at [628, 326] on input "**********" at bounding box center [625, 323] width 130 height 22
type input "**********"
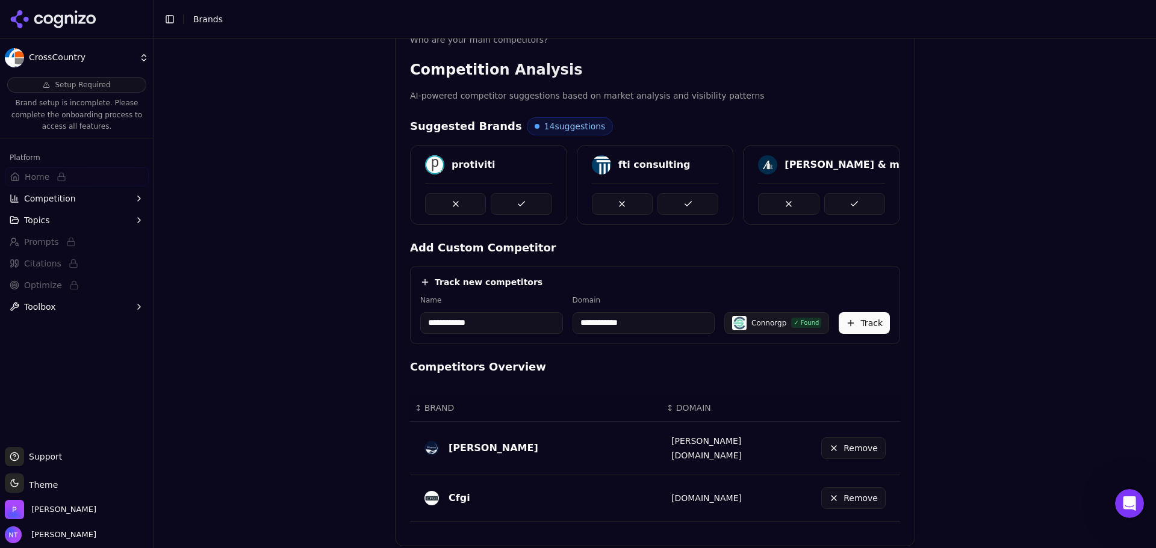
click at [855, 328] on button "Track" at bounding box center [863, 323] width 51 height 22
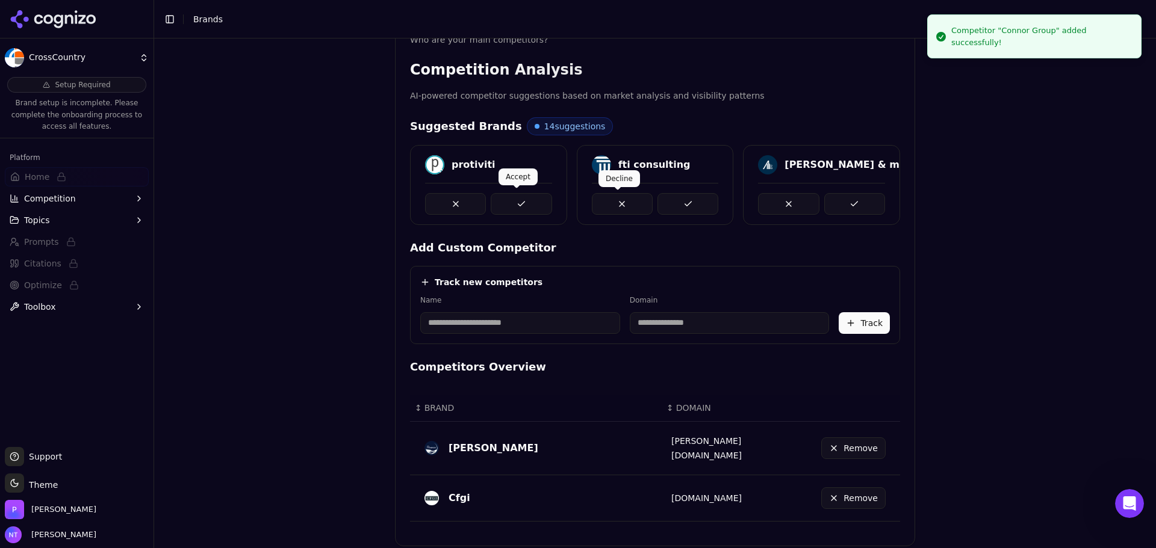
click at [533, 200] on button at bounding box center [521, 204] width 61 height 22
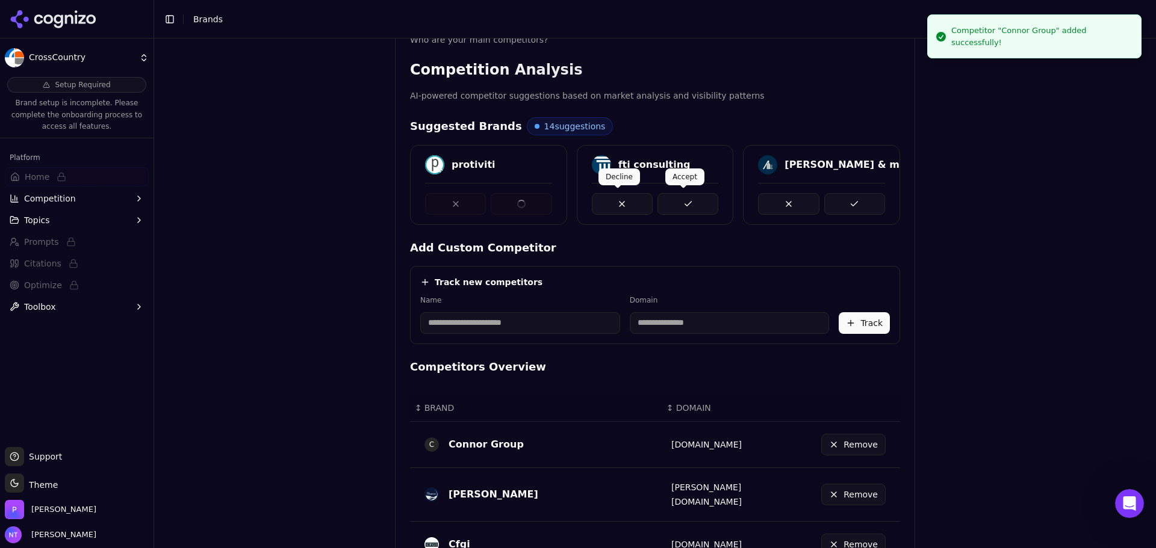
click at [667, 200] on button at bounding box center [687, 204] width 61 height 22
click at [868, 202] on button at bounding box center [854, 204] width 61 height 22
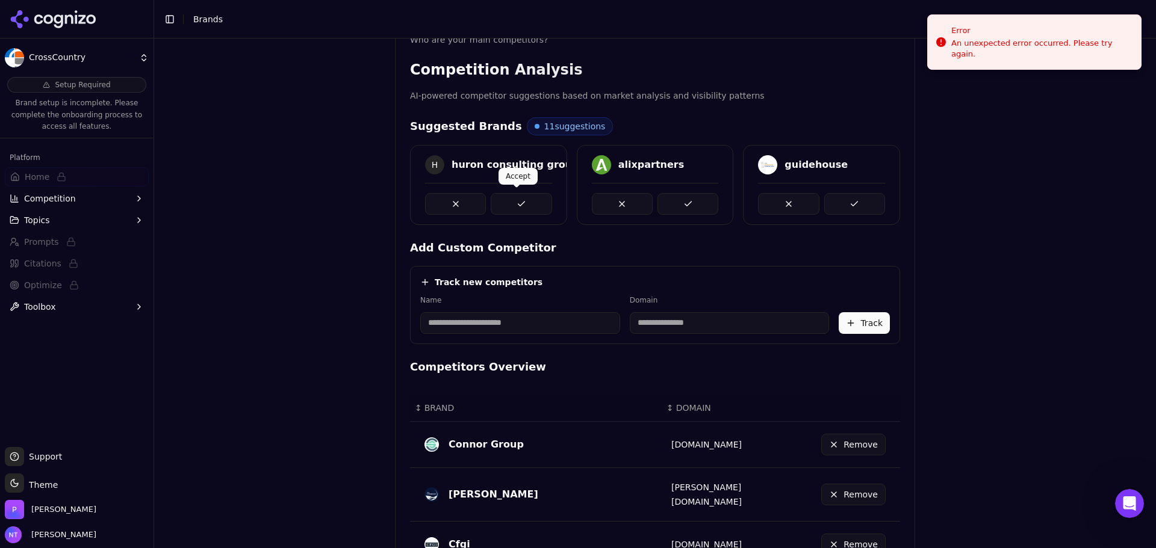
drag, startPoint x: 514, startPoint y: 199, endPoint x: 627, endPoint y: 201, distance: 112.6
click at [517, 199] on button at bounding box center [521, 204] width 61 height 22
click at [703, 202] on button at bounding box center [687, 204] width 61 height 22
click at [824, 202] on button at bounding box center [854, 204] width 61 height 22
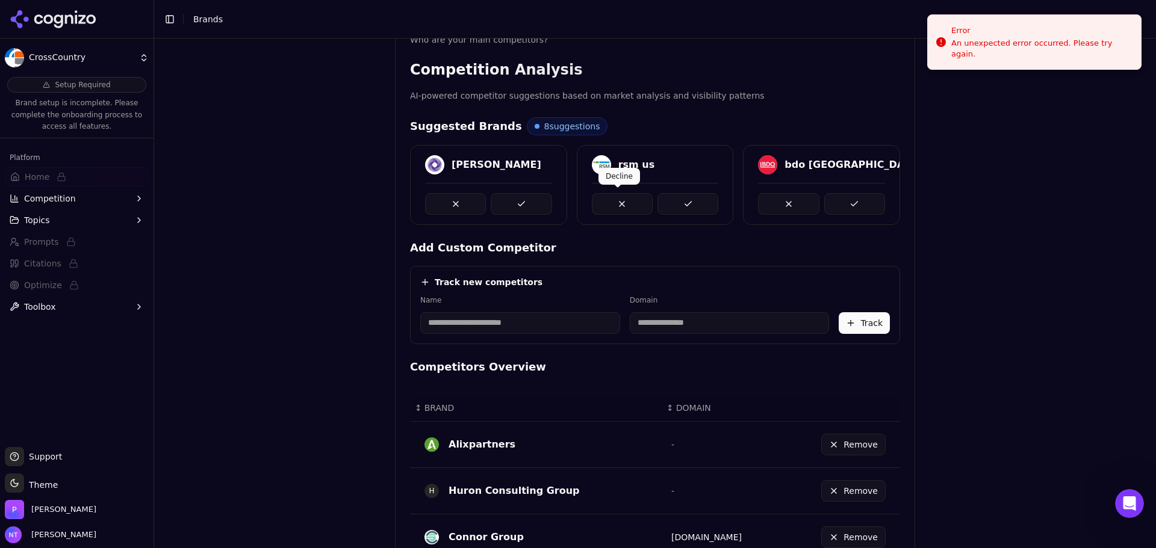
click at [510, 203] on button at bounding box center [521, 204] width 61 height 22
drag, startPoint x: 699, startPoint y: 202, endPoint x: 823, endPoint y: 202, distance: 123.4
click at [700, 202] on button at bounding box center [687, 204] width 61 height 22
click at [852, 200] on button at bounding box center [854, 204] width 61 height 22
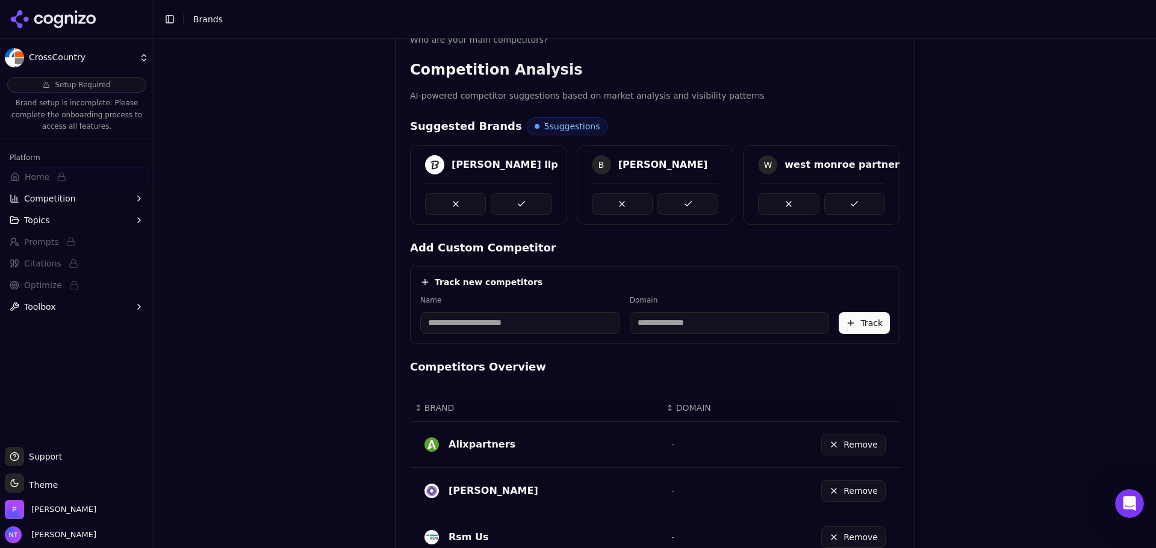
click at [861, 200] on button at bounding box center [854, 204] width 61 height 22
click at [683, 210] on button at bounding box center [687, 204] width 61 height 22
click at [537, 203] on button at bounding box center [521, 204] width 61 height 22
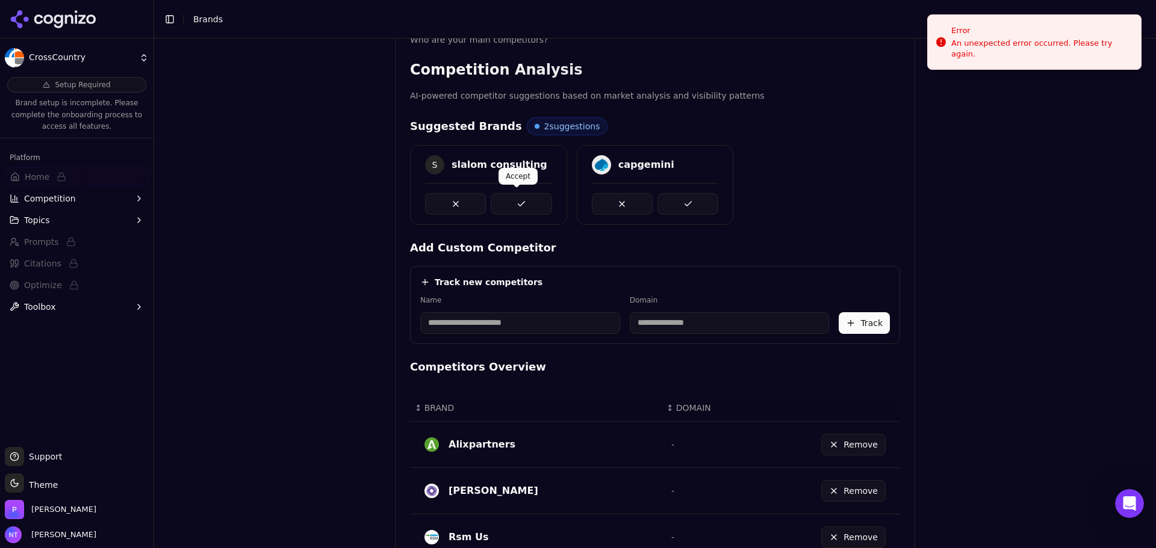
click at [513, 199] on button at bounding box center [521, 204] width 61 height 22
click at [678, 200] on button at bounding box center [687, 204] width 61 height 22
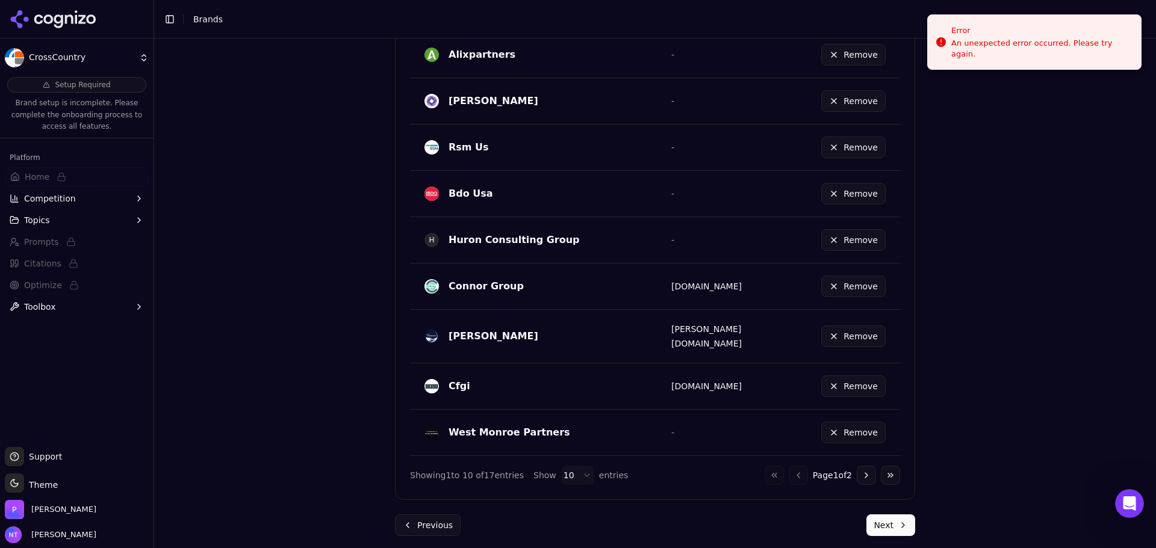
click at [900, 475] on button "Next" at bounding box center [890, 526] width 49 height 22
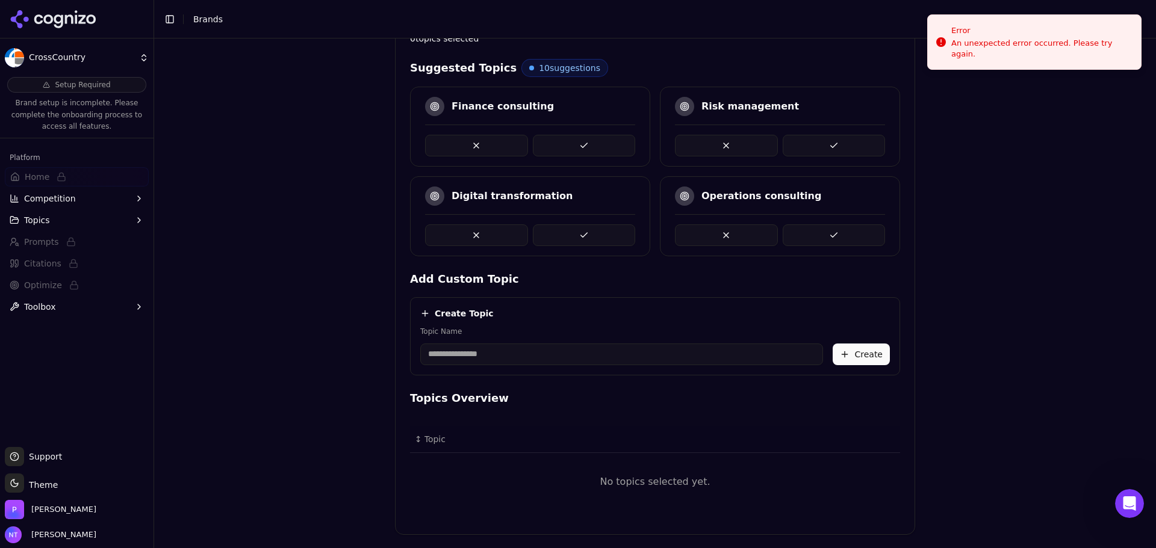
scroll to position [278, 0]
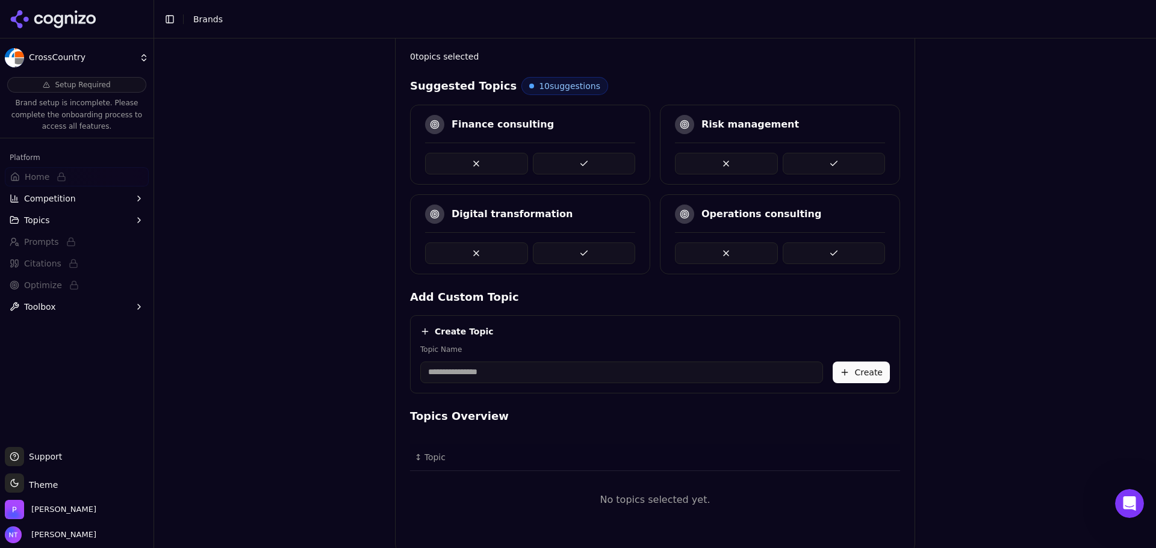
click at [869, 159] on button at bounding box center [833, 164] width 103 height 22
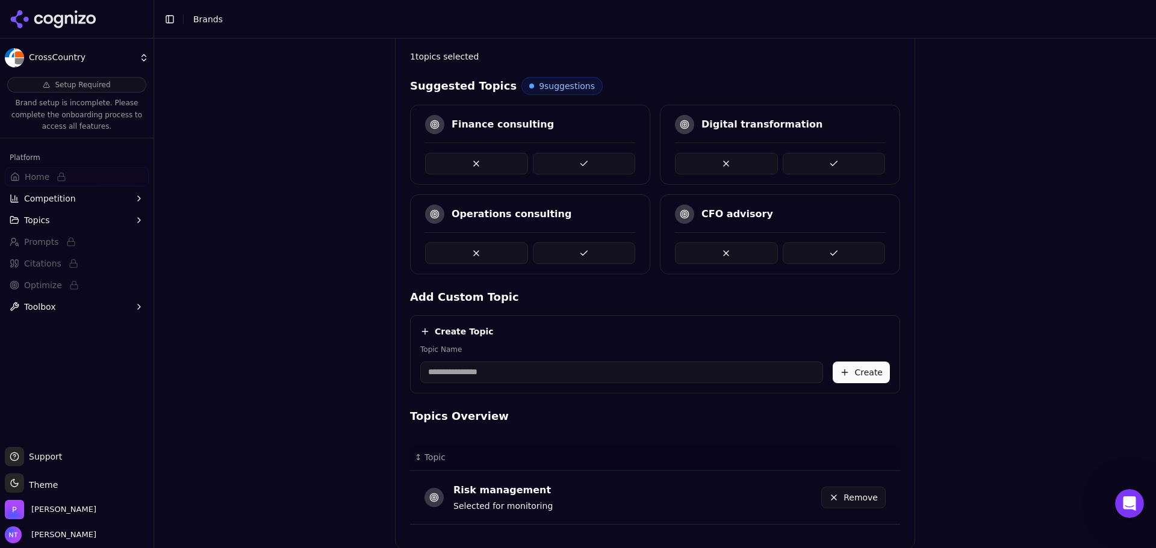
click at [595, 249] on button at bounding box center [584, 254] width 103 height 22
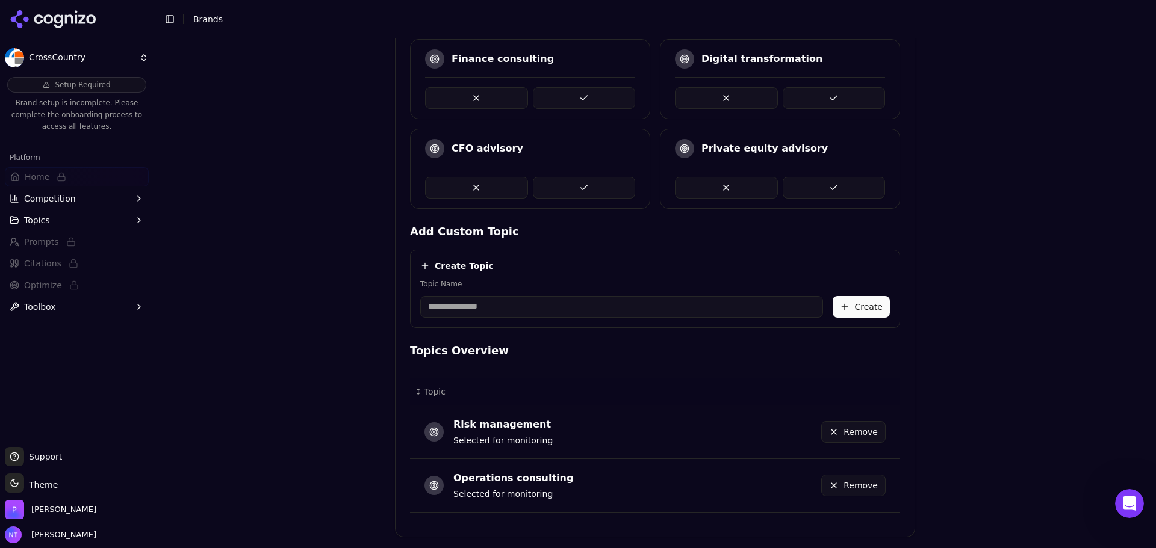
scroll to position [388, 0]
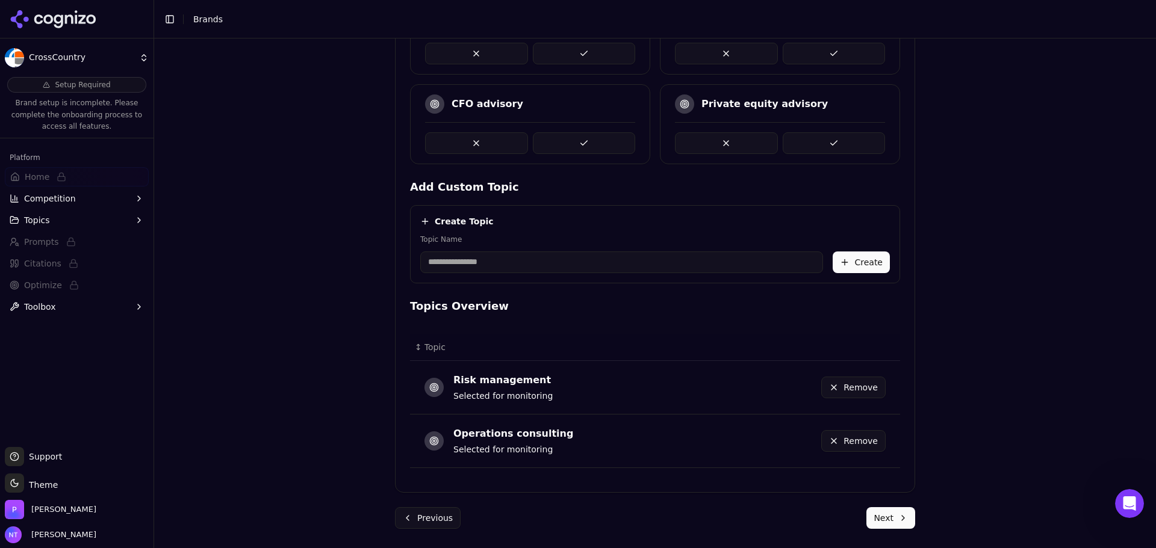
click at [580, 271] on input "Topic Name" at bounding box center [621, 263] width 403 height 22
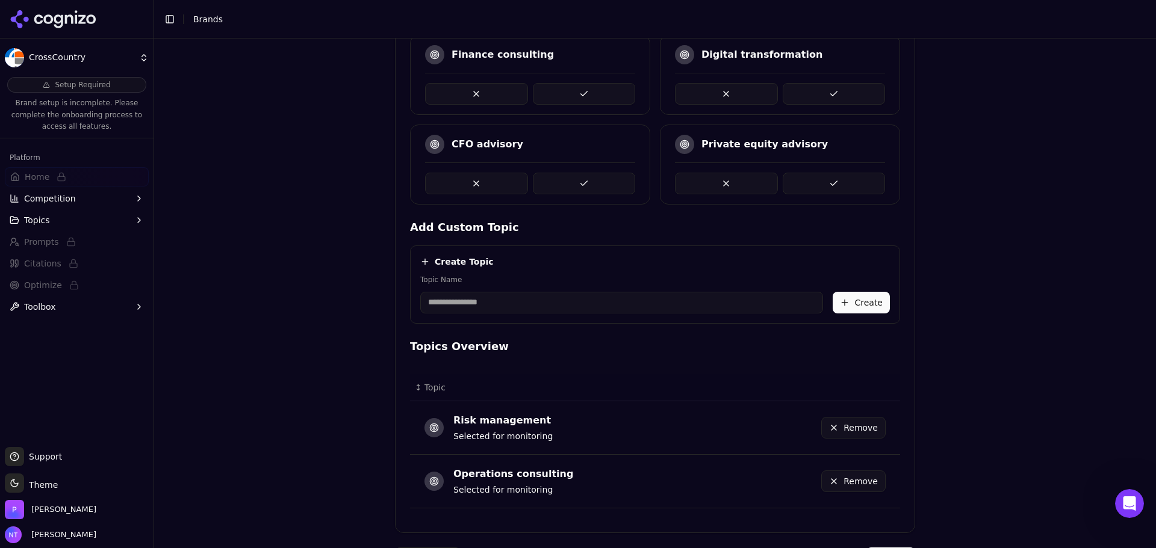
scroll to position [328, 0]
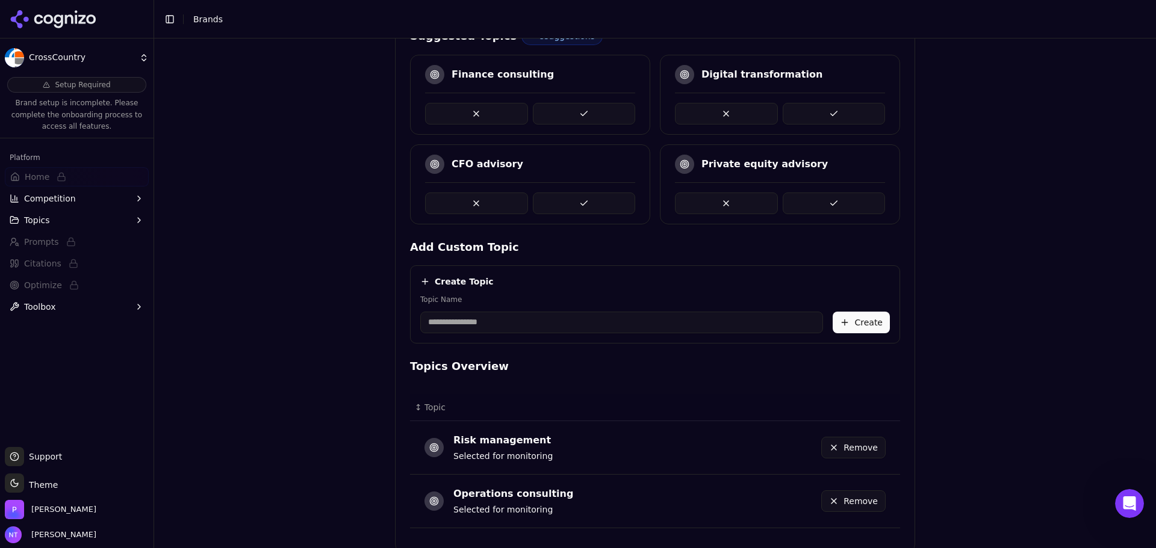
click at [580, 119] on button at bounding box center [584, 114] width 103 height 22
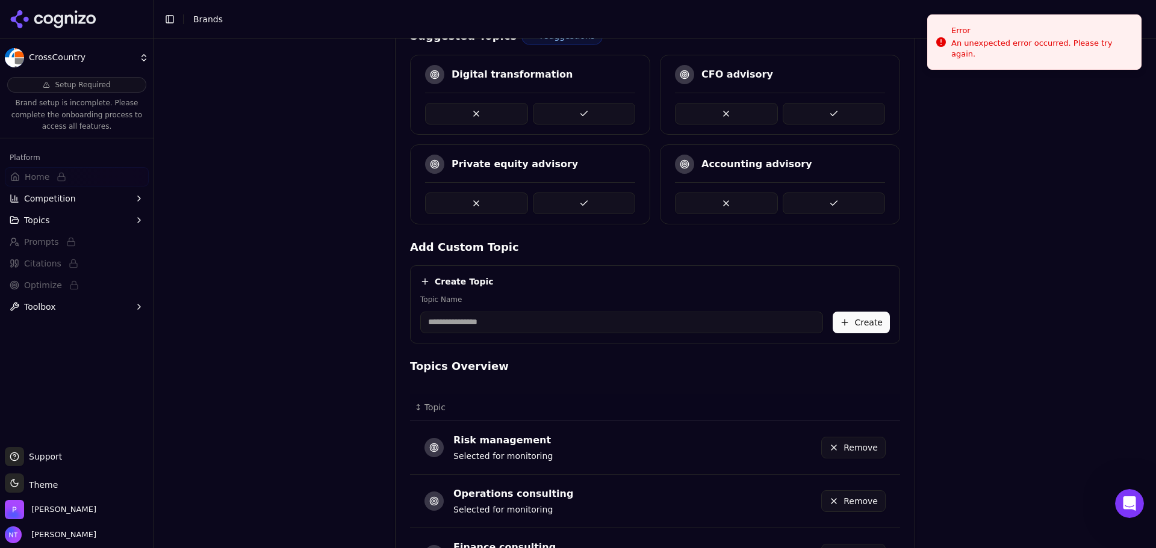
click at [859, 193] on button at bounding box center [833, 204] width 103 height 22
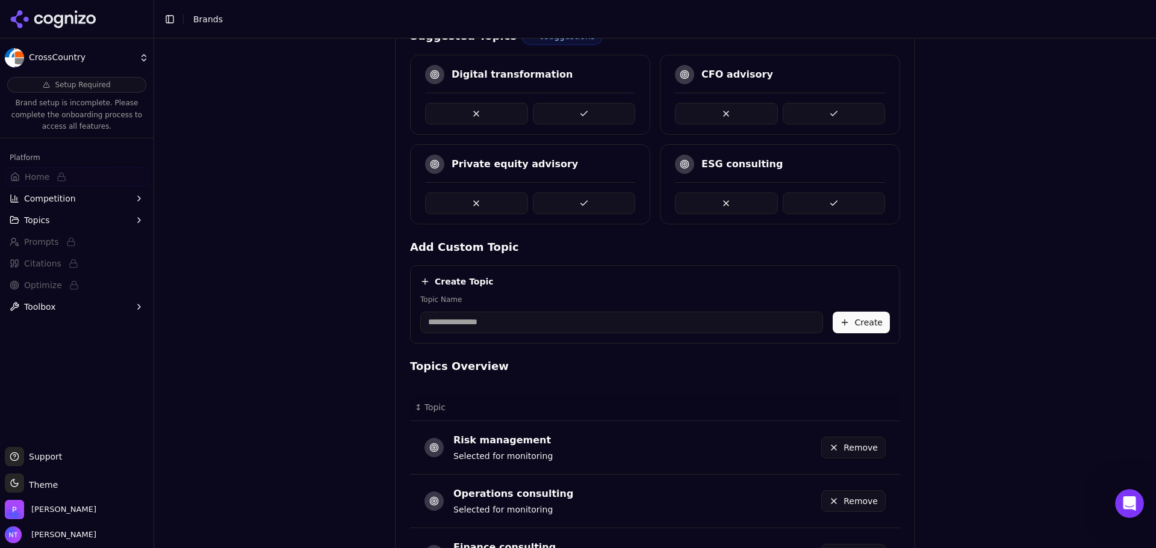
scroll to position [442, 0]
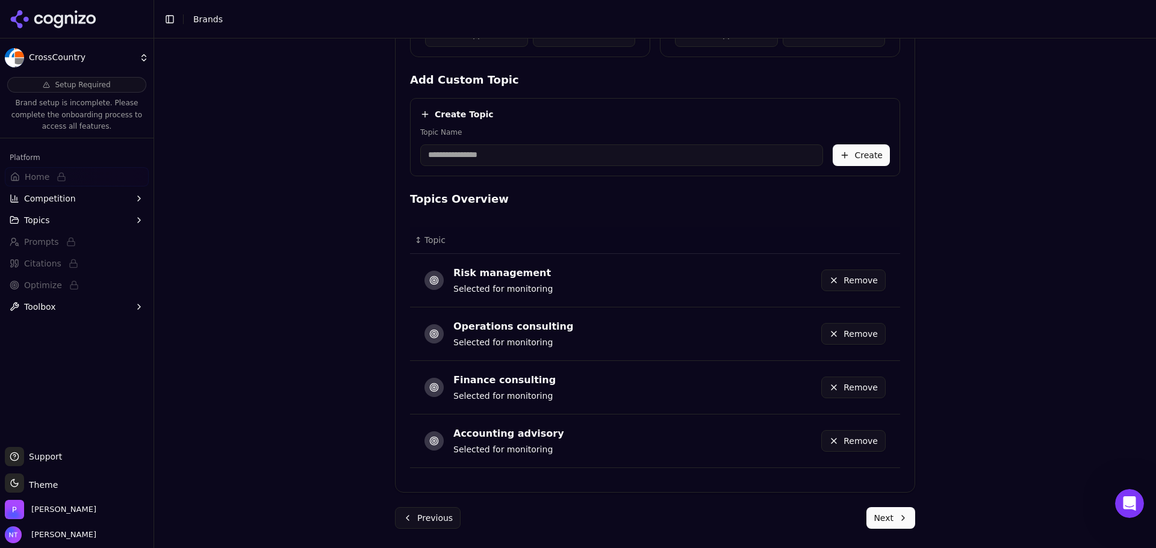
click at [880, 475] on button "Next" at bounding box center [890, 518] width 49 height 22
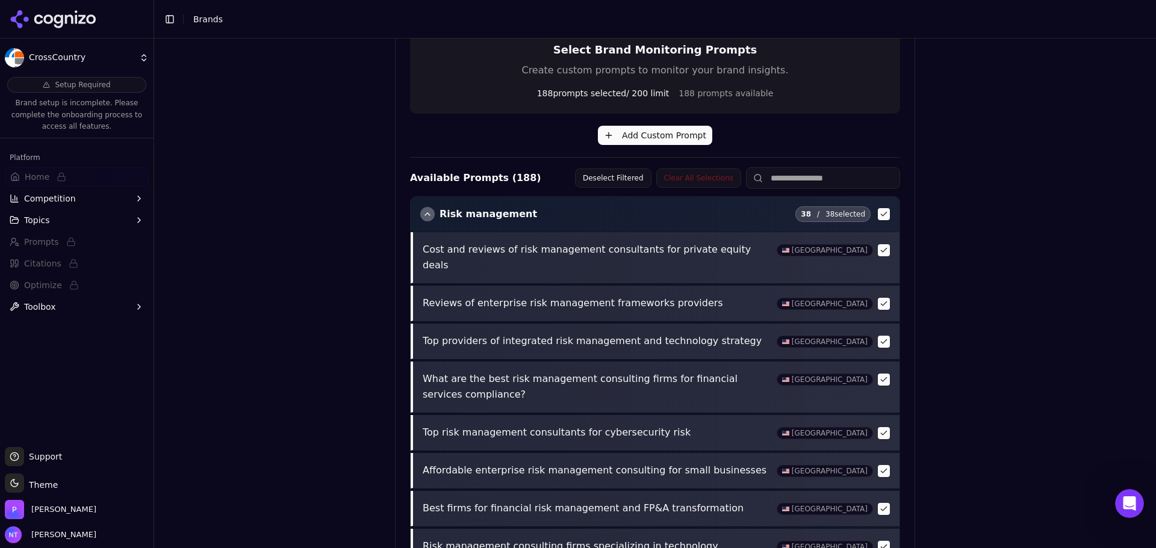
scroll to position [425, 0]
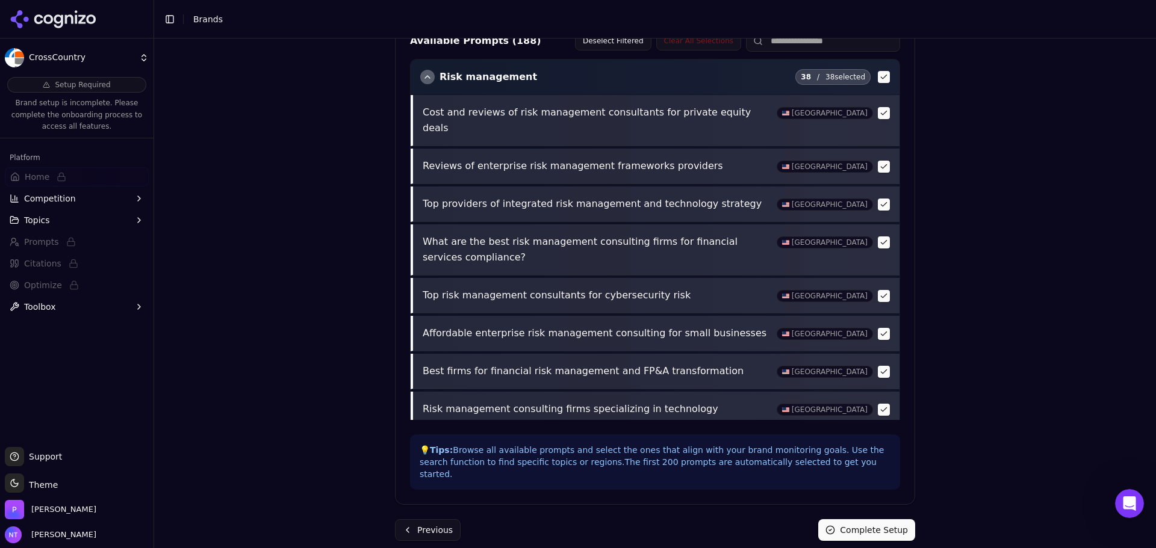
click at [875, 475] on button "Complete Setup" at bounding box center [866, 530] width 97 height 22
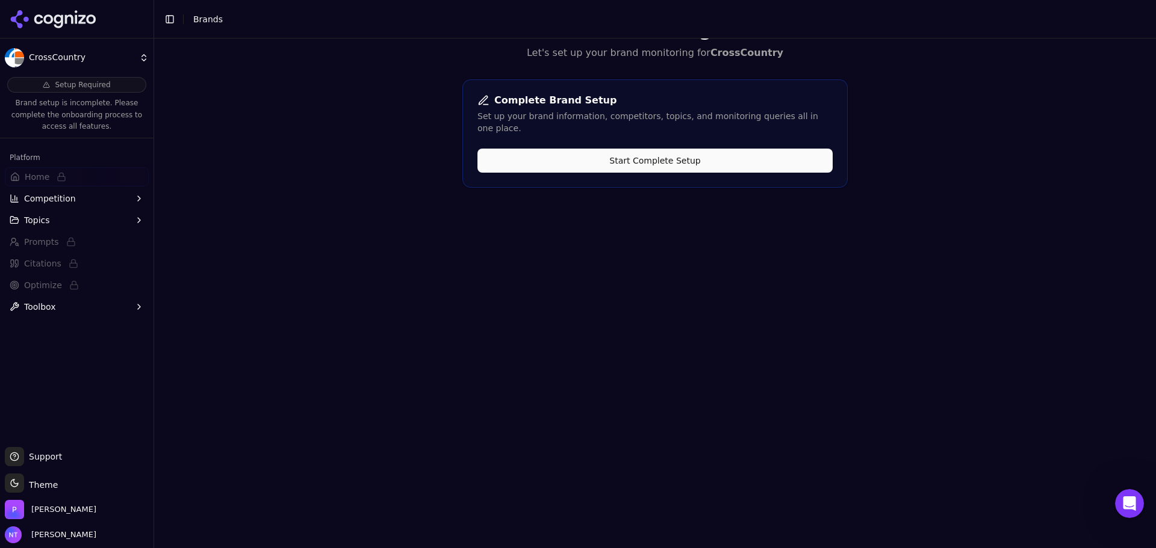
scroll to position [0, 0]
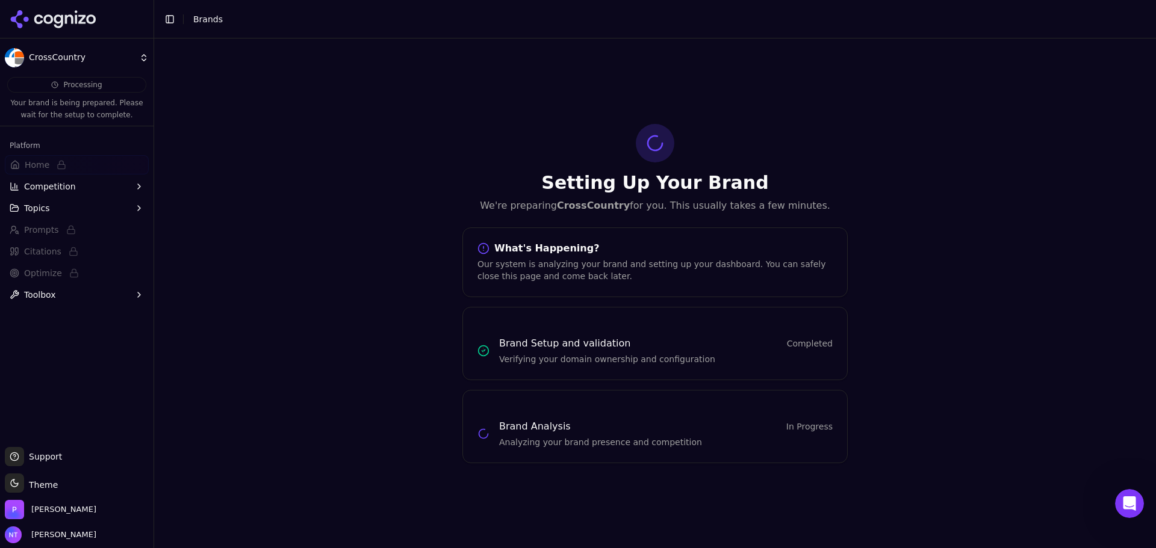
click at [329, 207] on div "Setting Up Your Brand We're preparing CrossCountry for you. This usually takes …" at bounding box center [655, 294] width 1002 height 510
drag, startPoint x: 73, startPoint y: 11, endPoint x: 563, endPoint y: 75, distance: 494.1
click at [73, 11] on icon at bounding box center [53, 19] width 87 height 18
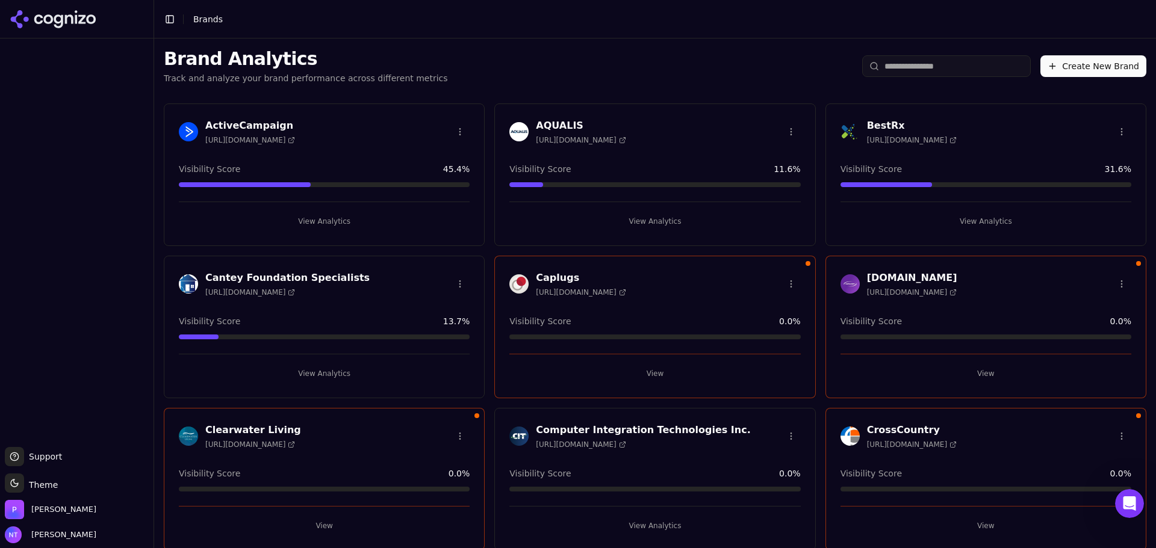
click at [924, 70] on button "Create New Brand" at bounding box center [1093, 66] width 106 height 22
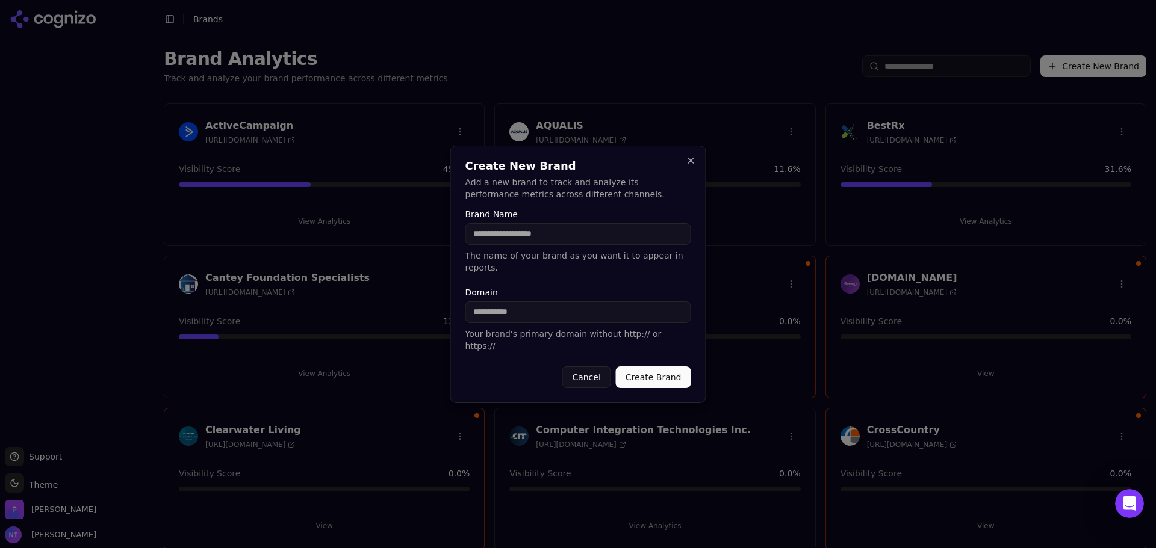
click at [590, 324] on div "Domain Your brand's primary domain without http:// or https://" at bounding box center [578, 320] width 226 height 64
click at [563, 309] on input "Domain" at bounding box center [578, 313] width 226 height 22
paste input "**********"
drag, startPoint x: 495, startPoint y: 307, endPoint x: 437, endPoint y: 318, distance: 59.4
click at [437, 318] on body "Support Support Toggle theme Theme [PERSON_NAME] Tower Toggle Sidebar Brands Br…" at bounding box center [578, 274] width 1156 height 548
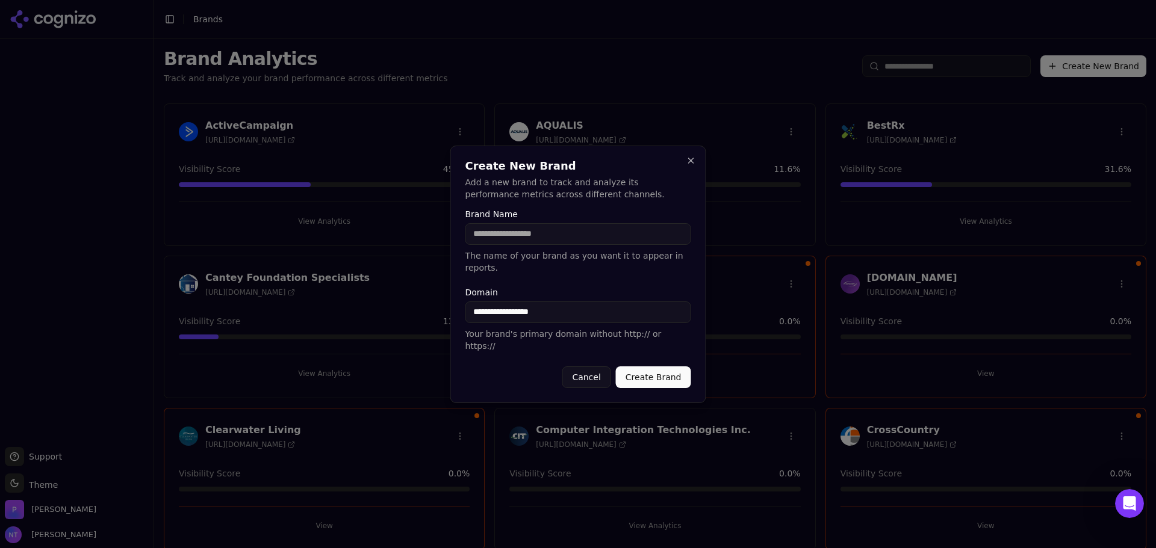
click at [581, 313] on input "**********" at bounding box center [578, 313] width 226 height 22
type input "**********"
click at [526, 245] on input "Brand Name" at bounding box center [578, 234] width 226 height 22
type input "**********"
click at [656, 367] on button "Create Brand" at bounding box center [653, 378] width 75 height 22
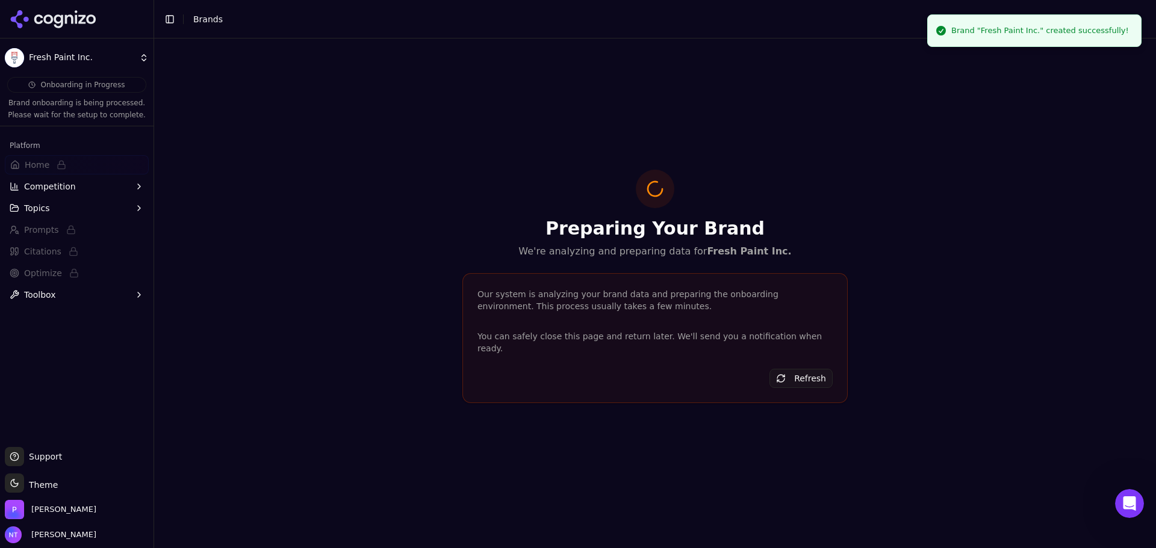
drag, startPoint x: 69, startPoint y: 22, endPoint x: 259, endPoint y: 47, distance: 191.8
click at [69, 22] on icon at bounding box center [53, 19] width 87 height 18
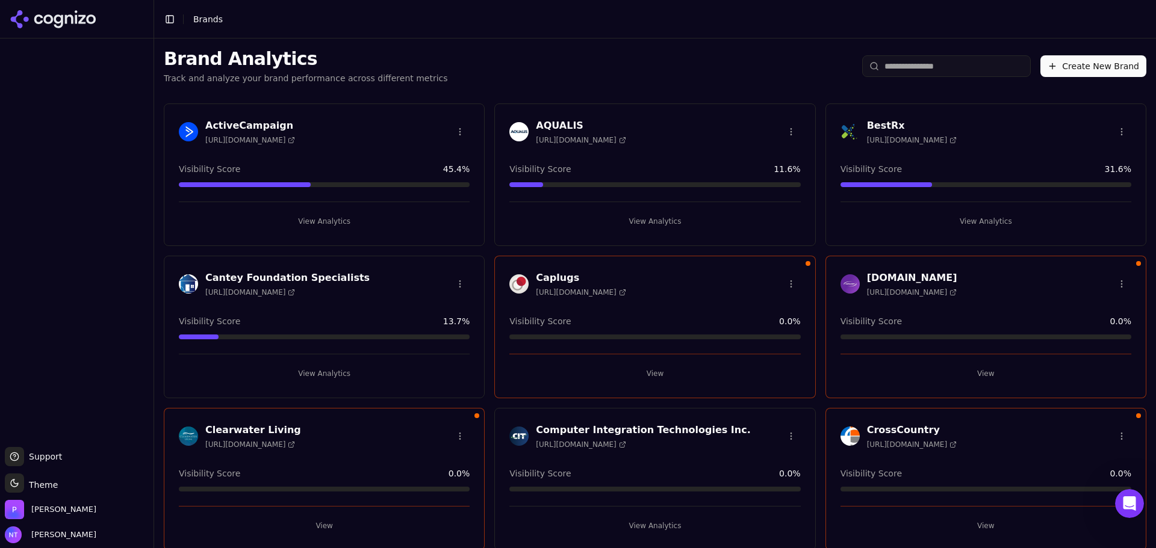
click at [924, 69] on button "Create New Brand" at bounding box center [1093, 66] width 106 height 22
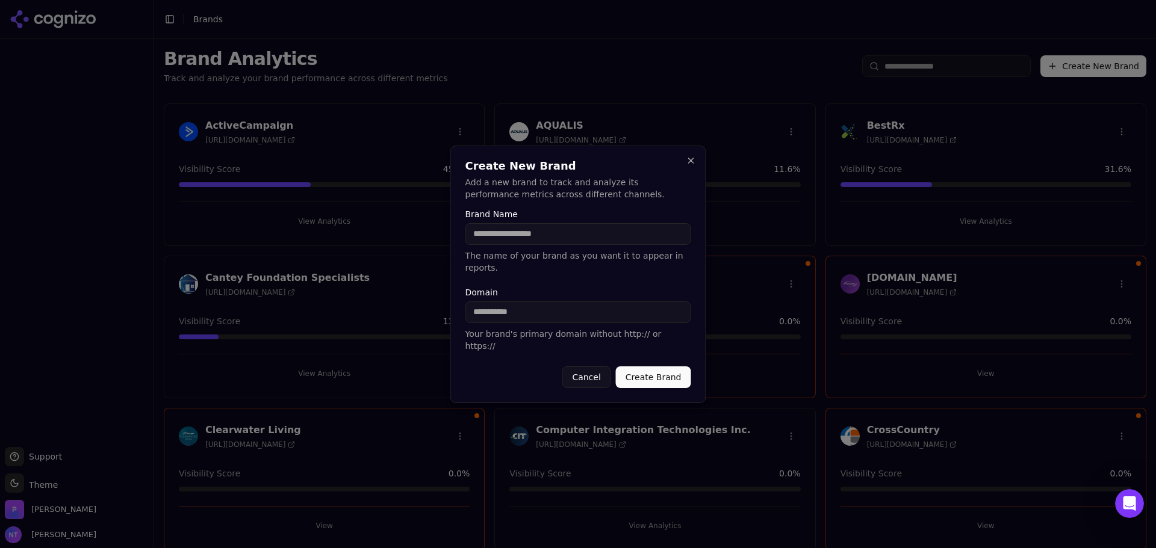
click at [556, 244] on input "Brand Name" at bounding box center [578, 234] width 226 height 22
type input "**********"
click at [678, 374] on button "Create Brand" at bounding box center [653, 378] width 75 height 22
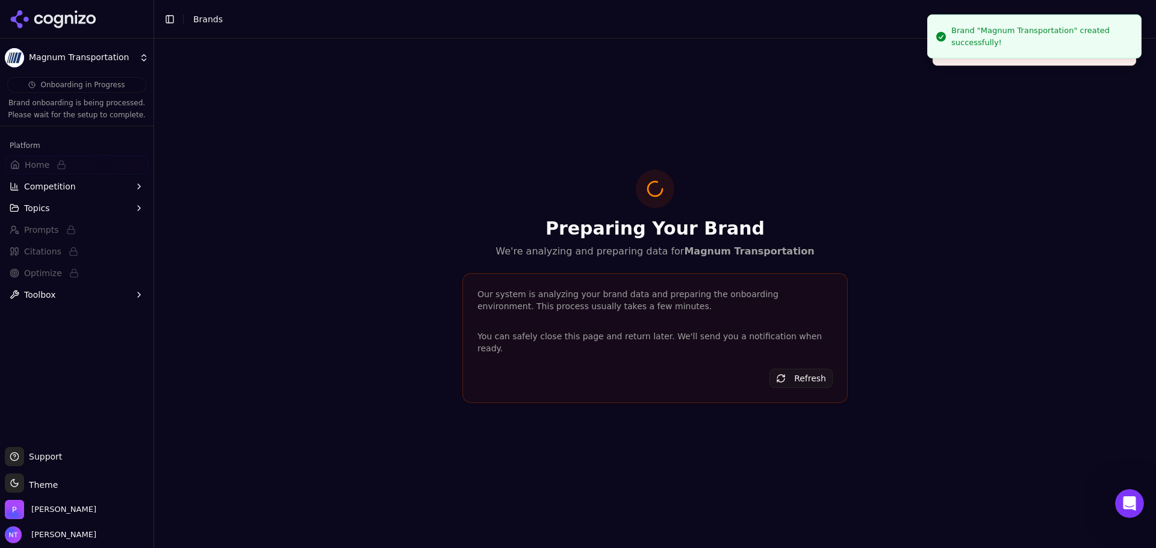
drag, startPoint x: 90, startPoint y: 13, endPoint x: 557, endPoint y: 142, distance: 484.5
click at [90, 13] on icon at bounding box center [53, 19] width 87 height 18
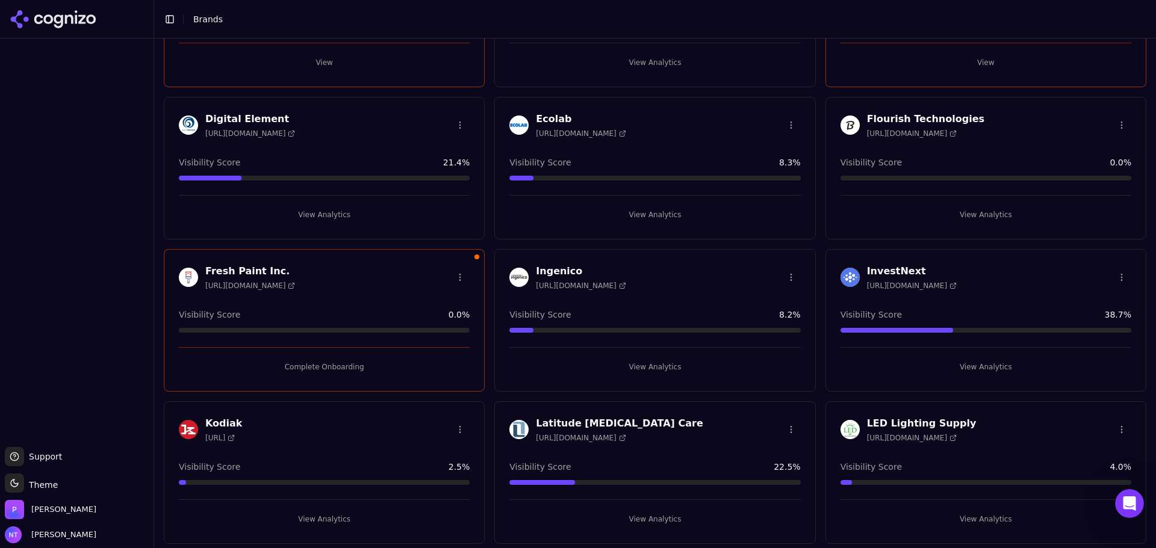
scroll to position [482, 0]
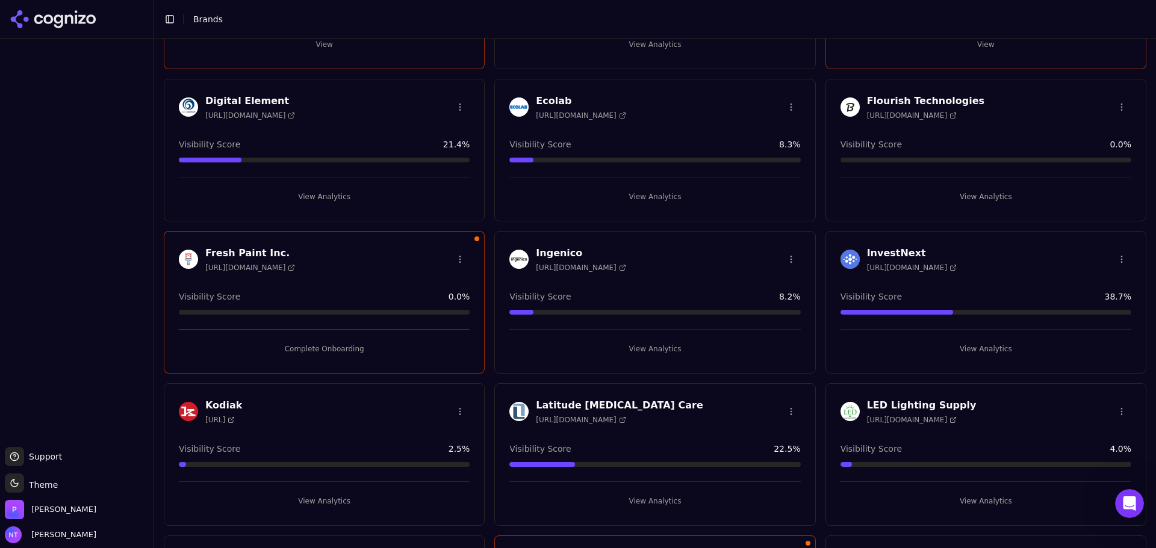
click at [339, 354] on button "Complete Onboarding" at bounding box center [324, 348] width 291 height 19
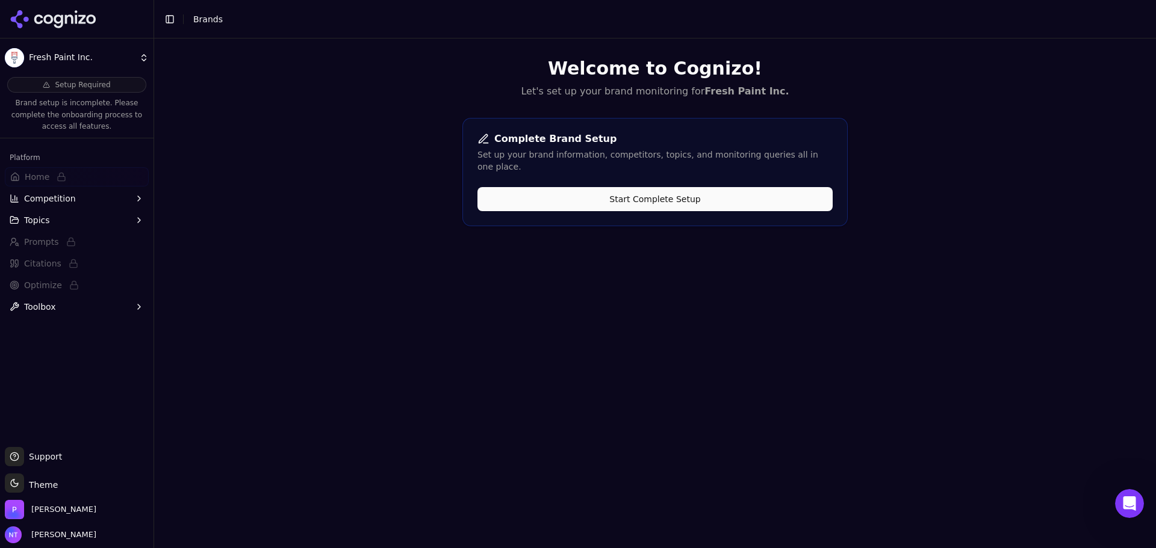
click at [661, 349] on div "Welcome to Cognizo! Let's set up your brand monitoring for Fresh Paint Inc. Com…" at bounding box center [655, 313] width 1002 height 548
click at [662, 198] on button "Start Complete Setup" at bounding box center [654, 199] width 355 height 24
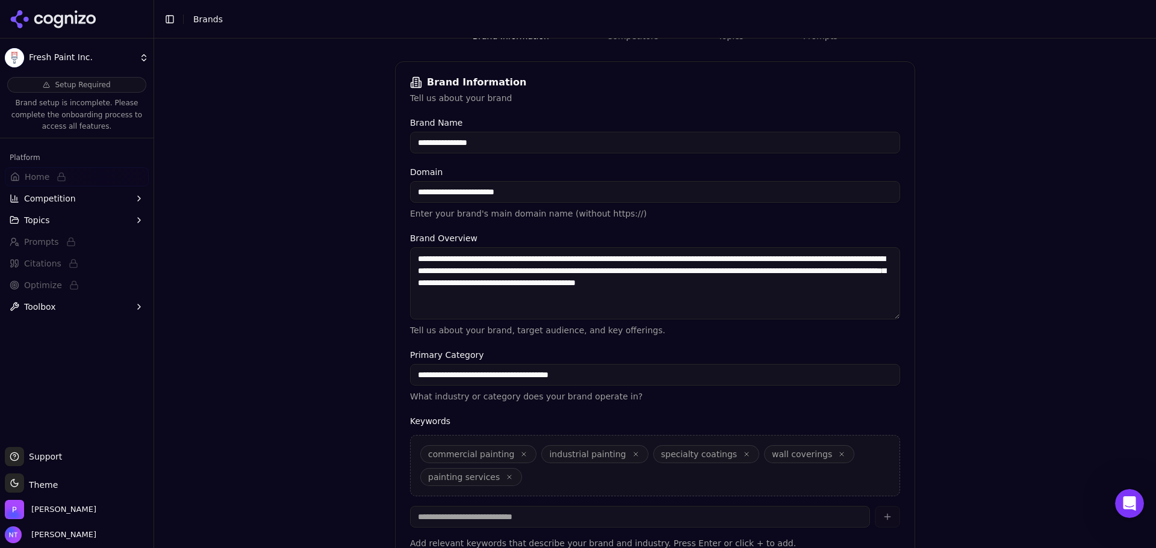
scroll to position [229, 0]
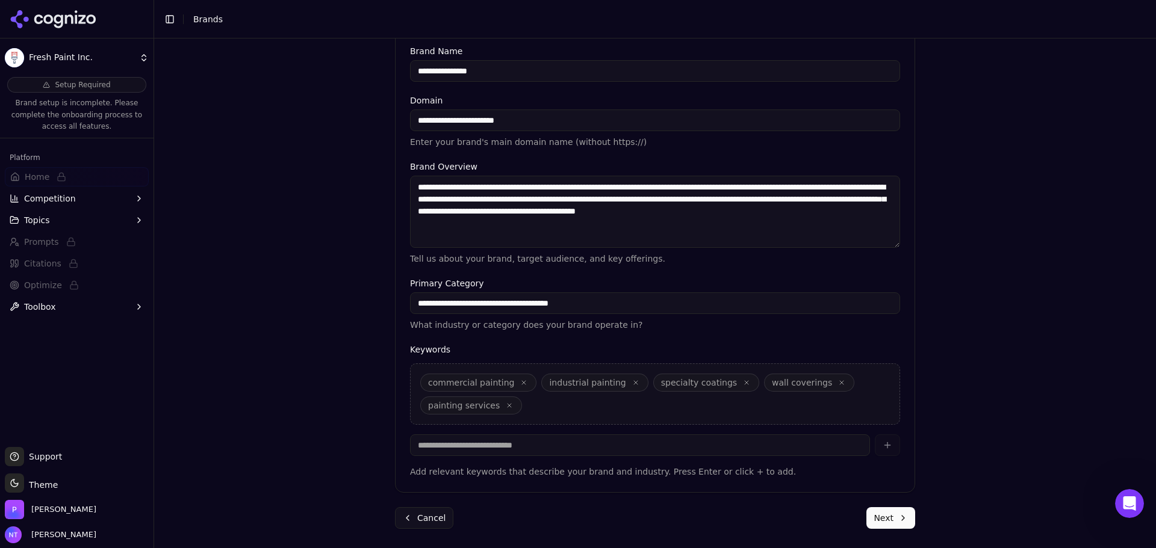
click at [899, 475] on button "Next" at bounding box center [890, 518] width 49 height 22
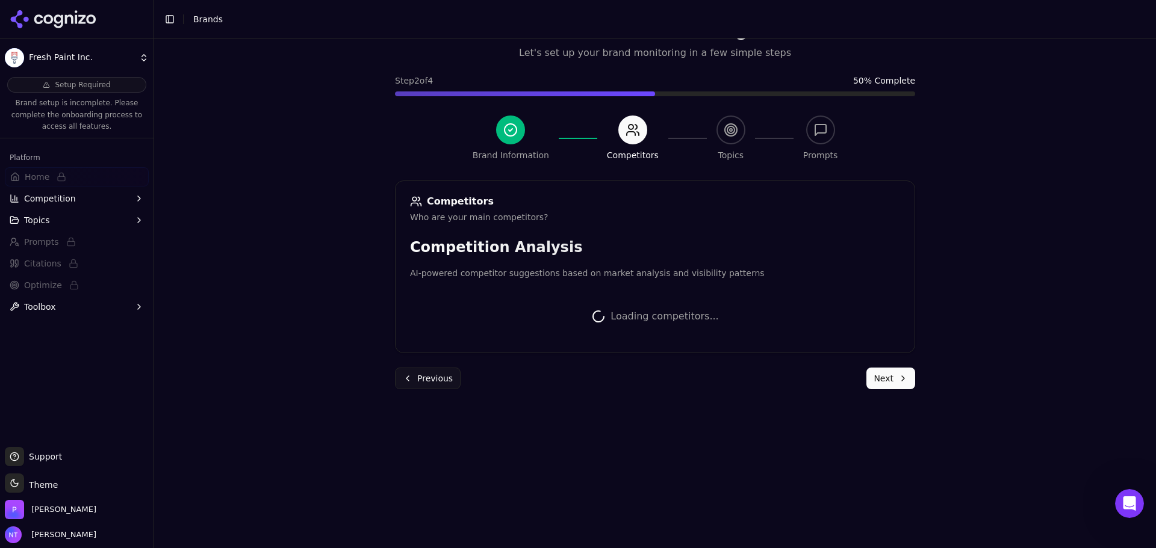
scroll to position [227, 0]
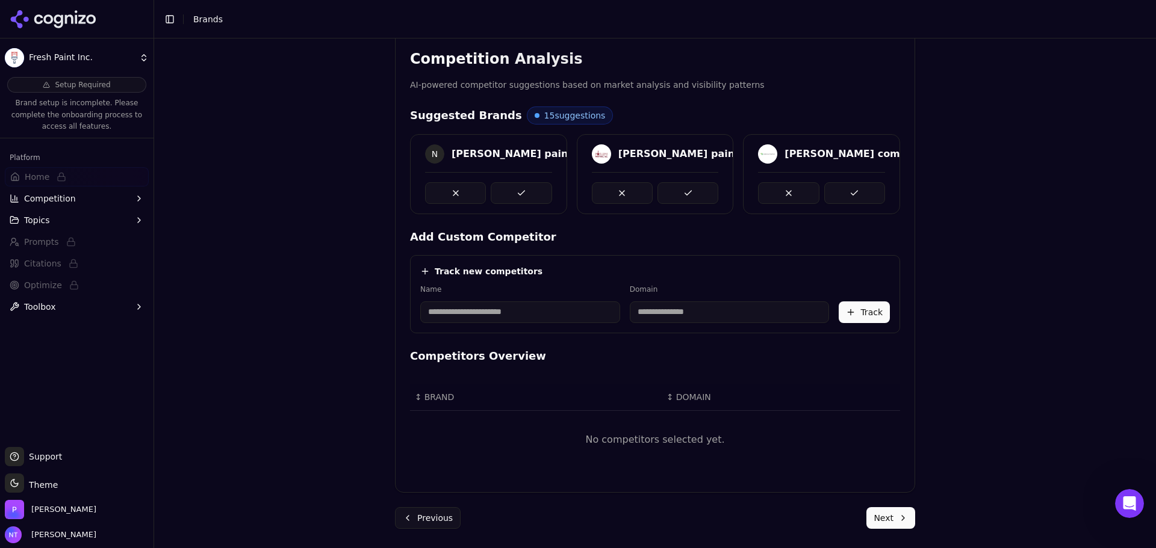
click at [493, 314] on input at bounding box center [520, 313] width 200 height 22
type input "**********"
click at [562, 296] on div "**********" at bounding box center [495, 304] width 150 height 39
type input "**********"
click at [645, 317] on input "**********" at bounding box center [655, 313] width 150 height 22
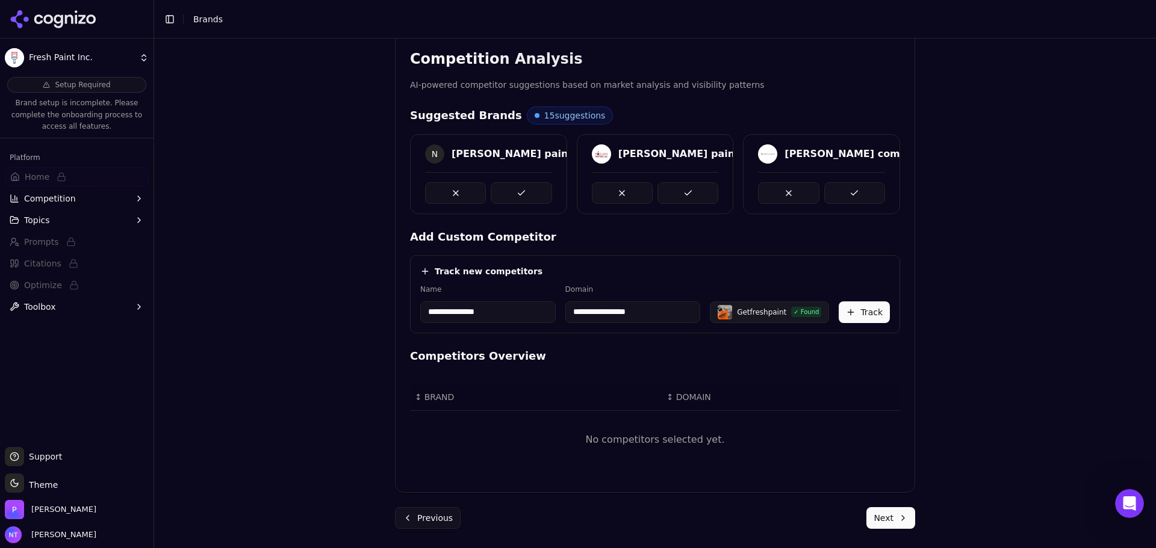
drag, startPoint x: 866, startPoint y: 312, endPoint x: 856, endPoint y: 312, distance: 9.6
click at [866, 312] on button "Track" at bounding box center [863, 313] width 51 height 22
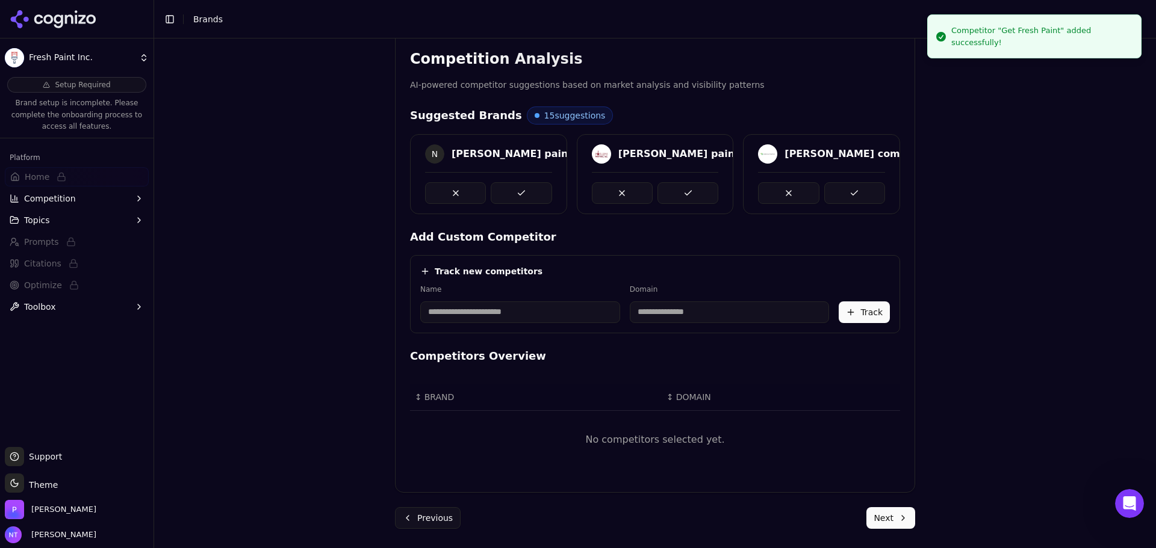
scroll to position [216, 0]
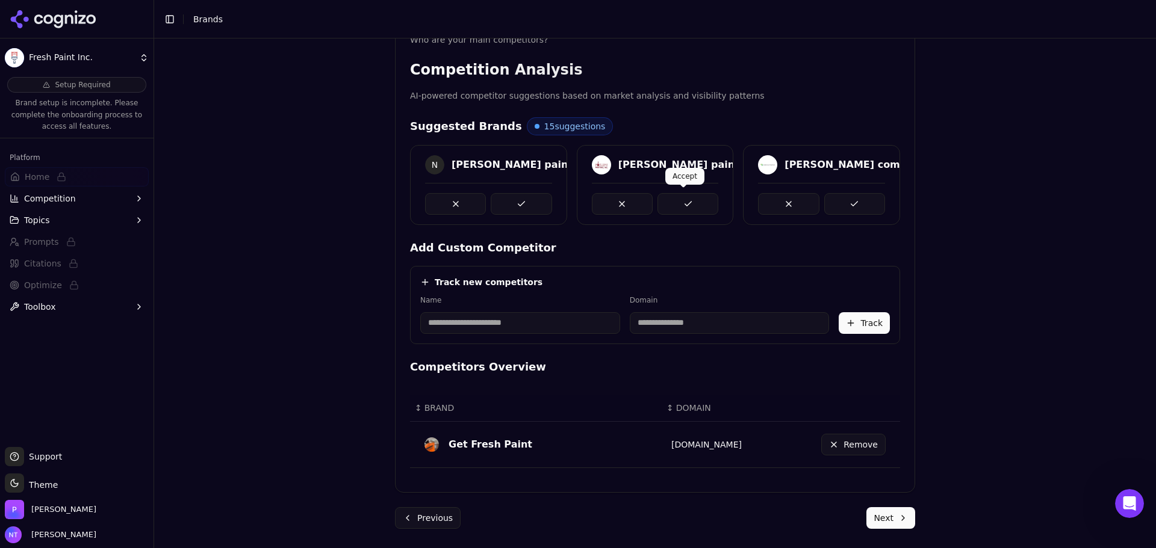
click at [676, 202] on button at bounding box center [687, 204] width 61 height 22
click at [862, 183] on div at bounding box center [821, 199] width 127 height 32
click at [850, 198] on button at bounding box center [854, 204] width 61 height 22
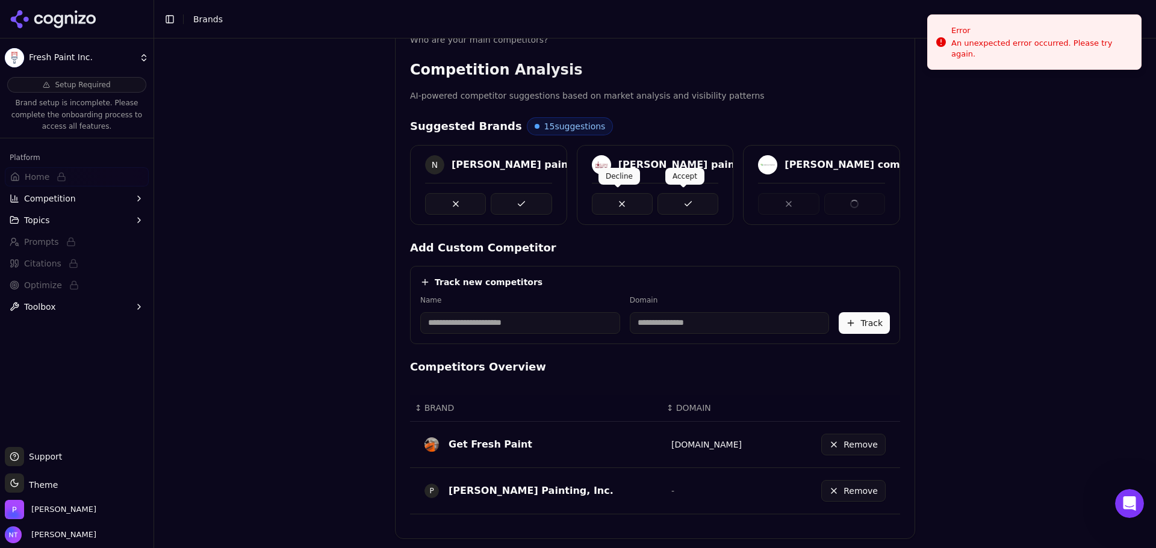
click at [530, 202] on button at bounding box center [521, 204] width 61 height 22
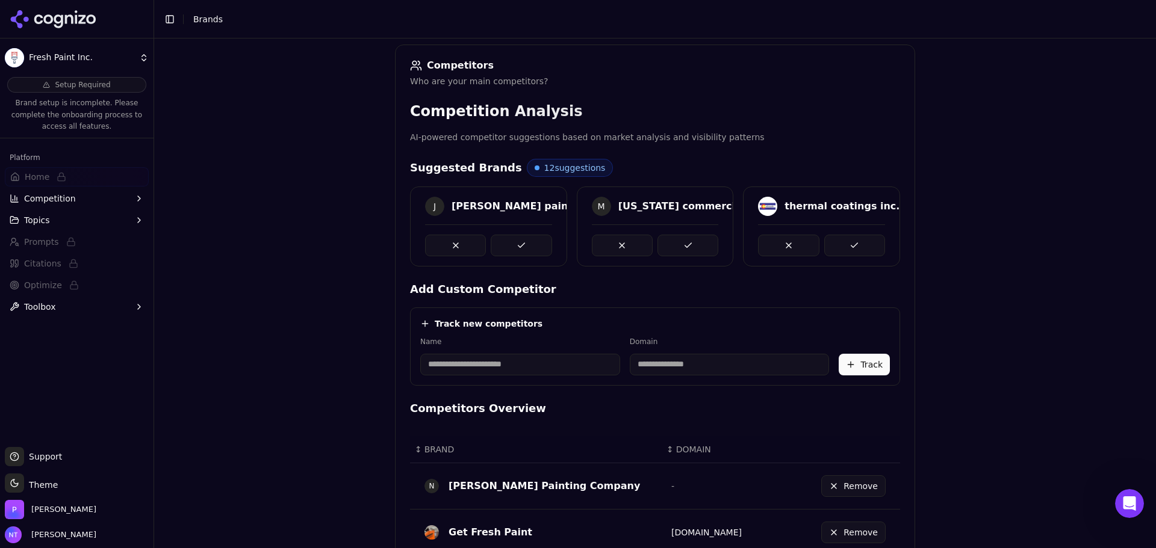
scroll to position [114, 0]
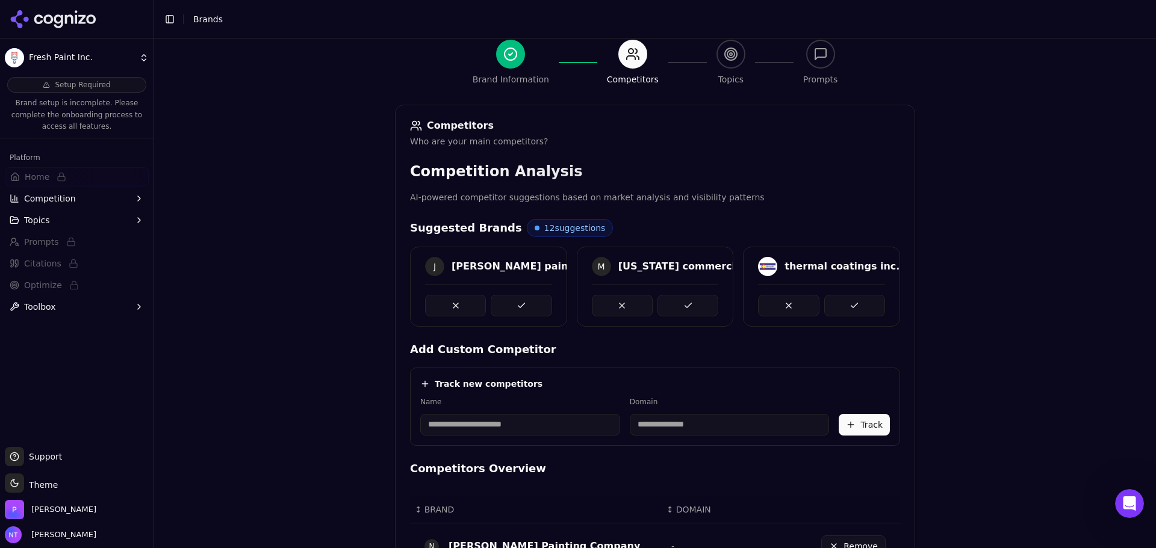
click at [450, 433] on input at bounding box center [520, 425] width 200 height 22
type input "**********"
drag, startPoint x: 627, startPoint y: 423, endPoint x: 634, endPoint y: 426, distance: 8.2
click at [627, 423] on input at bounding box center [650, 425] width 147 height 22
click at [595, 392] on div "**********" at bounding box center [655, 407] width 490 height 78
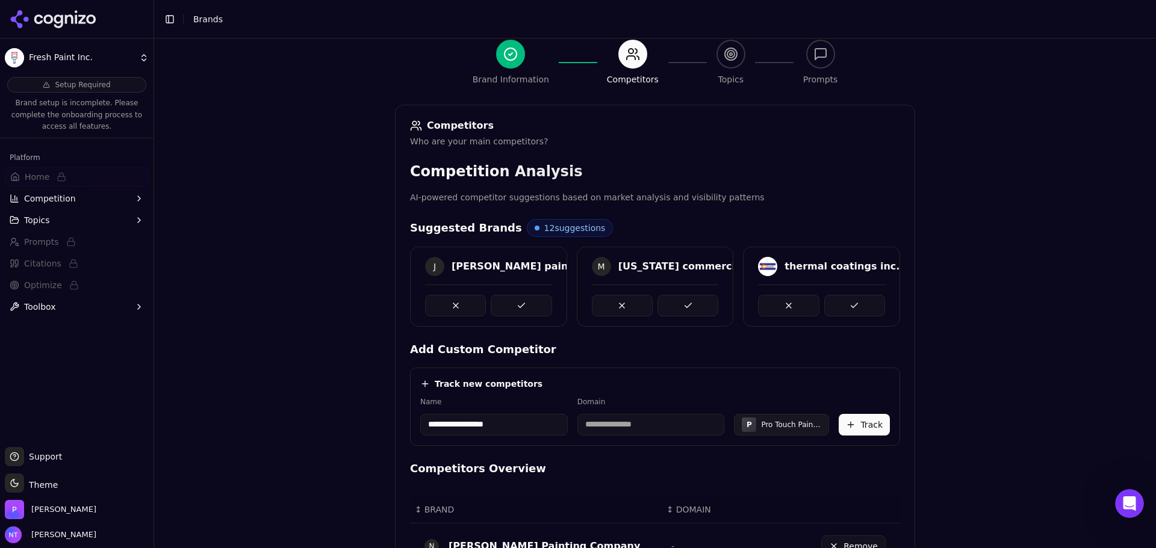
drag, startPoint x: 563, startPoint y: 439, endPoint x: 571, endPoint y: 434, distance: 9.2
click at [563, 439] on div "**********" at bounding box center [655, 407] width 490 height 78
click at [620, 418] on input at bounding box center [650, 425] width 147 height 22
type input "**********"
click at [858, 427] on button "Track" at bounding box center [863, 425] width 51 height 22
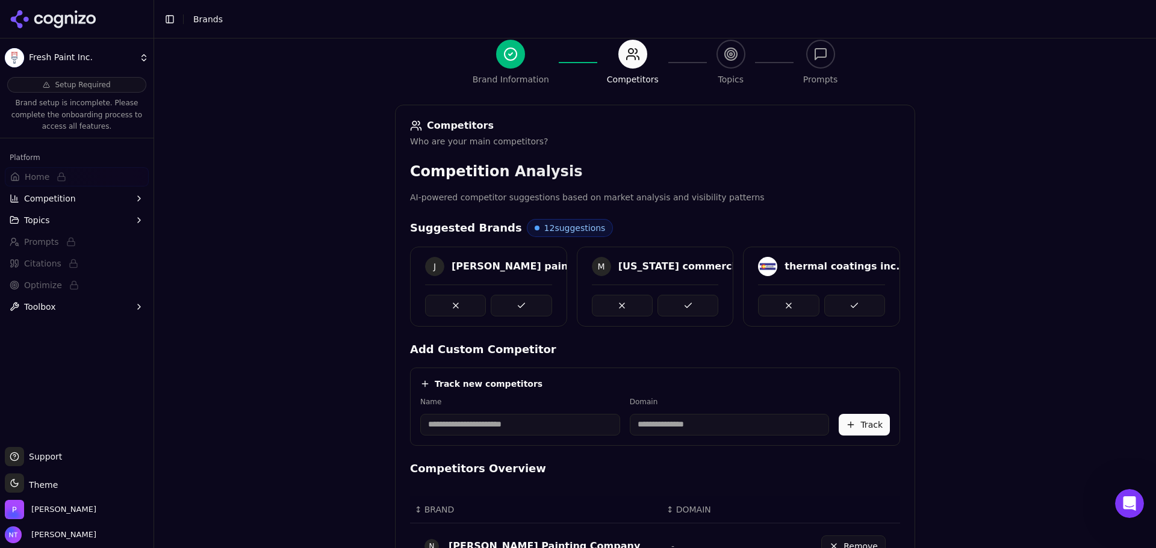
click at [485, 444] on div "Track new competitors Name Domain Track" at bounding box center [655, 407] width 490 height 78
click at [476, 434] on input at bounding box center [520, 425] width 200 height 22
type input "*"
type input "*****"
click at [672, 433] on input at bounding box center [679, 425] width 166 height 22
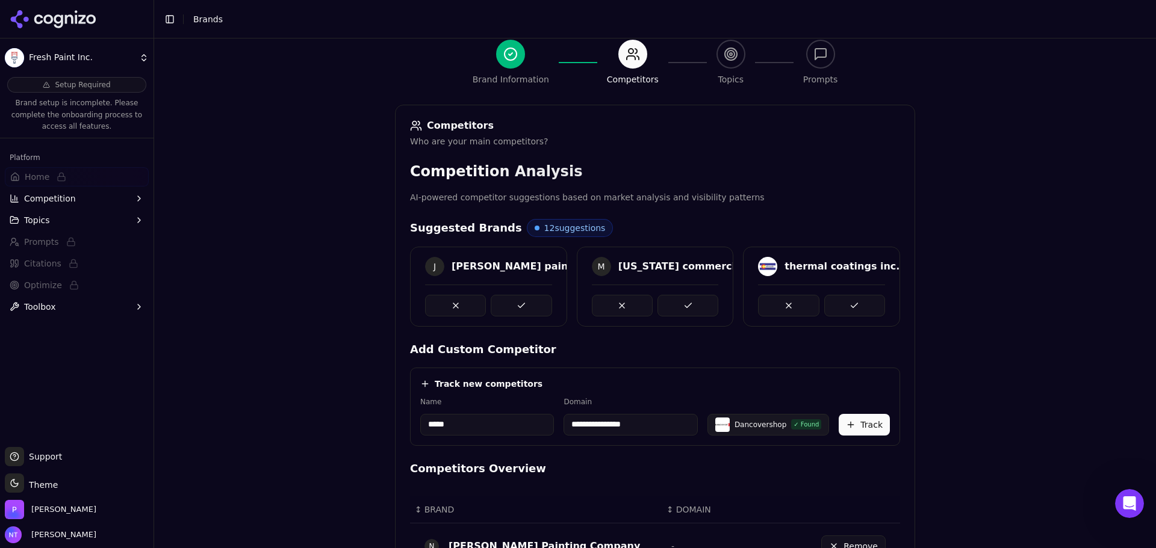
drag, startPoint x: 671, startPoint y: 423, endPoint x: 491, endPoint y: 435, distance: 179.8
click at [491, 435] on div "**********" at bounding box center [654, 416] width 469 height 39
type input "**********"
click at [878, 429] on button "Track" at bounding box center [863, 425] width 51 height 22
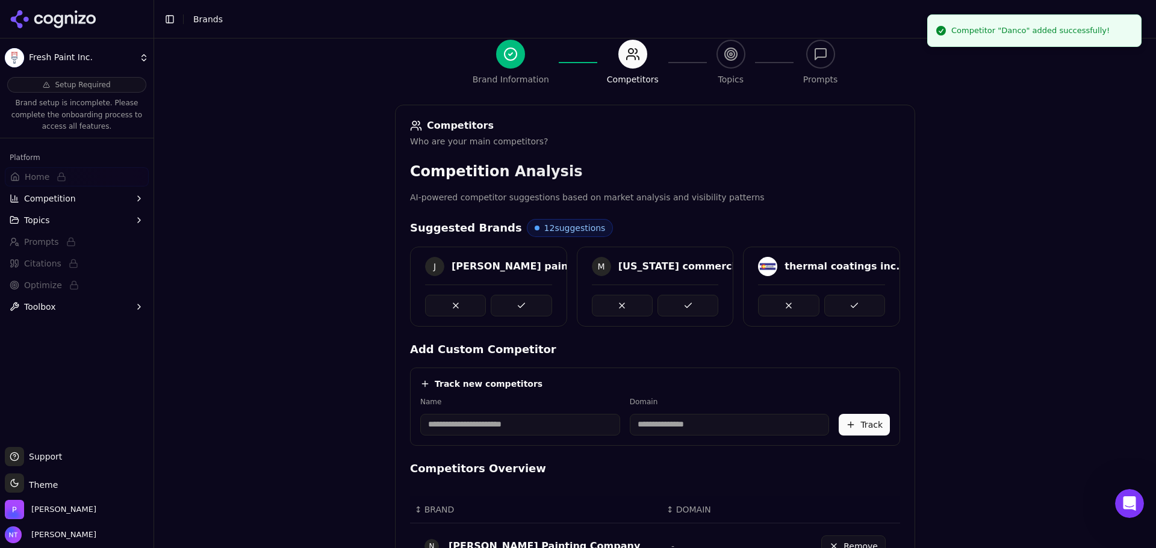
click at [539, 303] on button at bounding box center [521, 306] width 61 height 22
click at [699, 301] on button at bounding box center [687, 306] width 61 height 22
click at [849, 302] on div "[PERSON_NAME] paint & waterproofing M [US_STATE] commercial coatings thermal co…" at bounding box center [655, 287] width 490 height 80
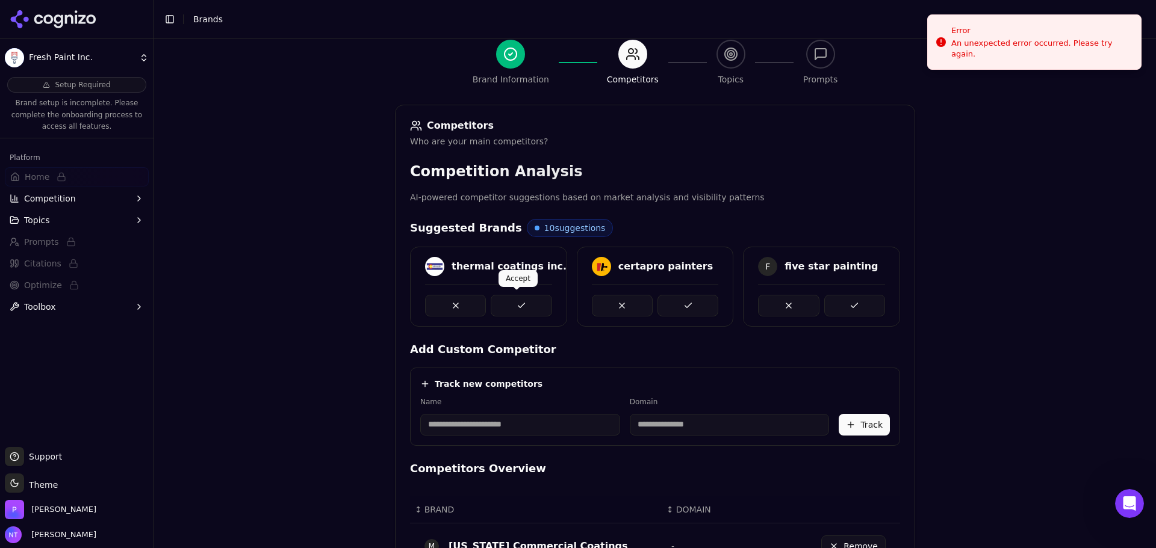
click at [511, 303] on button at bounding box center [521, 306] width 61 height 22
click at [511, 303] on div at bounding box center [488, 306] width 127 height 22
click at [692, 303] on button at bounding box center [687, 306] width 61 height 22
click at [677, 301] on button at bounding box center [687, 306] width 61 height 22
click at [844, 300] on button at bounding box center [854, 306] width 61 height 22
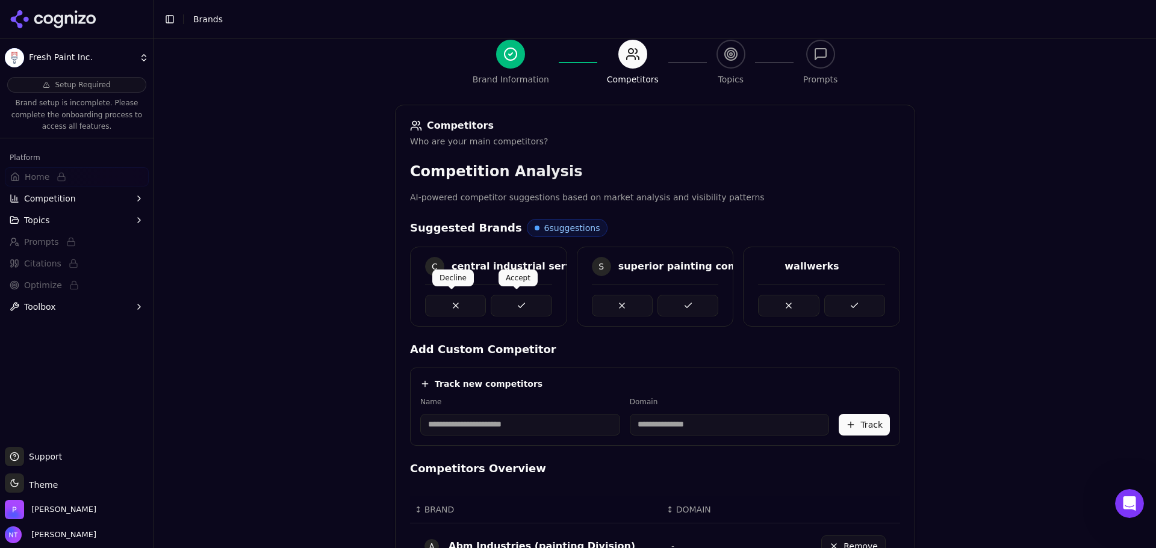
click at [510, 302] on button at bounding box center [521, 306] width 61 height 22
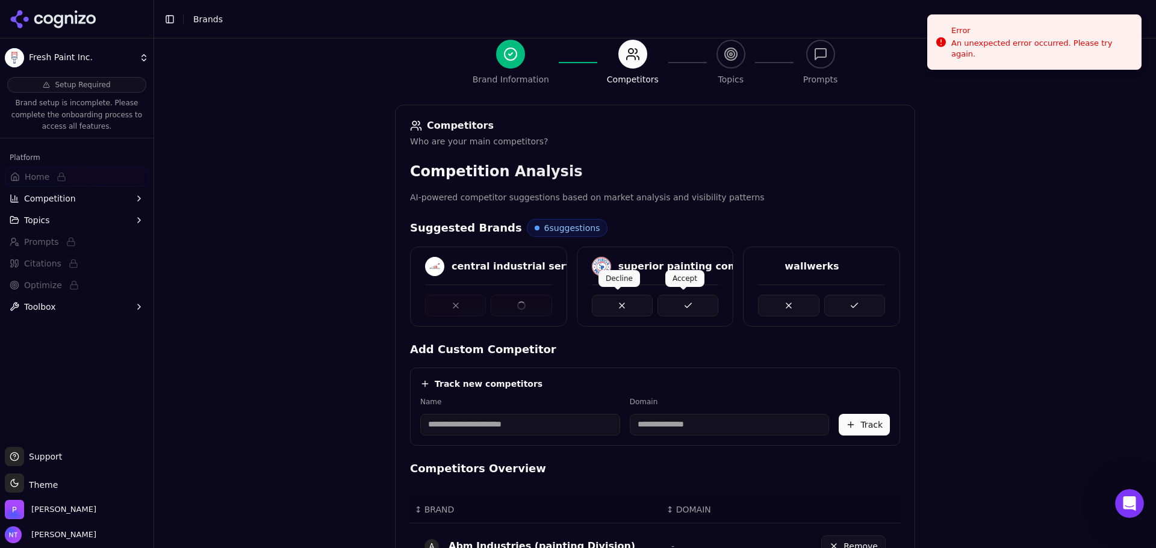
click at [692, 300] on button at bounding box center [687, 306] width 61 height 22
click at [861, 300] on div "central industrial services superior painting company wallwerks" at bounding box center [655, 287] width 490 height 80
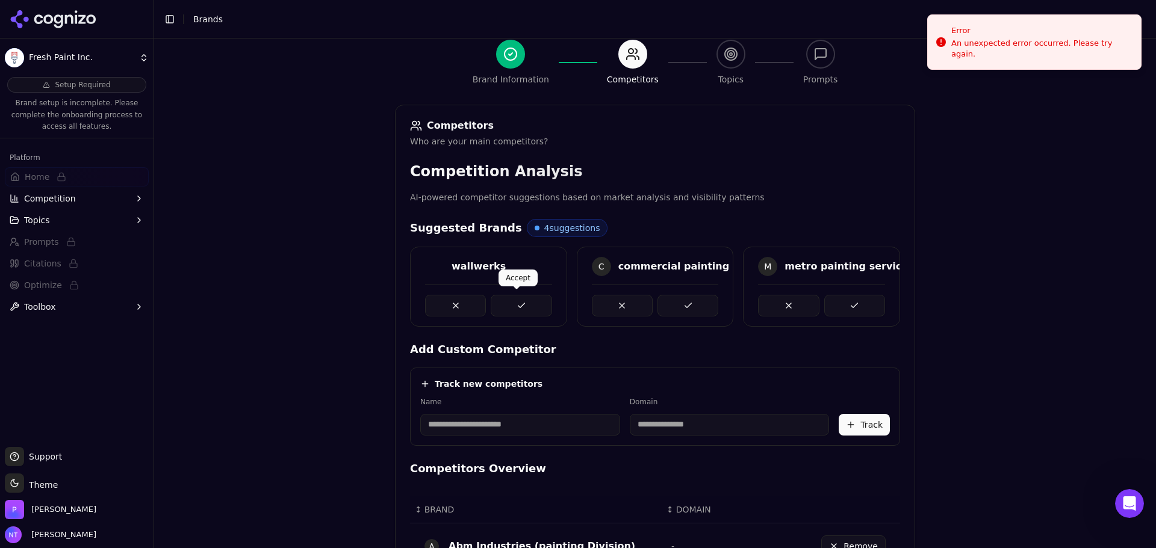
click at [511, 307] on button at bounding box center [521, 306] width 61 height 22
click at [674, 307] on button at bounding box center [687, 306] width 61 height 22
click at [869, 309] on button at bounding box center [854, 306] width 61 height 22
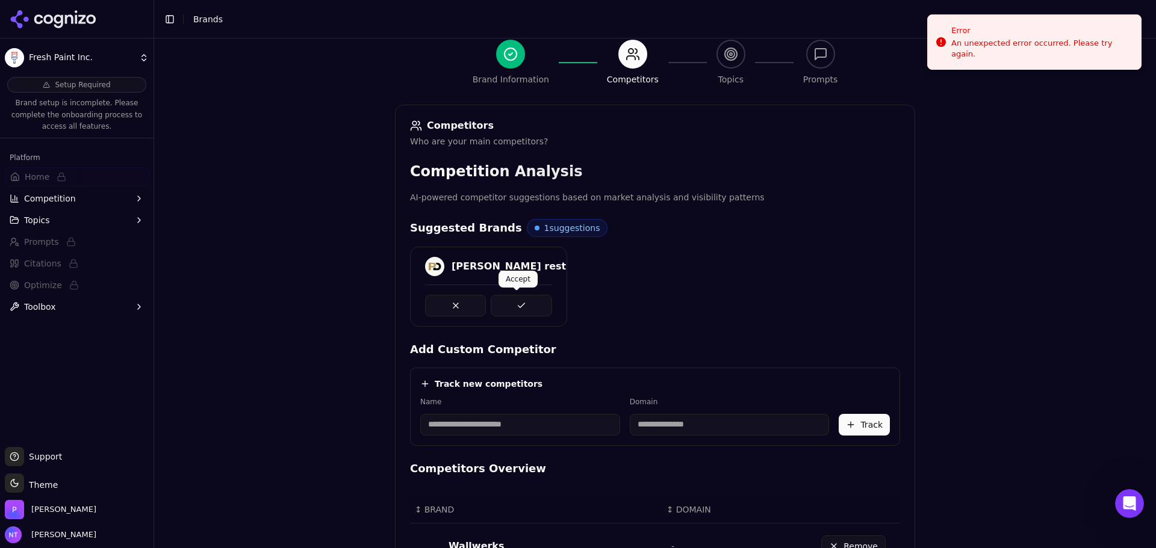
click at [500, 311] on button at bounding box center [521, 306] width 61 height 22
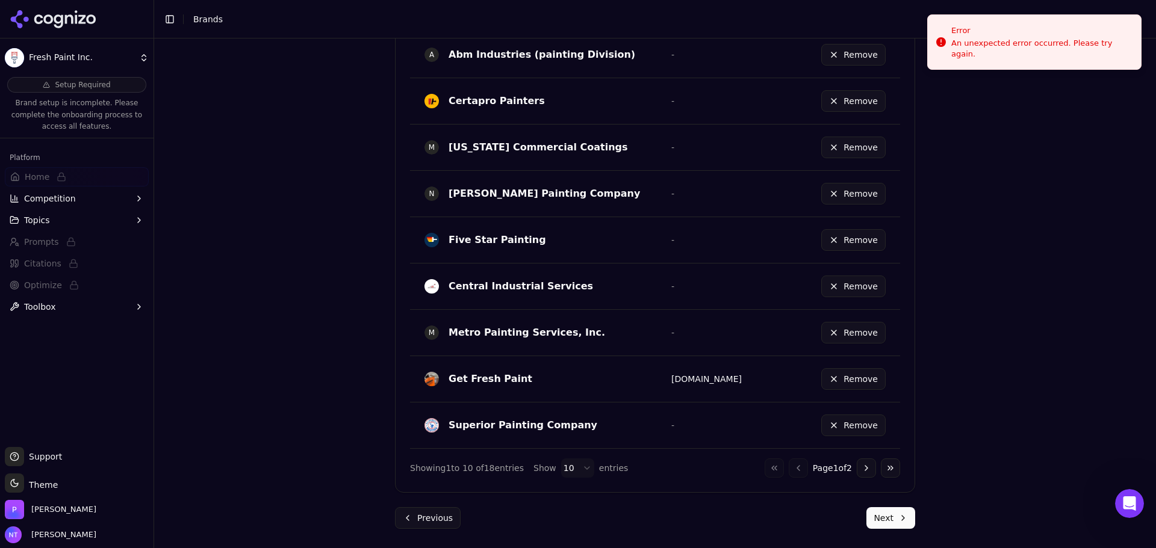
click at [888, 475] on button "Next" at bounding box center [890, 518] width 49 height 22
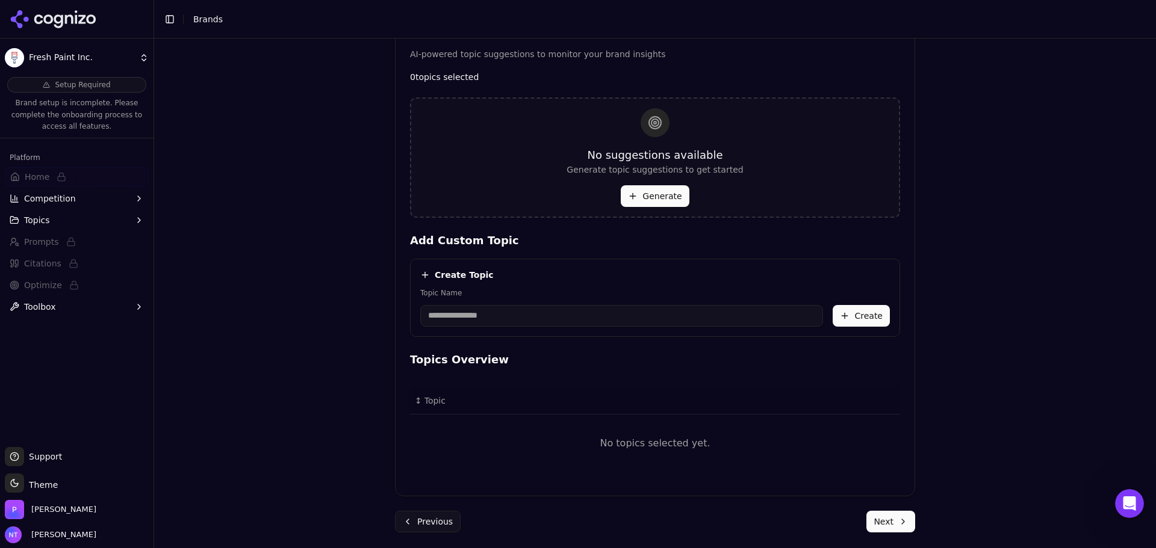
scroll to position [261, 0]
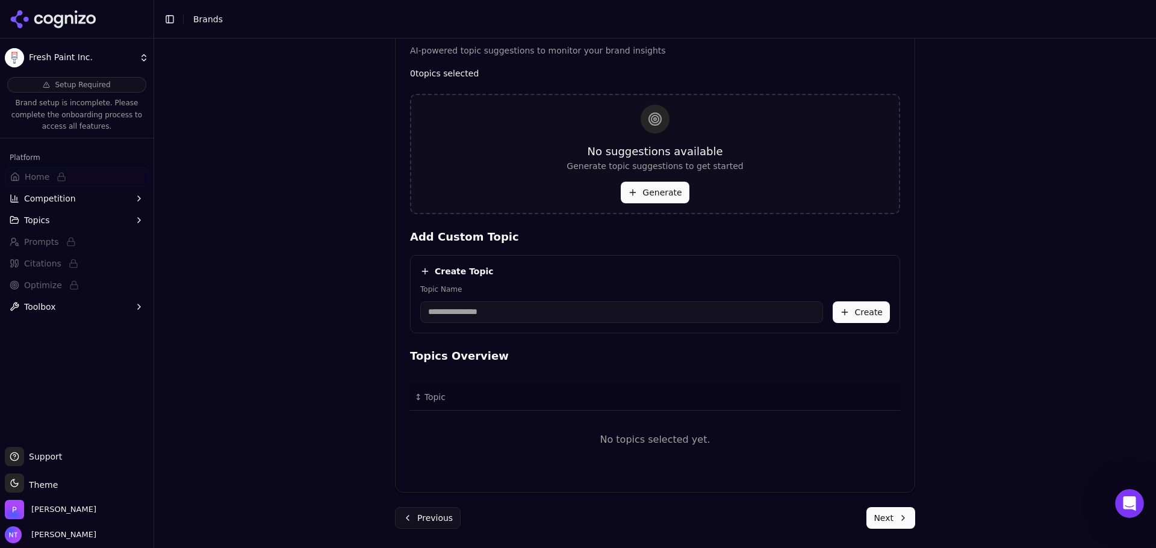
click at [652, 193] on button "Generate" at bounding box center [655, 193] width 68 height 22
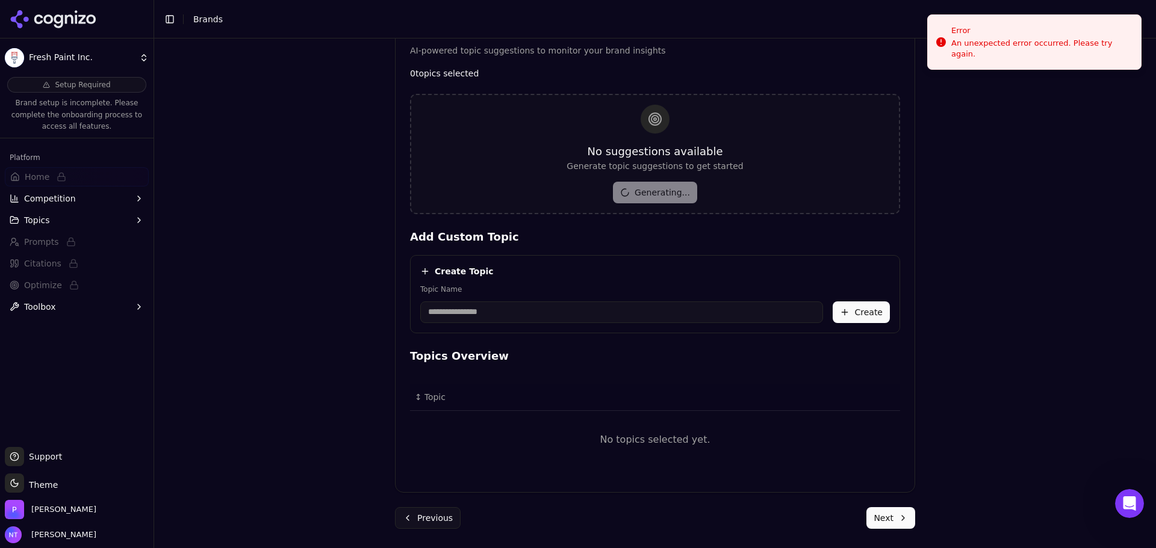
click at [924, 199] on div "Brand Onboarding Let's set up your brand monitoring in a few simple steps Step …" at bounding box center [655, 51] width 1002 height 548
click at [458, 307] on input "Topic Name" at bounding box center [621, 313] width 403 height 22
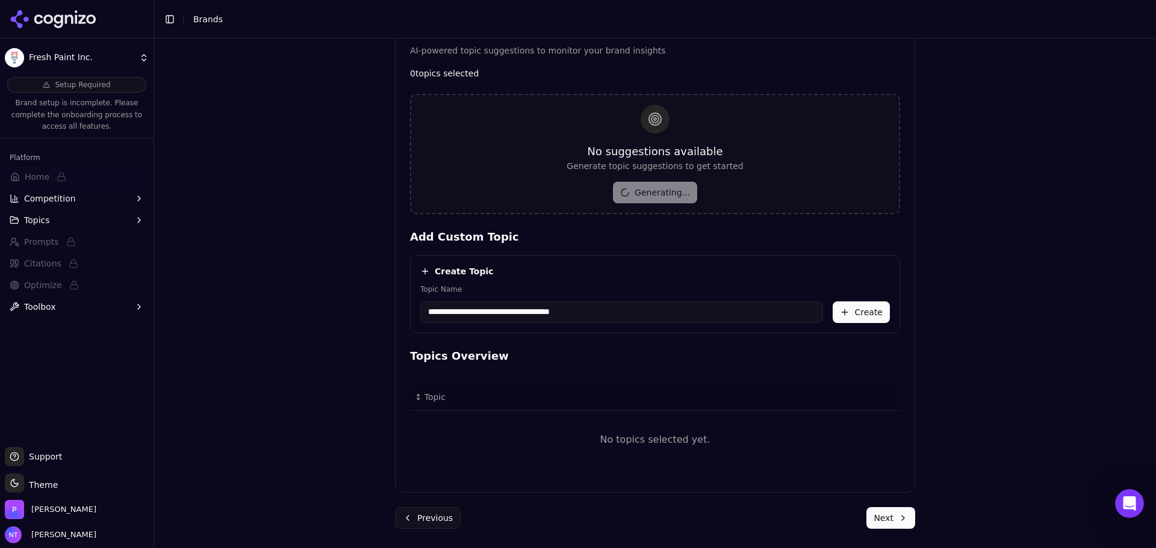
type input "**********"
click at [863, 304] on button "Create" at bounding box center [860, 313] width 57 height 22
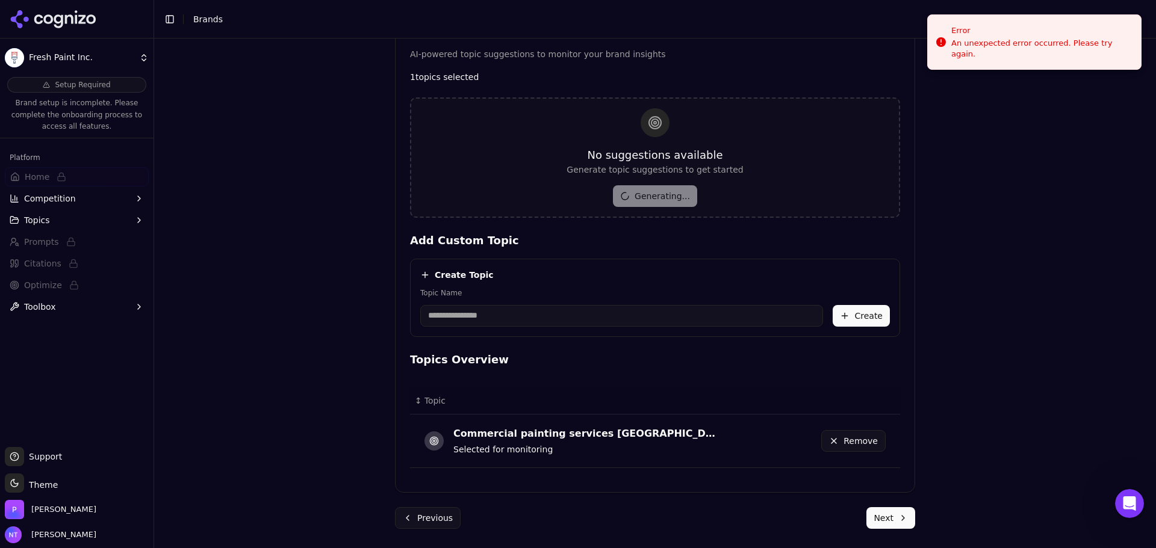
scroll to position [258, 0]
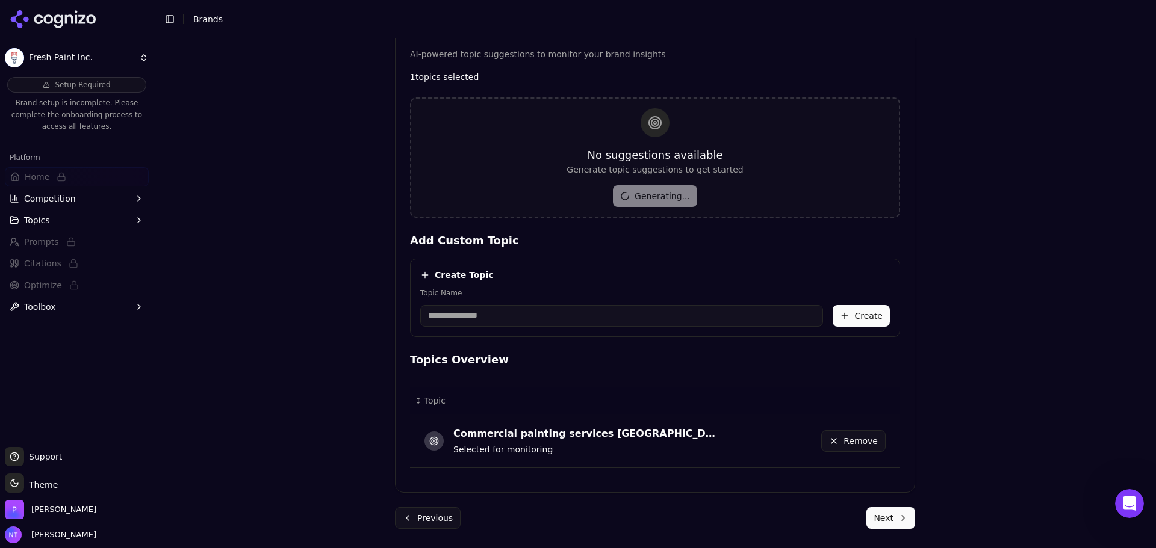
click at [587, 326] on input "Topic Name" at bounding box center [621, 316] width 403 height 22
click at [504, 315] on input "Topic Name" at bounding box center [621, 316] width 403 height 22
type input "**********"
click at [869, 318] on button "Create" at bounding box center [860, 316] width 57 height 22
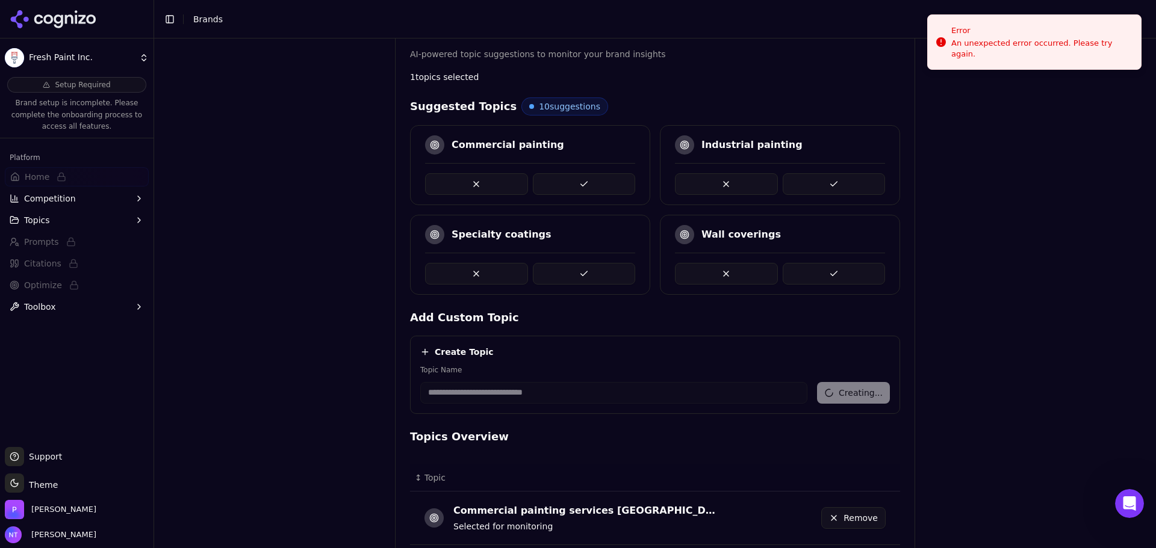
scroll to position [335, 0]
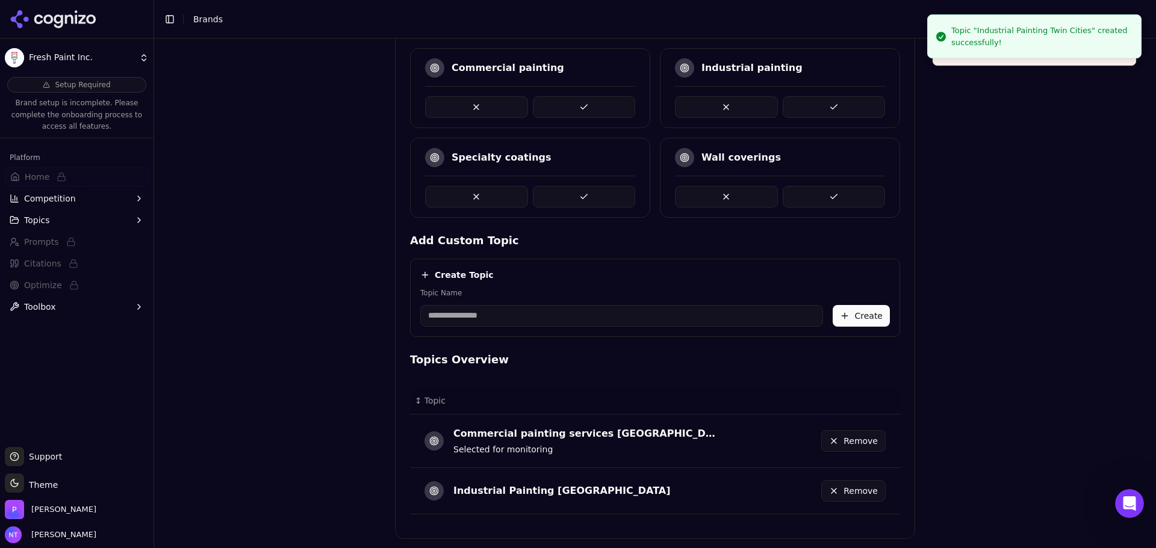
click at [567, 321] on input "Topic Name" at bounding box center [621, 316] width 403 height 22
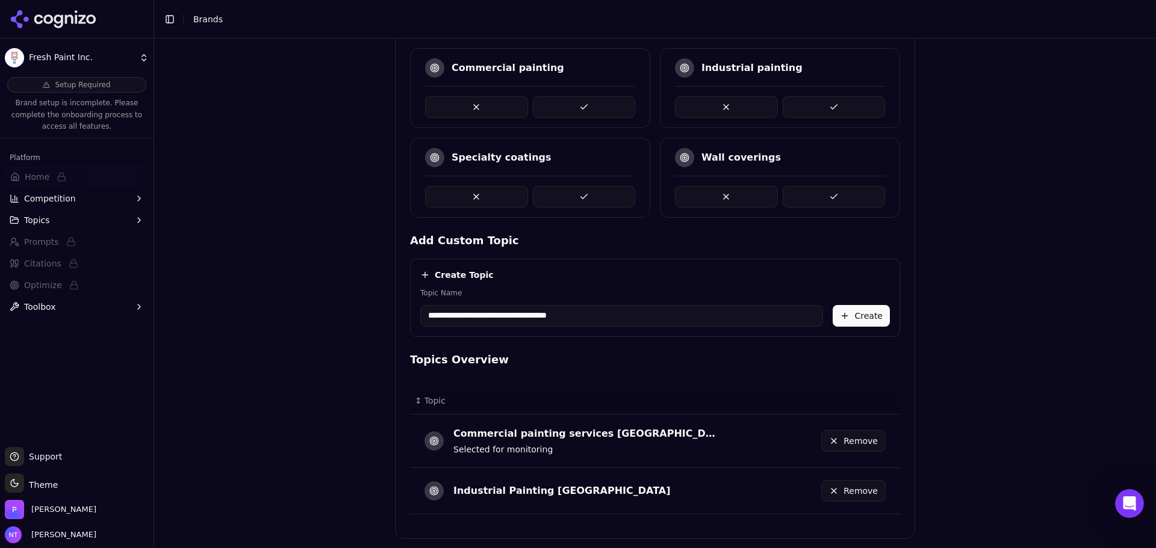
type input "**********"
click at [875, 312] on button "Create" at bounding box center [860, 316] width 57 height 22
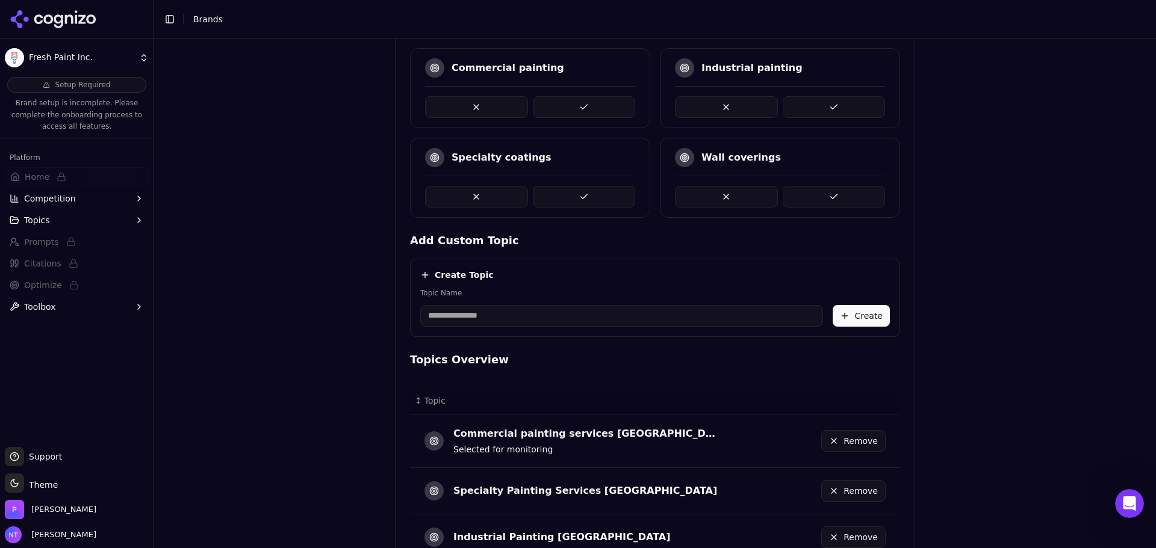
click at [447, 309] on input "Topic Name" at bounding box center [621, 316] width 403 height 22
type input "**********"
drag, startPoint x: 869, startPoint y: 317, endPoint x: 931, endPoint y: 312, distance: 61.6
click at [869, 315] on button "Create" at bounding box center [860, 316] width 57 height 22
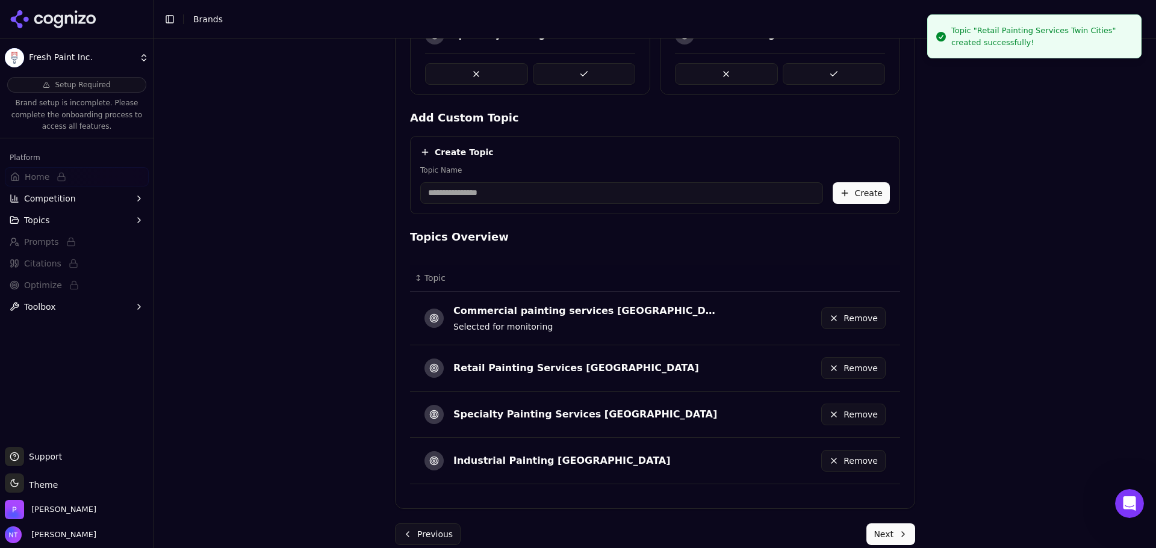
scroll to position [474, 0]
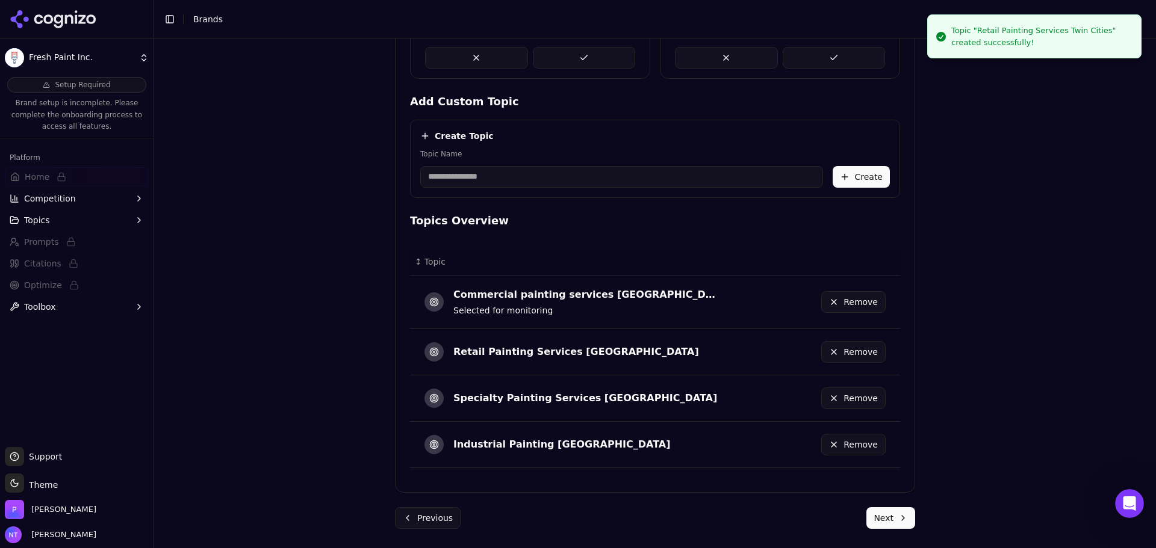
click at [882, 475] on button "Next" at bounding box center [890, 518] width 49 height 22
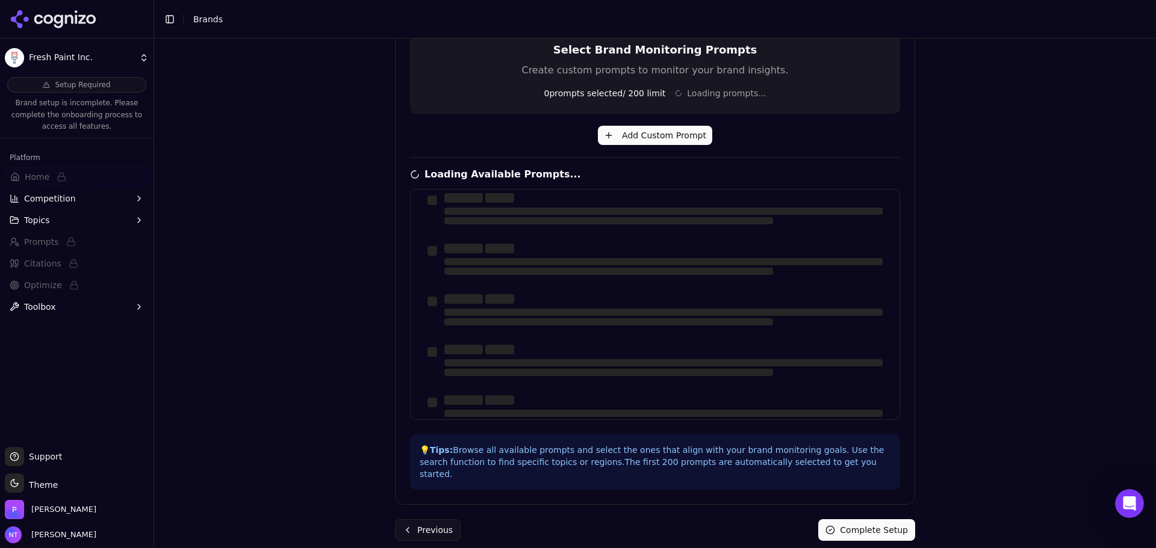
scroll to position [0, 0]
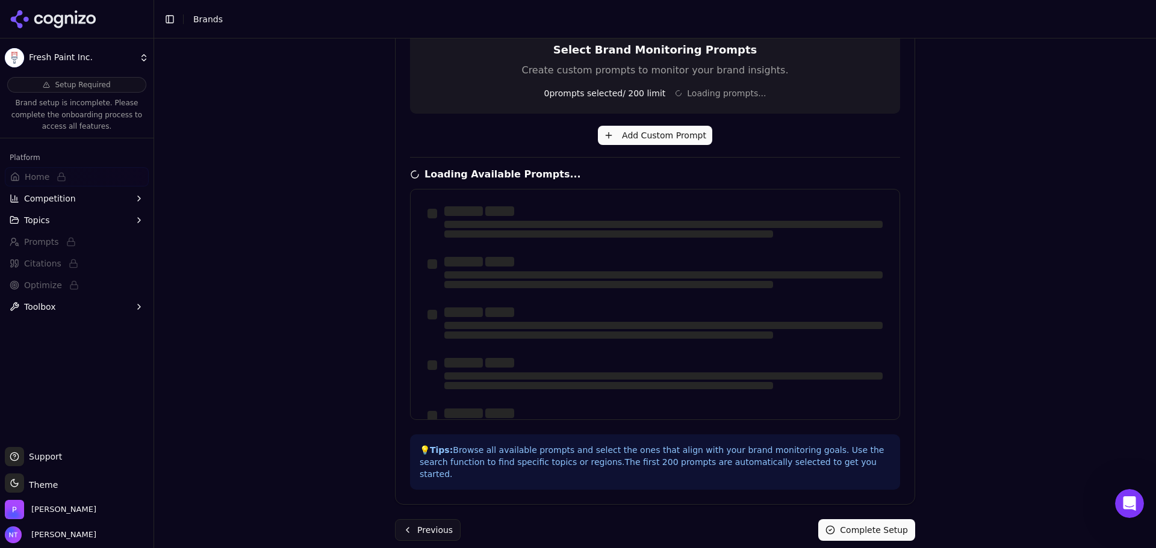
click at [885, 475] on form "Prompts Select monitoring prompts for your brand Select Brand Monitoring Prompt…" at bounding box center [655, 236] width 520 height 610
click at [876, 475] on button "Complete Setup" at bounding box center [866, 530] width 97 height 22
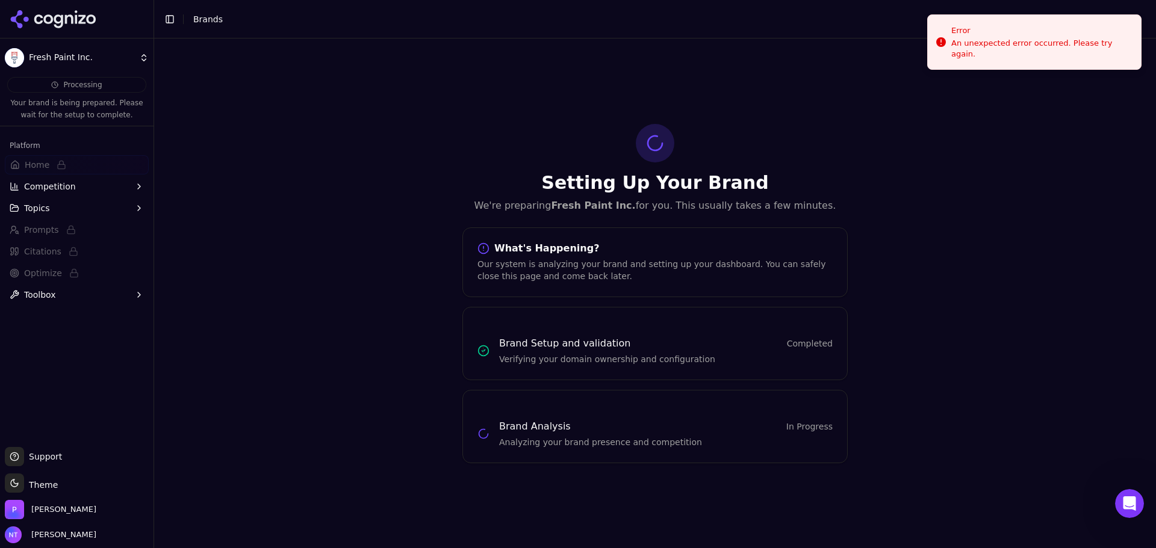
click at [58, 25] on icon at bounding box center [53, 19] width 87 height 18
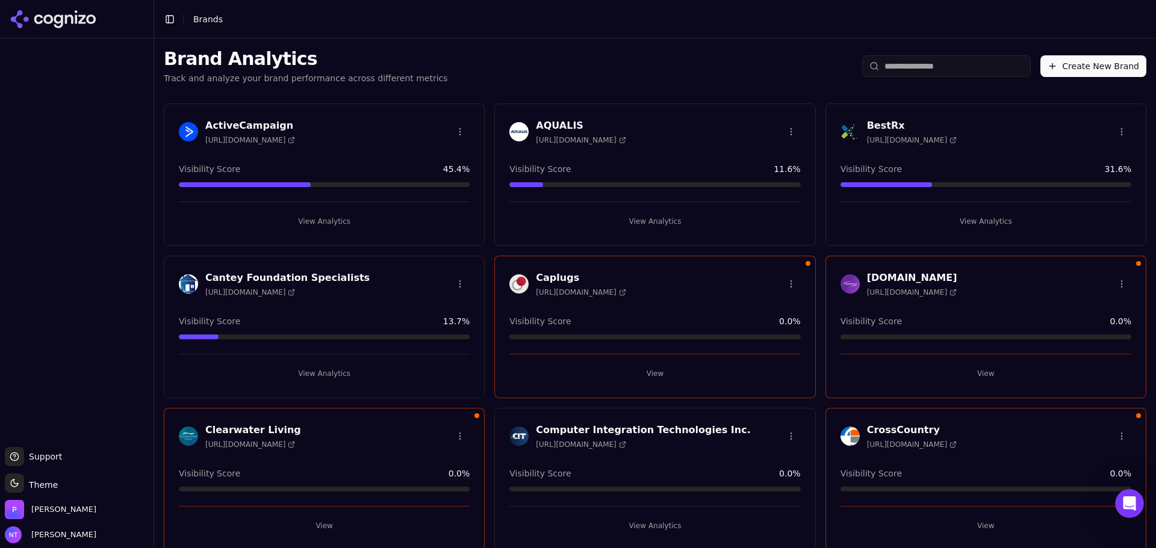
click at [924, 67] on button "Create New Brand" at bounding box center [1093, 66] width 106 height 22
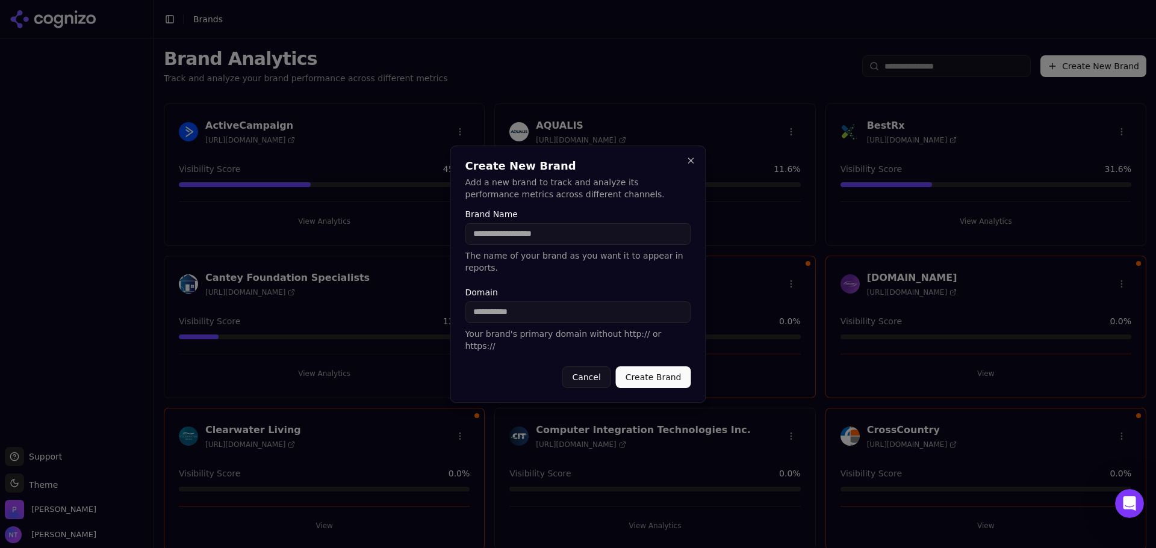
click at [570, 241] on input "Brand Name" at bounding box center [578, 234] width 226 height 22
drag, startPoint x: 518, startPoint y: 329, endPoint x: 518, endPoint y: 320, distance: 9.0
click at [518, 329] on p "Your brand's primary domain without http:// or https://" at bounding box center [578, 340] width 226 height 24
click at [518, 319] on input "Domain" at bounding box center [578, 313] width 226 height 22
paste input "**********"
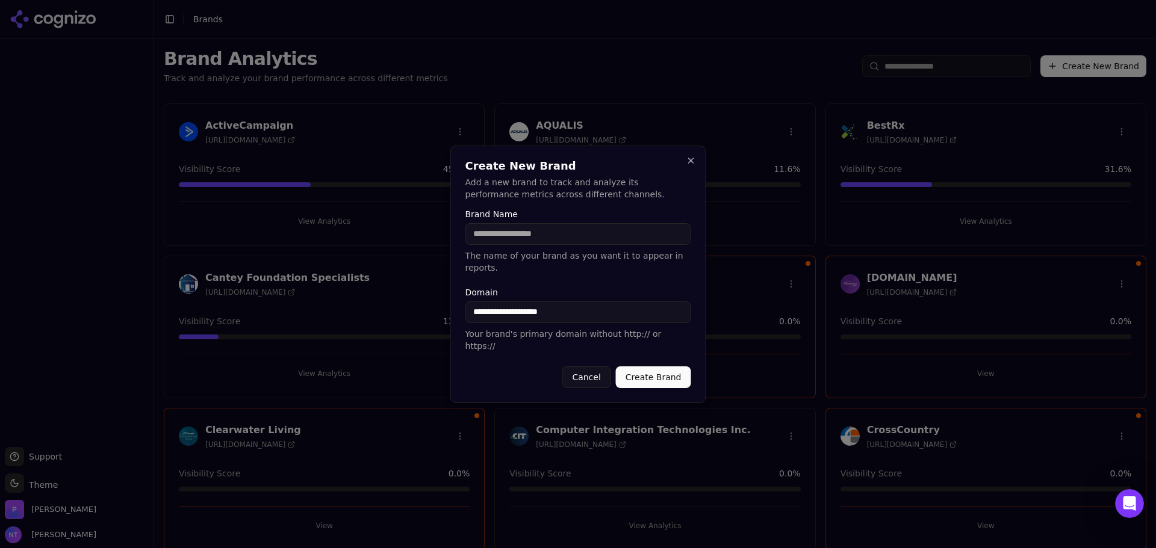
drag, startPoint x: 501, startPoint y: 314, endPoint x: 419, endPoint y: 317, distance: 82.5
click at [419, 317] on body "Support Support Toggle theme Theme [PERSON_NAME] Tower Toggle Sidebar Brands Br…" at bounding box center [578, 274] width 1156 height 548
type input "**********"
click at [520, 238] on input "Brand Name" at bounding box center [578, 234] width 226 height 22
type input "**********"
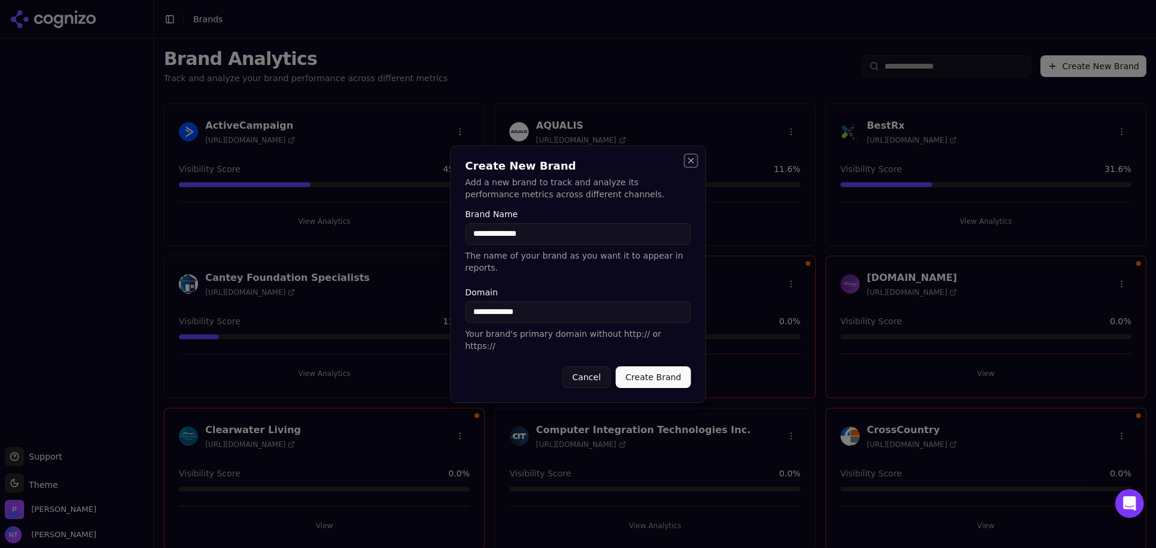
click at [691, 166] on button "Close" at bounding box center [691, 161] width 10 height 10
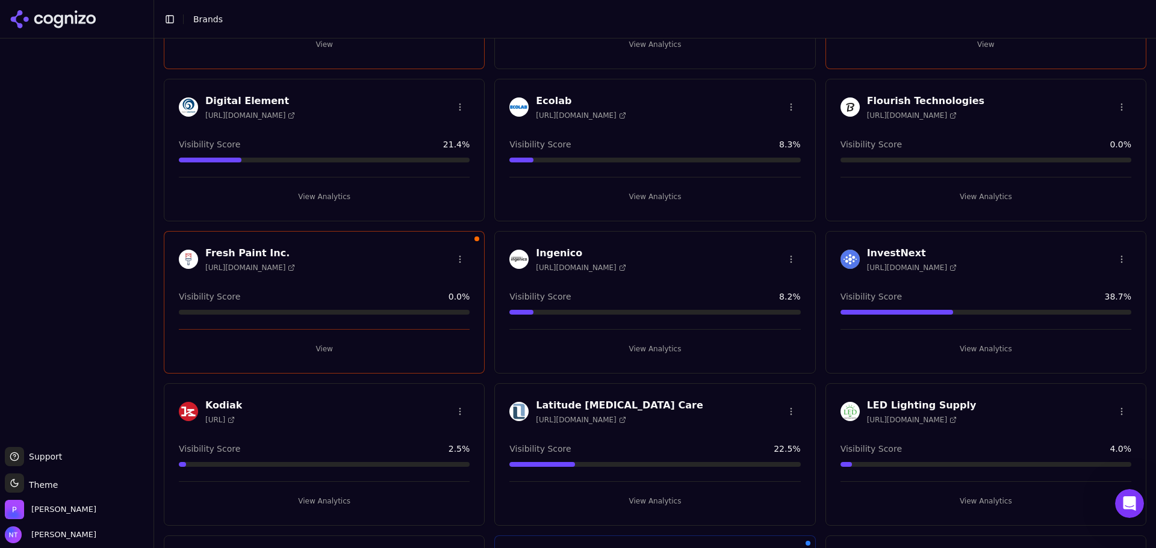
scroll to position [843, 0]
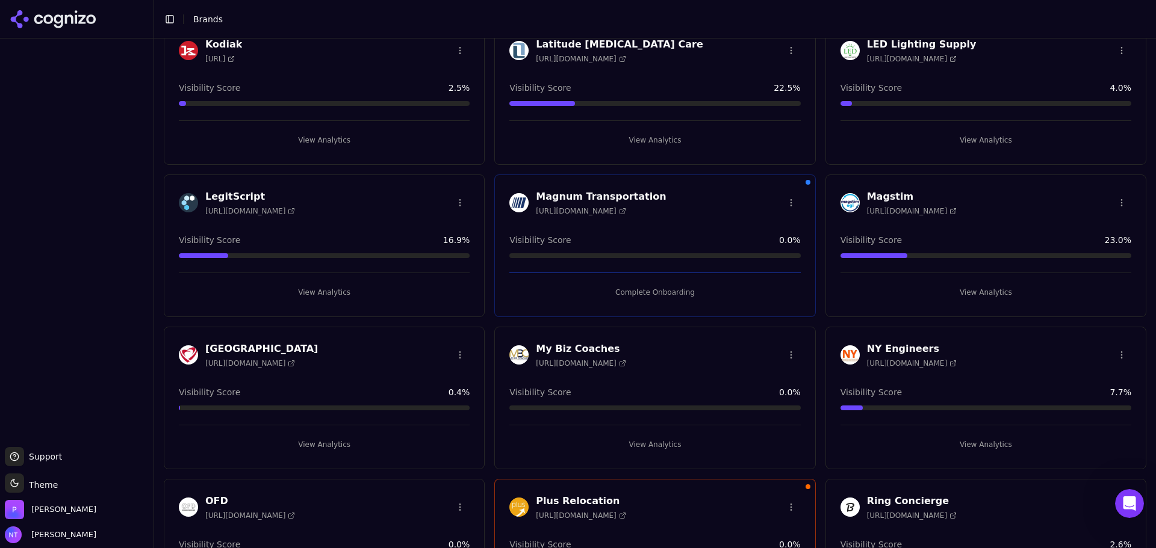
click at [679, 291] on button "Complete Onboarding" at bounding box center [654, 292] width 291 height 19
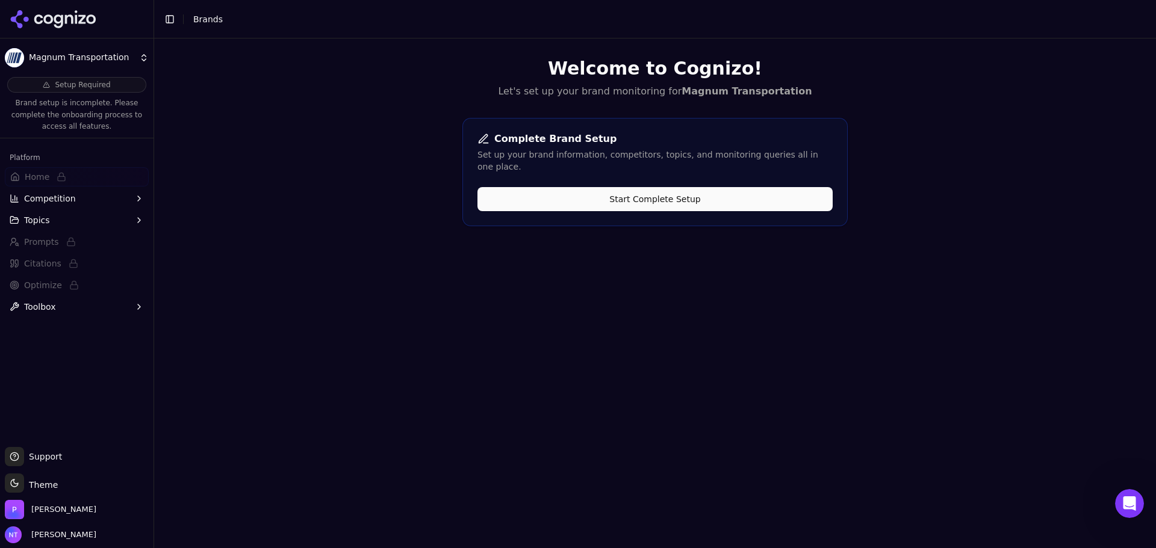
click at [554, 164] on div "Complete Brand Setup Set up your brand information, competitors, topics, and mo…" at bounding box center [654, 172] width 385 height 108
click at [555, 187] on button "Start Complete Setup" at bounding box center [654, 199] width 355 height 24
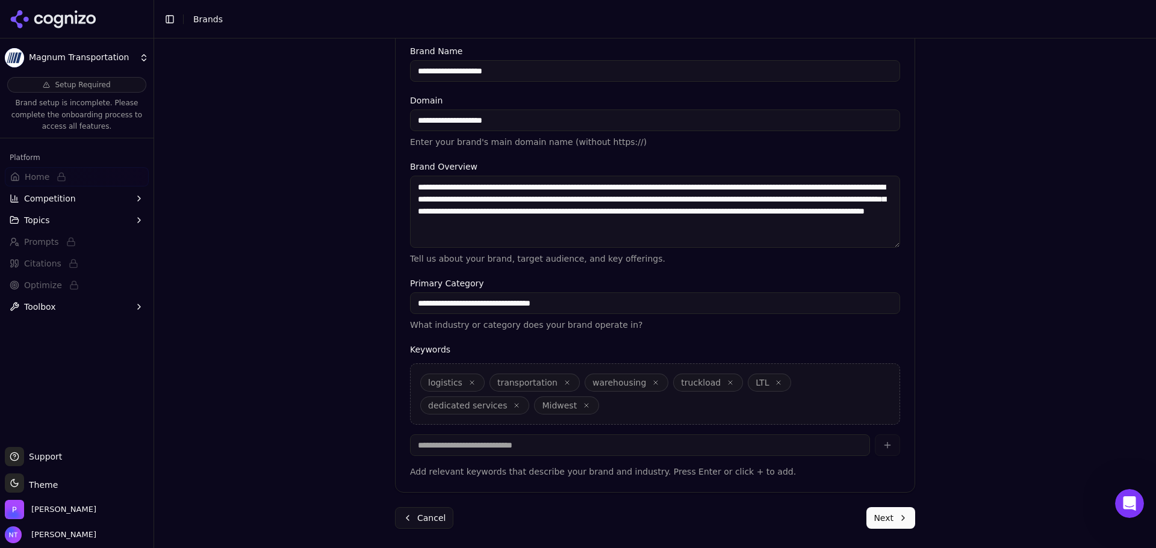
click at [823, 475] on div "**********" at bounding box center [654, 178] width 539 height 739
click at [887, 475] on button "Next" at bounding box center [890, 518] width 49 height 22
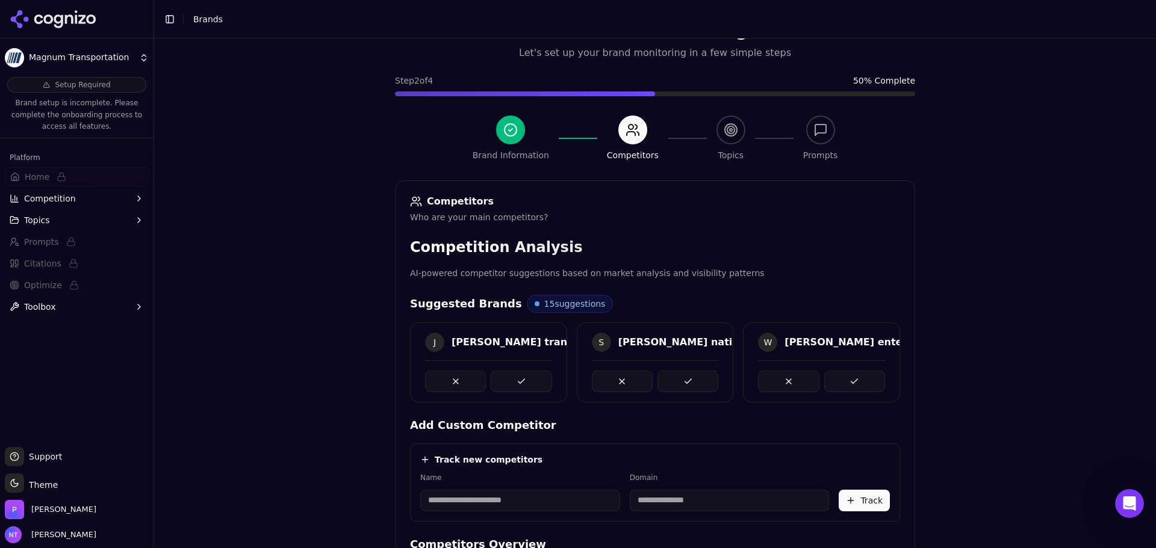
scroll to position [227, 0]
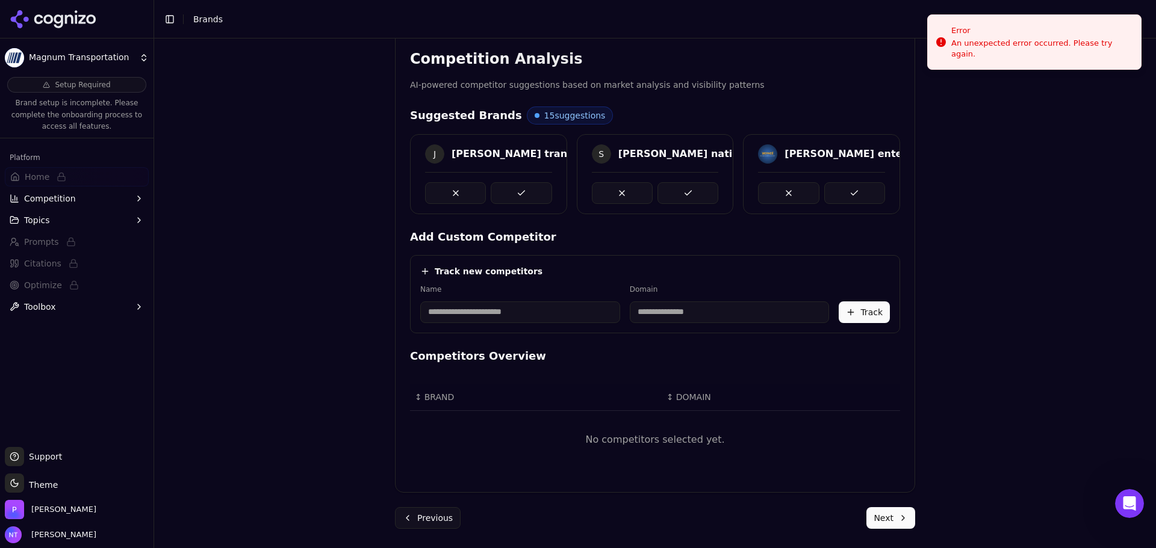
click at [490, 303] on input at bounding box center [520, 313] width 200 height 22
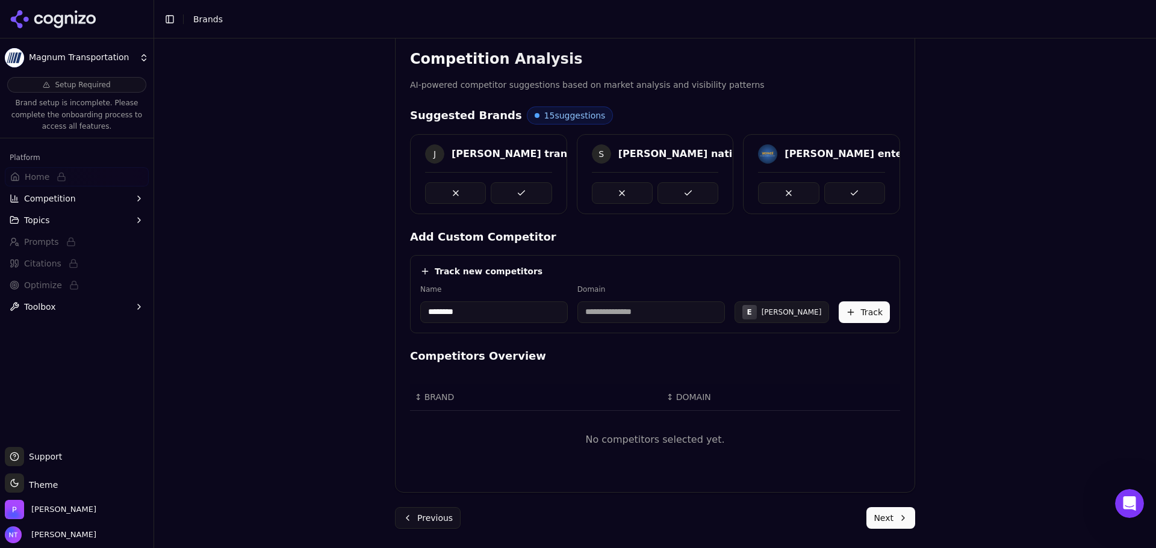
type input "********"
click at [671, 276] on div "Track new competitors" at bounding box center [654, 271] width 469 height 12
type input "**********"
click at [879, 311] on button "Track" at bounding box center [863, 313] width 51 height 22
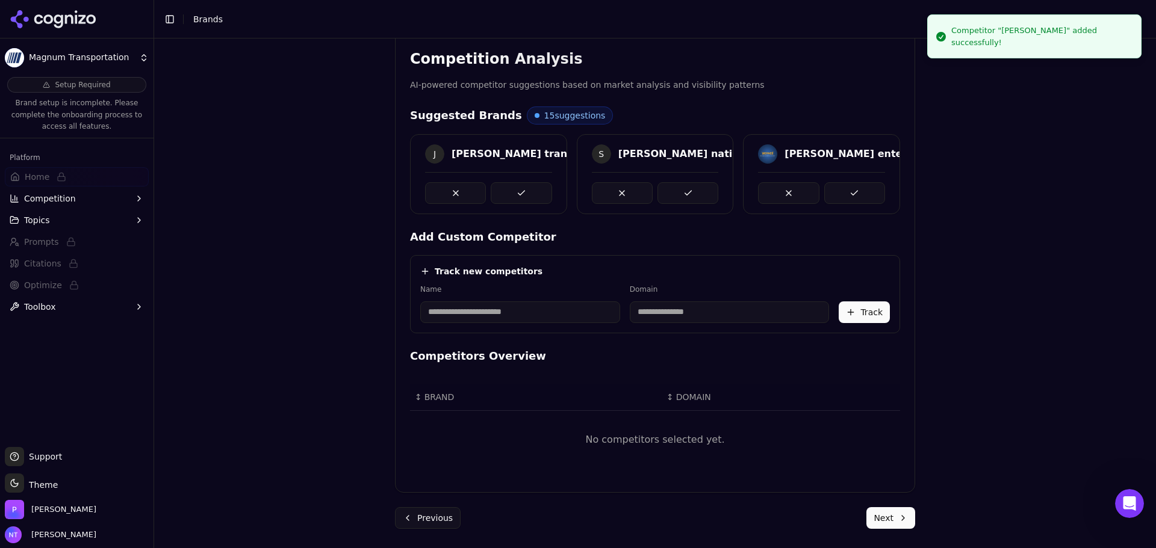
scroll to position [216, 0]
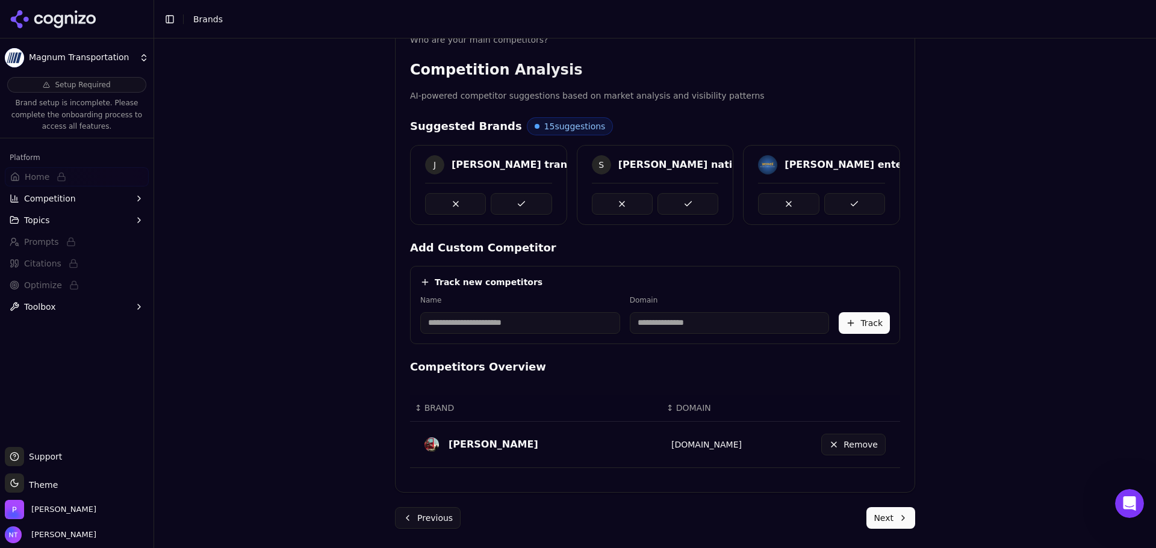
click at [544, 314] on input at bounding box center [520, 323] width 200 height 22
type input "**********"
click at [625, 312] on input at bounding box center [650, 323] width 147 height 22
click at [613, 283] on div "Track new competitors" at bounding box center [654, 282] width 469 height 12
type input "**********"
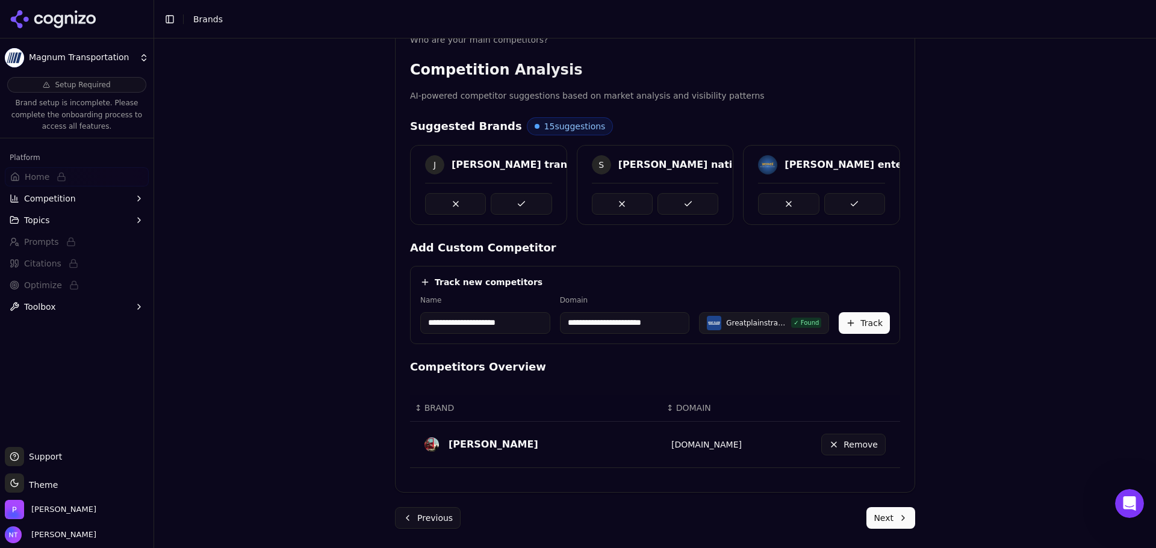
click at [873, 321] on button "Track" at bounding box center [863, 323] width 51 height 22
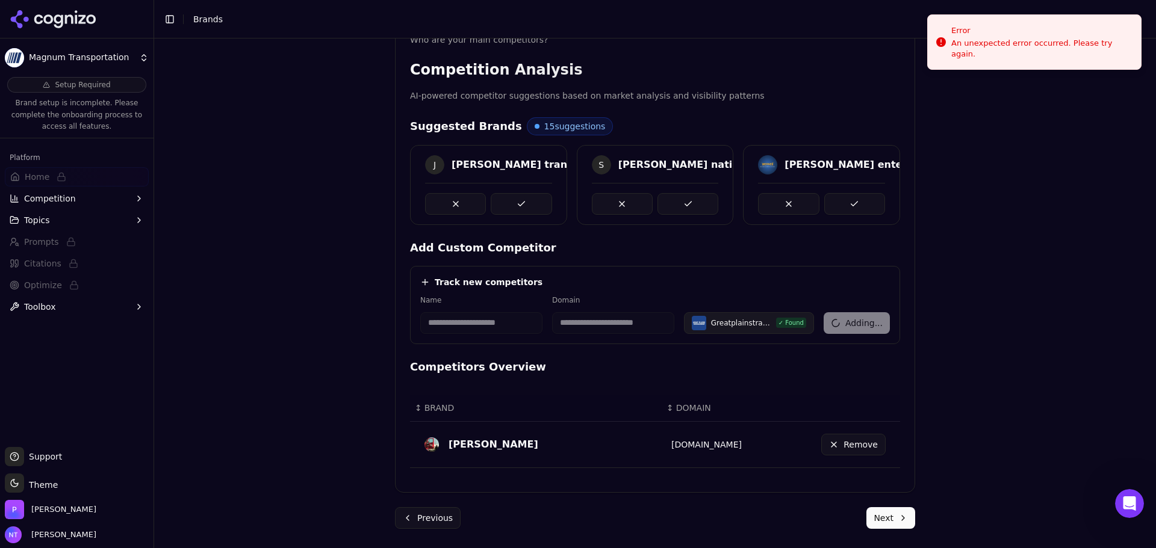
click at [436, 317] on div "**********" at bounding box center [481, 323] width 122 height 22
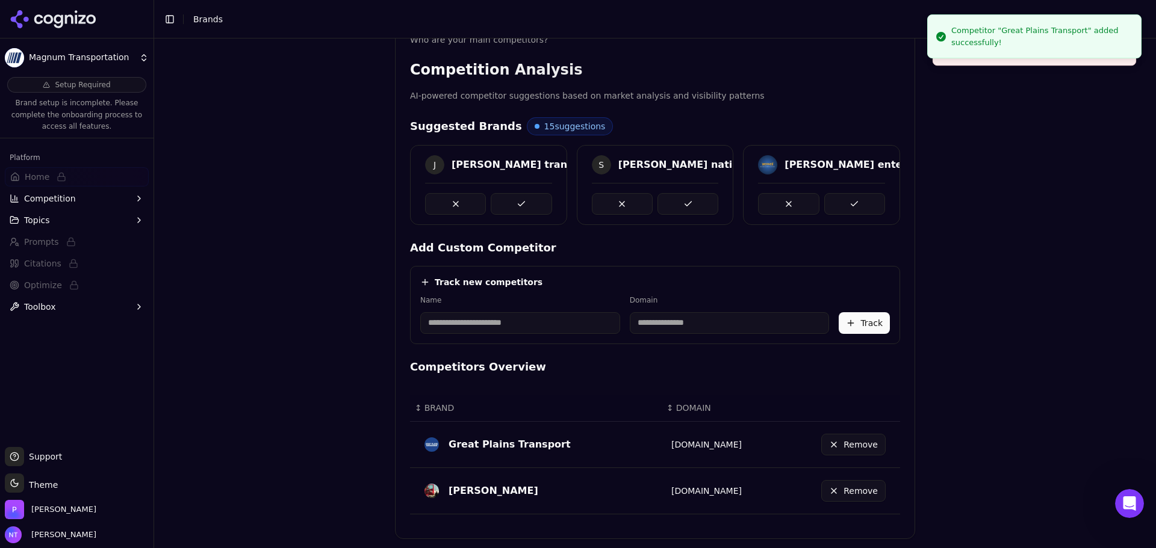
drag, startPoint x: 463, startPoint y: 312, endPoint x: 457, endPoint y: 327, distance: 16.2
click at [463, 312] on input at bounding box center [520, 323] width 200 height 22
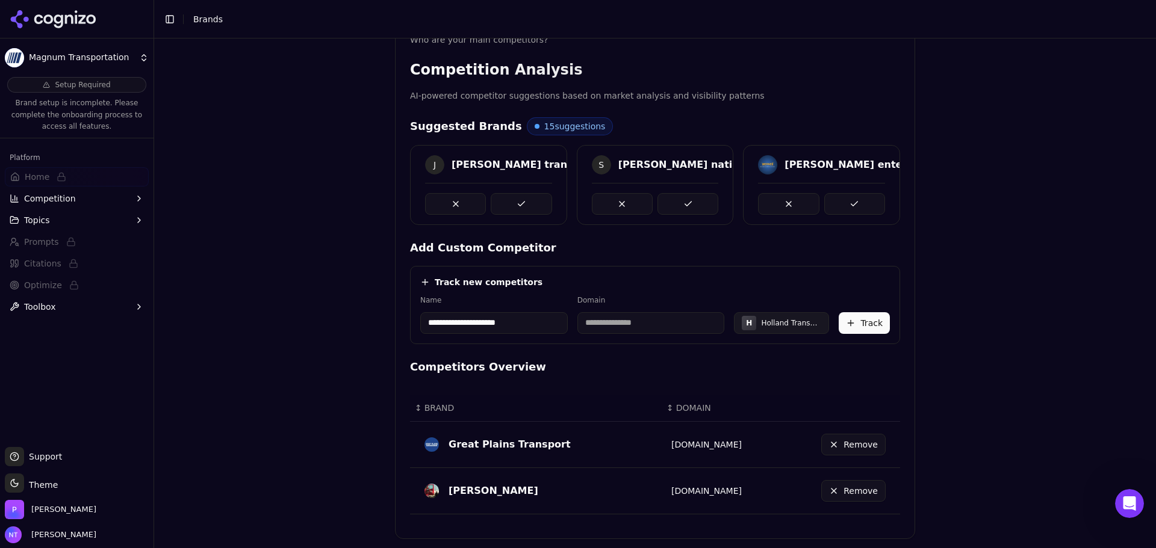
type input "**********"
click at [687, 314] on input at bounding box center [650, 323] width 147 height 22
click at [669, 288] on div "Track new competitors" at bounding box center [654, 282] width 469 height 12
click at [669, 291] on div "**********" at bounding box center [655, 305] width 490 height 78
click at [681, 335] on div "**********" at bounding box center [655, 305] width 490 height 78
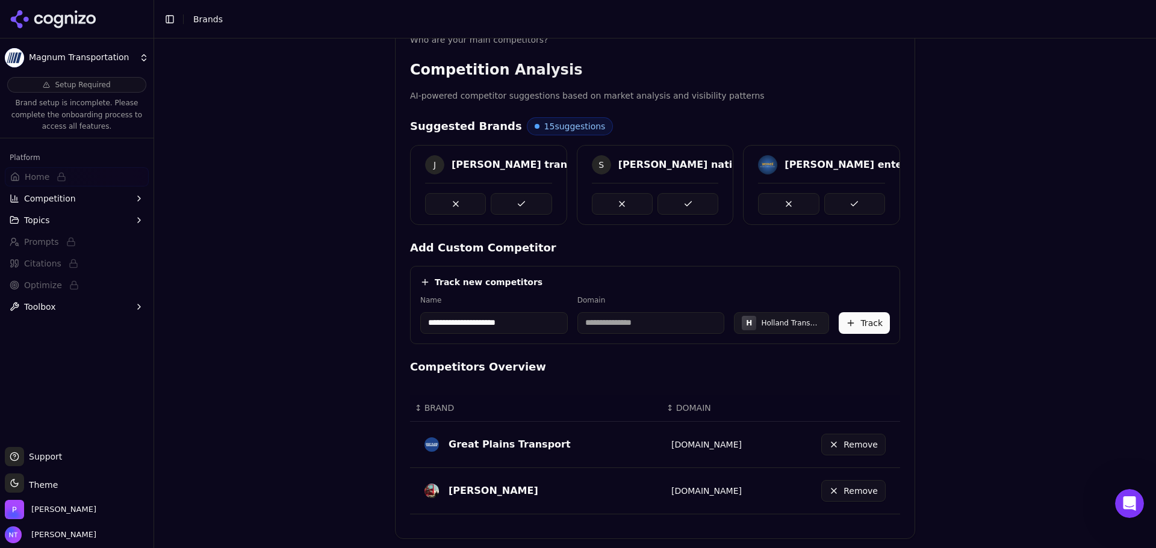
click at [651, 329] on input at bounding box center [650, 323] width 147 height 22
type input "**********"
click at [879, 327] on button "Track" at bounding box center [863, 323] width 51 height 22
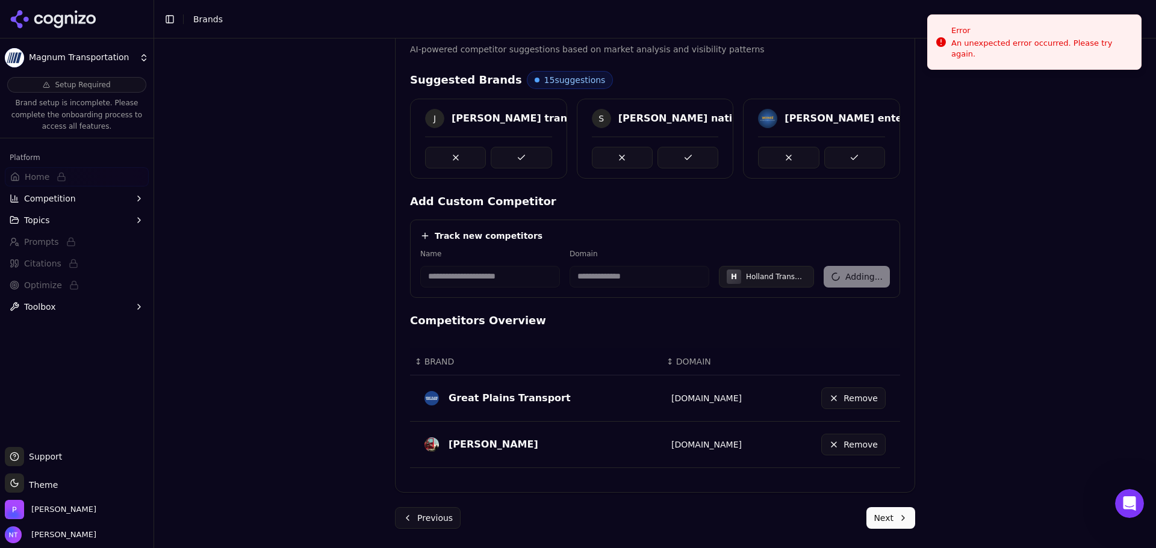
scroll to position [142, 0]
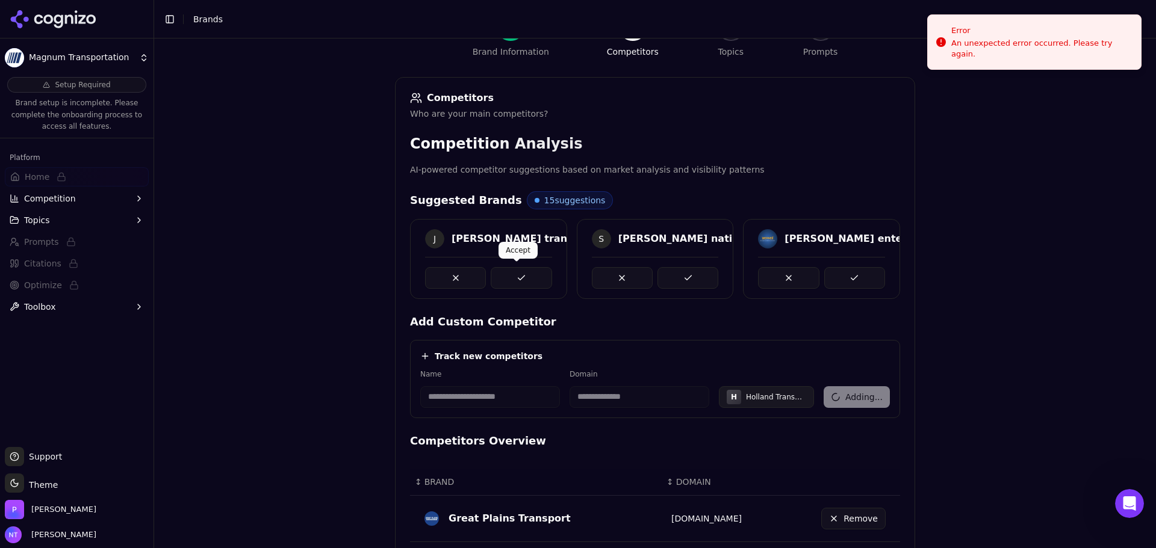
click at [510, 274] on button at bounding box center [521, 278] width 61 height 22
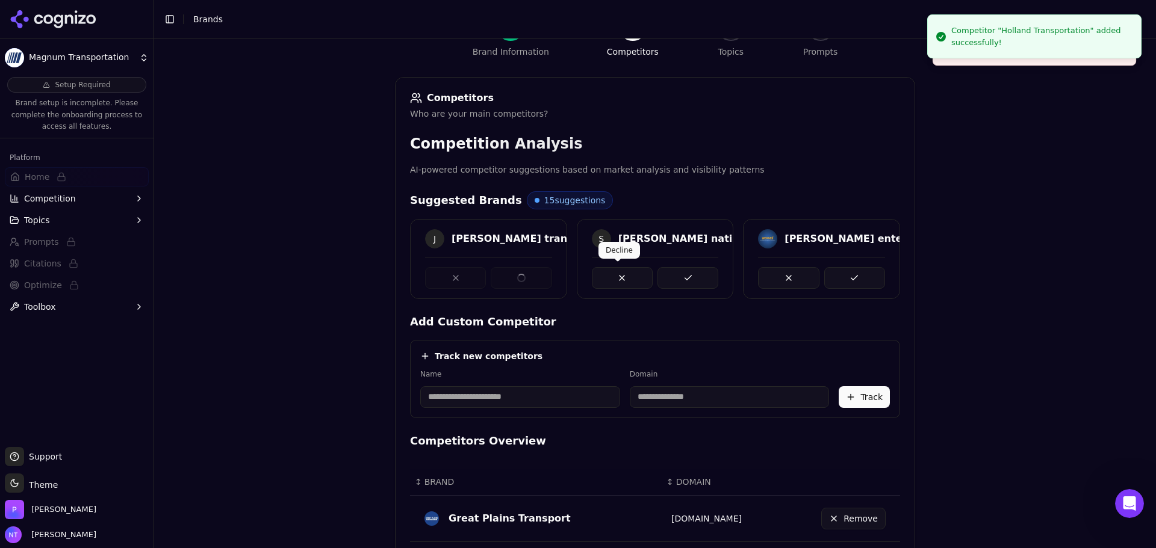
click at [675, 271] on button at bounding box center [687, 278] width 61 height 22
click at [827, 271] on button at bounding box center [854, 278] width 61 height 22
click at [511, 274] on button at bounding box center [521, 278] width 61 height 22
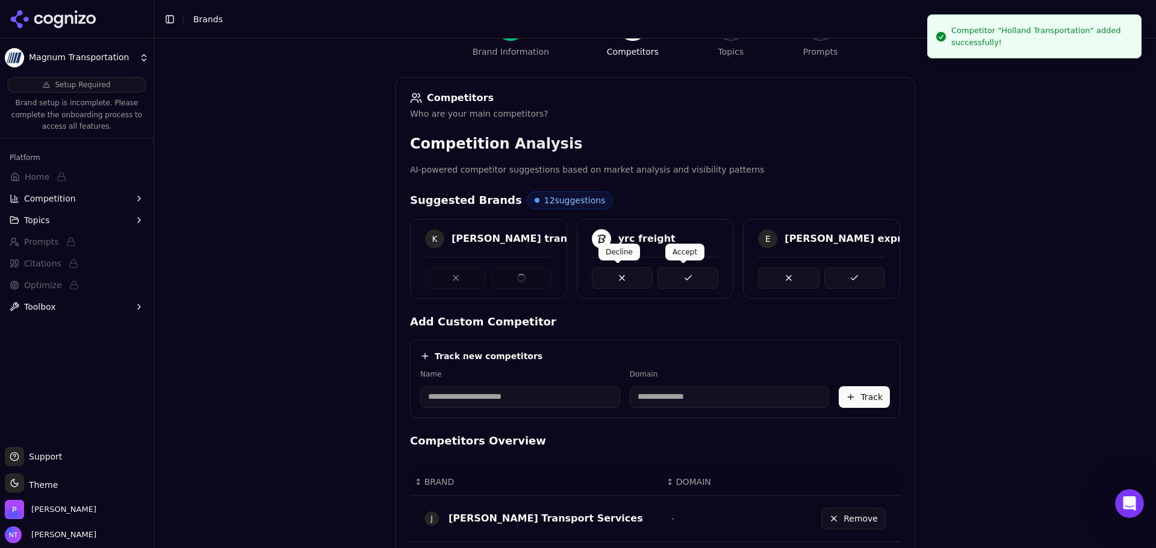
click at [678, 277] on button at bounding box center [687, 278] width 61 height 22
click at [852, 280] on button at bounding box center [854, 278] width 61 height 22
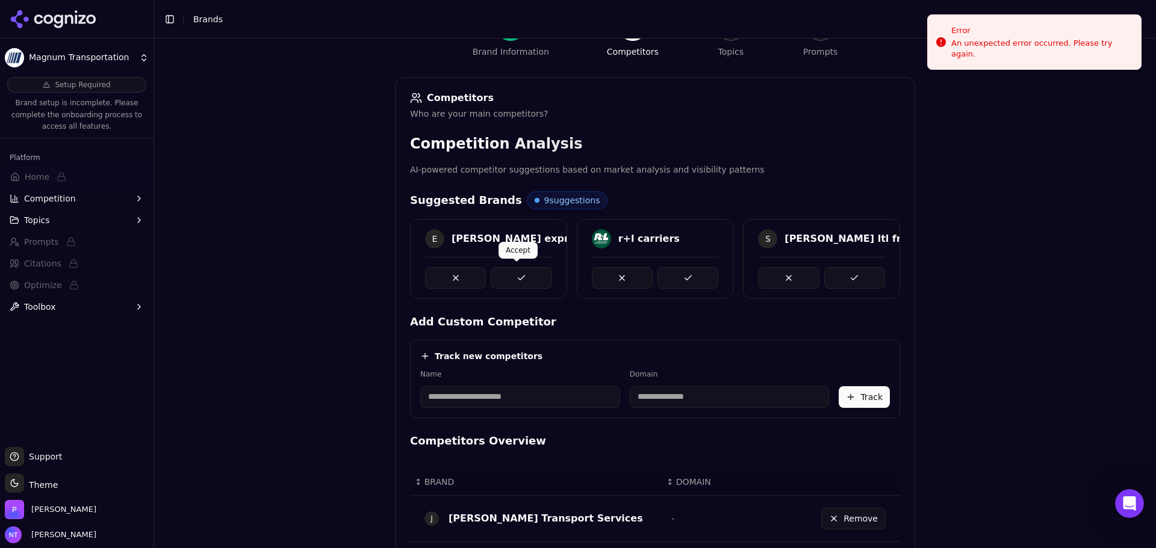
click at [523, 280] on button at bounding box center [521, 278] width 61 height 22
click at [681, 273] on button at bounding box center [687, 278] width 61 height 22
click at [870, 275] on button at bounding box center [854, 278] width 61 height 22
drag, startPoint x: 527, startPoint y: 277, endPoint x: 592, endPoint y: 277, distance: 64.4
click at [527, 277] on button at bounding box center [521, 278] width 61 height 22
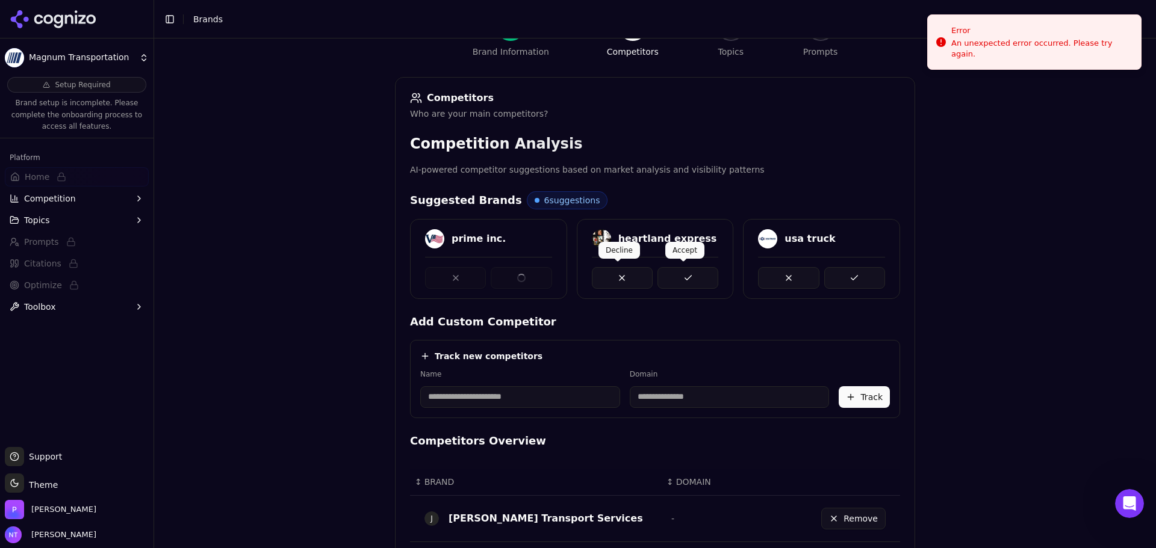
click at [677, 273] on button at bounding box center [687, 278] width 61 height 22
click at [837, 274] on div "prime inc. heartland express usa truck" at bounding box center [655, 259] width 490 height 80
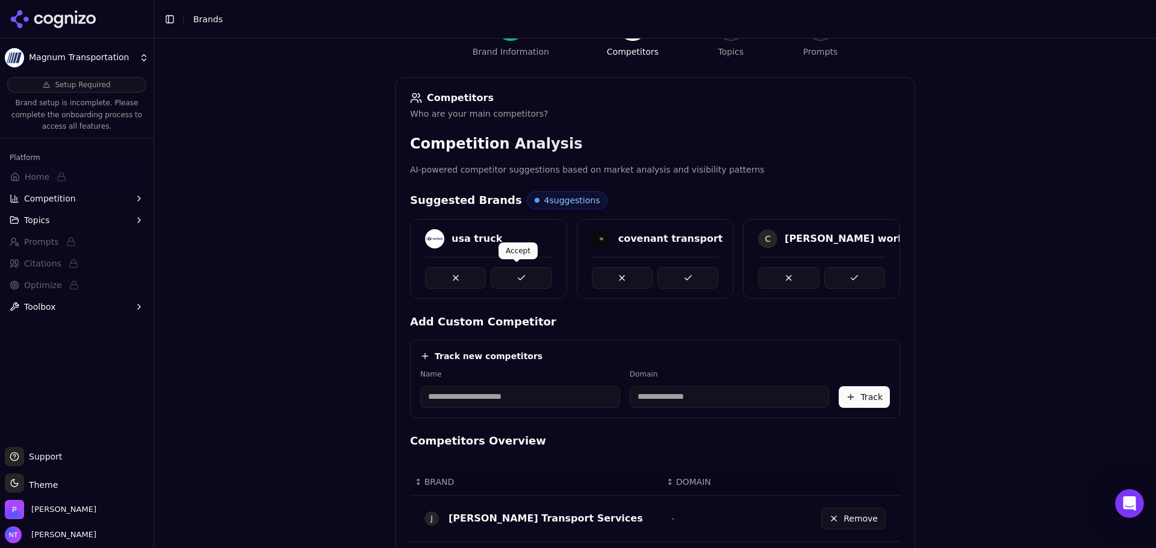
drag, startPoint x: 501, startPoint y: 286, endPoint x: 683, endPoint y: 289, distance: 181.8
click at [515, 286] on div "usa truck" at bounding box center [488, 259] width 157 height 80
click at [689, 289] on div "covenant transport" at bounding box center [655, 259] width 157 height 80
click at [692, 285] on button at bounding box center [687, 278] width 61 height 22
click at [841, 273] on button at bounding box center [854, 278] width 61 height 22
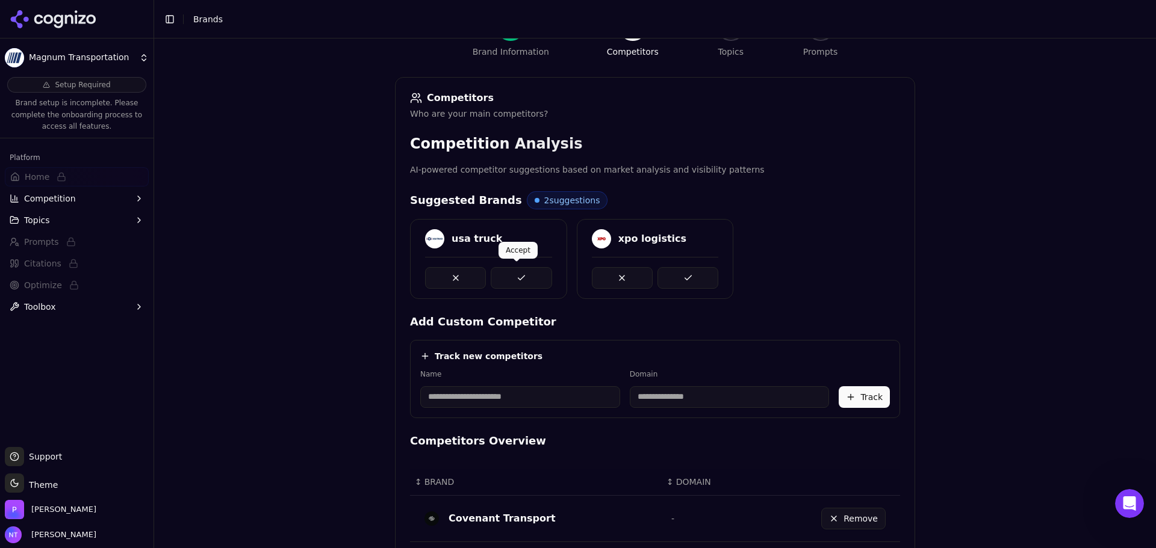
click at [526, 281] on button at bounding box center [521, 278] width 61 height 22
click at [677, 273] on button at bounding box center [687, 278] width 61 height 22
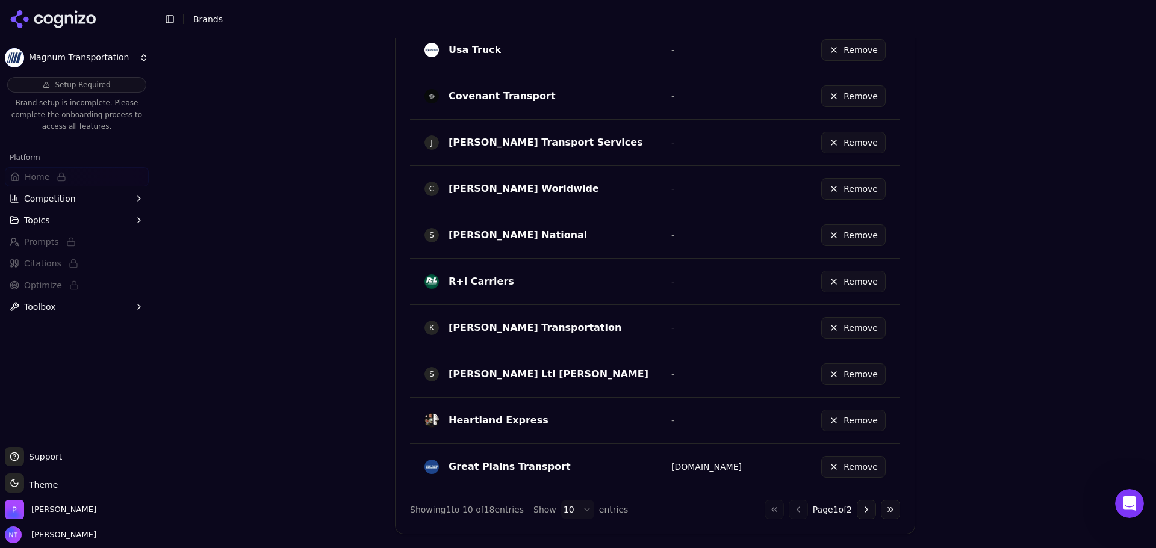
scroll to position [665, 0]
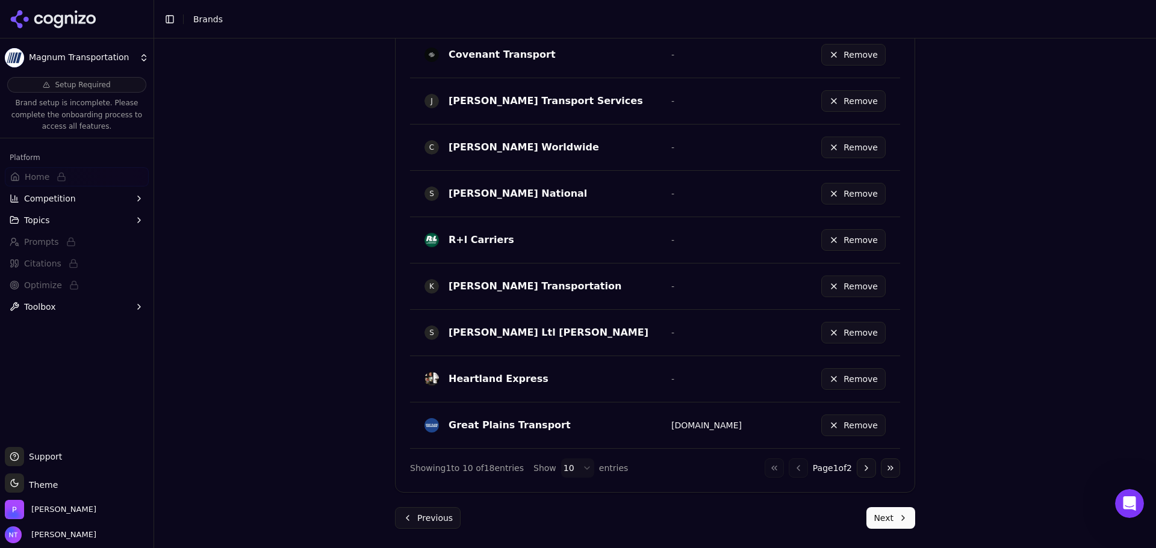
click at [899, 475] on button "Next" at bounding box center [890, 518] width 49 height 22
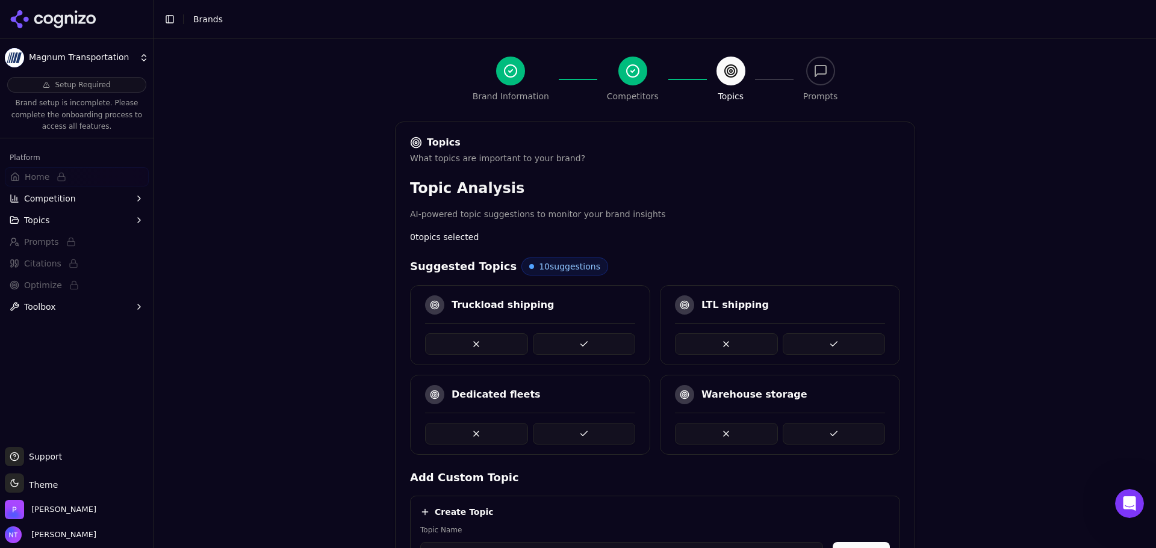
scroll to position [278, 0]
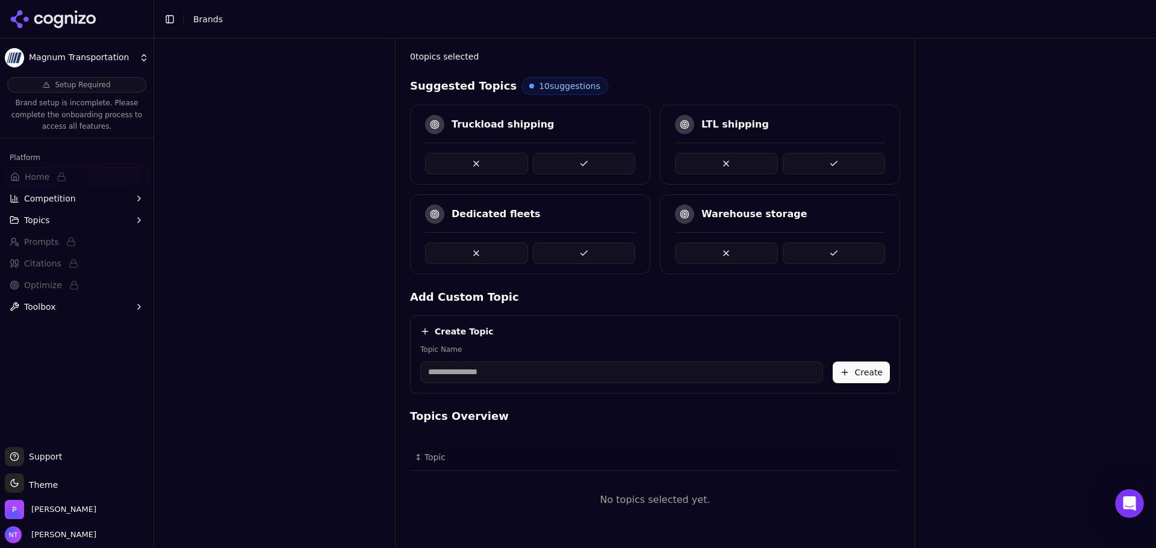
click at [588, 163] on button at bounding box center [584, 164] width 103 height 22
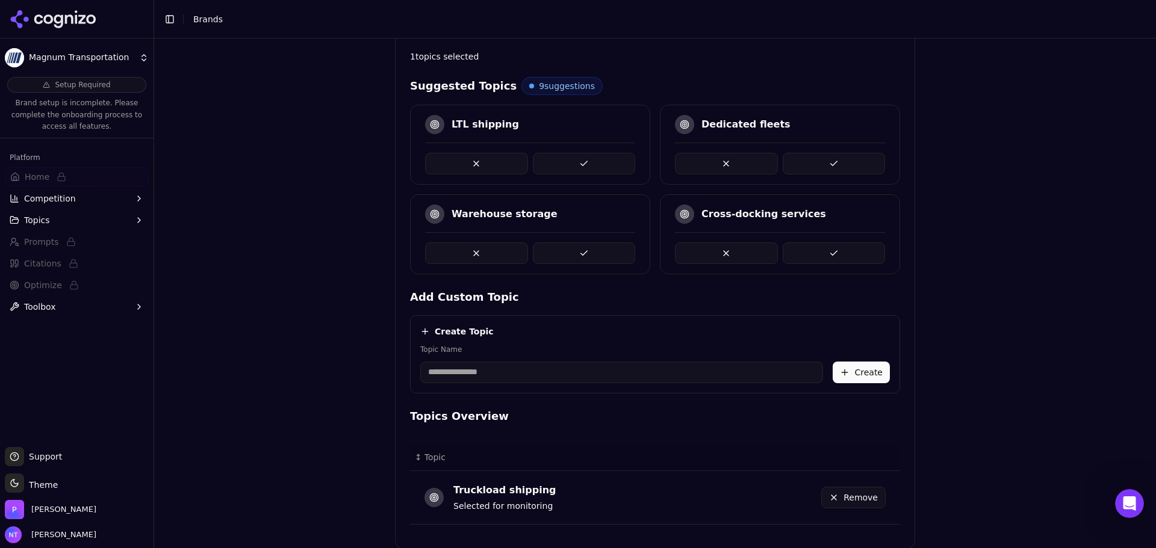
click at [569, 164] on button at bounding box center [584, 164] width 103 height 22
click at [566, 153] on button at bounding box center [584, 164] width 103 height 22
click at [616, 160] on button at bounding box center [584, 164] width 103 height 22
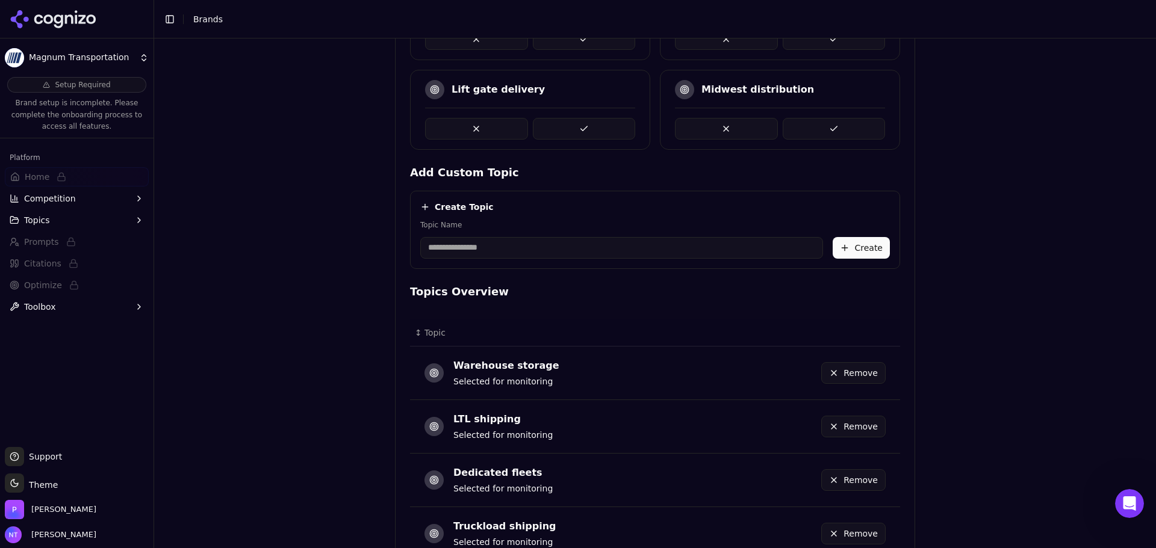
scroll to position [495, 0]
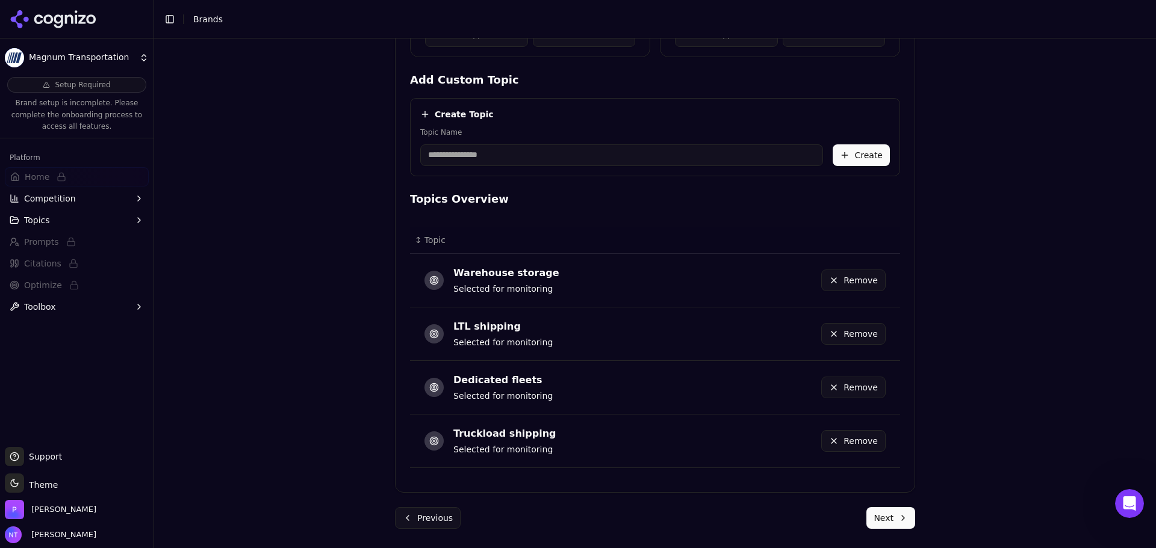
click at [875, 475] on button "Next" at bounding box center [890, 518] width 49 height 22
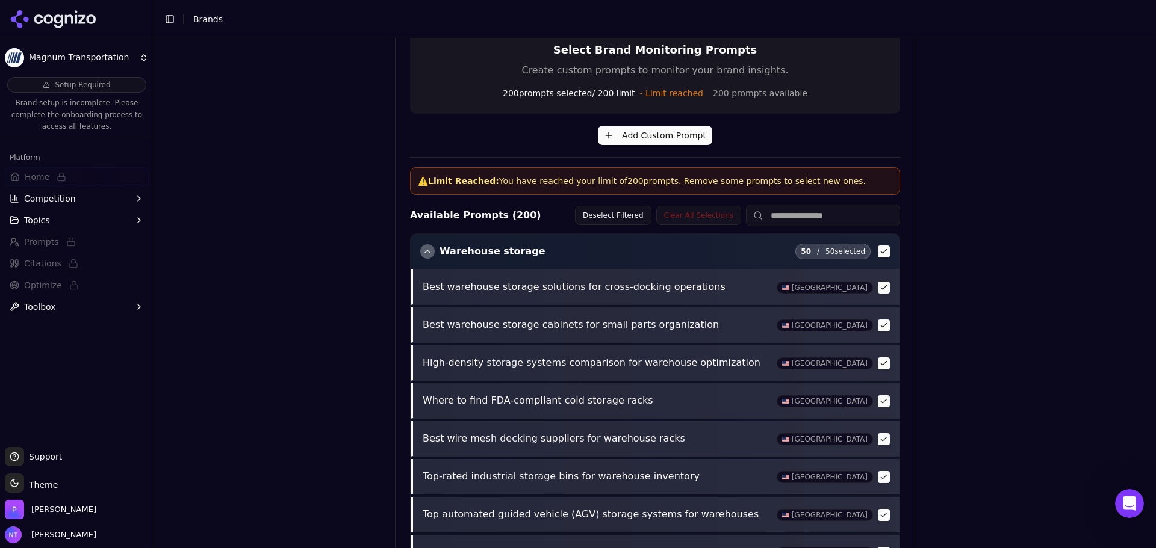
scroll to position [462, 0]
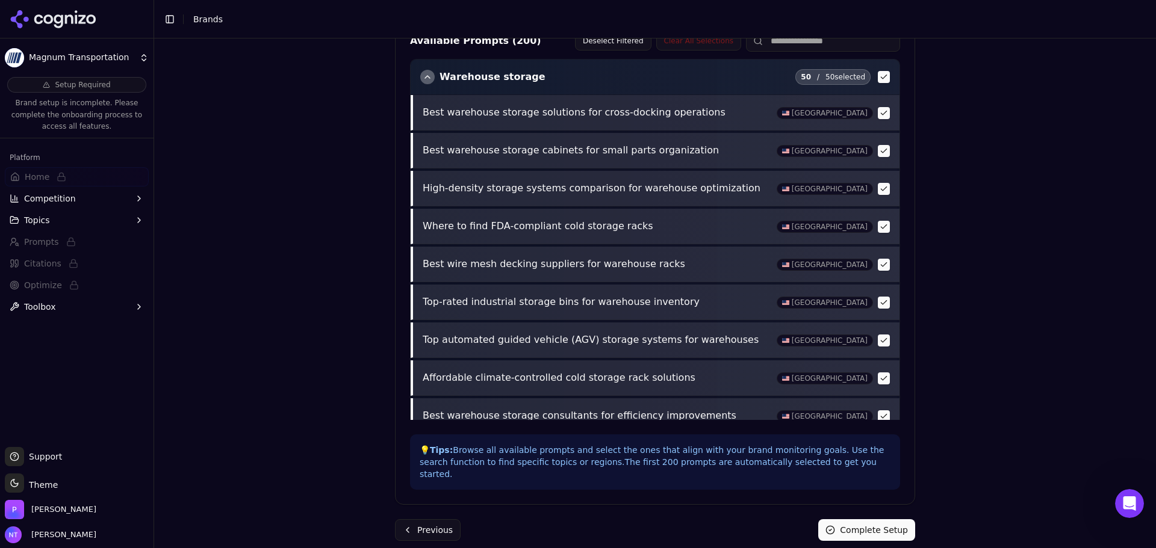
click at [848, 475] on button "Complete Setup" at bounding box center [866, 530] width 97 height 22
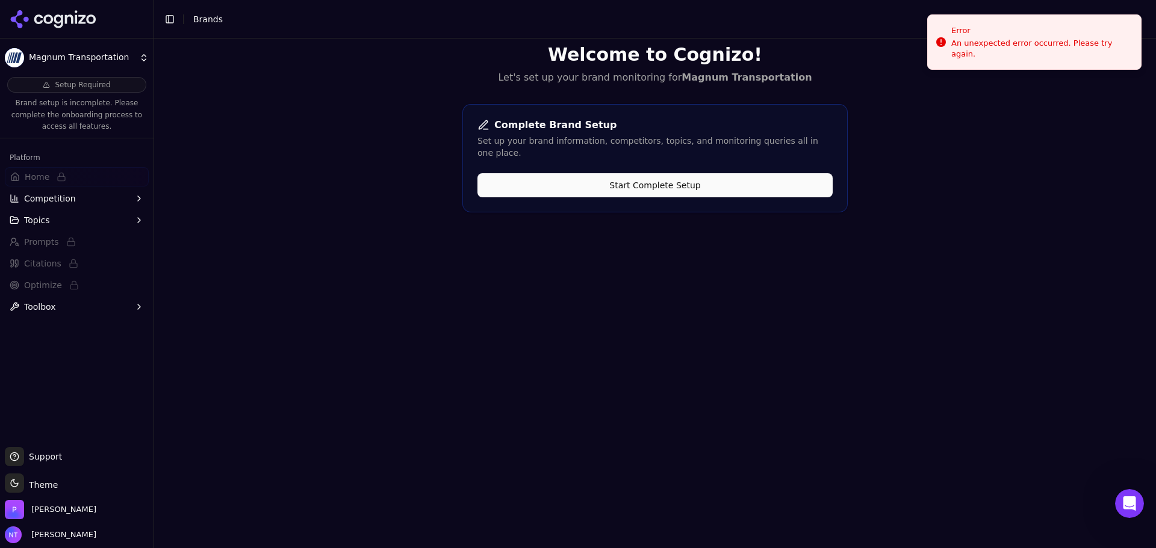
scroll to position [0, 0]
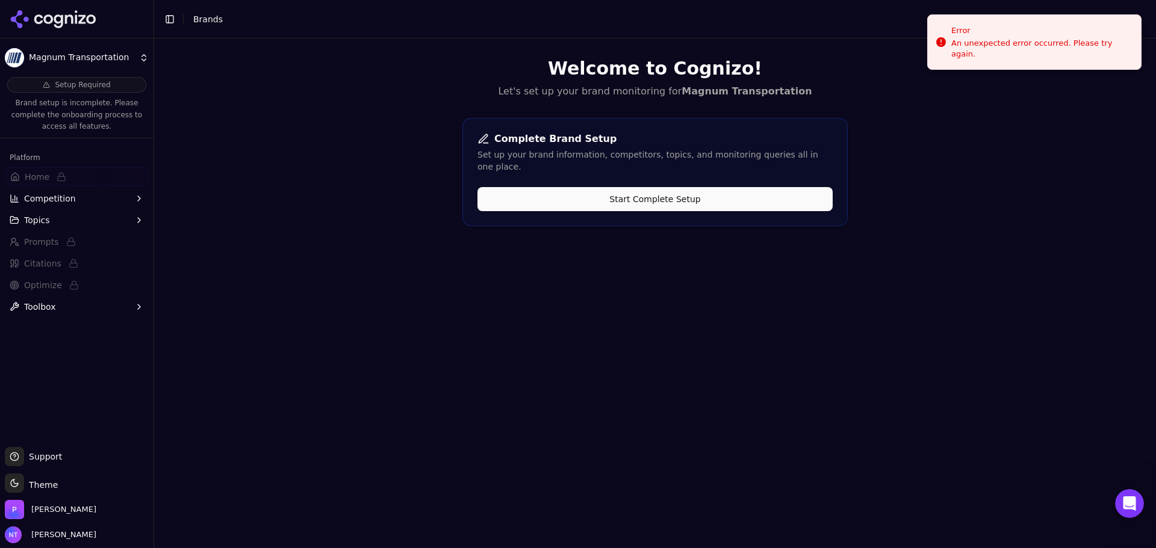
click at [724, 235] on div "Welcome to Cognizo! Let's set up your brand monitoring for Magnum Transportatio…" at bounding box center [655, 313] width 1002 height 548
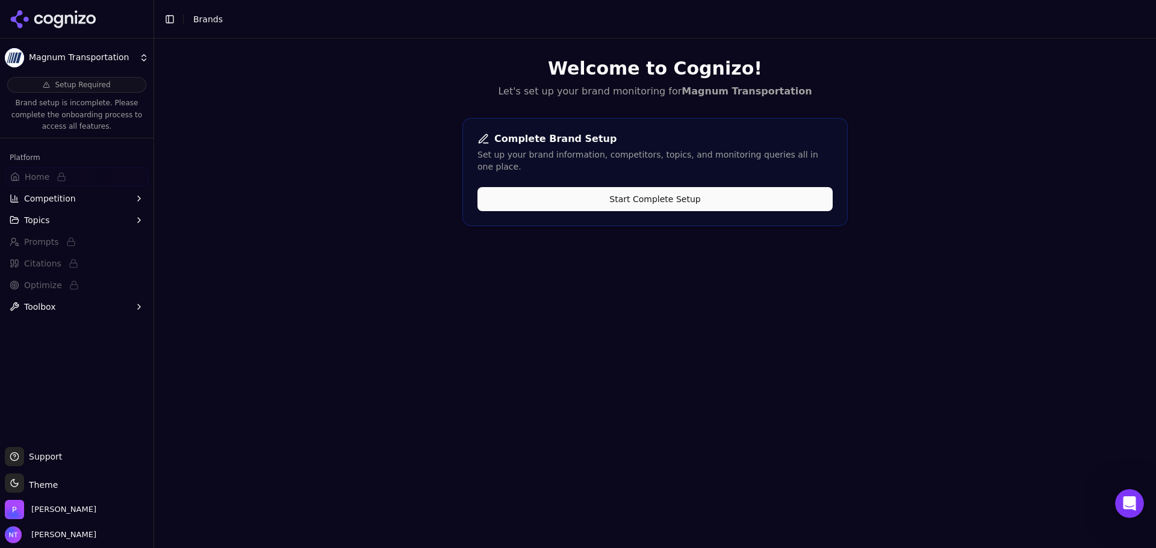
click at [710, 187] on button "Start Complete Setup" at bounding box center [654, 199] width 355 height 24
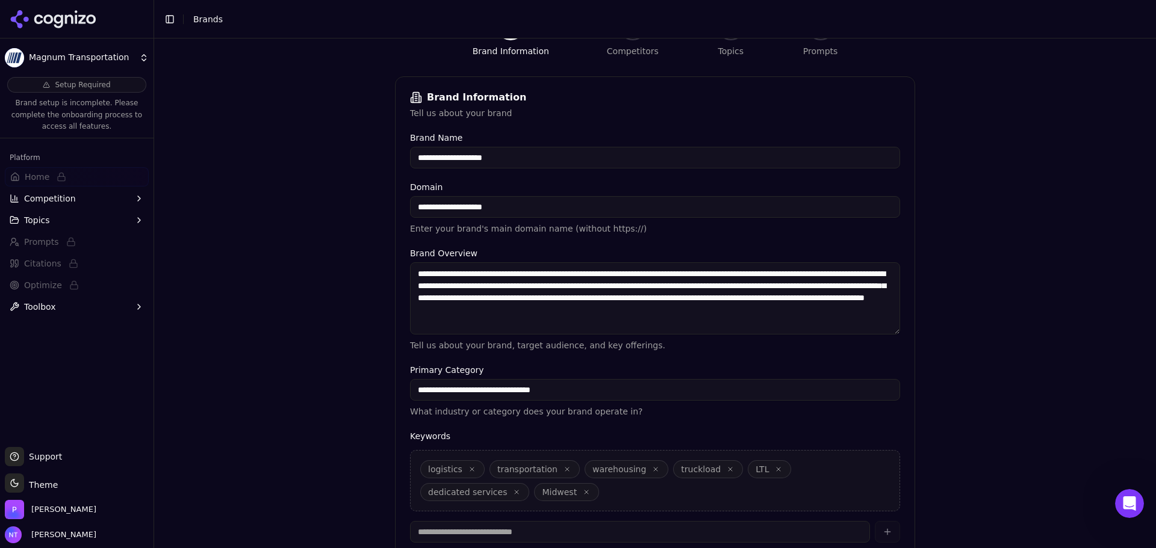
scroll to position [229, 0]
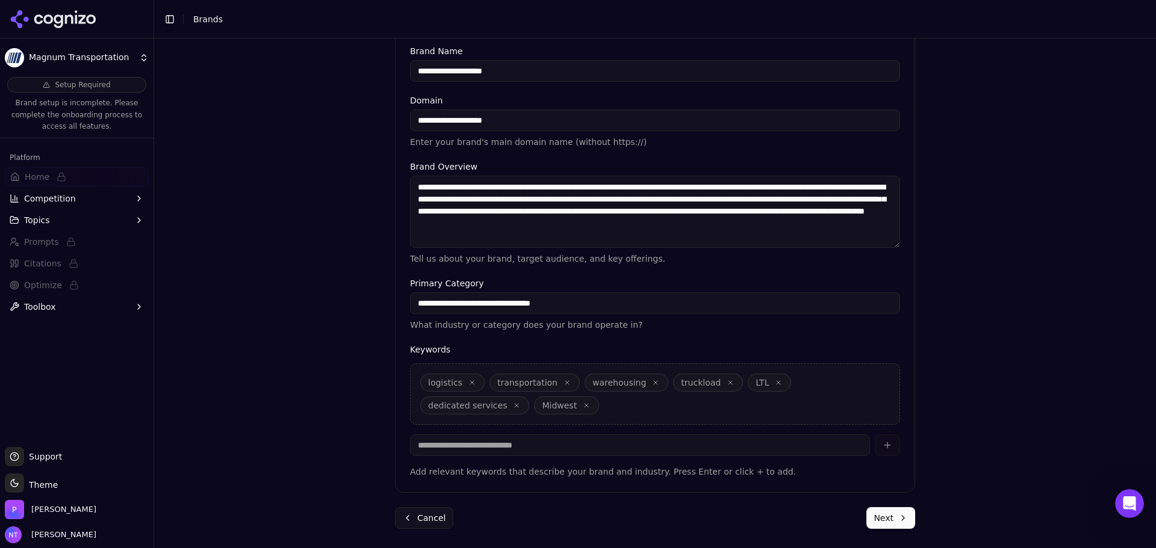
click at [873, 475] on button "Next" at bounding box center [890, 518] width 49 height 22
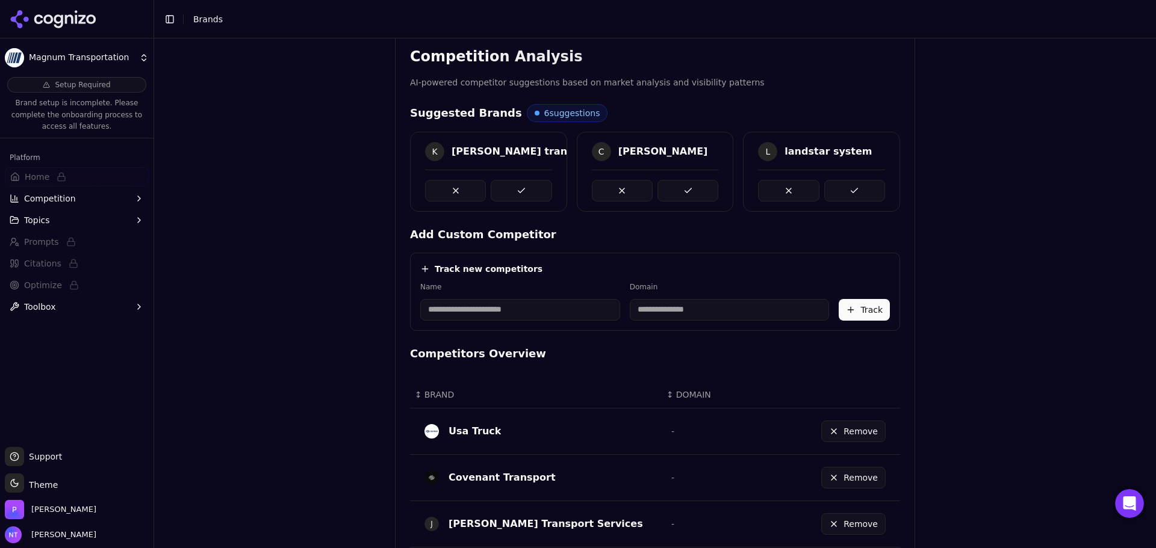
scroll to position [652, 0]
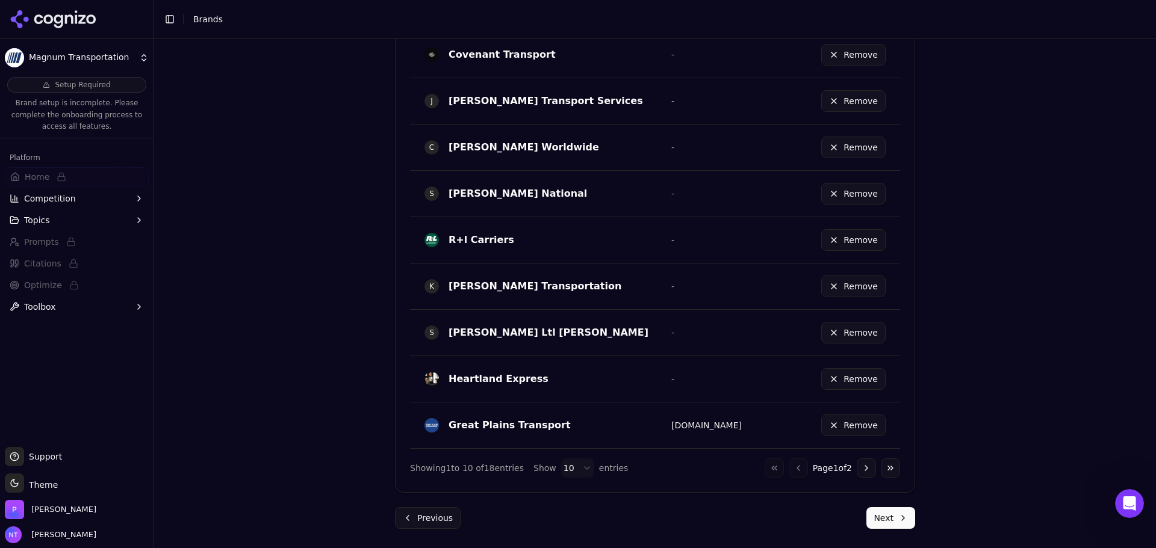
click at [873, 475] on button "Next" at bounding box center [890, 518] width 49 height 22
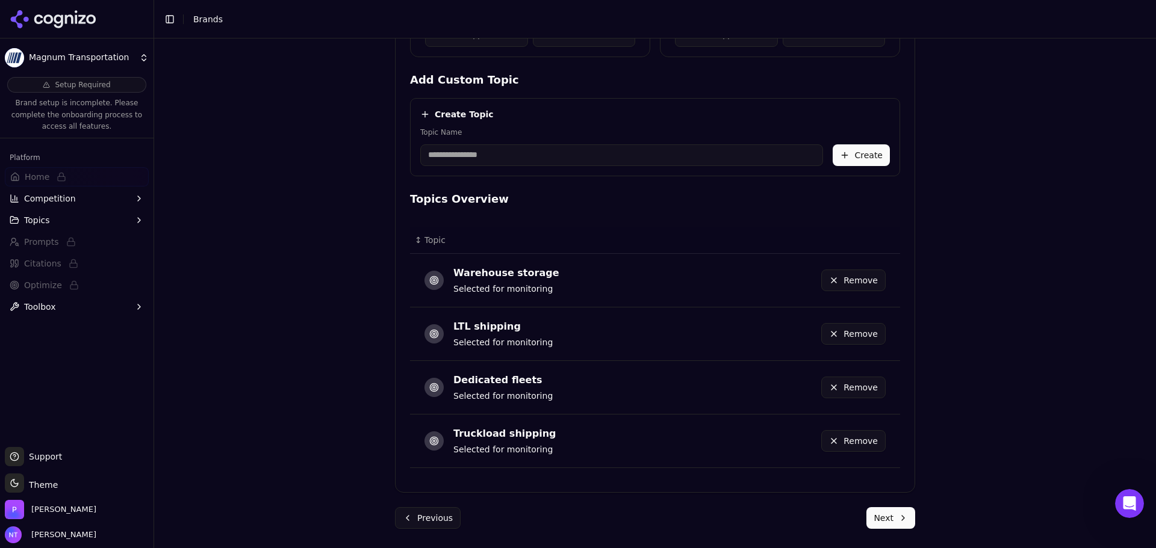
scroll to position [495, 0]
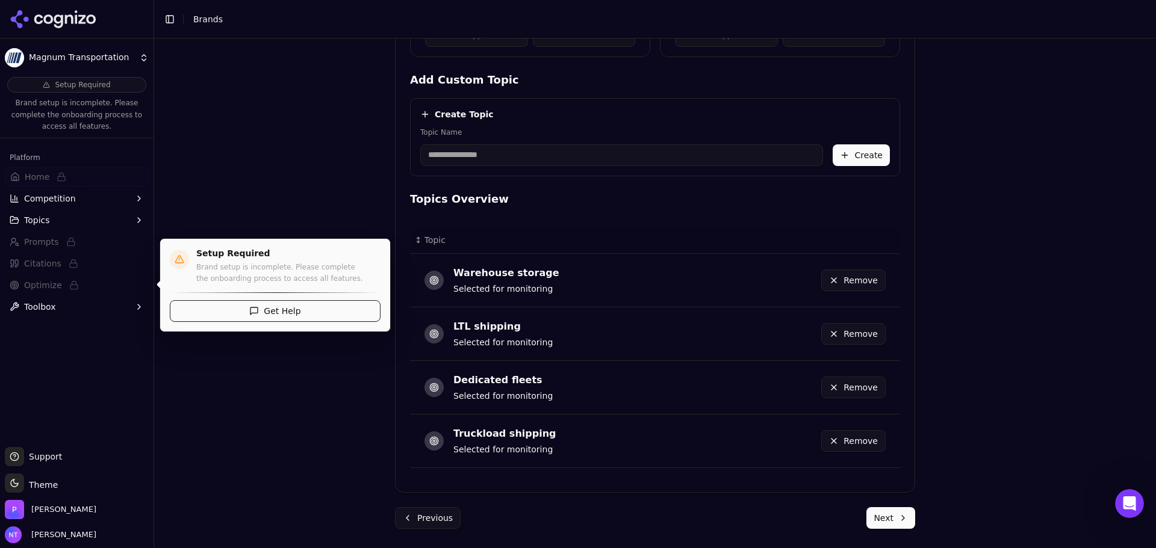
click at [902, 475] on button "Next" at bounding box center [890, 518] width 49 height 22
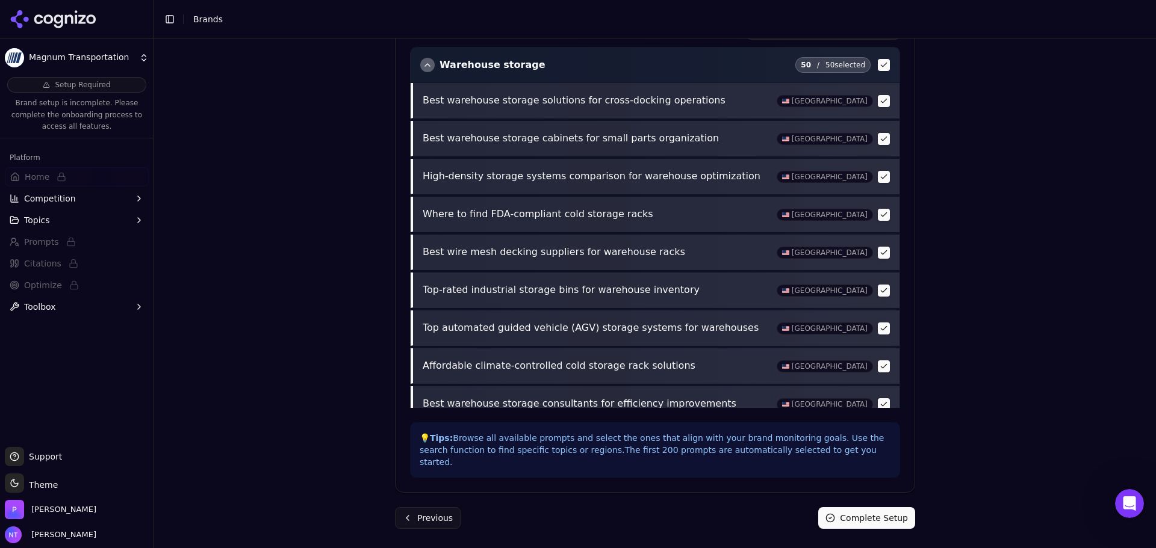
scroll to position [462, 0]
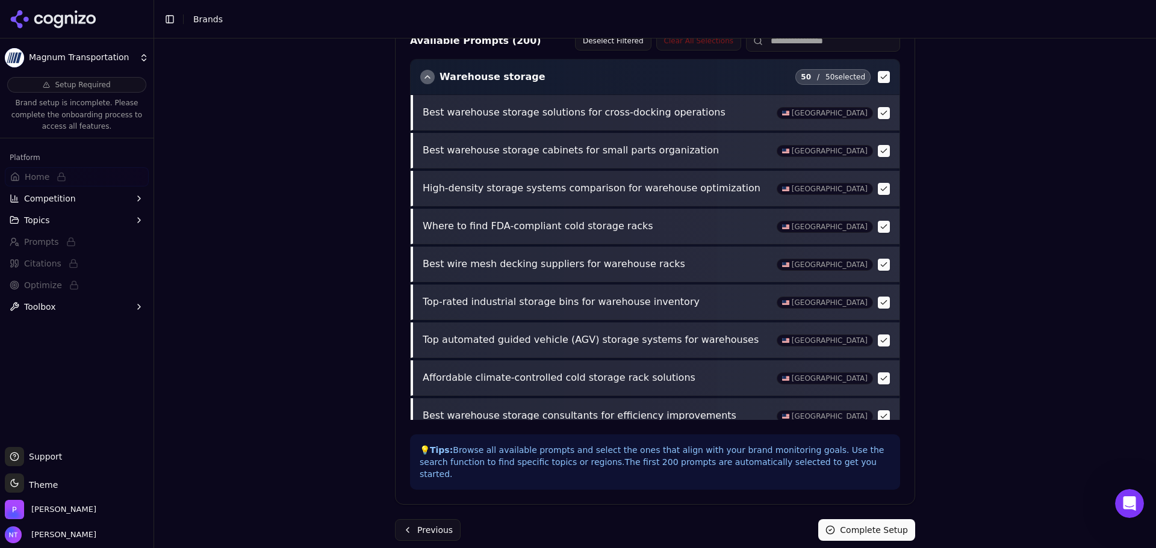
drag, startPoint x: 871, startPoint y: 516, endPoint x: 943, endPoint y: 498, distance: 74.0
click at [871, 475] on button "Complete Setup" at bounding box center [866, 530] width 97 height 22
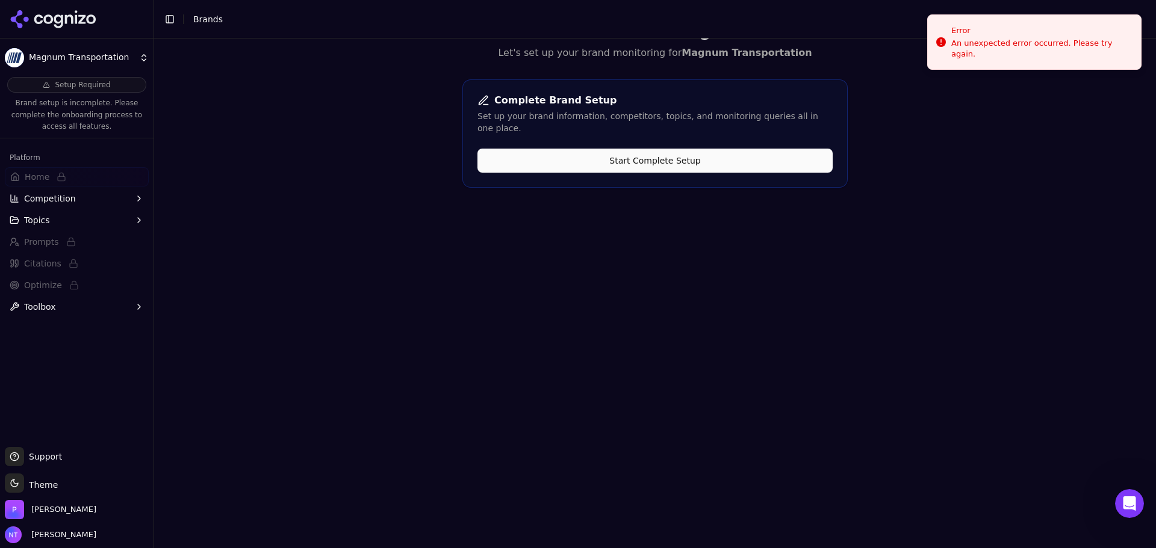
scroll to position [0, 0]
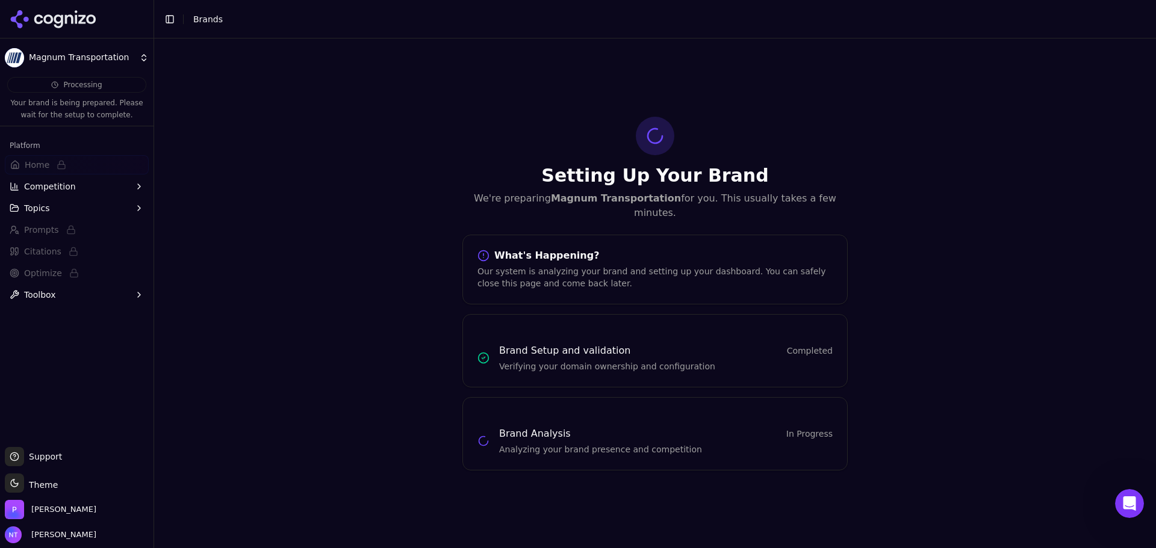
click at [77, 9] on div at bounding box center [76, 19] width 153 height 39
click at [60, 20] on icon at bounding box center [53, 19] width 87 height 18
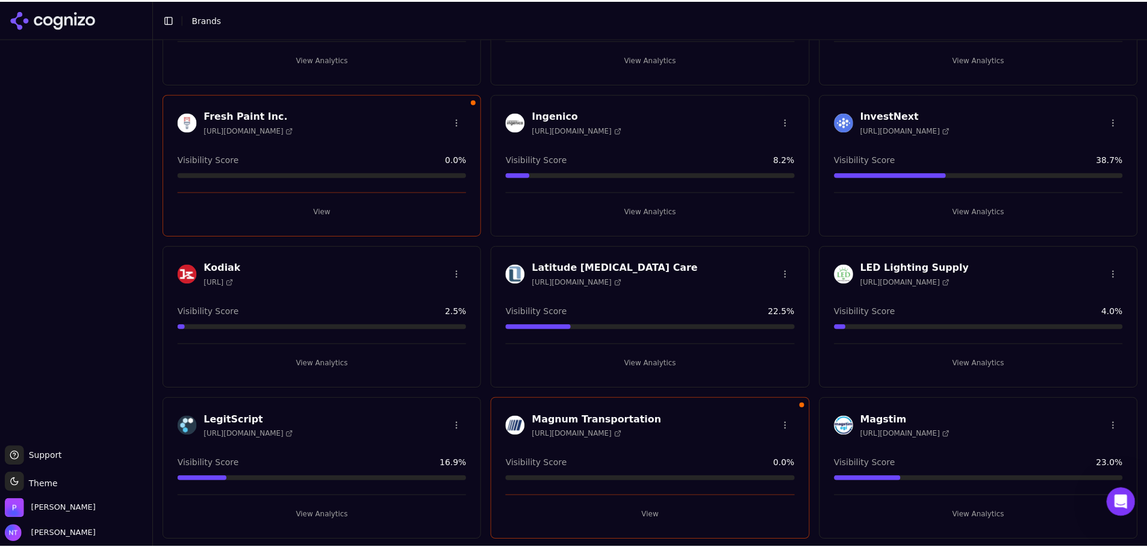
scroll to position [903, 0]
